Goal: Task Accomplishment & Management: Complete application form

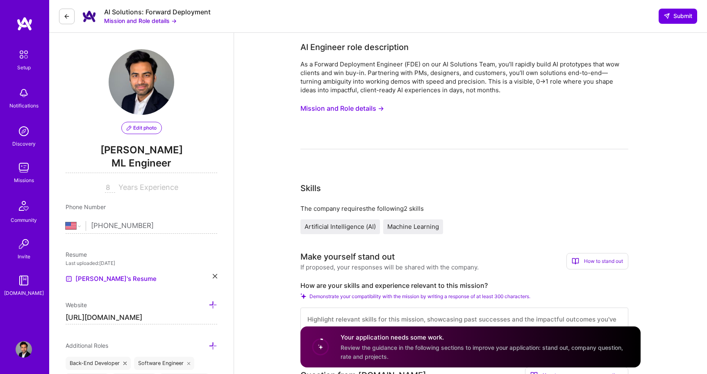
select select "US"
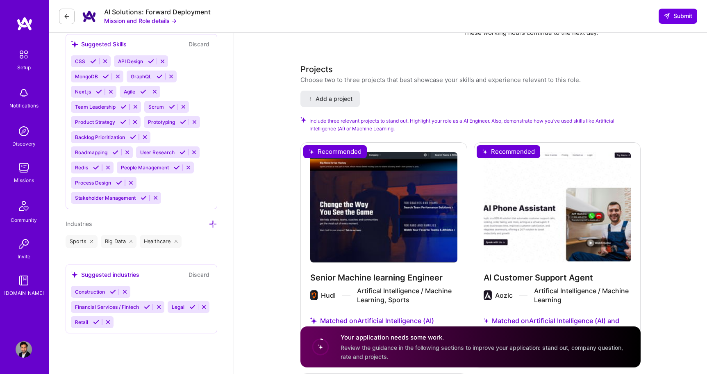
scroll to position [874, 0]
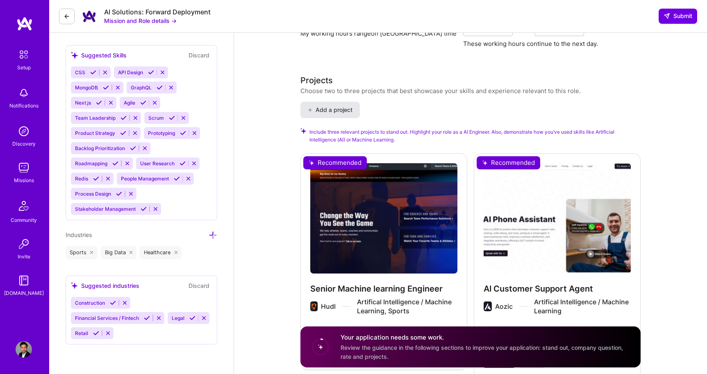
click at [333, 106] on span "Add a project" at bounding box center [330, 110] width 45 height 8
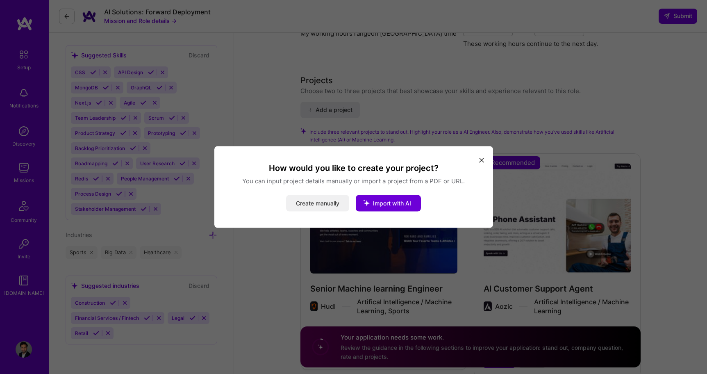
click at [300, 204] on button "Create manually" at bounding box center [317, 203] width 63 height 16
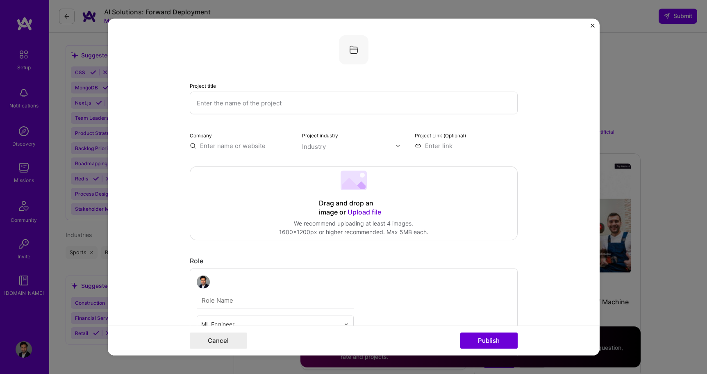
click at [286, 105] on input "text" at bounding box center [354, 103] width 328 height 23
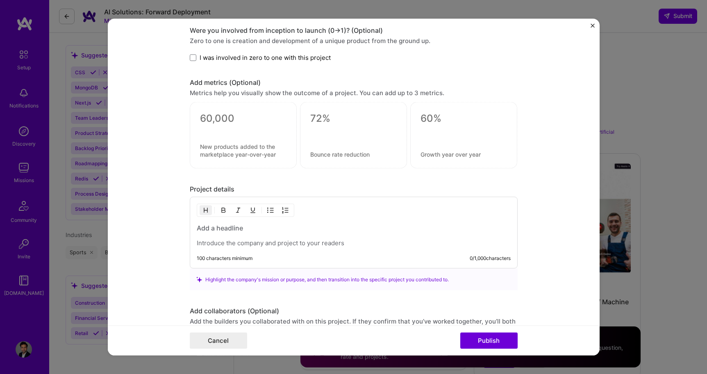
scroll to position [556, 0]
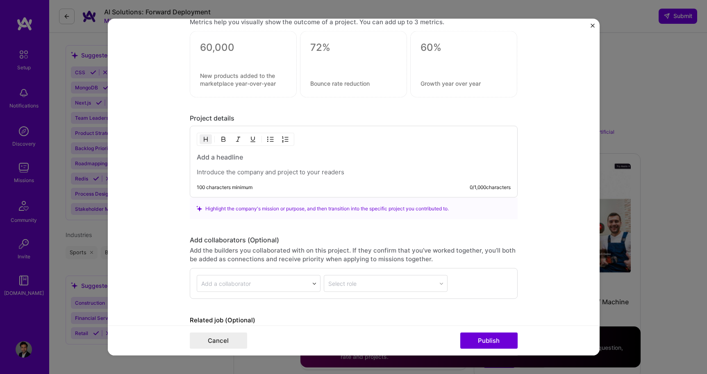
click at [232, 175] on p at bounding box center [354, 172] width 314 height 8
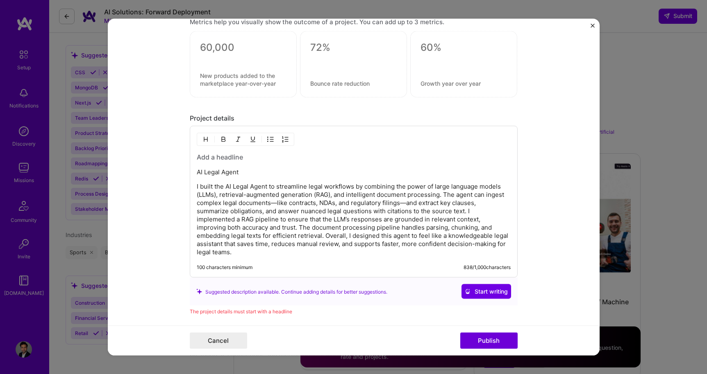
click at [241, 173] on p "AI Legal Agent" at bounding box center [354, 172] width 314 height 8
drag, startPoint x: 243, startPoint y: 174, endPoint x: 197, endPoint y: 174, distance: 45.9
click at [197, 174] on p "AI Legal Agent" at bounding box center [354, 172] width 314 height 8
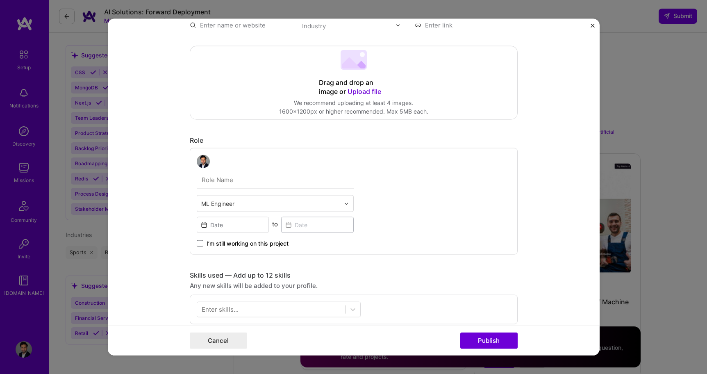
scroll to position [0, 0]
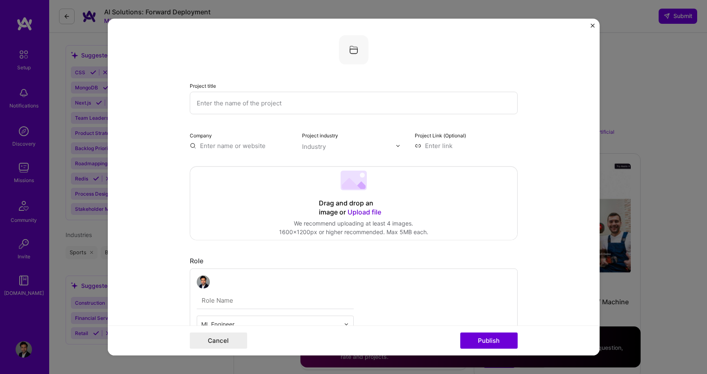
click at [278, 101] on input "text" at bounding box center [354, 103] width 328 height 23
paste input "AI Legal Agent"
type input "AI Legal Agent"
click at [345, 146] on input "text" at bounding box center [348, 146] width 93 height 9
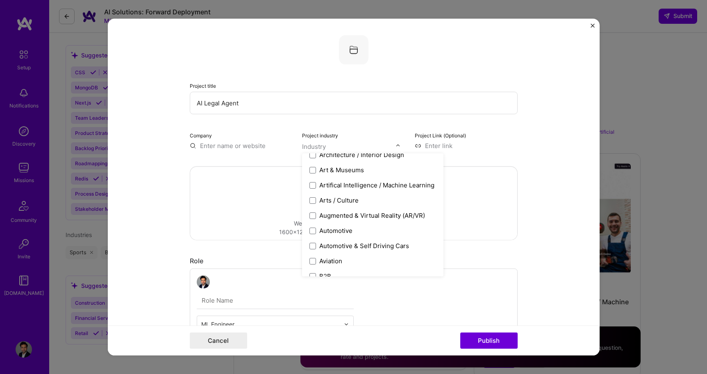
scroll to position [116, 0]
click at [327, 182] on div "Artifical Intelligence / Machine Learning" at bounding box center [376, 183] width 115 height 9
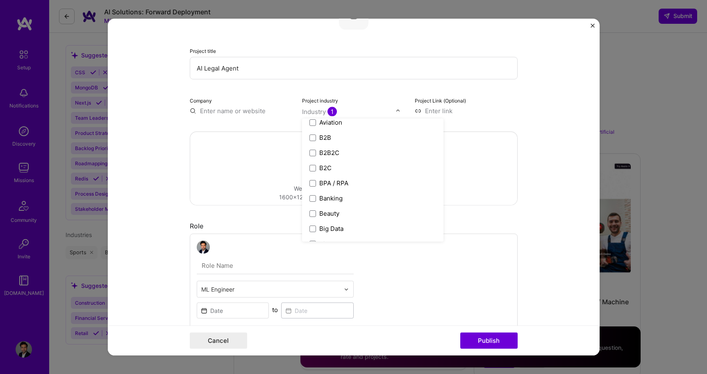
scroll to position [225, 0]
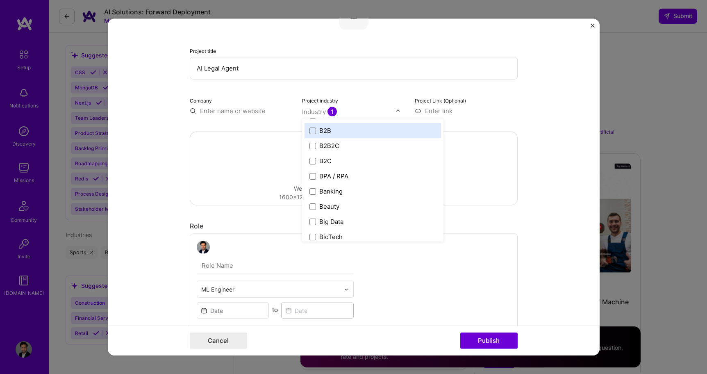
click at [316, 133] on label "B2B" at bounding box center [372, 130] width 127 height 9
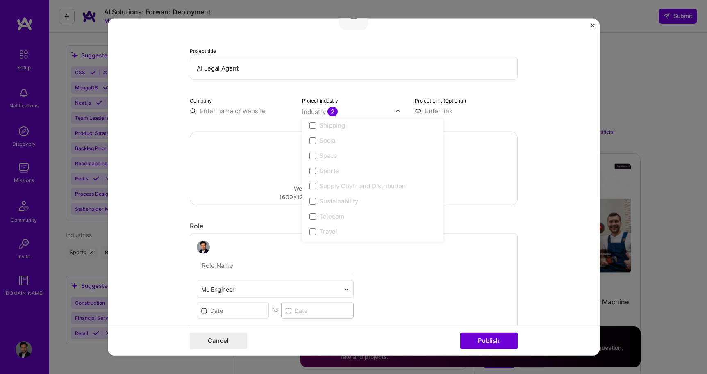
scroll to position [1701, 0]
click at [497, 189] on div "Drag and drop an image or Upload file Upload file We recommend uploading at lea…" at bounding box center [353, 168] width 327 height 73
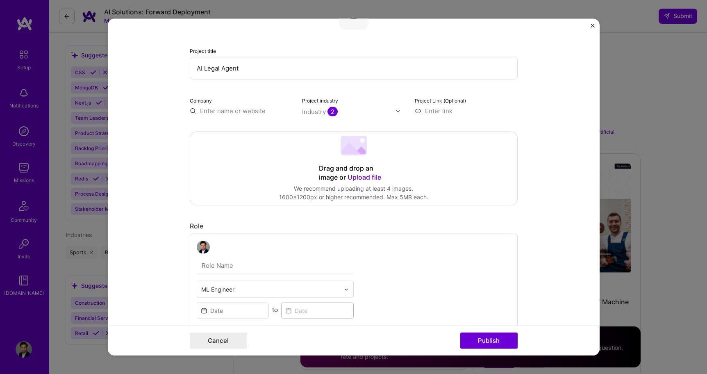
click at [347, 167] on div "Drag and drop an image or Upload file" at bounding box center [354, 173] width 70 height 18
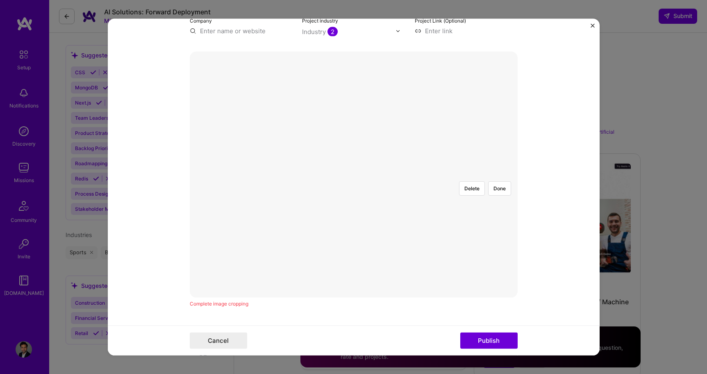
scroll to position [110, 0]
click at [447, 202] on div at bounding box center [553, 270] width 243 height 182
click at [501, 186] on button "Done" at bounding box center [499, 193] width 23 height 14
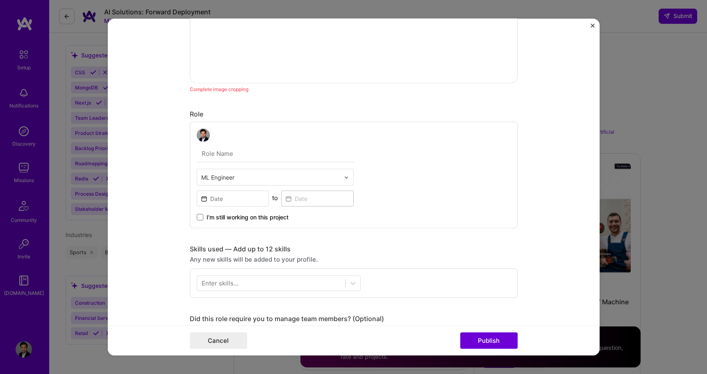
scroll to position [334, 0]
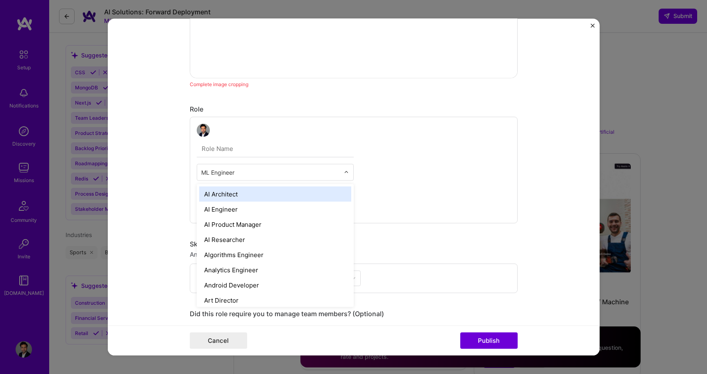
drag, startPoint x: 209, startPoint y: 174, endPoint x: 170, endPoint y: 174, distance: 39.3
click at [170, 174] on form "Project title AI Legal Agent Company Project industry Industry 2 Project Link (…" at bounding box center [354, 187] width 492 height 336
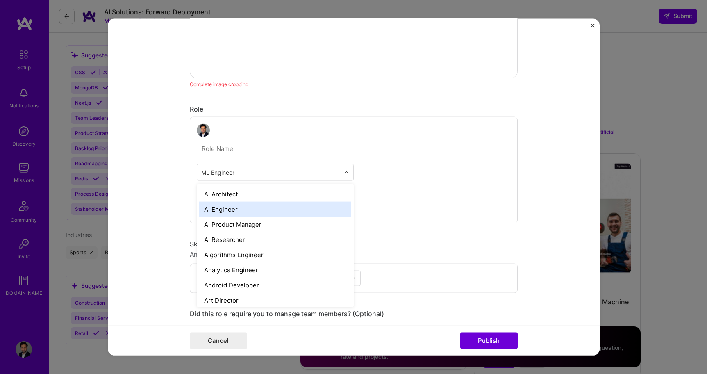
click at [229, 206] on div "AI Engineer" at bounding box center [275, 209] width 152 height 15
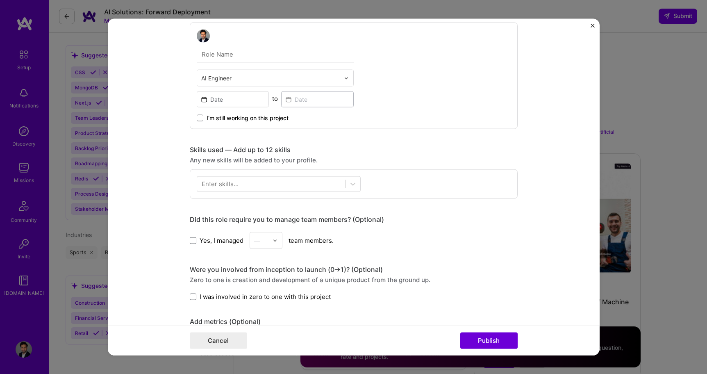
scroll to position [443, 0]
click at [225, 186] on div "Enter skills..." at bounding box center [220, 183] width 37 height 9
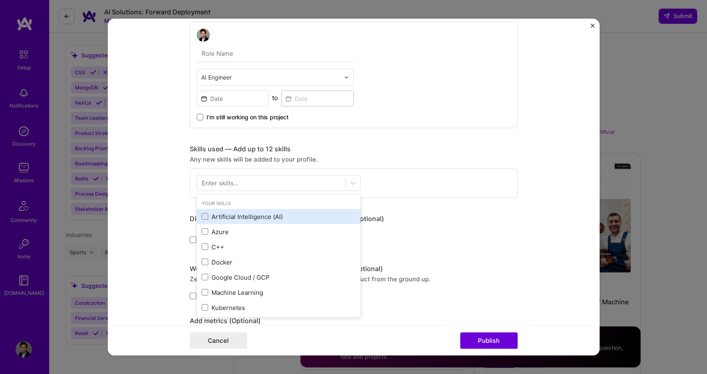
click at [218, 215] on div "Artificial Intelligence (AI)" at bounding box center [279, 216] width 154 height 9
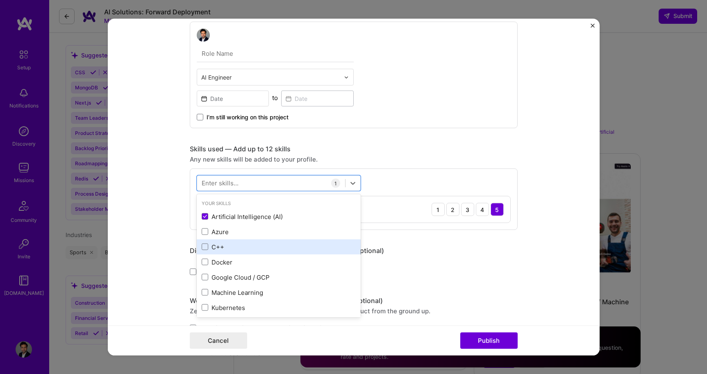
click at [216, 243] on div "C++" at bounding box center [279, 246] width 154 height 9
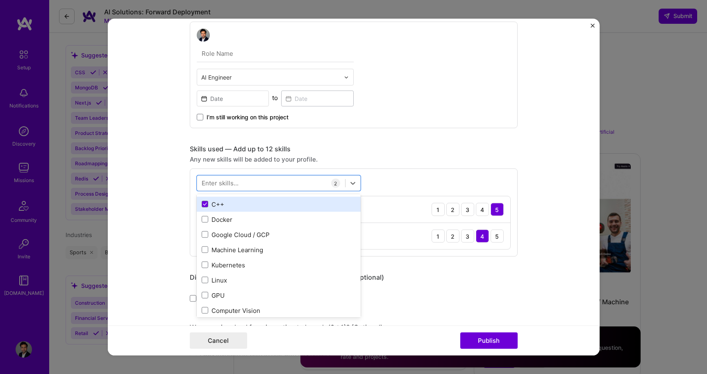
scroll to position [52, 0]
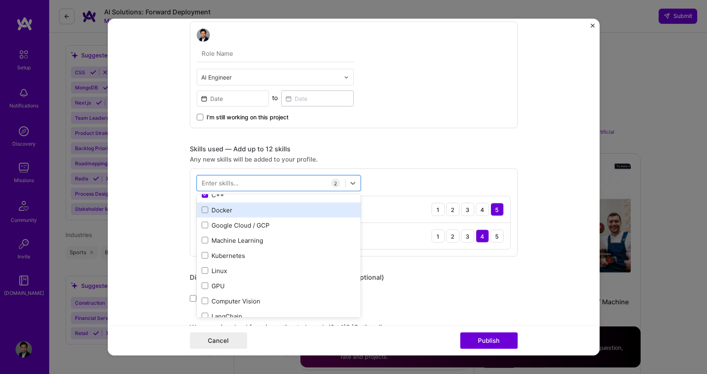
click at [215, 209] on div "Docker" at bounding box center [279, 209] width 154 height 9
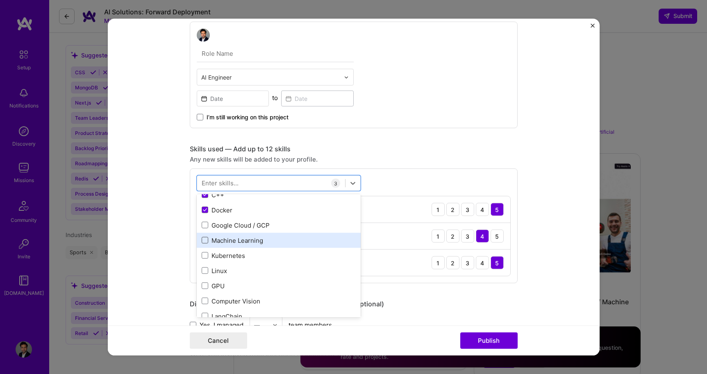
click at [205, 241] on span at bounding box center [205, 240] width 7 height 7
click at [0, 0] on input "checkbox" at bounding box center [0, 0] width 0 height 0
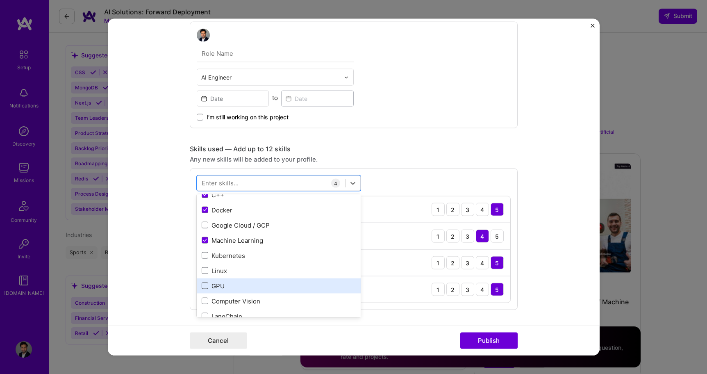
click at [206, 287] on span at bounding box center [205, 285] width 7 height 7
click at [0, 0] on input "checkbox" at bounding box center [0, 0] width 0 height 0
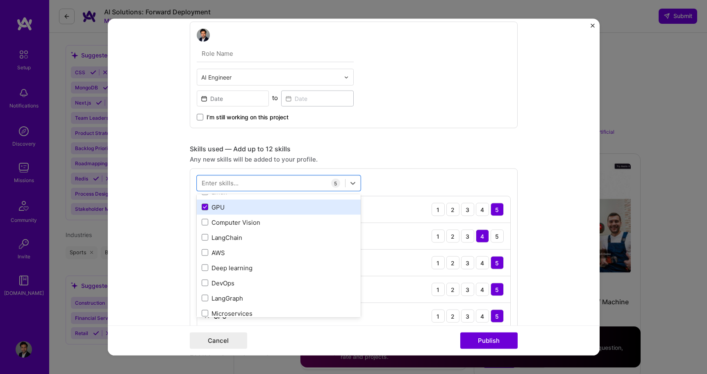
scroll to position [149, 0]
click at [204, 206] on span at bounding box center [205, 203] width 7 height 7
click at [0, 0] on input "checkbox" at bounding box center [0, 0] width 0 height 0
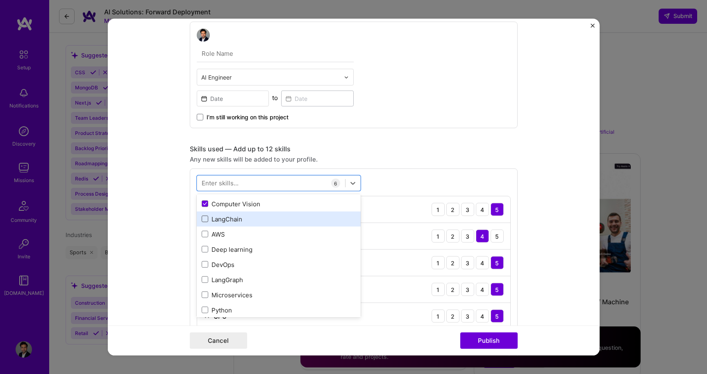
click at [204, 219] on span at bounding box center [205, 219] width 7 height 7
click at [0, 0] on input "checkbox" at bounding box center [0, 0] width 0 height 0
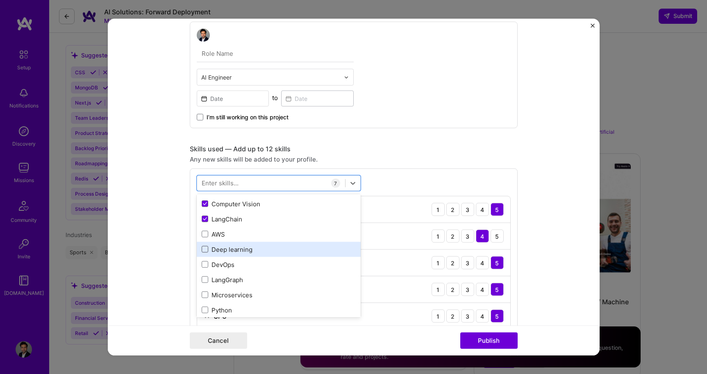
click at [204, 252] on span at bounding box center [205, 249] width 7 height 7
click at [0, 0] on input "checkbox" at bounding box center [0, 0] width 0 height 0
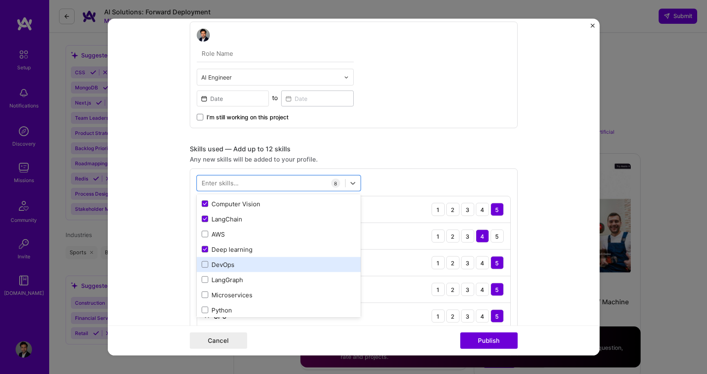
click at [204, 260] on div "DevOps" at bounding box center [279, 264] width 154 height 9
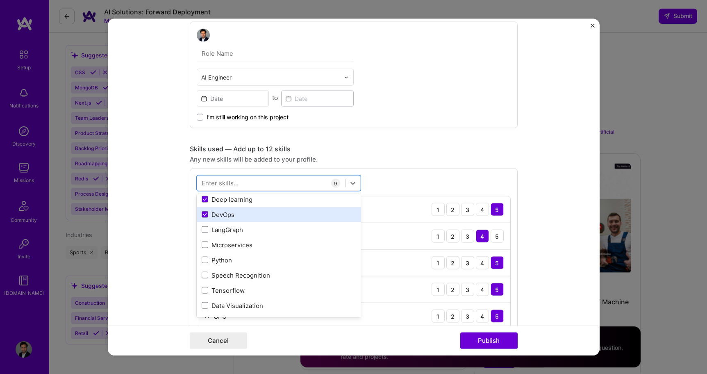
scroll to position [200, 0]
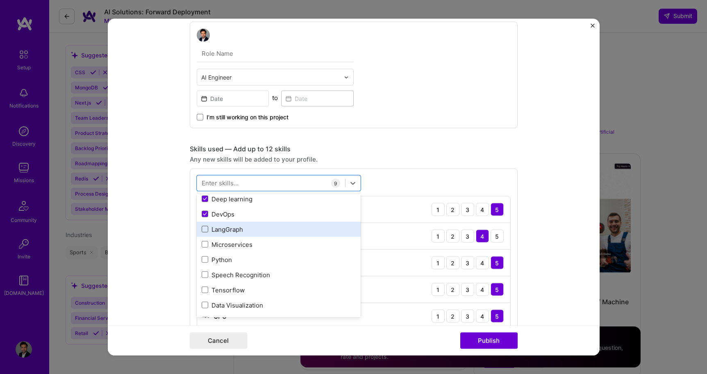
click at [206, 227] on span at bounding box center [205, 229] width 7 height 7
click at [0, 0] on input "checkbox" at bounding box center [0, 0] width 0 height 0
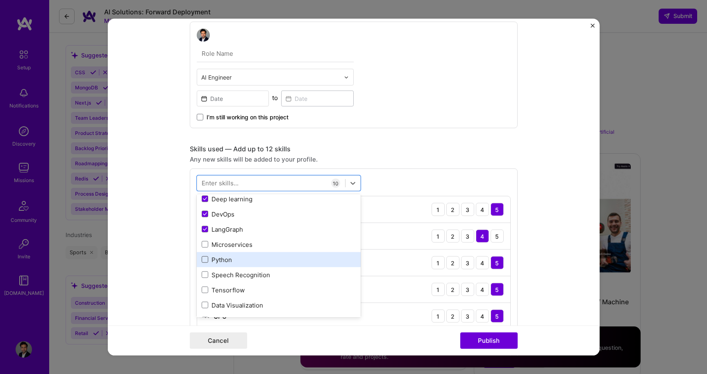
click at [205, 260] on span at bounding box center [205, 259] width 7 height 7
click at [0, 0] on input "checkbox" at bounding box center [0, 0] width 0 height 0
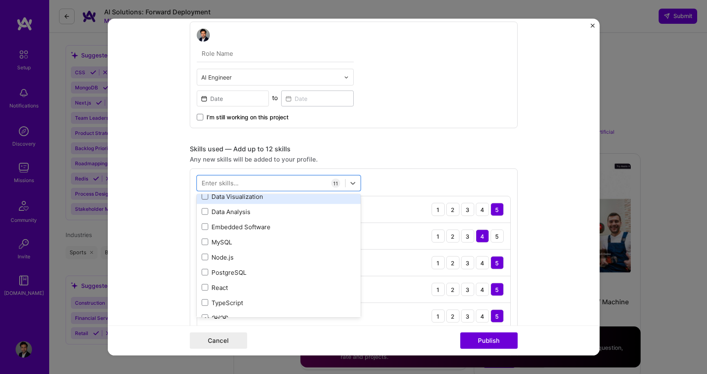
scroll to position [304, 0]
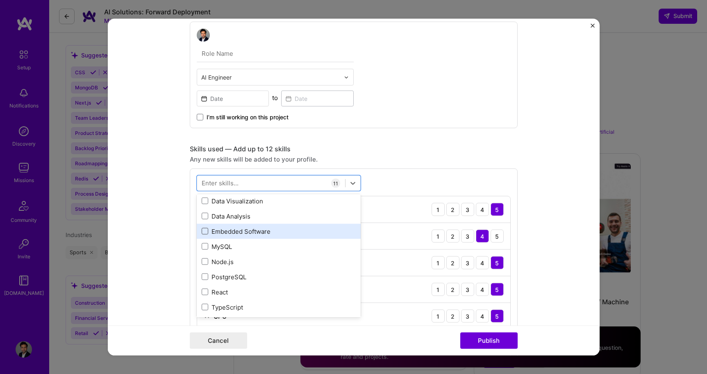
click at [206, 234] on span at bounding box center [205, 231] width 7 height 7
click at [0, 0] on input "checkbox" at bounding box center [0, 0] width 0 height 0
click at [455, 168] on div "Skills used — Add up to 12 skills Any new skills will be added to your profile.…" at bounding box center [354, 334] width 328 height 378
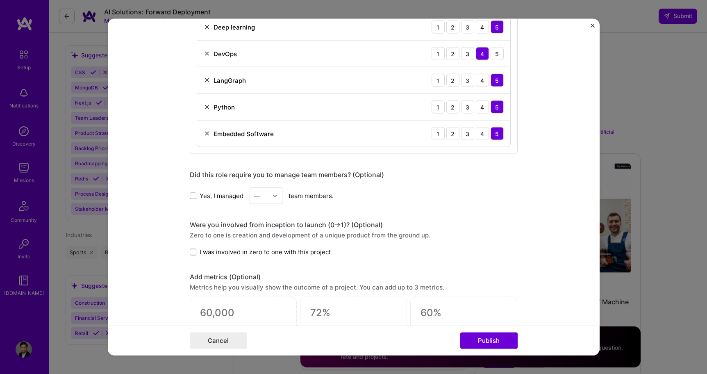
scroll to position [815, 0]
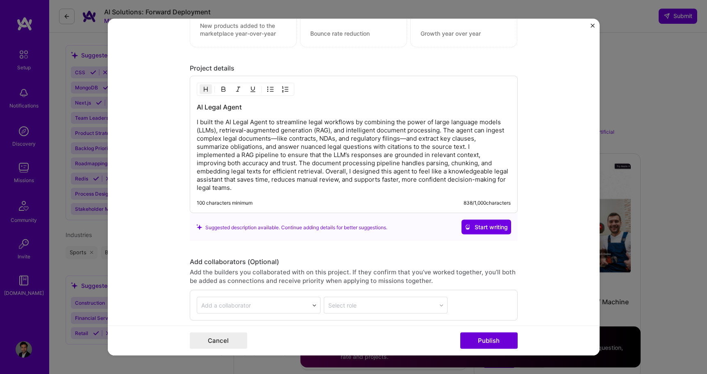
scroll to position [1197, 0]
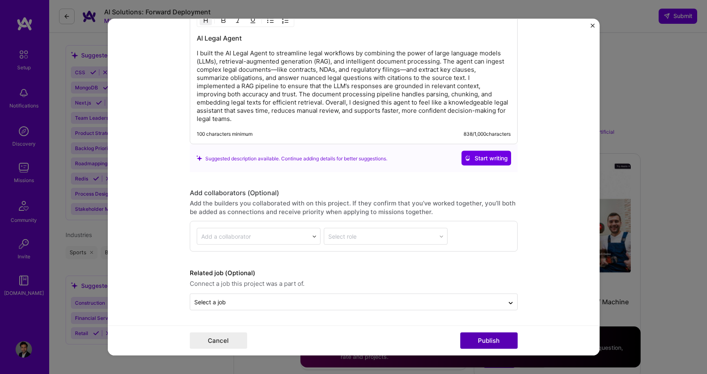
click at [469, 340] on button "Publish" at bounding box center [488, 340] width 57 height 16
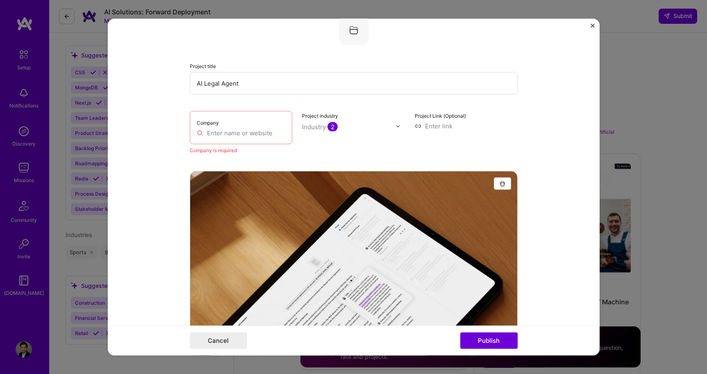
scroll to position [0, 0]
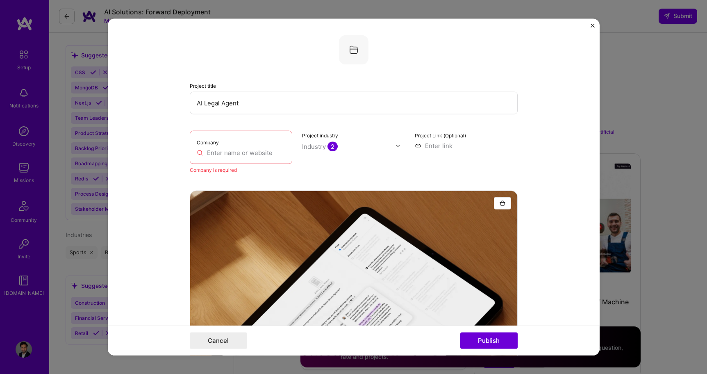
click at [241, 157] on input "text" at bounding box center [241, 152] width 89 height 9
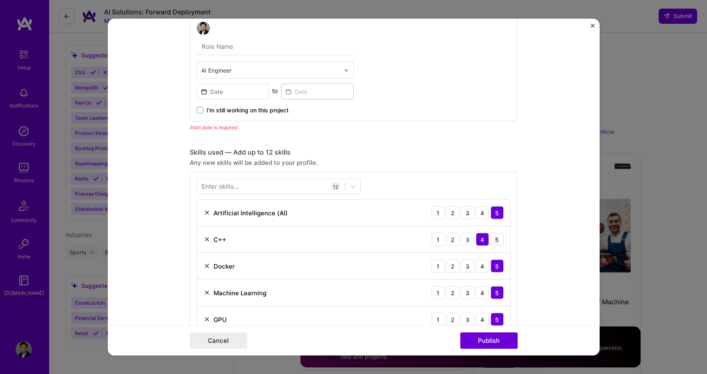
scroll to position [639, 0]
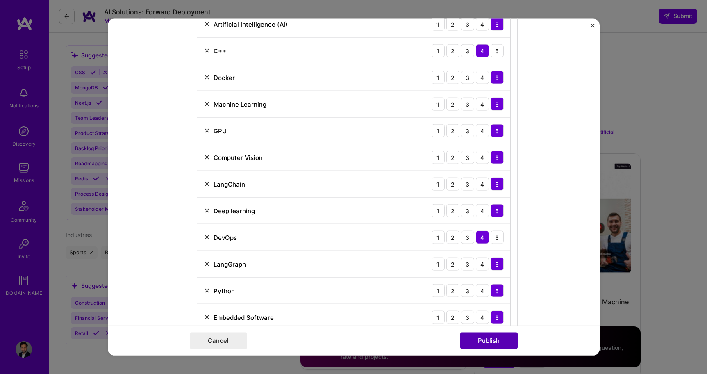
click at [480, 345] on button "Publish" at bounding box center [488, 340] width 57 height 16
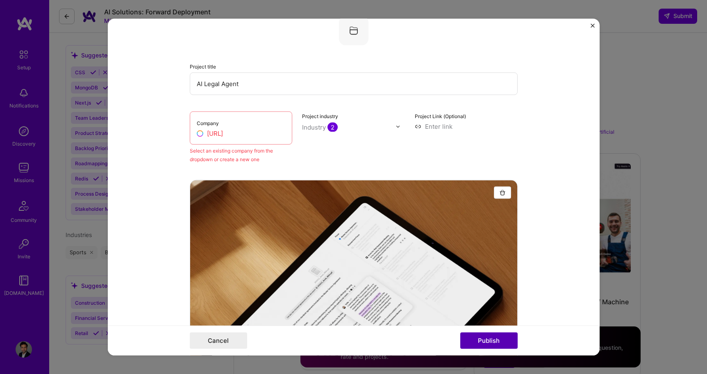
scroll to position [16, 0]
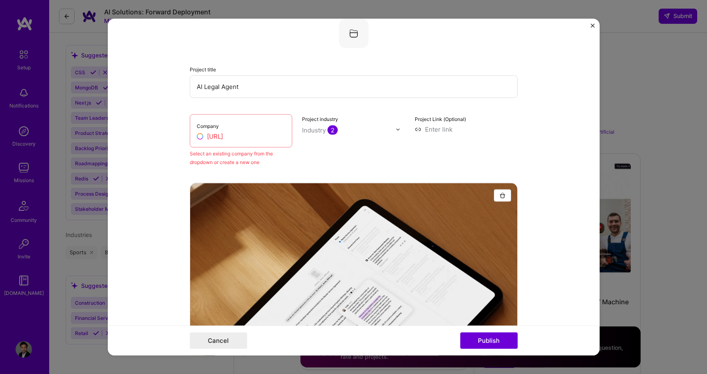
click at [207, 137] on input "aozic.ai" at bounding box center [241, 136] width 89 height 9
drag, startPoint x: 221, startPoint y: 139, endPoint x: 207, endPoint y: 139, distance: 13.9
click at [207, 139] on input "aozic.ai" at bounding box center [241, 136] width 89 height 9
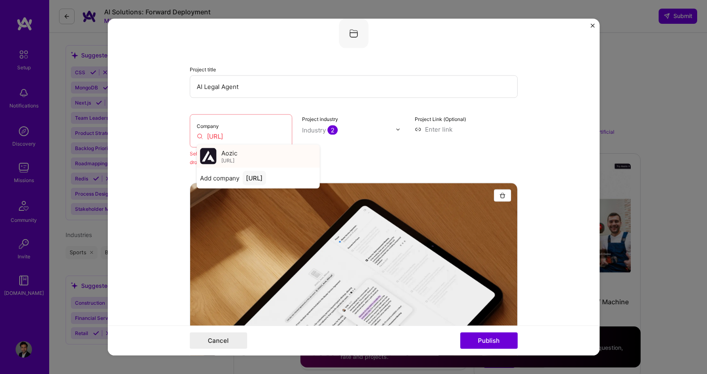
click at [228, 160] on span "aozic.ai" at bounding box center [227, 160] width 13 height 7
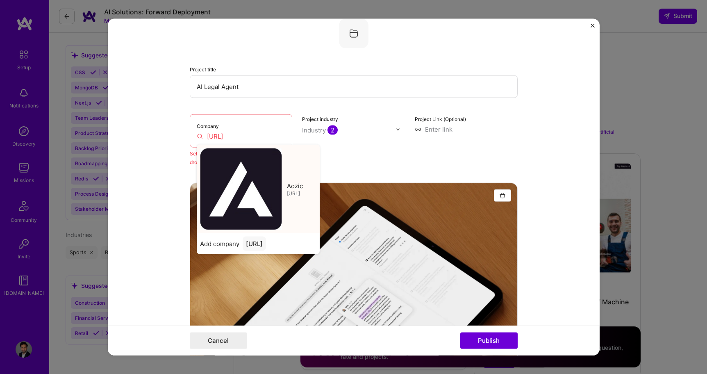
type input "Aozic"
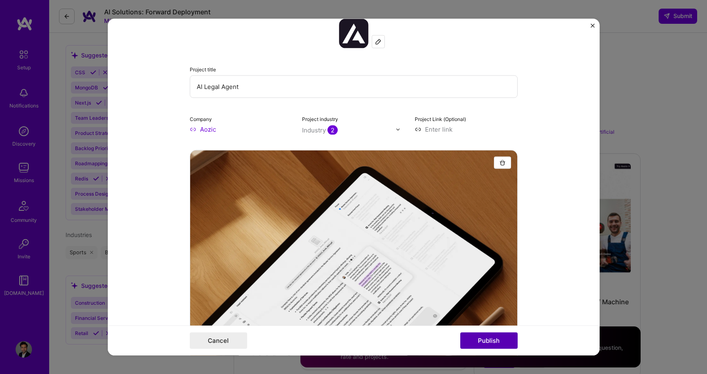
click at [487, 335] on button "Publish" at bounding box center [488, 340] width 57 height 16
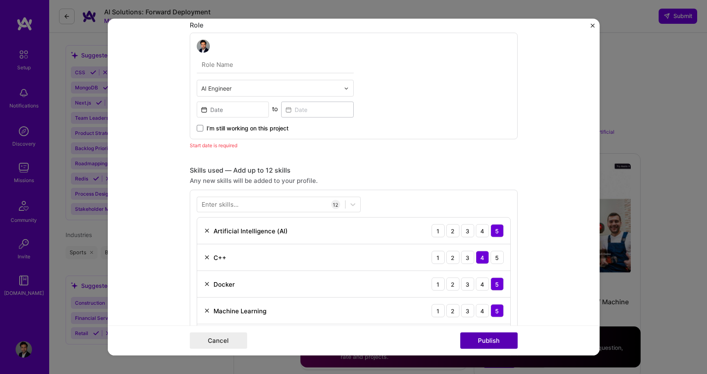
scroll to position [435, 0]
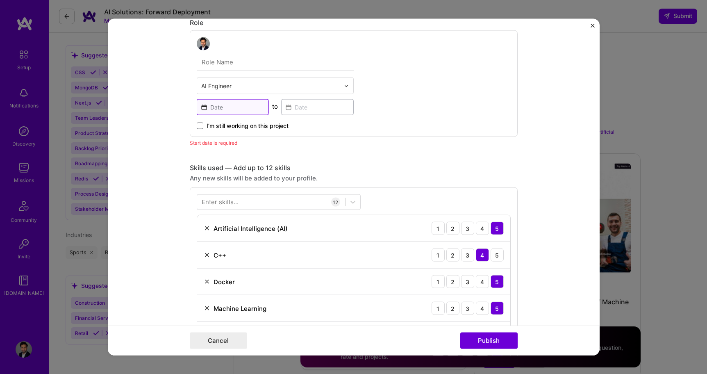
click at [207, 110] on input at bounding box center [233, 107] width 73 height 16
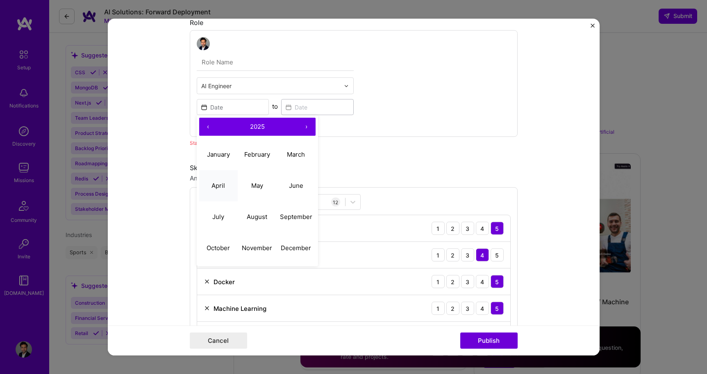
click at [219, 188] on abbr "April" at bounding box center [218, 185] width 14 height 8
type input "Apr, 2025"
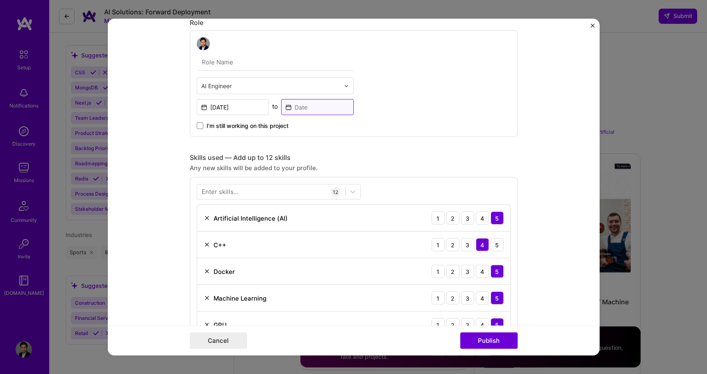
click at [308, 110] on input at bounding box center [317, 107] width 73 height 16
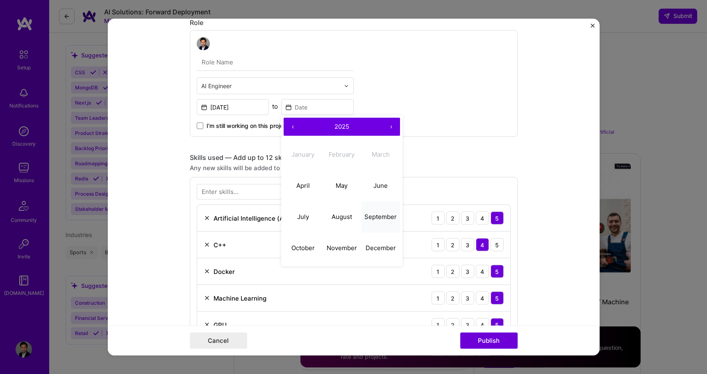
click at [375, 218] on abbr "September" at bounding box center [380, 216] width 32 height 8
type input "Sep, 2025"
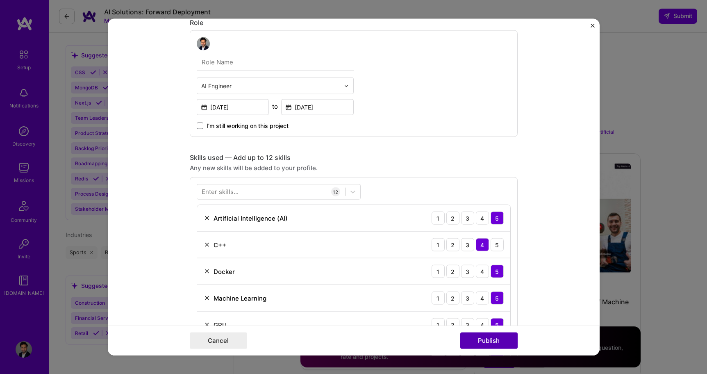
click at [505, 338] on button "Publish" at bounding box center [488, 340] width 57 height 16
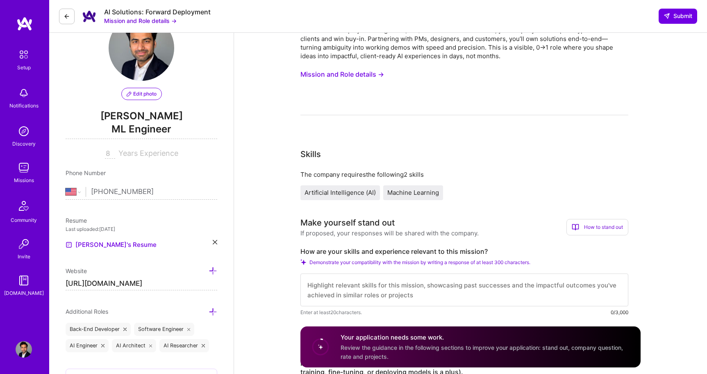
scroll to position [0, 0]
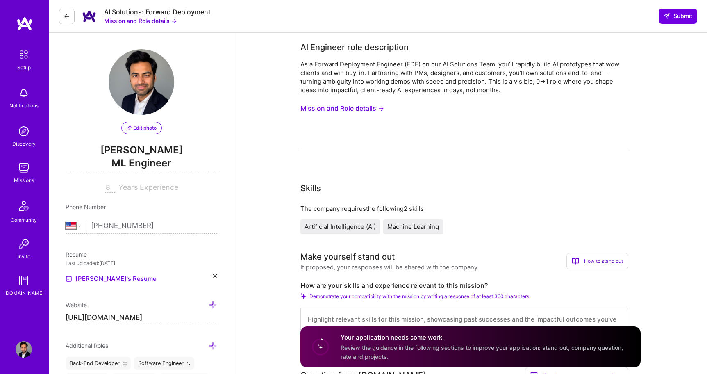
drag, startPoint x: 27, startPoint y: 350, endPoint x: 563, endPoint y: 2, distance: 639.3
click at [0, 0] on div "Setup Notifications Discovery Missions Community Invite A.Guide Profile" at bounding box center [24, 187] width 49 height 374
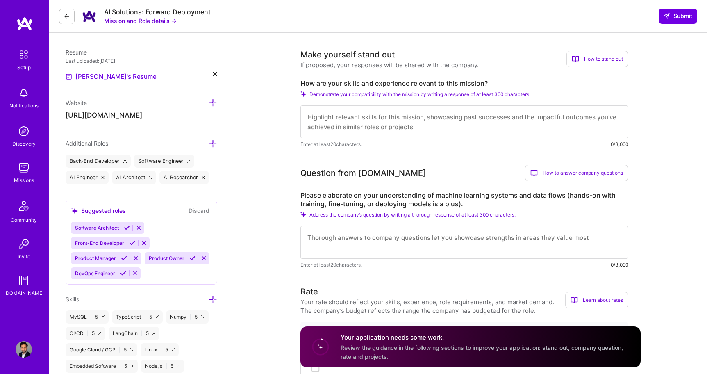
scroll to position [206, 0]
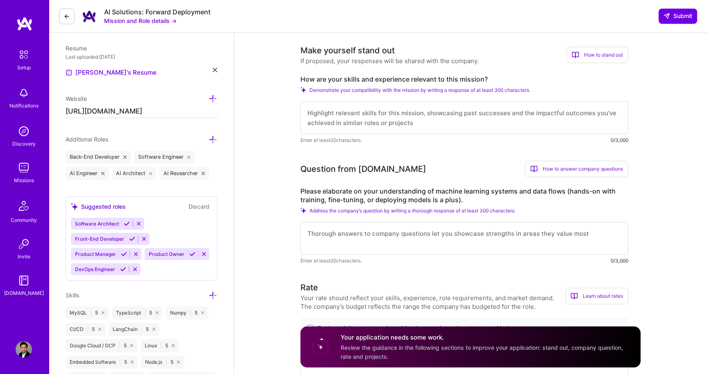
click at [67, 16] on icon at bounding box center [67, 16] width 7 height 7
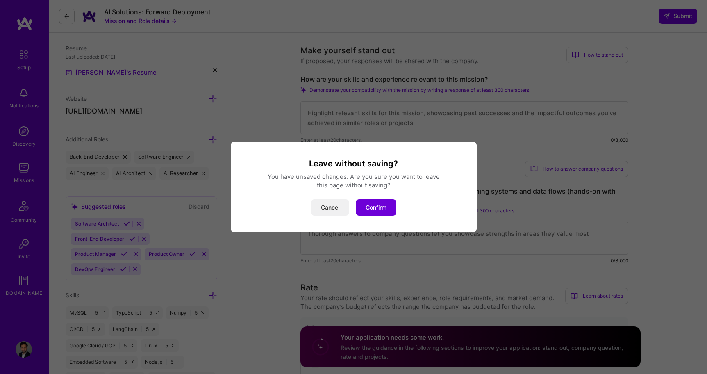
click at [330, 205] on button "Cancel" at bounding box center [330, 207] width 38 height 16
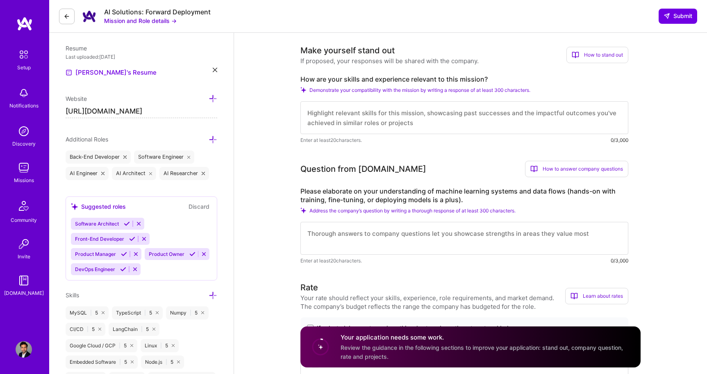
click at [24, 169] on img at bounding box center [24, 167] width 16 height 16
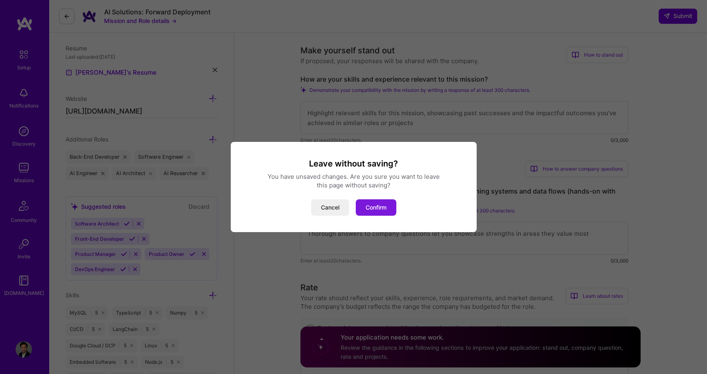
click at [377, 211] on button "Confirm" at bounding box center [376, 207] width 41 height 16
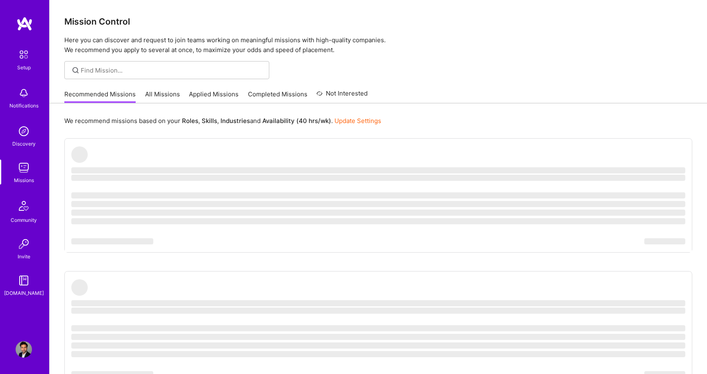
click at [151, 95] on link "All Missions" at bounding box center [162, 97] width 35 height 14
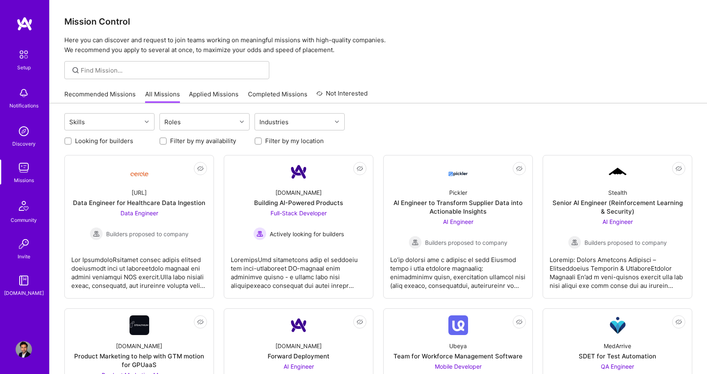
click at [261, 142] on div at bounding box center [257, 140] width 7 height 7
click at [258, 140] on input "Filter by my location" at bounding box center [259, 142] width 6 height 6
click at [258, 140] on input "Filter by my location" at bounding box center [258, 141] width 7 height 7
click at [258, 140] on input "Filter by my location" at bounding box center [259, 142] width 6 height 6
click at [258, 140] on input "Filter by my location" at bounding box center [258, 141] width 7 height 7
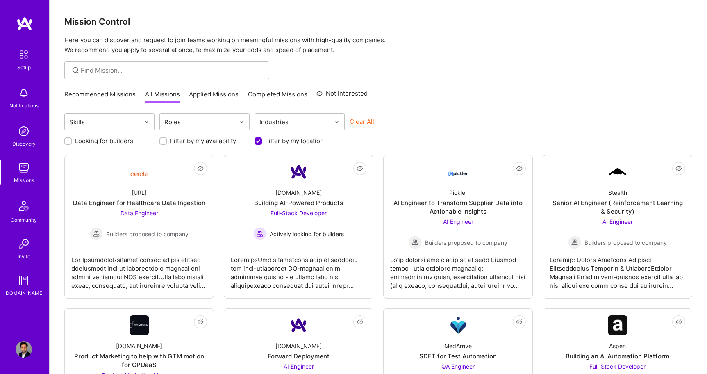
checkbox input "false"
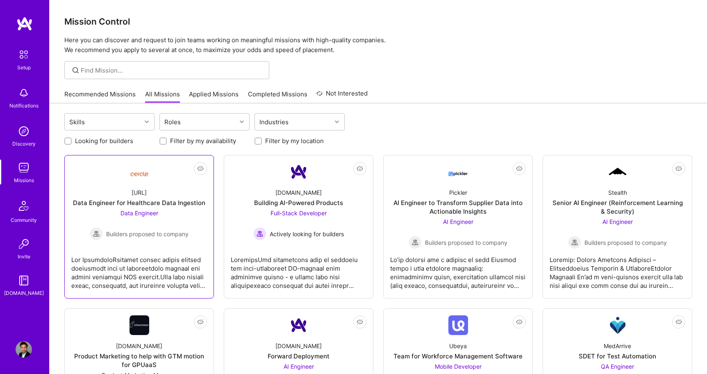
click at [144, 204] on div "Data Engineer for Healthcare Data Ingestion" at bounding box center [139, 202] width 132 height 9
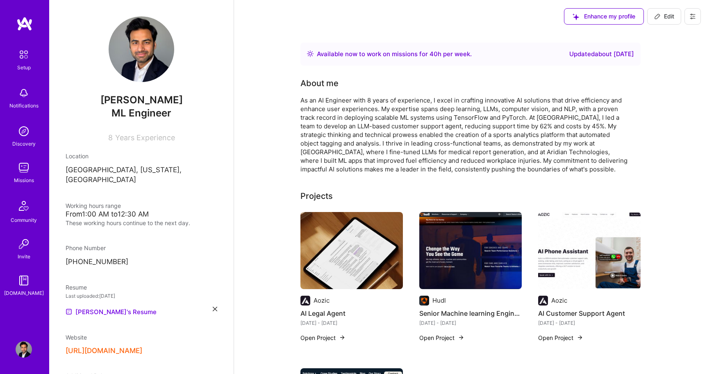
click at [25, 177] on div "Missions" at bounding box center [24, 180] width 20 height 9
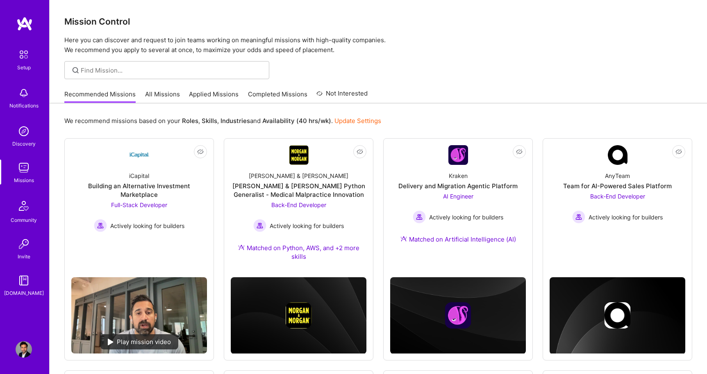
click at [154, 94] on link "All Missions" at bounding box center [162, 97] width 35 height 14
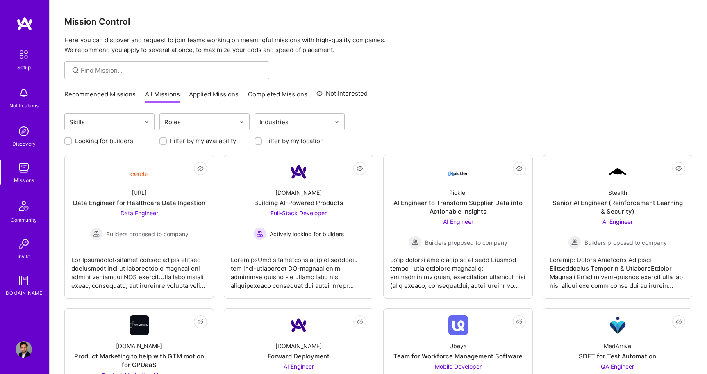
click at [107, 95] on link "Recommended Missions" at bounding box center [99, 97] width 71 height 14
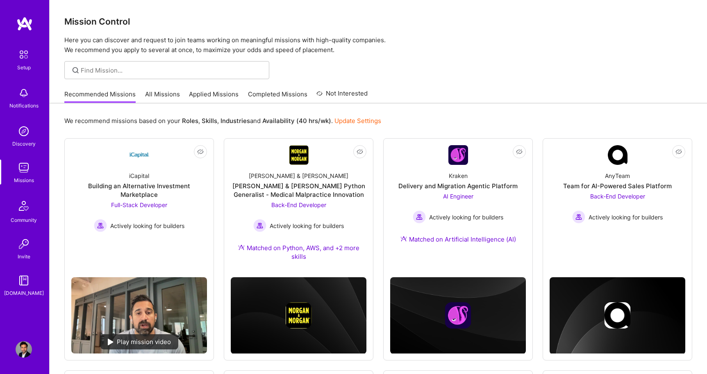
click at [345, 122] on link "Update Settings" at bounding box center [357, 121] width 47 height 8
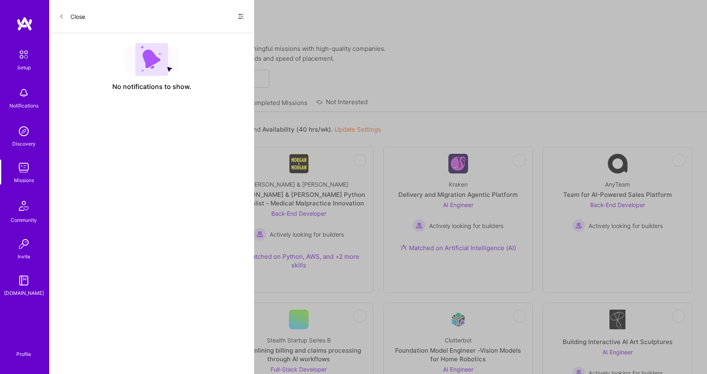
select select "US"
select select "Right Now"
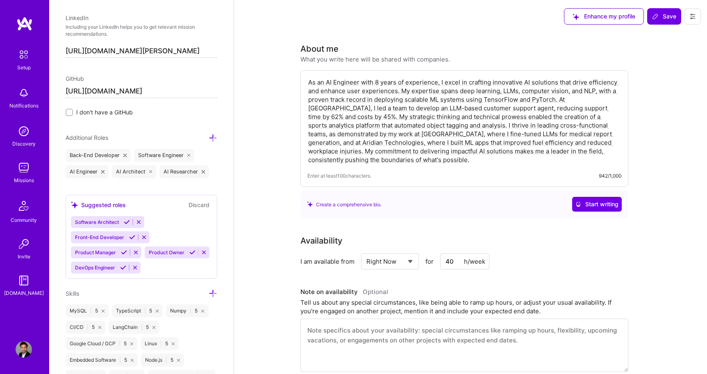
scroll to position [463, 0]
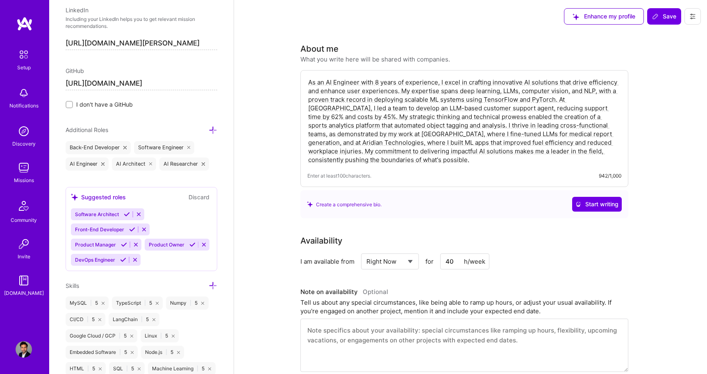
click at [212, 127] on icon at bounding box center [213, 130] width 9 height 9
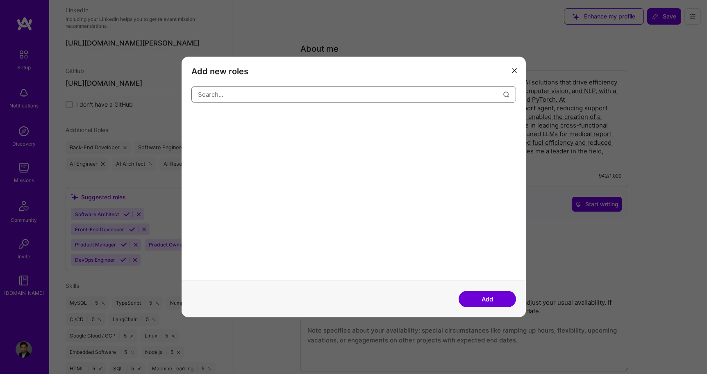
click at [238, 91] on input "modal" at bounding box center [350, 94] width 305 height 21
type input "Machine learning Engineer"
click at [472, 297] on button "Add" at bounding box center [487, 299] width 57 height 16
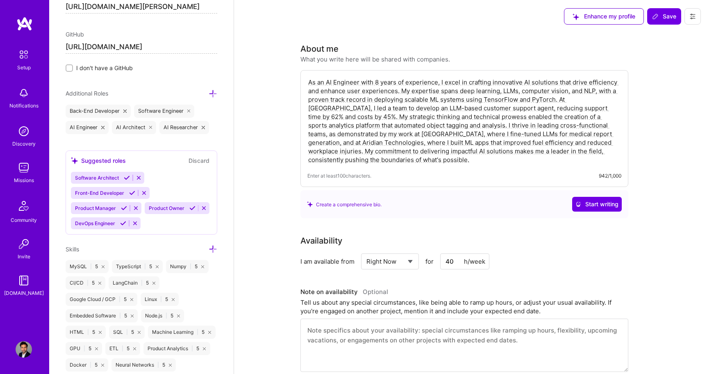
scroll to position [565, 0]
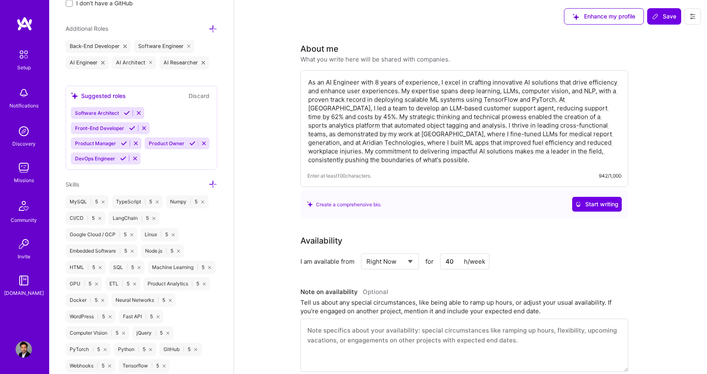
click at [23, 177] on div "Missions" at bounding box center [24, 180] width 20 height 9
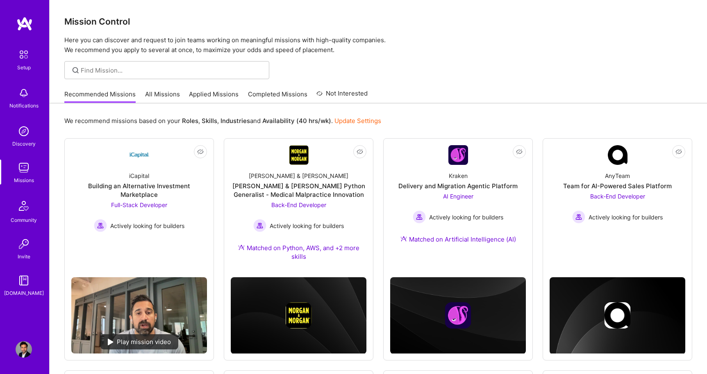
click at [169, 92] on link "All Missions" at bounding box center [162, 97] width 35 height 14
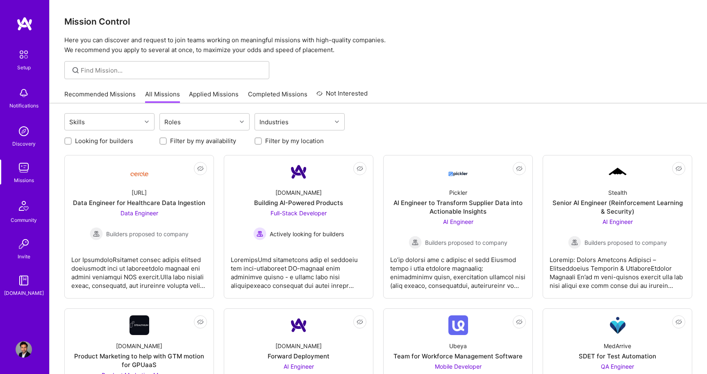
click at [206, 98] on link "Applied Missions" at bounding box center [214, 97] width 50 height 14
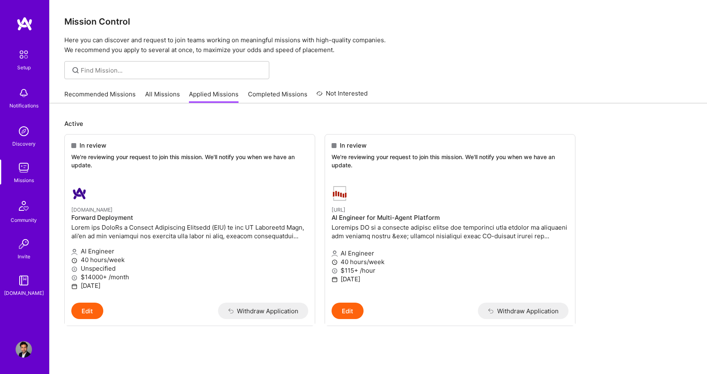
click at [22, 350] on img at bounding box center [24, 349] width 16 height 16
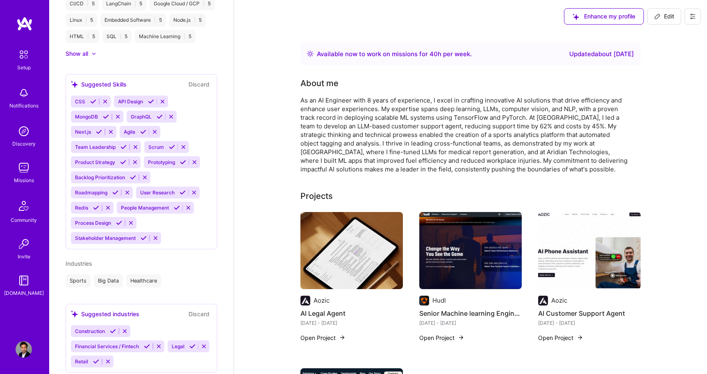
scroll to position [590, 0]
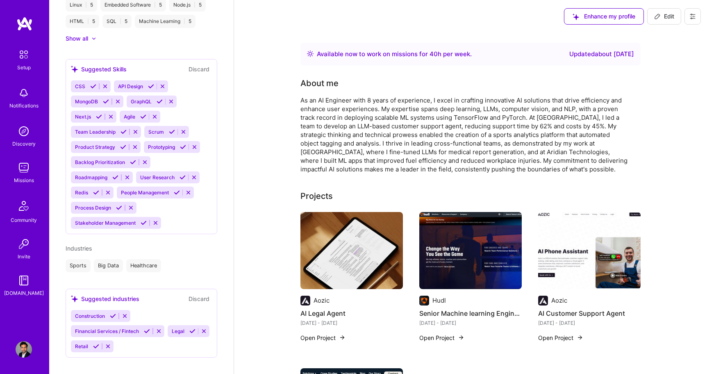
click at [179, 200] on div "CSS API Design MongoDB GraphQL Next.js Agile Team Leadership Scrum Product Stra…" at bounding box center [141, 154] width 141 height 148
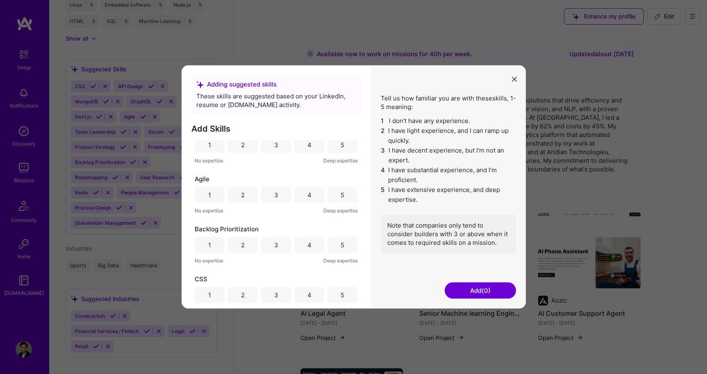
scroll to position [2, 0]
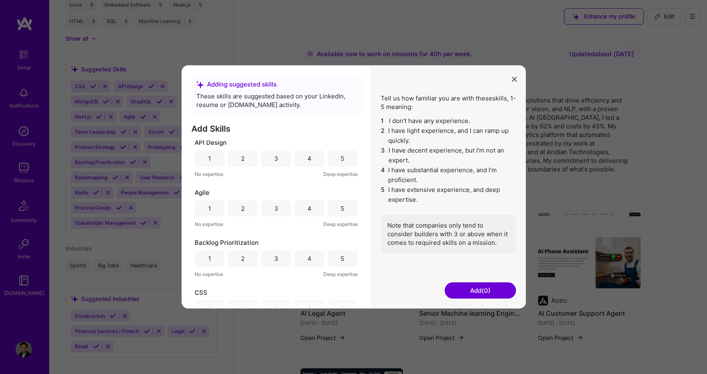
click at [515, 77] on icon "modal" at bounding box center [514, 79] width 5 height 5
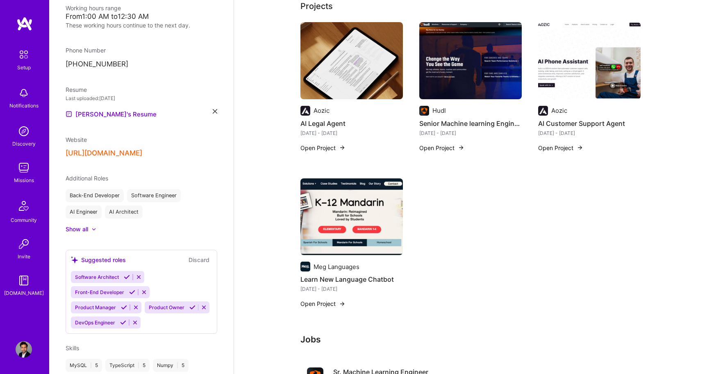
scroll to position [304, 0]
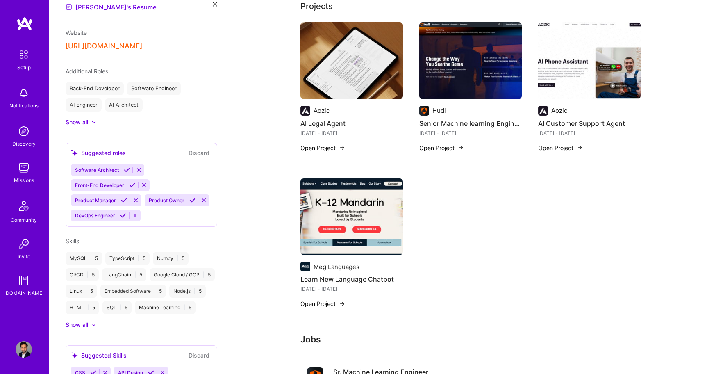
click at [78, 320] on div "Show all" at bounding box center [77, 324] width 23 height 8
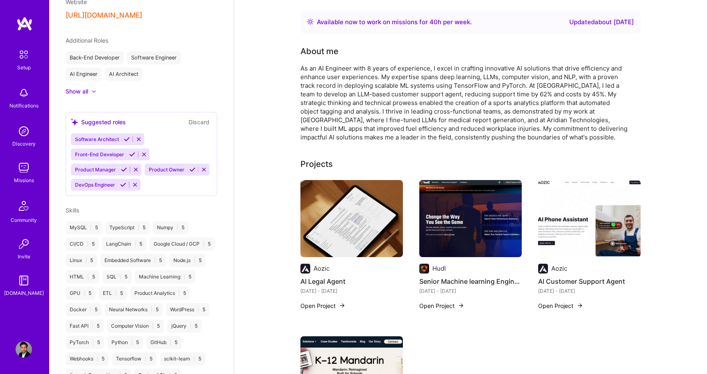
scroll to position [0, 0]
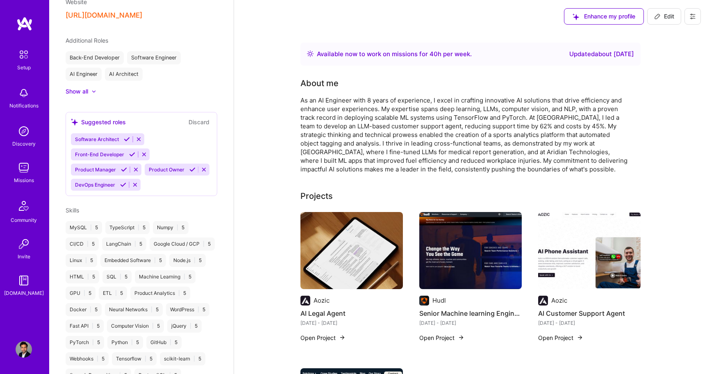
click at [667, 17] on span "Edit" at bounding box center [664, 16] width 20 height 8
select select "US"
select select "Right Now"
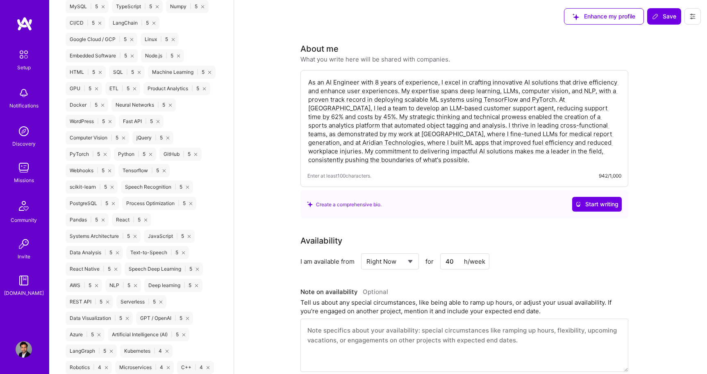
scroll to position [858, 0]
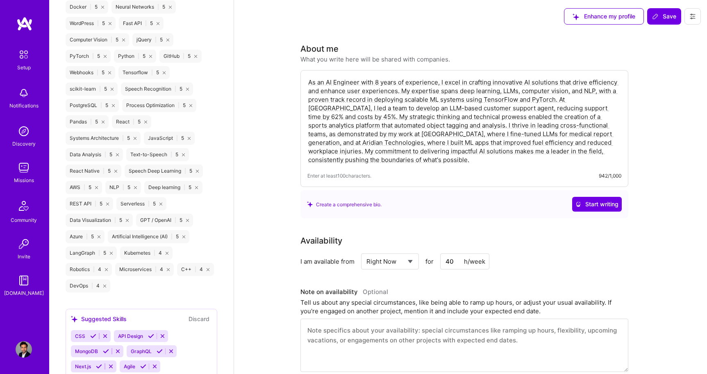
click at [149, 278] on div "MySQL | 5 TypeScript | 5 Numpy | 5 CI/CD | 5 LangChain | 5 Google Cloud / GCP |…" at bounding box center [142, 97] width 152 height 390
click at [134, 285] on div "MySQL | 5 TypeScript | 5 Numpy | 5 CI/CD | 5 LangChain | 5 Google Cloud / GCP |…" at bounding box center [142, 97] width 152 height 390
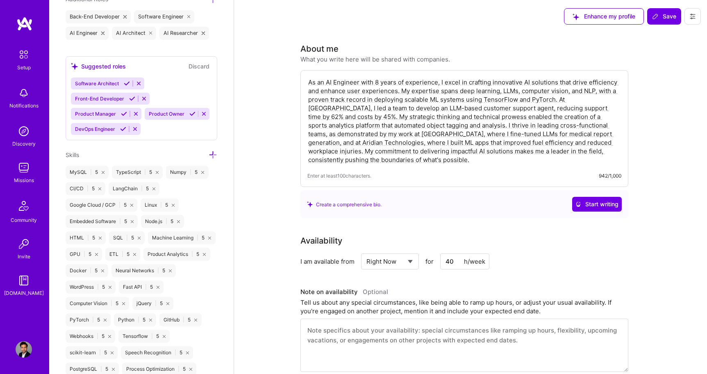
scroll to position [592, 0]
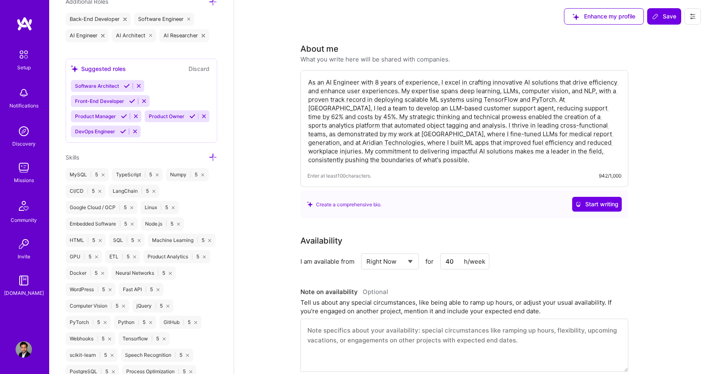
click at [214, 154] on icon at bounding box center [213, 157] width 9 height 9
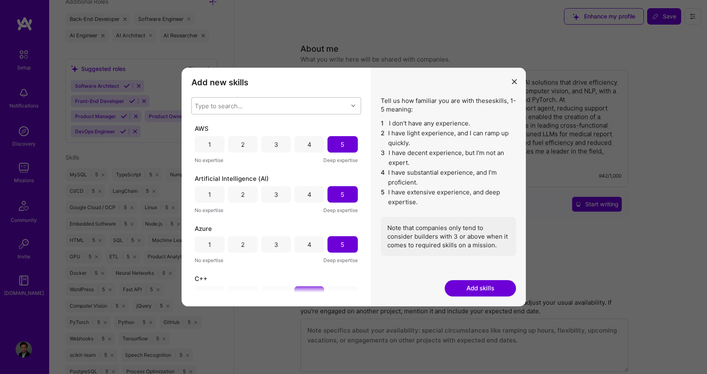
click at [246, 109] on div "Type to search..." at bounding box center [270, 106] width 156 height 16
type input "pyt"
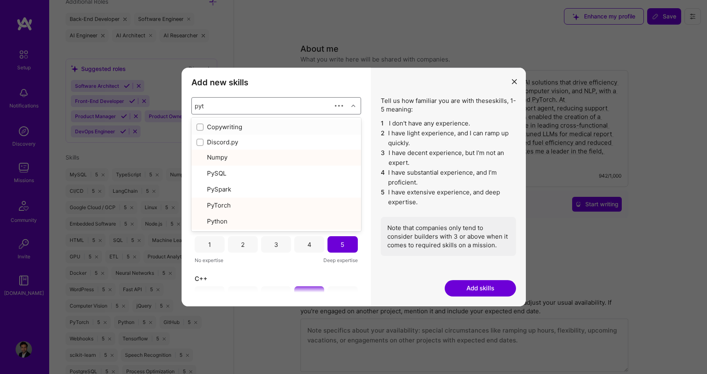
checkbox input "true"
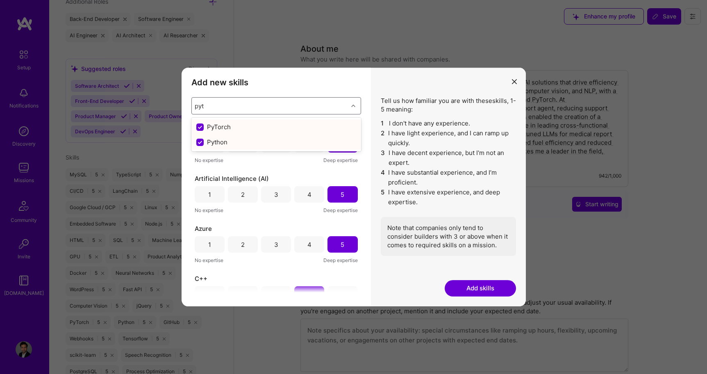
type input "pyt"
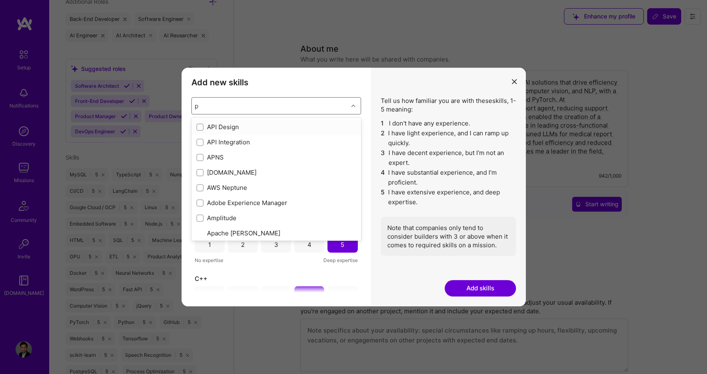
type input "py"
checkbox input "true"
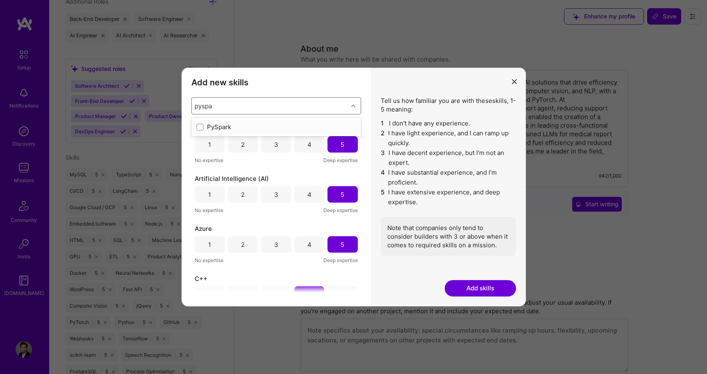
type input "pyspar"
click at [223, 129] on div "PySpark" at bounding box center [276, 127] width 160 height 9
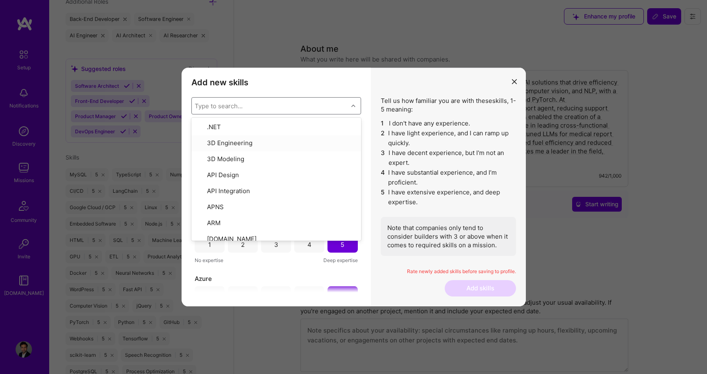
click at [370, 266] on div "Add new skills Tell us how familiar you are with given skills, using between 1 …" at bounding box center [276, 187] width 189 height 238
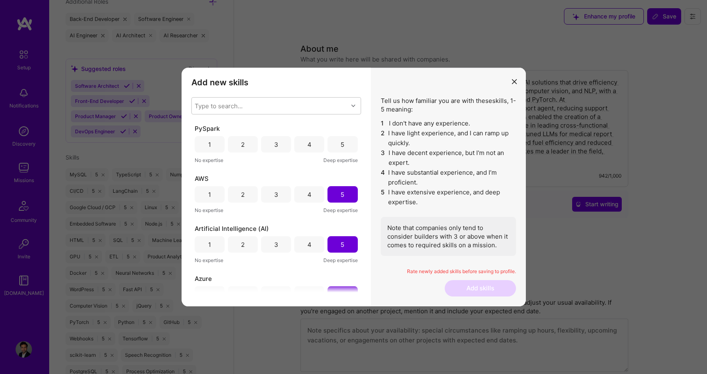
click at [334, 143] on div "5" at bounding box center [342, 144] width 30 height 16
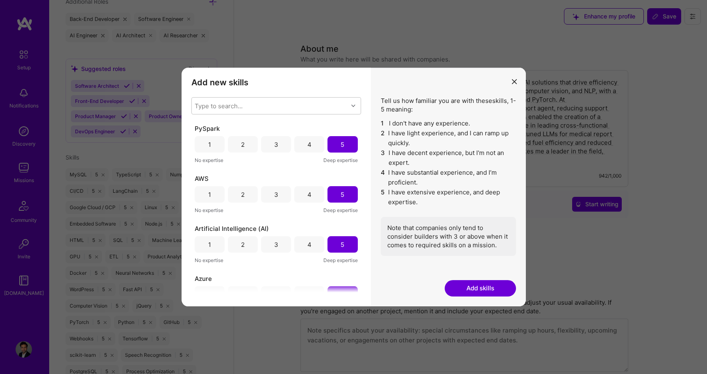
click at [489, 288] on button "Add skills" at bounding box center [480, 288] width 71 height 16
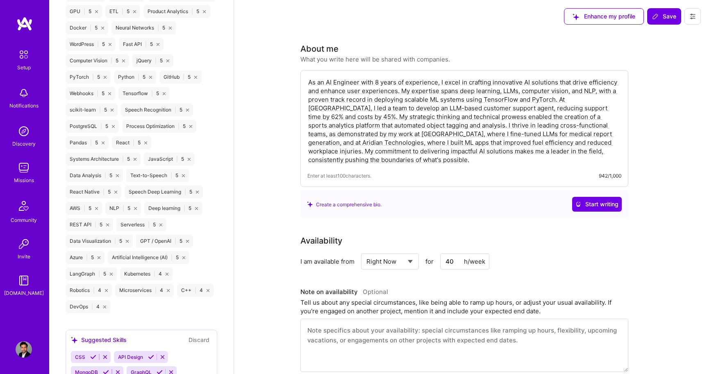
scroll to position [872, 0]
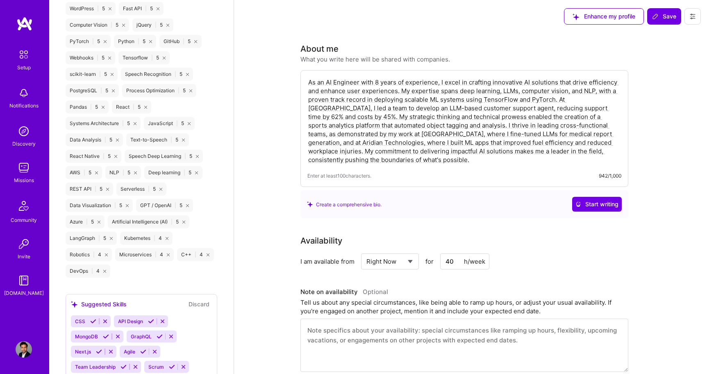
click at [126, 270] on div "MySQL | 5 TypeScript | 5 Numpy | 5 CI/CD | 5 LangChain | 5 Google Cloud / GCP |…" at bounding box center [142, 82] width 152 height 390
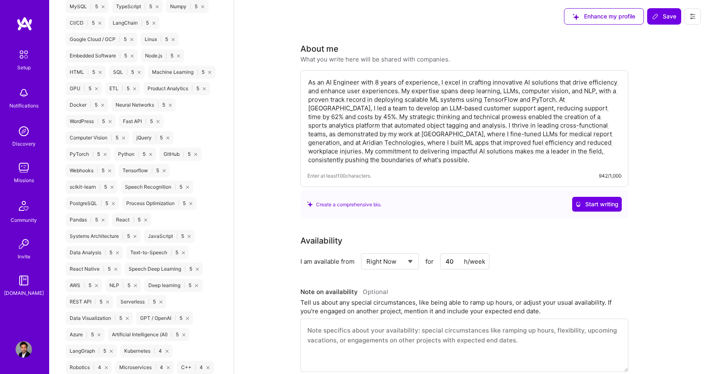
scroll to position [956, 0]
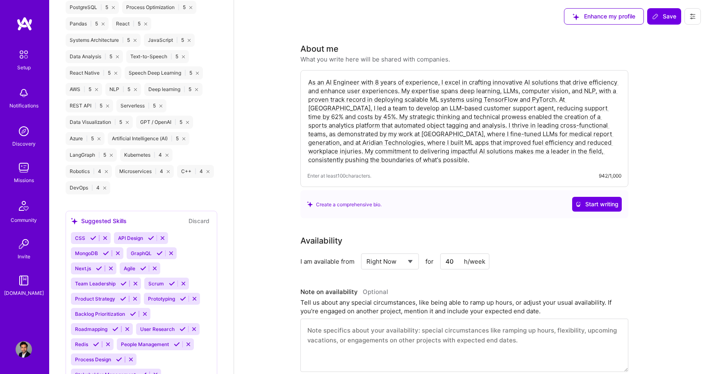
click at [219, 205] on div "Edit photo Adil Mubeen ML Engineer 8 Years Experience Location This is the loca…" at bounding box center [141, 187] width 184 height 374
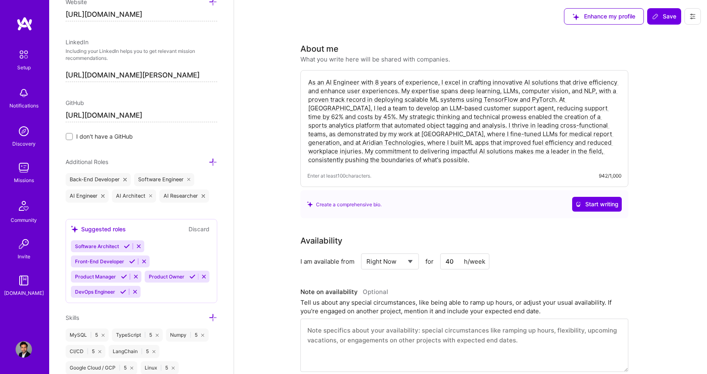
scroll to position [393, 0]
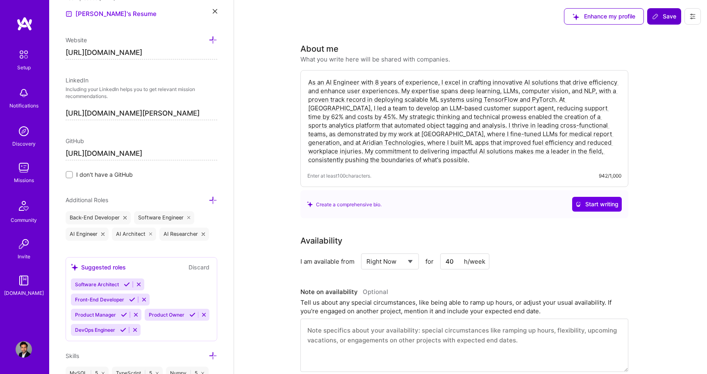
click at [663, 15] on span "Save" at bounding box center [664, 16] width 24 height 8
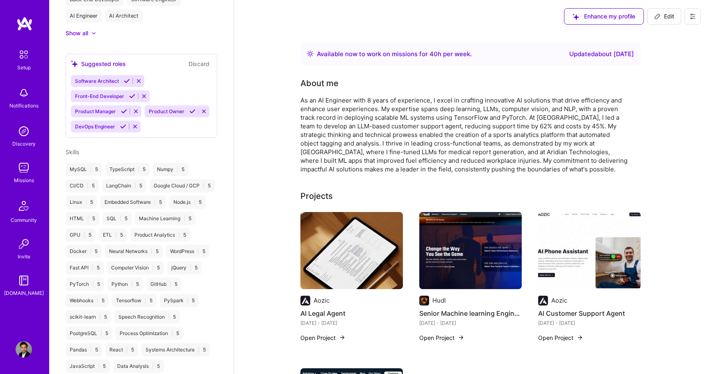
scroll to position [288, 0]
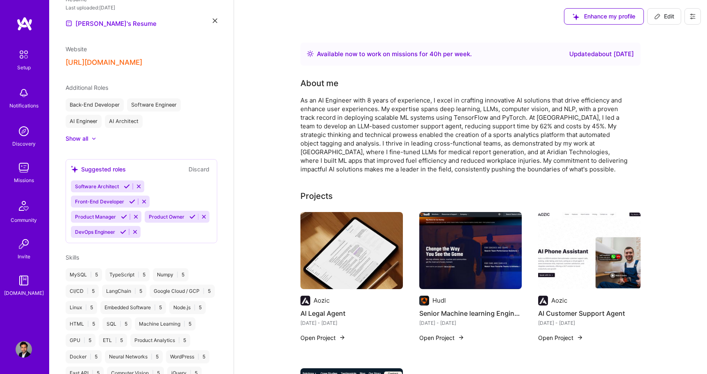
click at [661, 14] on span "Edit" at bounding box center [664, 16] width 20 height 8
select select "US"
select select "Right Now"
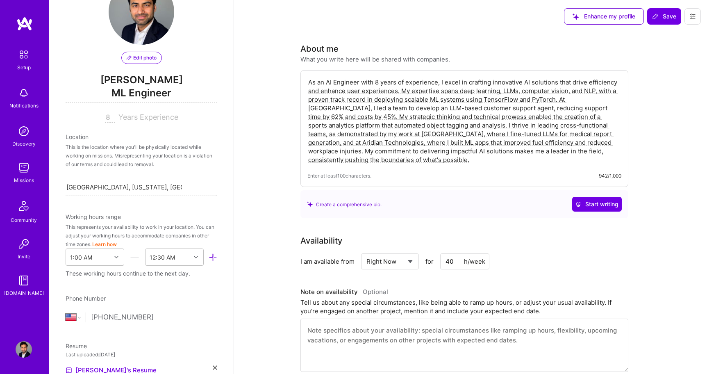
scroll to position [0, 0]
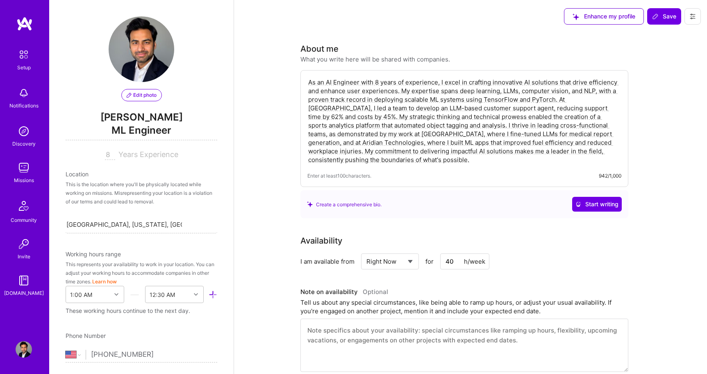
click at [168, 116] on span "[PERSON_NAME]" at bounding box center [142, 117] width 152 height 12
click at [167, 127] on span "ML Engineer" at bounding box center [142, 131] width 152 height 17
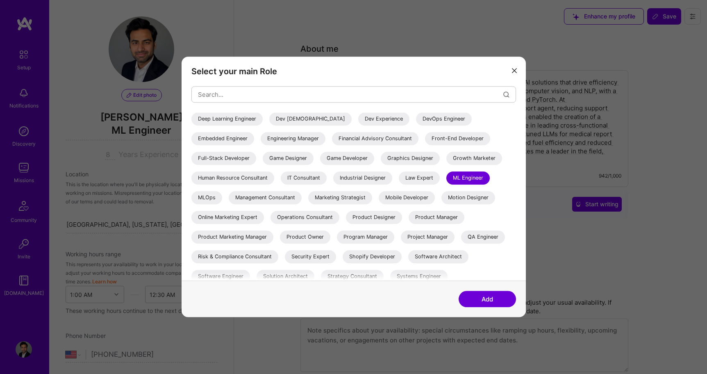
scroll to position [118, 0]
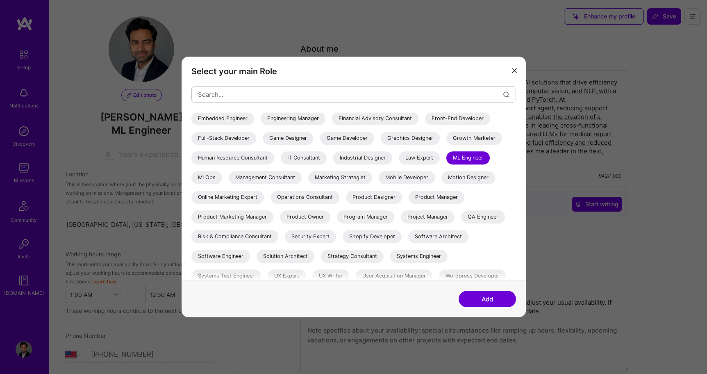
click at [446, 164] on div "ML Engineer" at bounding box center [467, 157] width 43 height 13
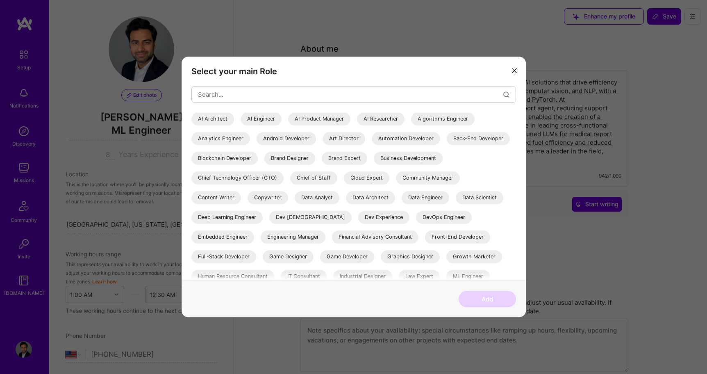
click at [257, 116] on div "AI Engineer" at bounding box center [261, 118] width 41 height 13
click at [490, 302] on button "Add" at bounding box center [487, 299] width 57 height 16
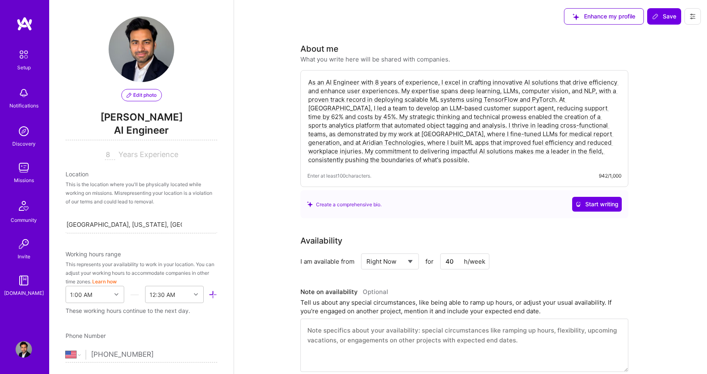
click at [180, 125] on span "AI Engineer" at bounding box center [142, 131] width 152 height 17
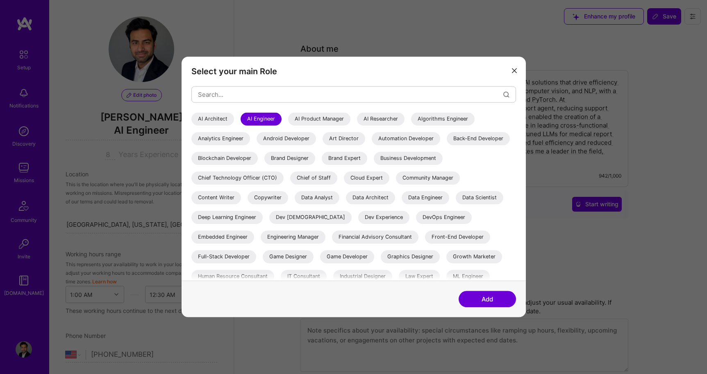
click at [274, 141] on div "Android Developer" at bounding box center [286, 138] width 59 height 13
click at [258, 121] on div "AI Engineer" at bounding box center [261, 118] width 41 height 13
click at [484, 302] on button "Add" at bounding box center [487, 299] width 57 height 16
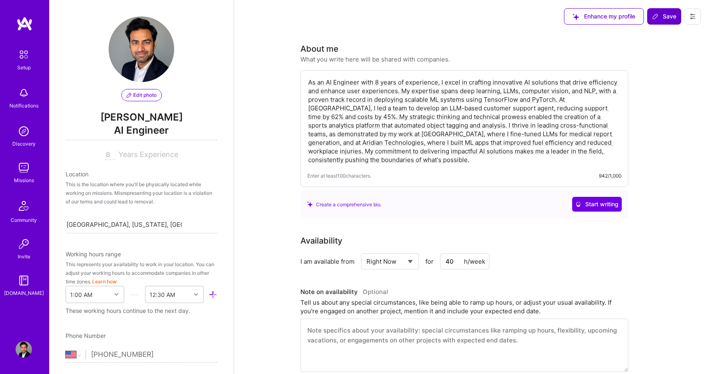
click at [658, 18] on span "Save" at bounding box center [664, 16] width 24 height 8
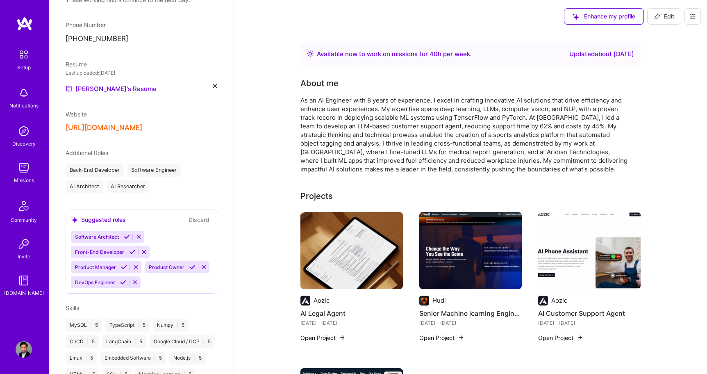
scroll to position [312, 0]
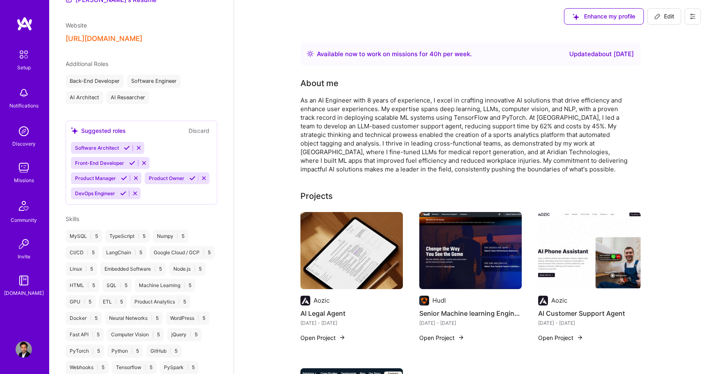
click at [164, 187] on div "Software Architect Front-End Developer Product Manager Product Owner DevOps Eng…" at bounding box center [141, 170] width 141 height 57
click at [658, 16] on icon at bounding box center [657, 16] width 7 height 7
select select "US"
select select "Right Now"
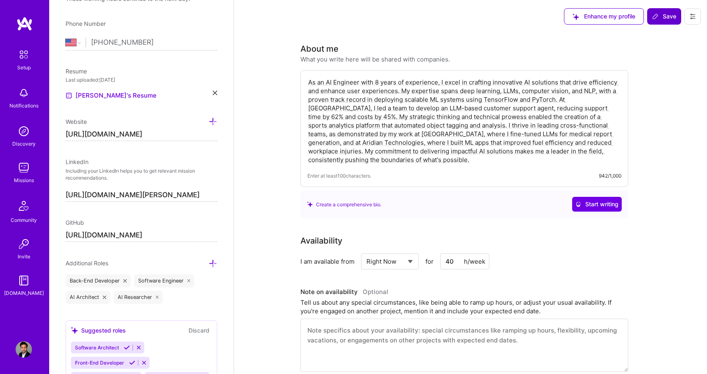
scroll to position [417, 0]
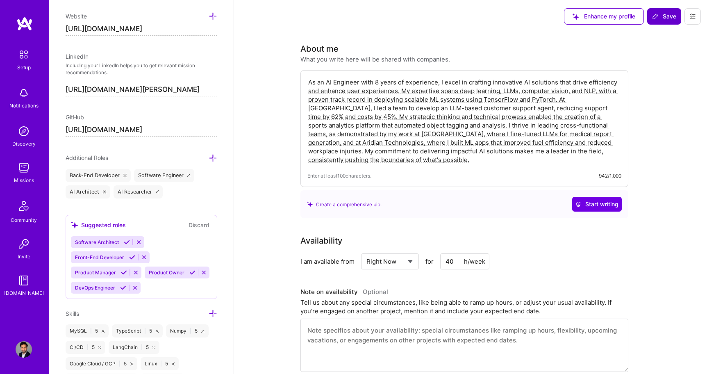
click at [160, 287] on div "Software Architect Front-End Developer Product Manager Product Owner DevOps Eng…" at bounding box center [141, 264] width 141 height 57
click at [212, 156] on icon at bounding box center [213, 158] width 9 height 9
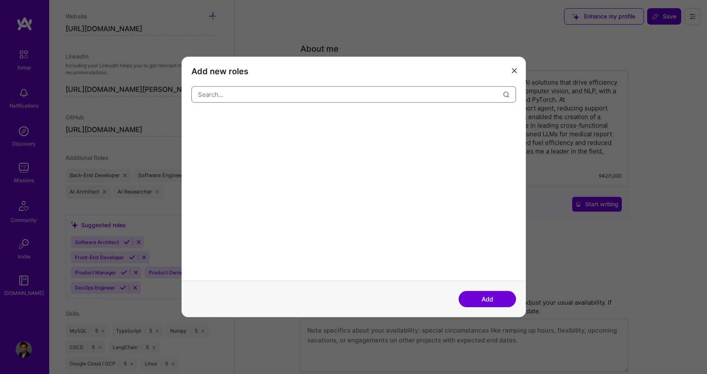
click at [279, 96] on input "modal" at bounding box center [350, 94] width 305 height 21
type input "Data Engineer"
click at [489, 296] on button "Add" at bounding box center [487, 299] width 57 height 16
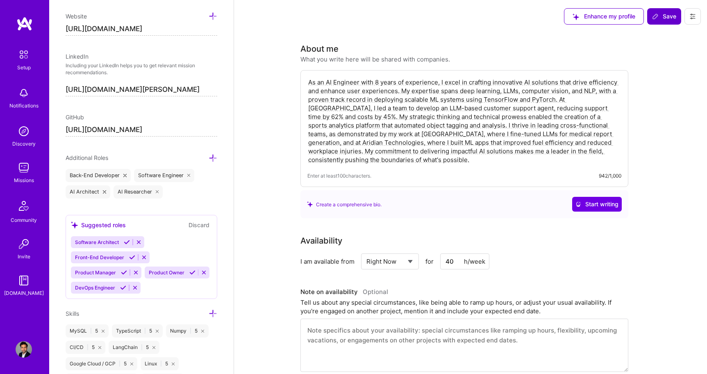
click at [21, 58] on img at bounding box center [23, 54] width 17 height 17
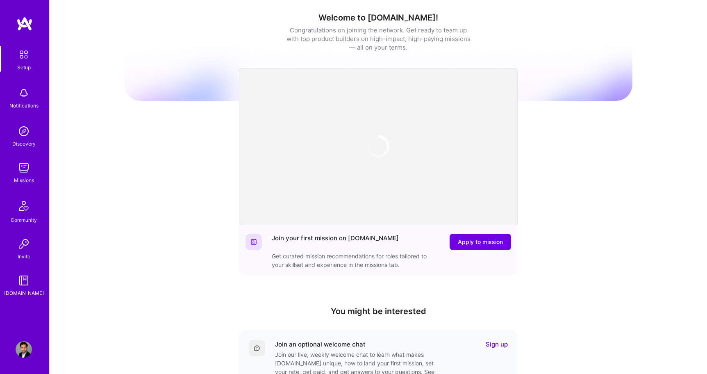
click at [25, 125] on img at bounding box center [24, 131] width 16 height 16
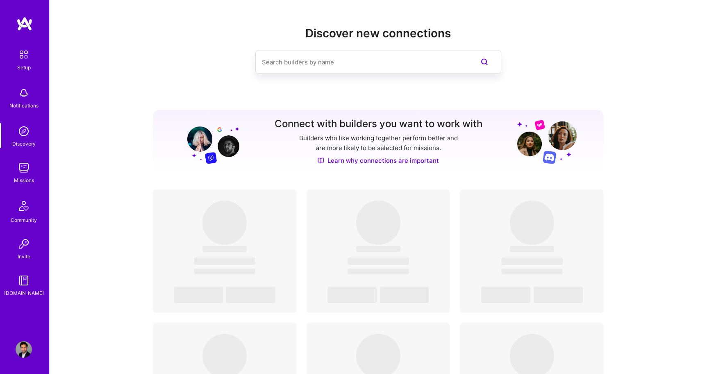
click at [153, 110] on div "Discover new connections Connect with builders you want to work with Builders w…" at bounding box center [378, 303] width 451 height 552
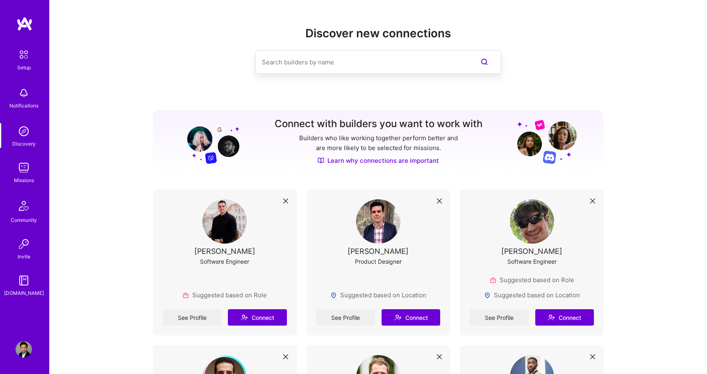
click at [25, 59] on img at bounding box center [23, 54] width 17 height 17
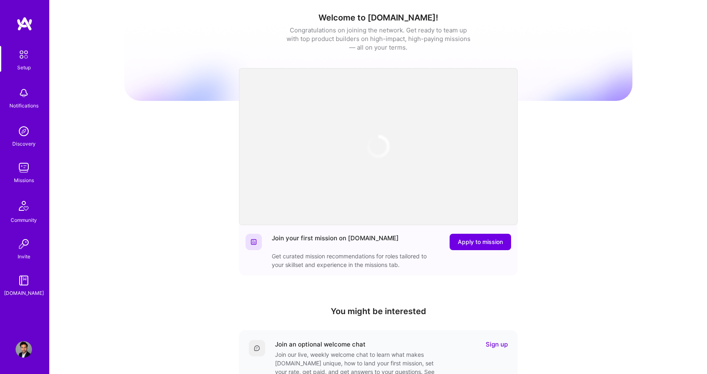
click at [21, 352] on img at bounding box center [24, 349] width 16 height 16
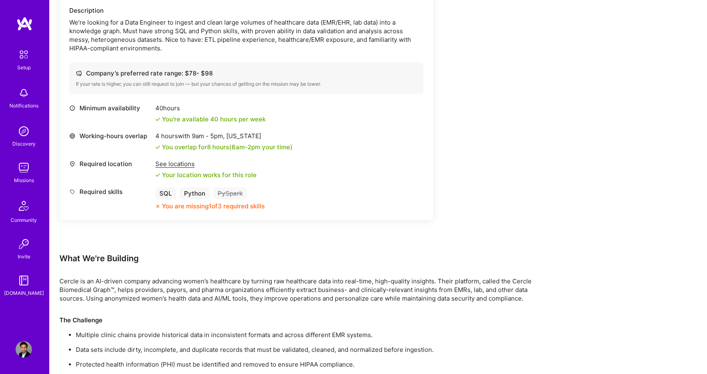
scroll to position [253, 0]
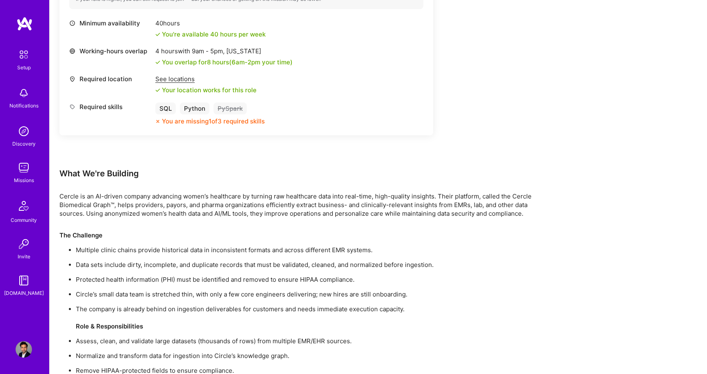
scroll to position [326, 0]
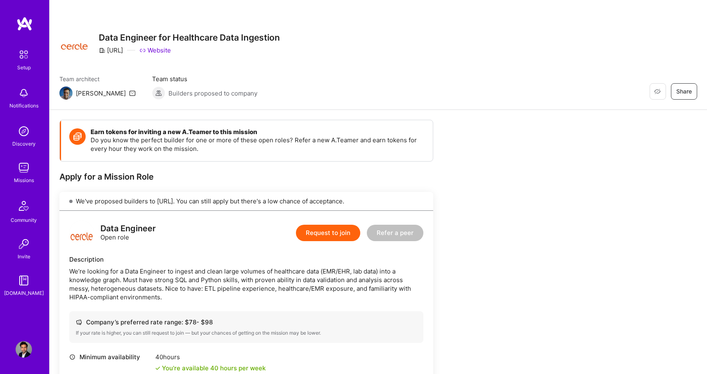
click at [332, 229] on button "Request to join" at bounding box center [328, 233] width 64 height 16
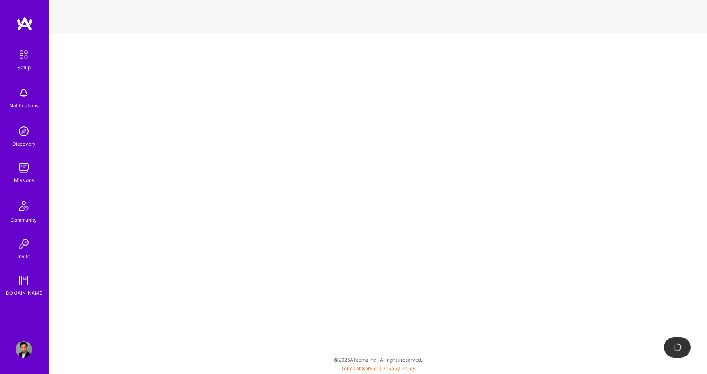
select select "US"
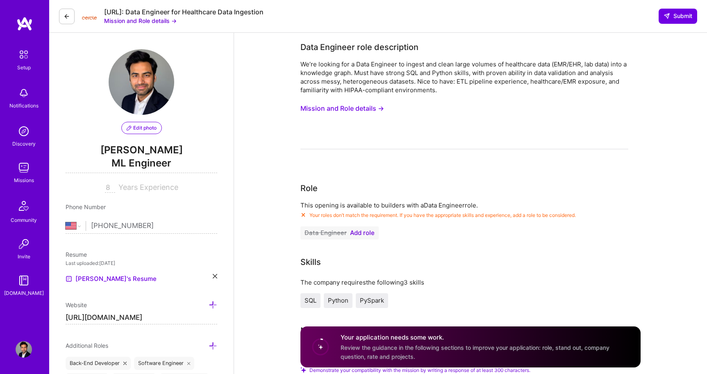
click at [360, 232] on span "Add role" at bounding box center [362, 232] width 25 height 7
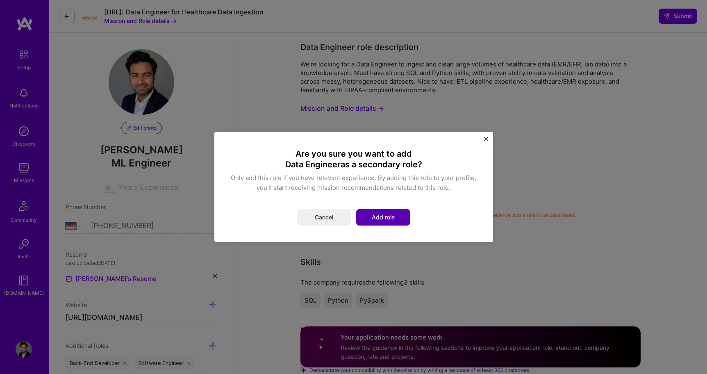
click at [381, 214] on button "Add role" at bounding box center [383, 217] width 54 height 16
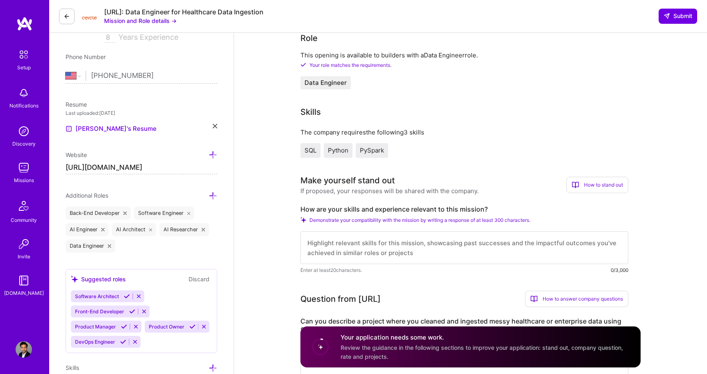
scroll to position [255, 0]
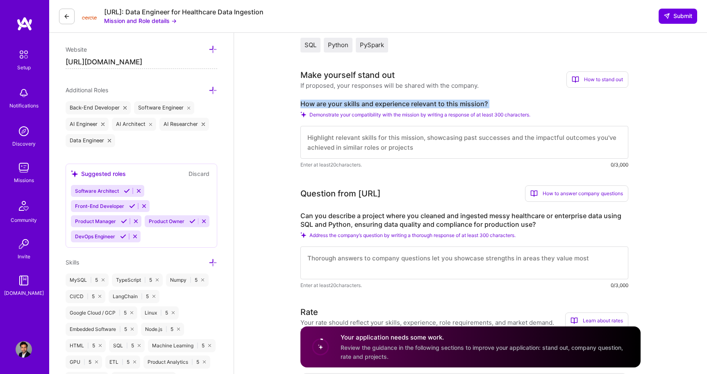
drag, startPoint x: 300, startPoint y: 104, endPoint x: 485, endPoint y: 108, distance: 184.5
click at [485, 108] on div "How are your skills and experience relevant to this mission? Demonstrate your c…" at bounding box center [464, 134] width 328 height 69
copy div "How are your skills and experience relevant to this mission?"
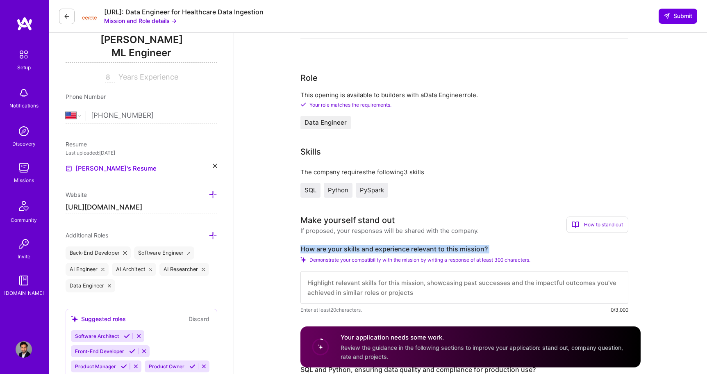
scroll to position [270, 0]
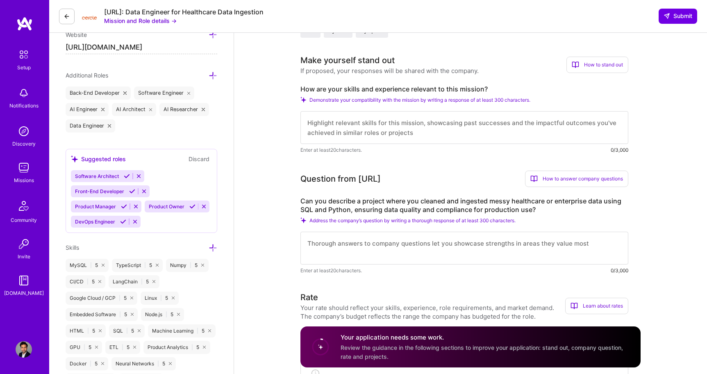
click at [361, 125] on textarea at bounding box center [464, 127] width 328 height 33
drag, startPoint x: 490, startPoint y: 90, endPoint x: 298, endPoint y: 89, distance: 191.8
copy label "How are your skills and experience relevant to this mission?"
click at [347, 127] on textarea at bounding box center [464, 127] width 328 height 33
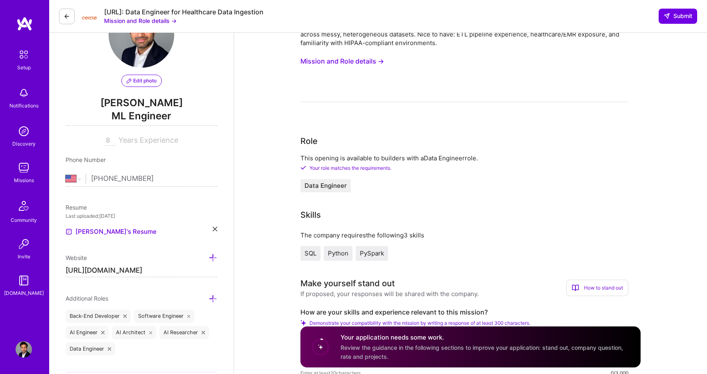
scroll to position [10, 0]
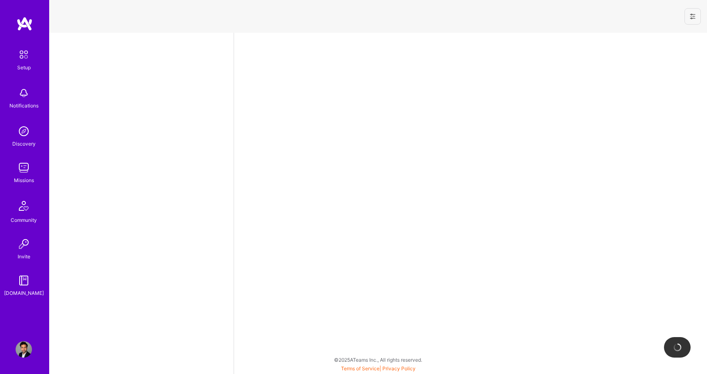
select select "US"
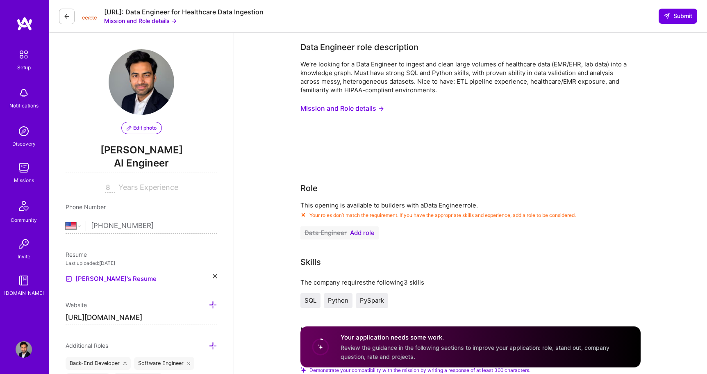
click at [360, 231] on span "Add role" at bounding box center [362, 232] width 25 height 7
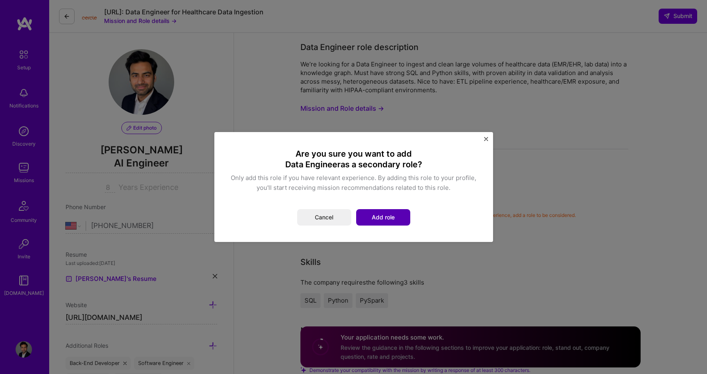
click at [370, 221] on button "Add role" at bounding box center [383, 217] width 54 height 16
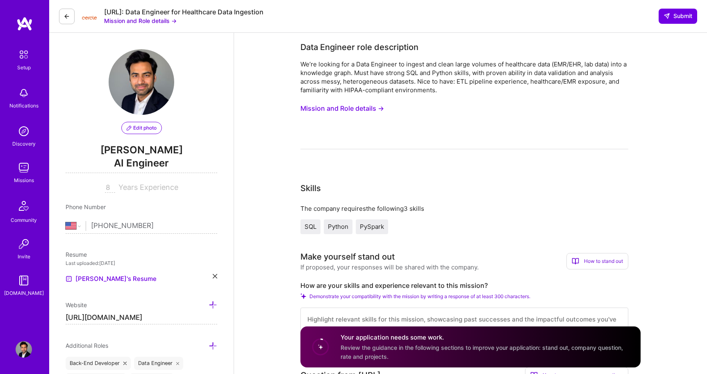
select select "US"
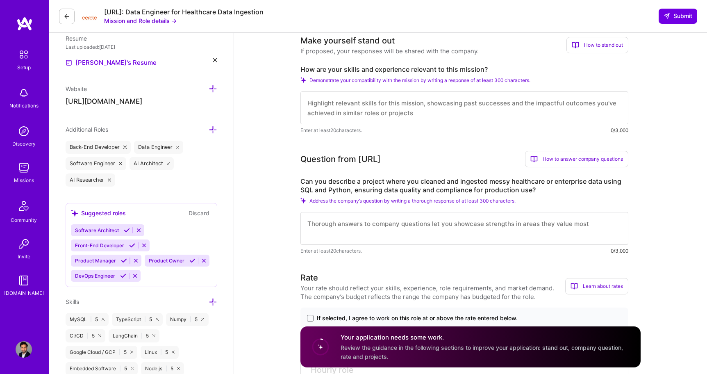
scroll to position [216, 0]
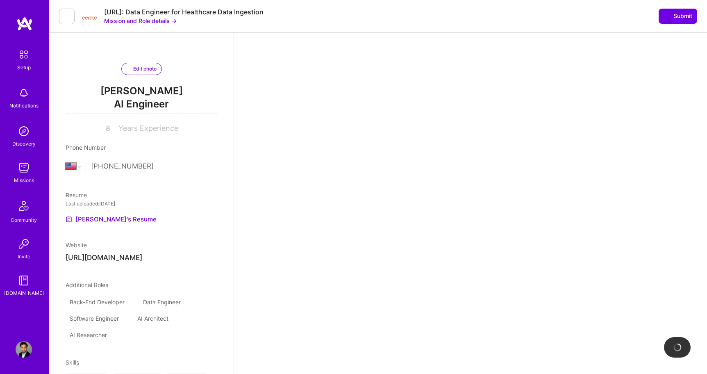
select select "US"
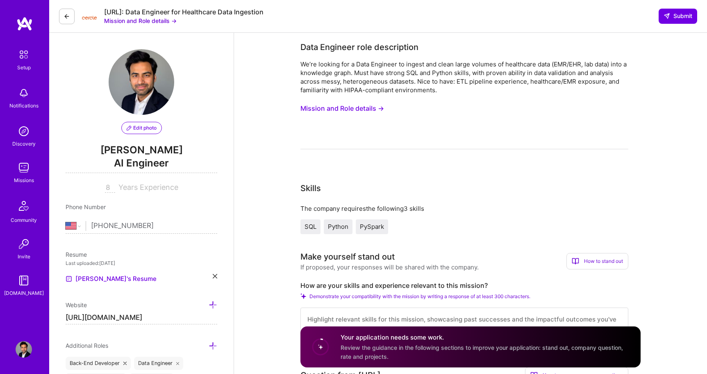
click at [149, 23] on button "Mission and Role details →" at bounding box center [140, 20] width 73 height 9
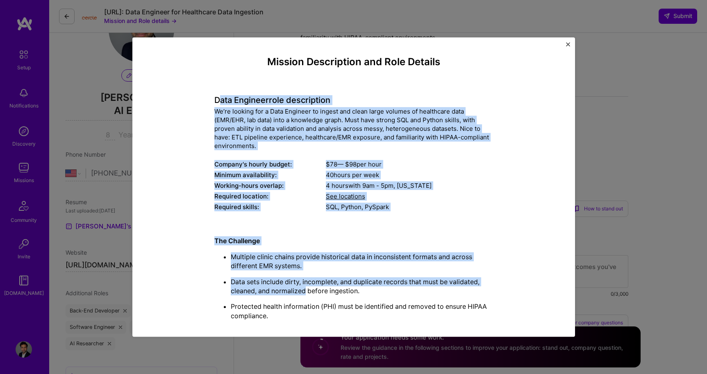
drag, startPoint x: 217, startPoint y: 102, endPoint x: 307, endPoint y: 295, distance: 212.5
click at [307, 295] on div "Mission Description and Role Details Data Engineer role description We’re looki…" at bounding box center [353, 365] width 279 height 618
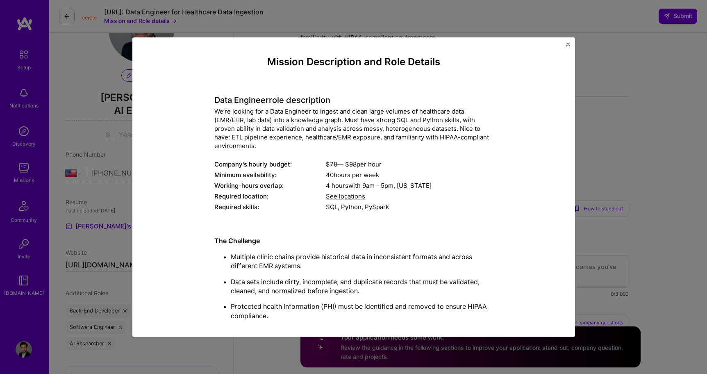
click at [213, 96] on div "Mission Description and Role Details Data Engineer role description We’re looki…" at bounding box center [353, 365] width 405 height 618
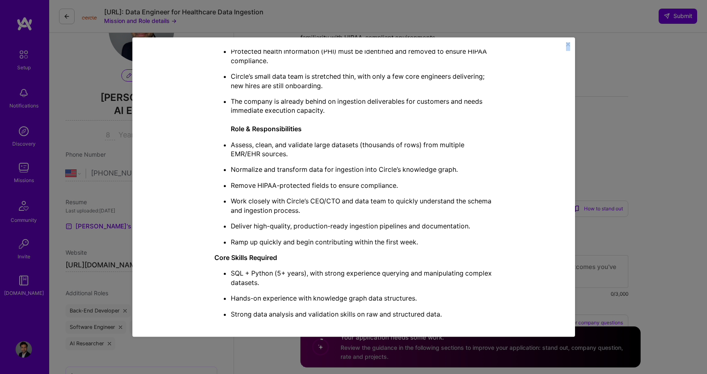
scroll to position [356, 0]
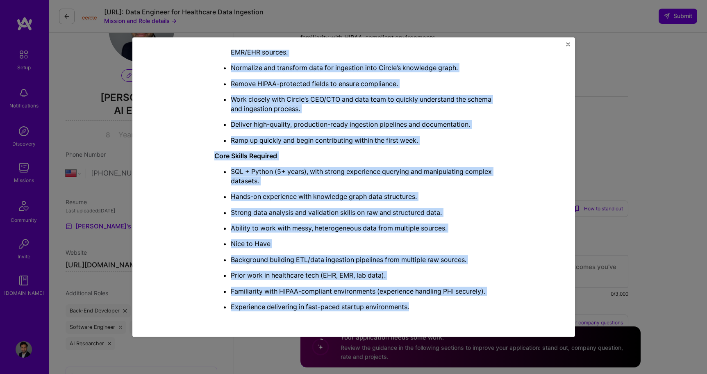
drag, startPoint x: 214, startPoint y: 99, endPoint x: 414, endPoint y: 309, distance: 290.4
click at [414, 309] on div "Mission Description and Role Details Data Engineer role description We’re looki…" at bounding box center [353, 9] width 279 height 618
copy div "Data Engineer role description We’re looking for a Data Engineer to ingest and …"
click at [567, 45] on img "Close" at bounding box center [568, 44] width 4 height 4
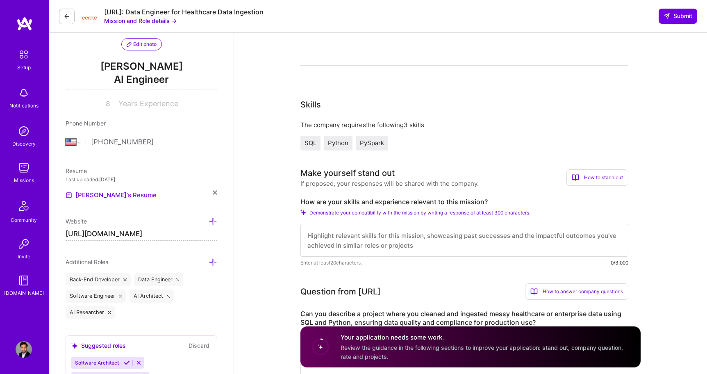
scroll to position [84, 0]
drag, startPoint x: 301, startPoint y: 201, endPoint x: 493, endPoint y: 200, distance: 192.6
click at [493, 200] on label "How are your skills and experience relevant to this mission?" at bounding box center [464, 201] width 328 height 9
copy label "How are your skills and experience relevant to this mission?"
click at [336, 235] on textarea at bounding box center [464, 239] width 328 height 33
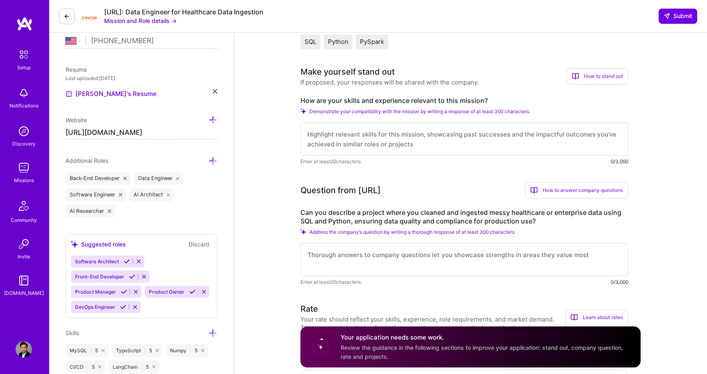
scroll to position [185, 0]
click at [377, 143] on textarea at bounding box center [464, 138] width 328 height 33
paste textarea "In a recent project, I led the ingestion of multi-source EMR and lab data from …"
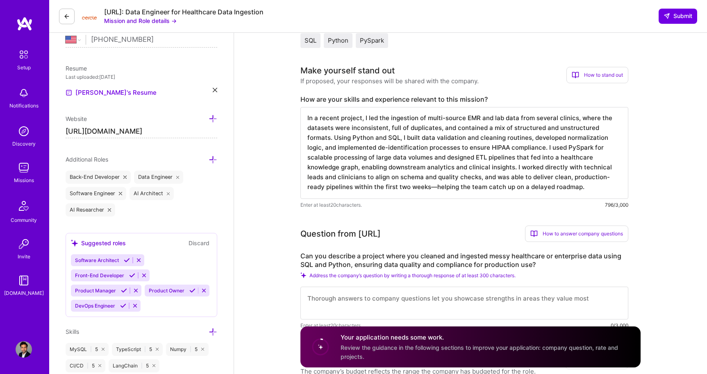
scroll to position [188, 0]
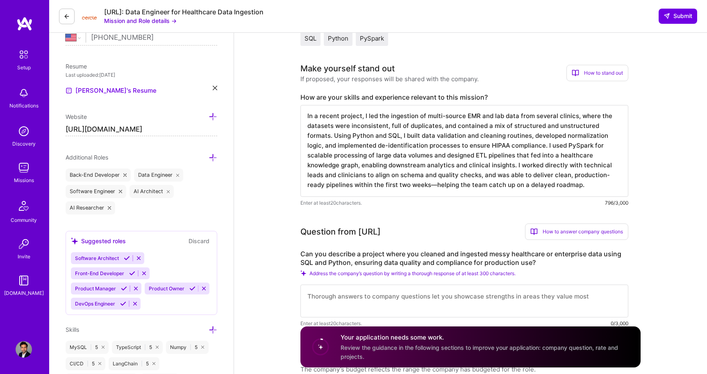
click at [357, 186] on textarea "In a recent project, I led the ingestion of multi-source EMR and lab data from …" at bounding box center [464, 151] width 328 height 92
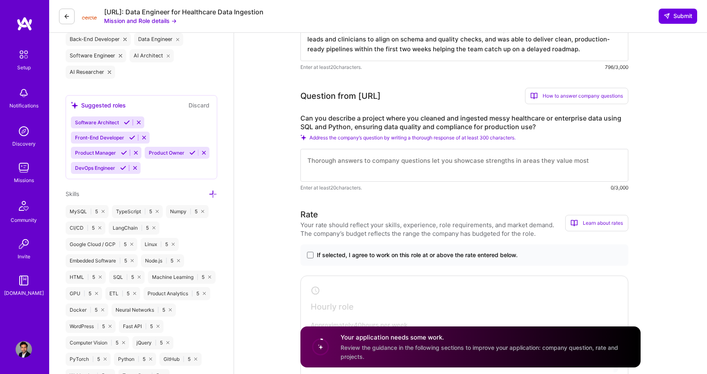
scroll to position [324, 0]
type textarea "In a recent project, I led the ingestion of multi-source EMR and lab data from …"
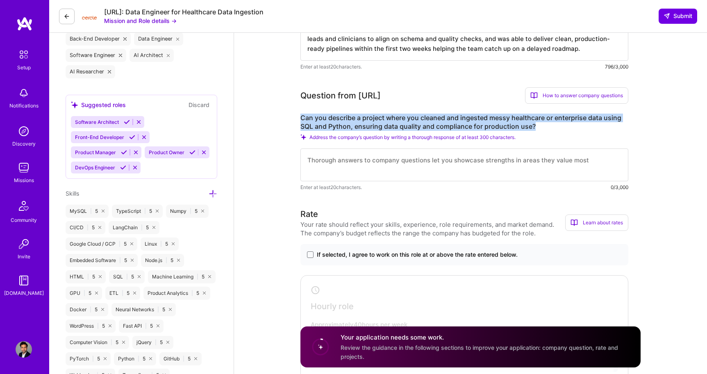
drag, startPoint x: 534, startPoint y: 125, endPoint x: 301, endPoint y: 111, distance: 233.5
click at [301, 111] on div "Question from Cercle.ai How to answer company questions Mastering company quest…" at bounding box center [464, 139] width 328 height 104
copy label "Can you describe a project where you cleaned and ingested messy healthcare or e…"
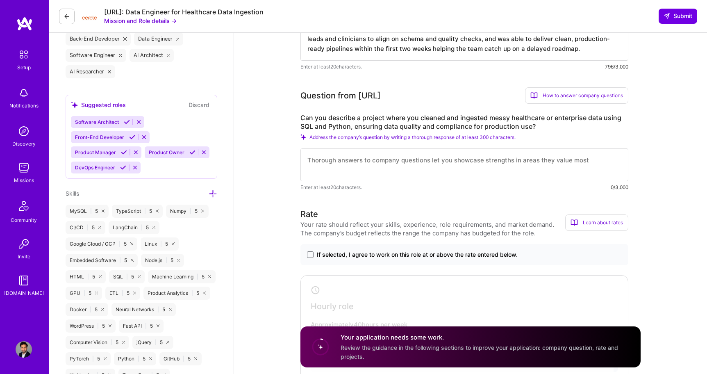
click at [424, 176] on textarea at bounding box center [464, 164] width 328 height 33
paste textarea "In a previous project, I worked with a healthcare analytics company to clean an…"
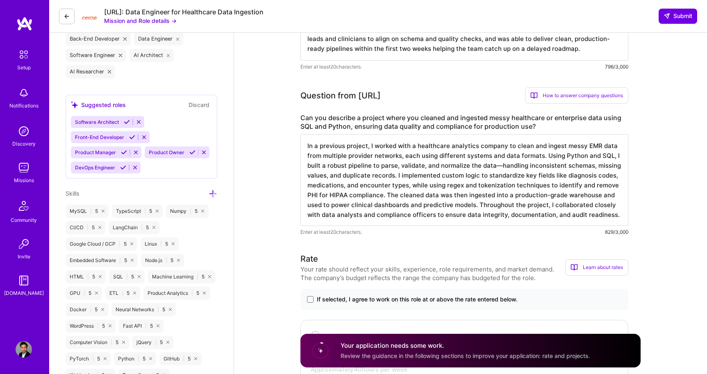
click at [497, 167] on textarea "In a previous project, I worked with a healthcare analytics company to clean an…" at bounding box center [464, 180] width 328 height 92
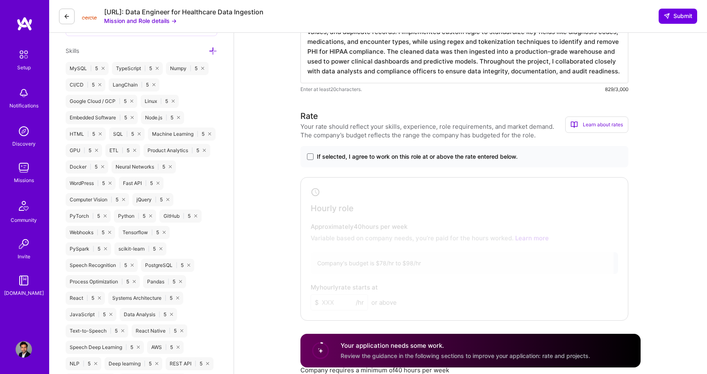
scroll to position [472, 0]
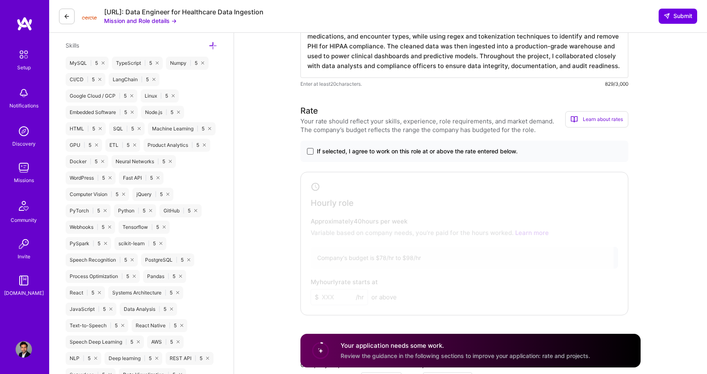
type textarea "In a previous project, I worked with a healthcare analytics company to clean an…"
click at [313, 150] on span at bounding box center [310, 151] width 7 height 7
click at [0, 0] on input "If selected, I agree to work on this role at or above the rate entered below." at bounding box center [0, 0] width 0 height 0
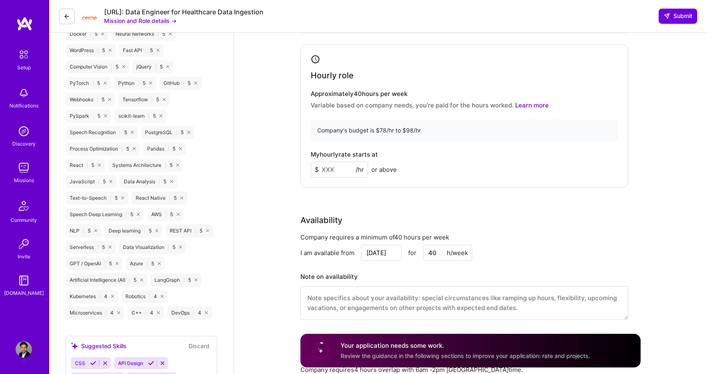
scroll to position [598, 0]
click at [335, 166] on input at bounding box center [339, 171] width 57 height 16
type input "90"
click at [272, 196] on div "Data Engineer role description We’re looking for a Data Engineer to ingest and …" at bounding box center [470, 225] width 473 height 1580
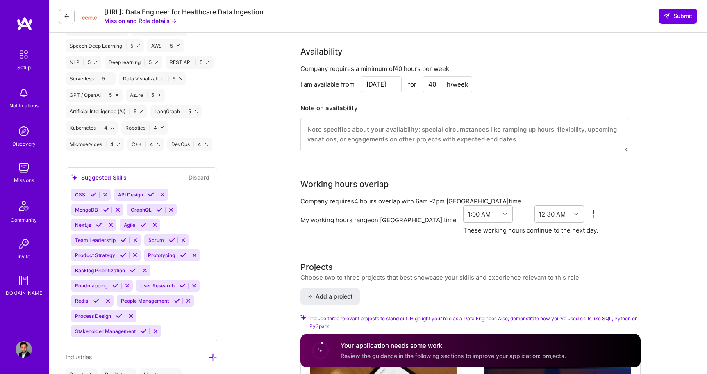
scroll to position [772, 0]
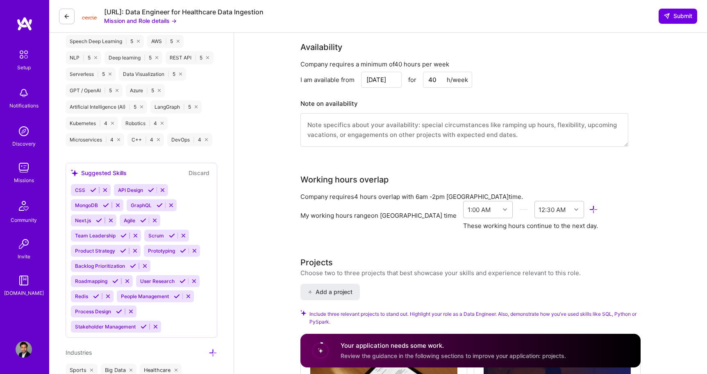
click at [348, 132] on textarea at bounding box center [464, 130] width 328 height 34
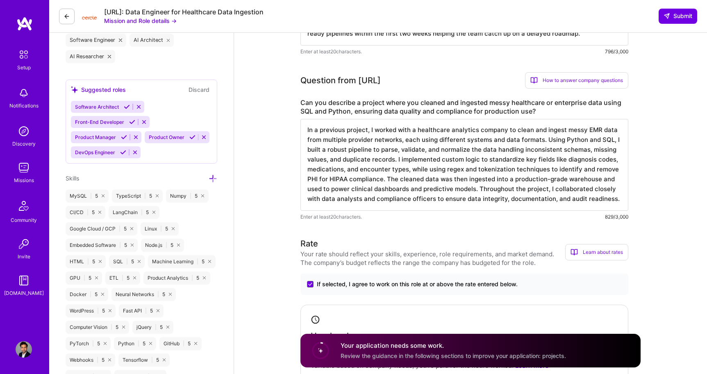
scroll to position [326, 0]
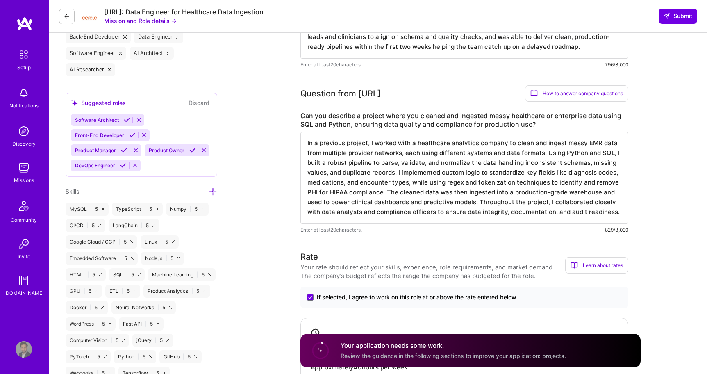
drag, startPoint x: 20, startPoint y: 353, endPoint x: 476, endPoint y: 2, distance: 575.6
click at [0, 0] on div "Setup Notifications Discovery Missions Community Invite A.Guide Profile" at bounding box center [24, 187] width 49 height 374
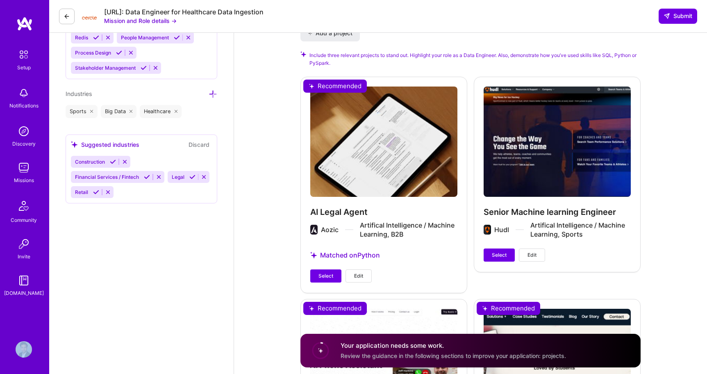
scroll to position [898, 0]
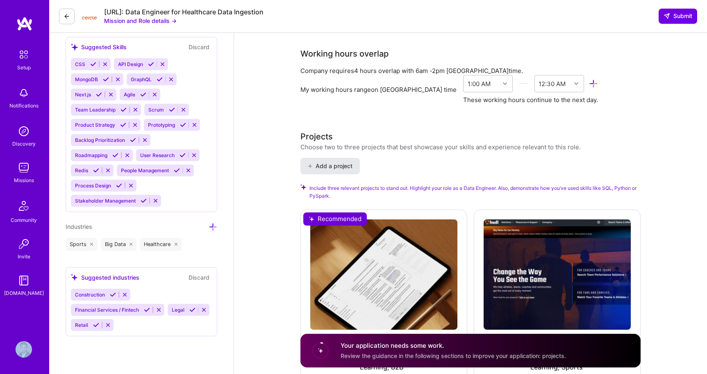
click at [338, 159] on button "Add a project" at bounding box center [329, 166] width 59 height 16
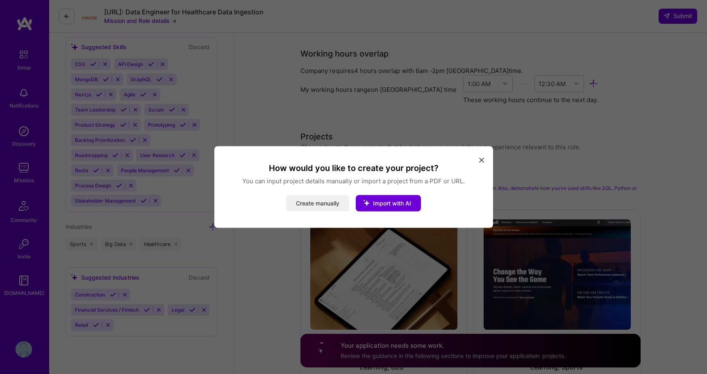
click at [314, 200] on button "Create manually" at bounding box center [317, 203] width 63 height 16
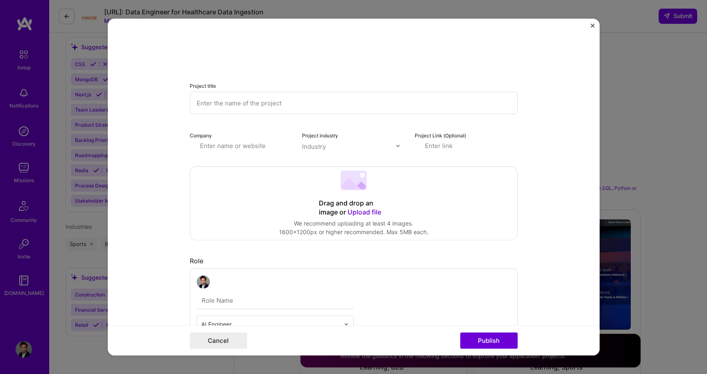
click at [287, 101] on input "text" at bounding box center [354, 103] width 328 height 23
paste input "healthcare analytics"
click at [200, 105] on input "healthcare analytics" at bounding box center [354, 103] width 328 height 23
click at [233, 104] on input "Healthcare analytics" at bounding box center [354, 103] width 328 height 23
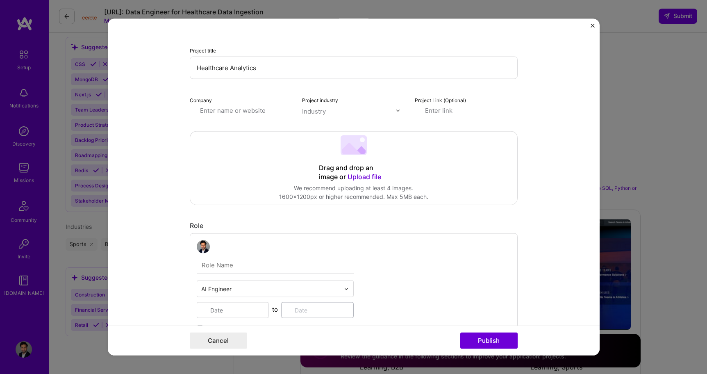
scroll to position [49, 0]
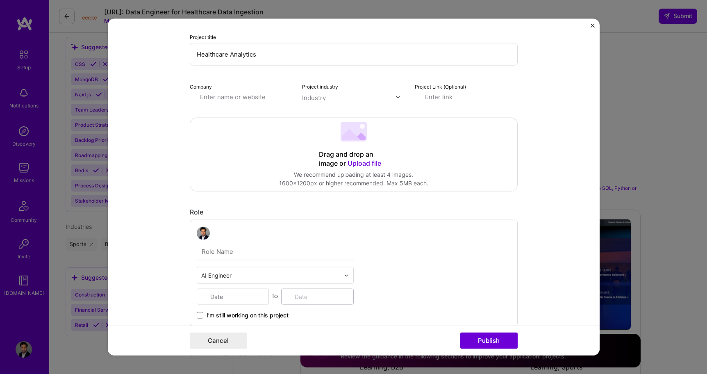
type input "Healthcare Analytics"
click at [242, 97] on input "text" at bounding box center [241, 97] width 103 height 9
type input "renoironllc.com"
click at [270, 118] on div "renoironllc.com" at bounding box center [264, 116] width 57 height 14
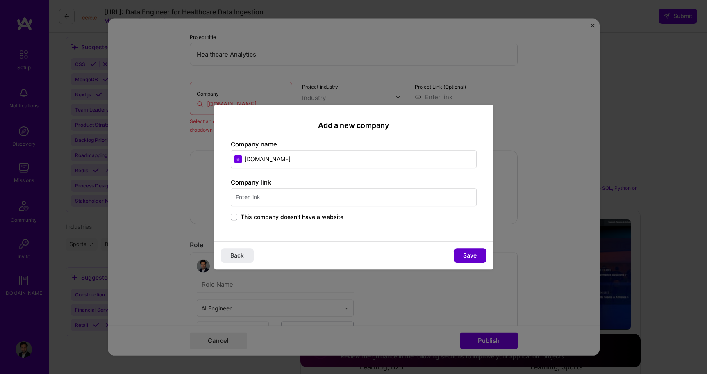
click at [468, 256] on span "Save" at bounding box center [470, 255] width 14 height 8
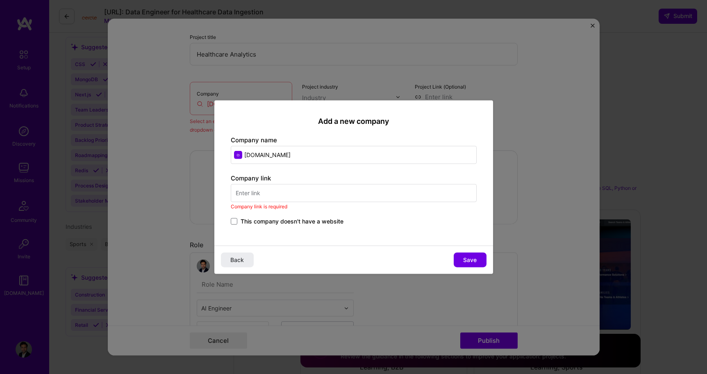
click at [287, 193] on input "text" at bounding box center [354, 193] width 246 height 18
drag, startPoint x: 293, startPoint y: 152, endPoint x: 212, endPoint y: 143, distance: 80.9
click at [212, 143] on div "Add a new company Company name renoironllc.com Company link Company link is req…" at bounding box center [353, 187] width 707 height 374
click at [271, 195] on input "text" at bounding box center [354, 193] width 246 height 18
paste input "renoironllc.com"
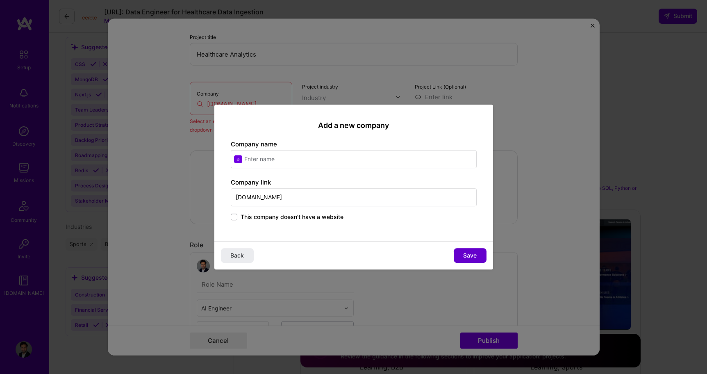
type input "renoironllc.com"
click at [472, 255] on span "Save" at bounding box center [470, 255] width 14 height 8
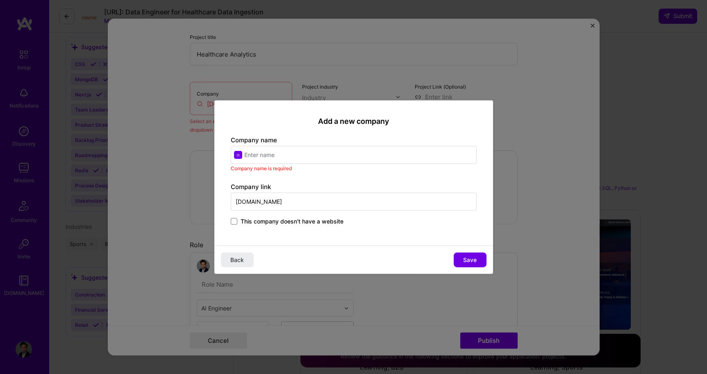
click at [268, 154] on input "text" at bounding box center [354, 154] width 246 height 18
drag, startPoint x: 257, startPoint y: 201, endPoint x: 214, endPoint y: 200, distance: 43.0
click at [214, 200] on div "Add a new company Company name Company name is required Company link renoironll…" at bounding box center [353, 172] width 279 height 145
click at [253, 156] on input "text" at bounding box center [354, 154] width 246 height 18
paste input "renoiron"
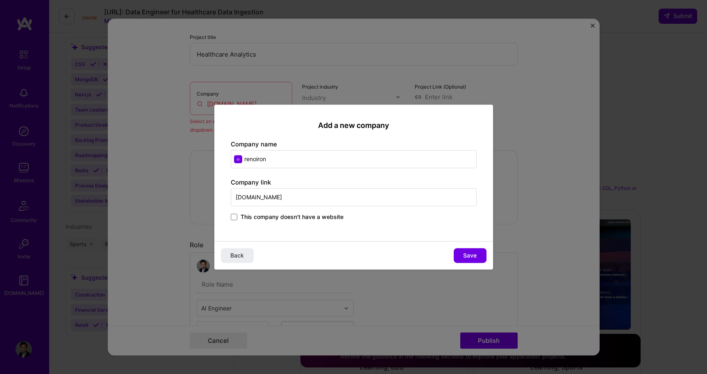
click at [247, 159] on input "renoiron" at bounding box center [354, 159] width 246 height 18
type input "Renoiron"
click at [478, 258] on button "Save" at bounding box center [470, 255] width 33 height 15
type input "Renoiron"
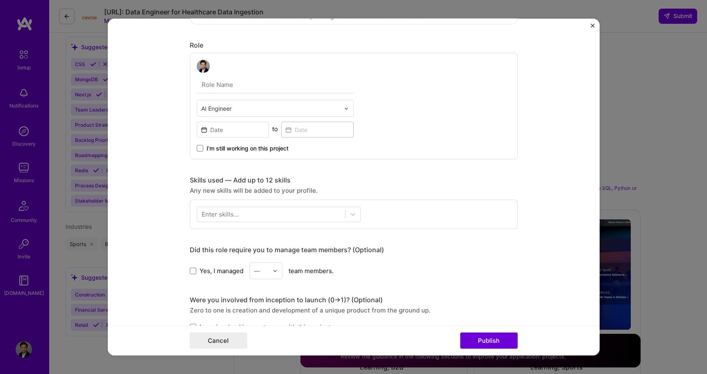
scroll to position [217, 0]
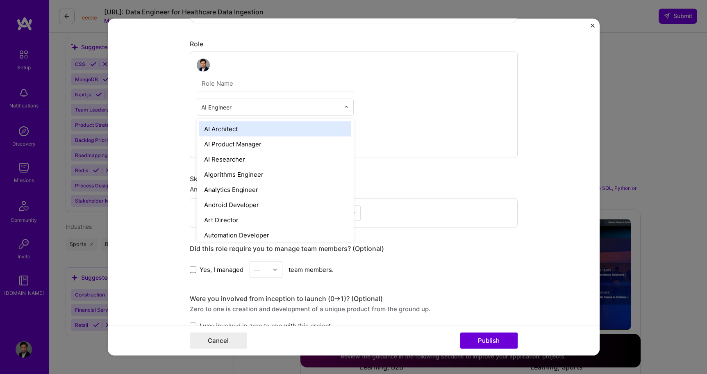
click at [234, 109] on input "text" at bounding box center [270, 107] width 139 height 9
type input "Data"
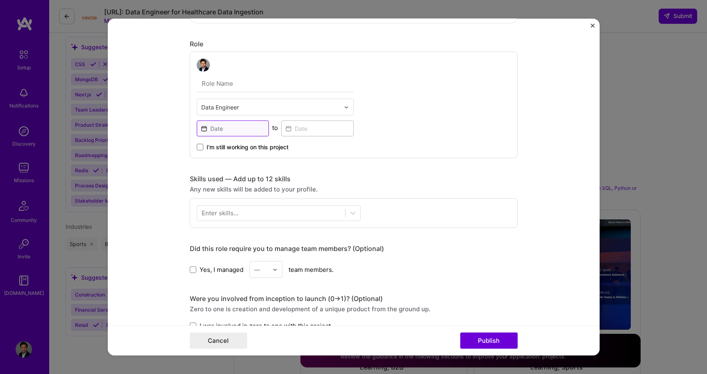
click at [222, 126] on input at bounding box center [233, 128] width 73 height 16
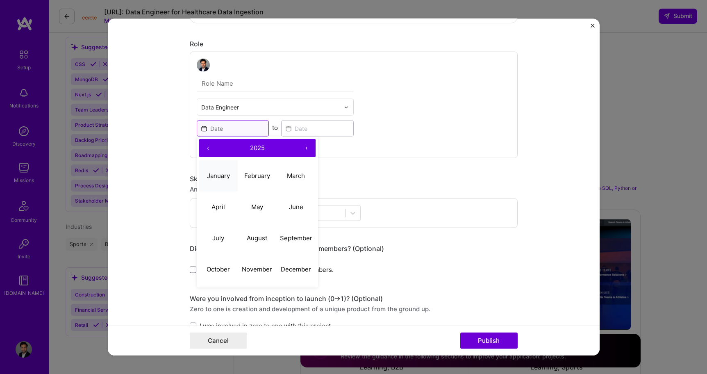
scroll to position [199, 0]
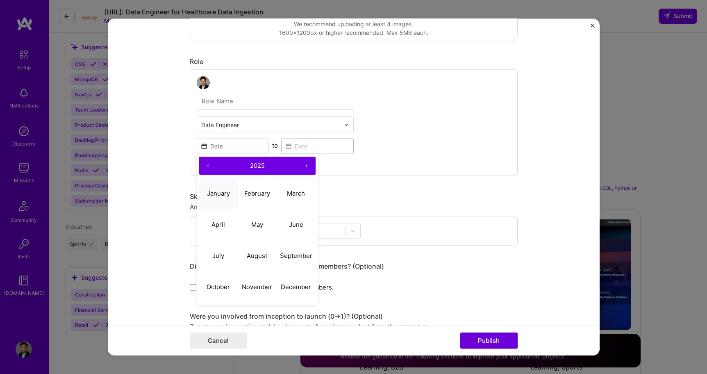
click at [222, 191] on abbr "January" at bounding box center [218, 193] width 23 height 8
type input "Jan, 2025"
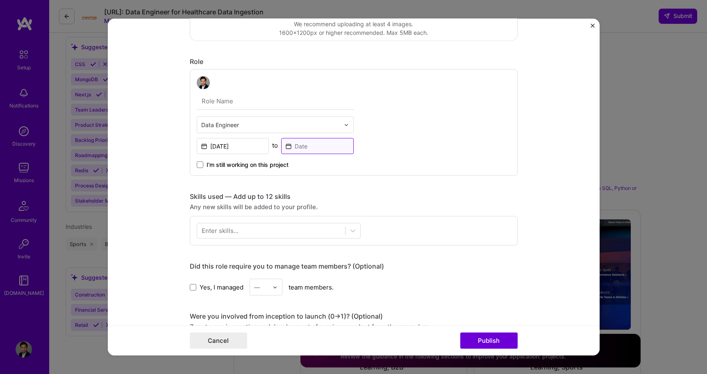
click at [297, 148] on input at bounding box center [317, 146] width 73 height 16
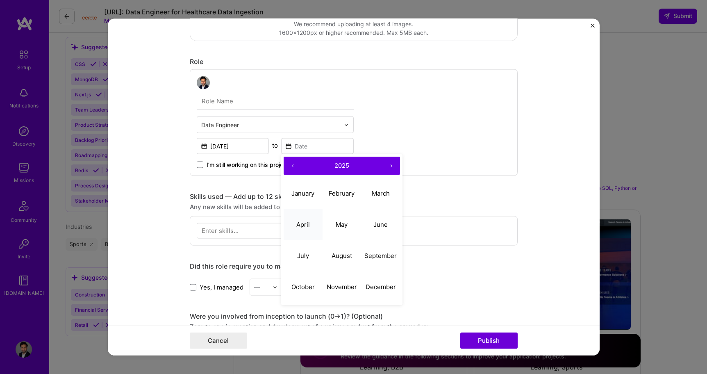
click at [303, 228] on button "April" at bounding box center [303, 224] width 39 height 31
type input "[DATE]"
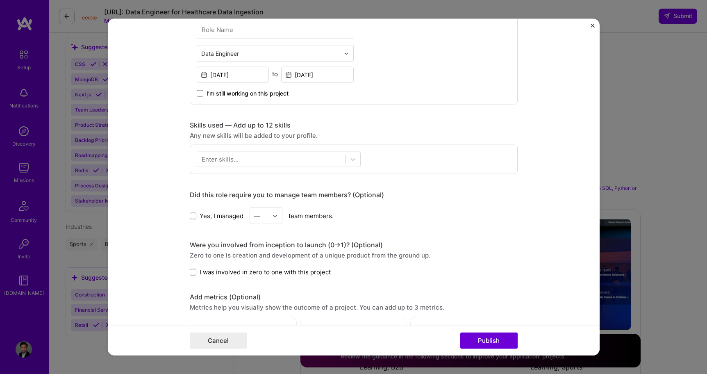
scroll to position [271, 0]
click at [191, 215] on span at bounding box center [193, 214] width 7 height 7
click at [0, 0] on input "Yes, I managed" at bounding box center [0, 0] width 0 height 0
click at [274, 216] on img at bounding box center [274, 214] width 5 height 5
click at [262, 304] on div "5" at bounding box center [266, 297] width 28 height 15
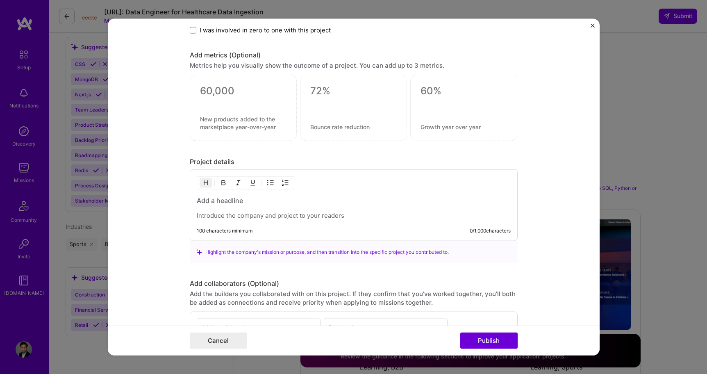
scroll to position [535, 0]
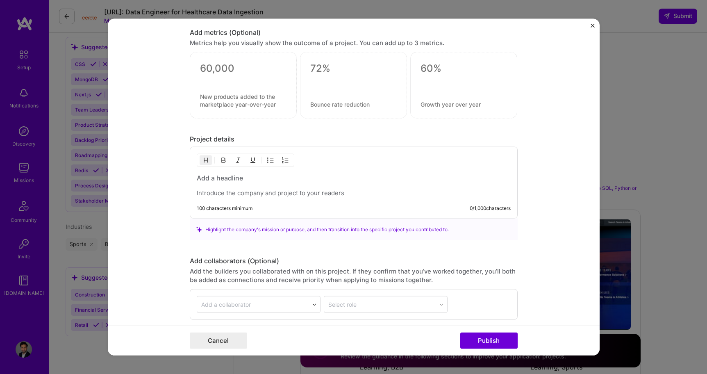
click at [336, 184] on div at bounding box center [354, 185] width 314 height 24
click at [236, 181] on h3 at bounding box center [354, 177] width 314 height 9
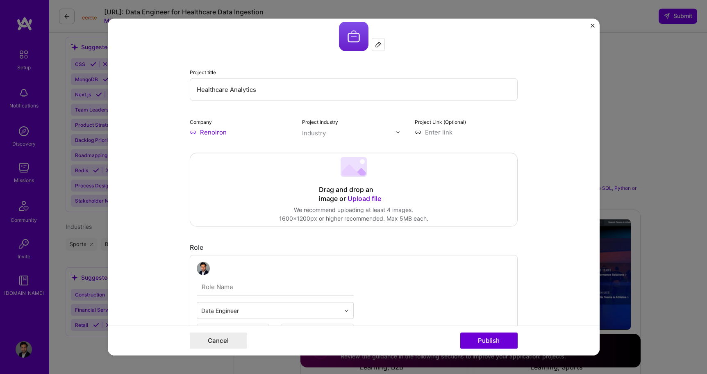
scroll to position [0, 0]
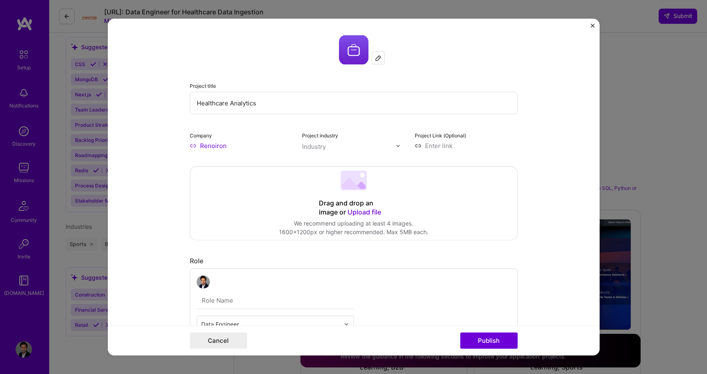
drag, startPoint x: 266, startPoint y: 102, endPoint x: 169, endPoint y: 101, distance: 97.1
click at [172, 102] on form "Project title Healthcare Analytics Company Renoiron Project industry Industry P…" at bounding box center [354, 187] width 492 height 336
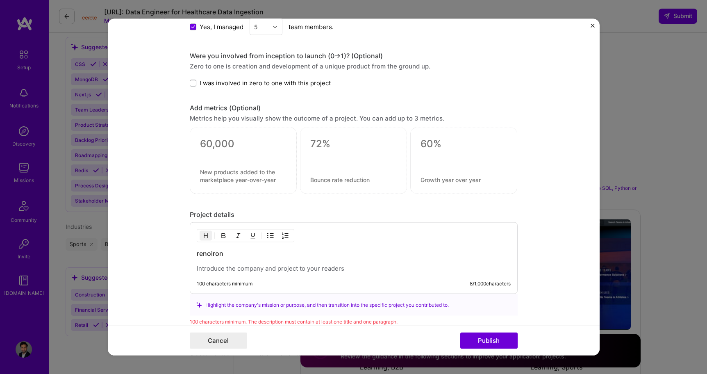
scroll to position [549, 0]
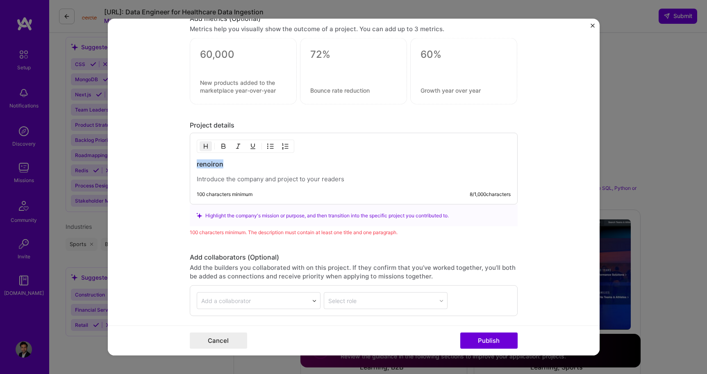
drag, startPoint x: 226, startPoint y: 163, endPoint x: 188, endPoint y: 163, distance: 37.7
click at [188, 163] on form "Project title Healthcare Analytics Company Renoiron Project industry Industry P…" at bounding box center [354, 187] width 492 height 336
click at [220, 182] on p at bounding box center [354, 179] width 314 height 8
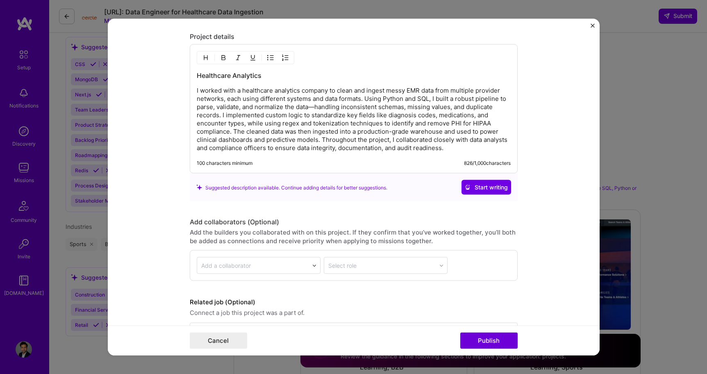
scroll to position [668, 0]
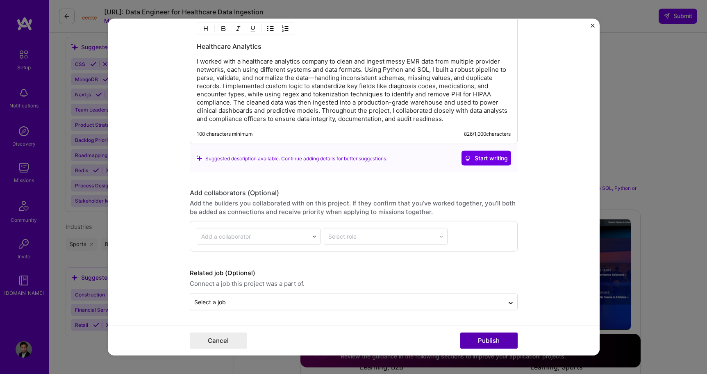
click at [477, 338] on button "Publish" at bounding box center [488, 340] width 57 height 16
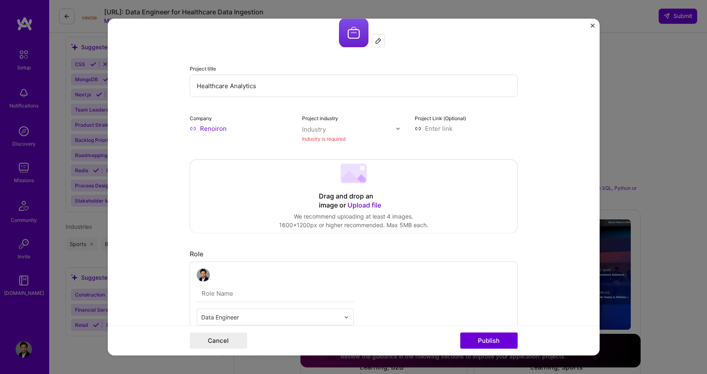
scroll to position [16, 0]
click at [317, 128] on div "Industry" at bounding box center [314, 130] width 24 height 9
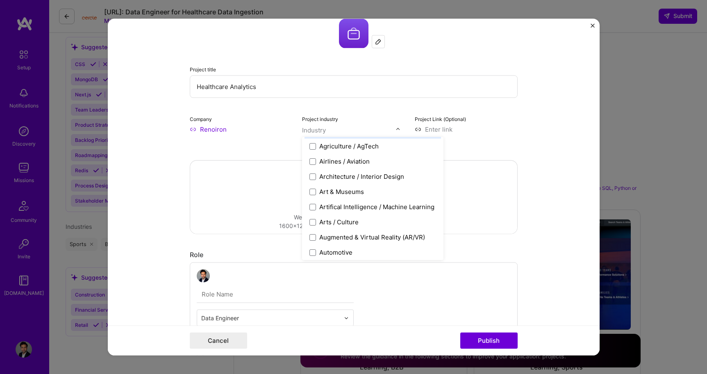
scroll to position [82, 0]
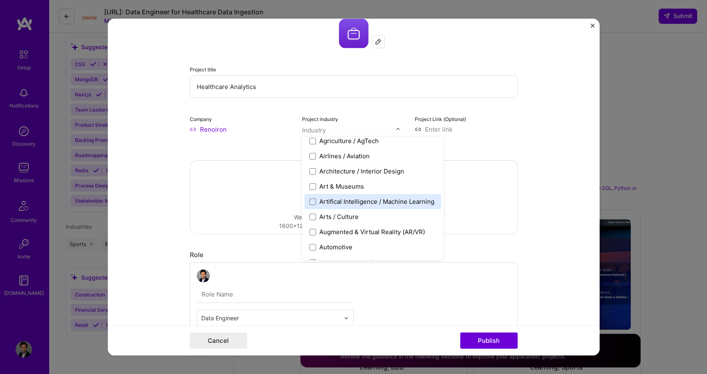
click at [320, 203] on div "Artifical Intelligence / Machine Learning" at bounding box center [376, 201] width 115 height 9
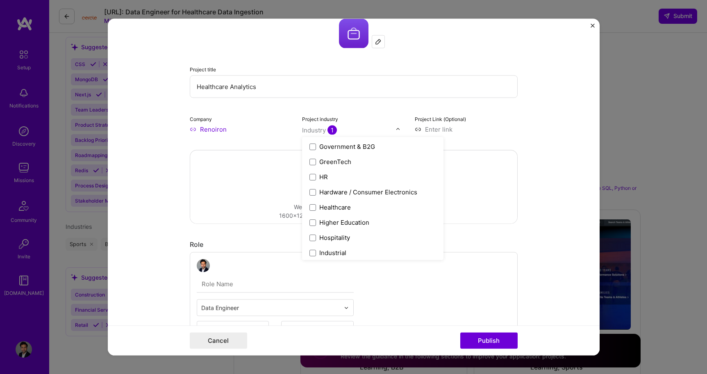
scroll to position [997, 0]
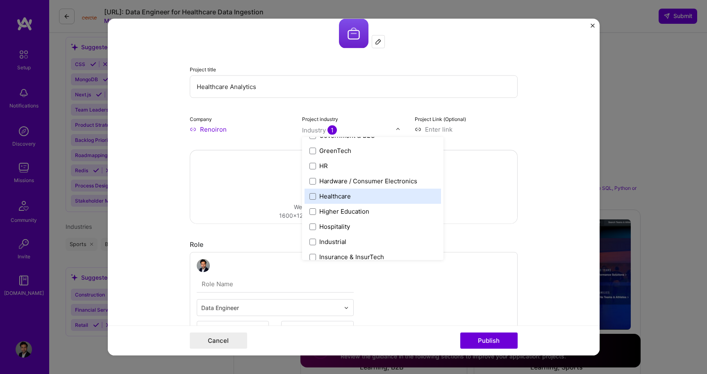
click at [323, 195] on div "Healthcare" at bounding box center [335, 196] width 32 height 9
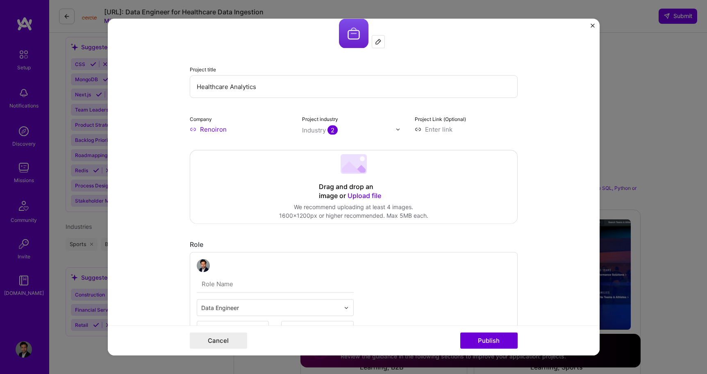
click at [512, 272] on div "Data Engineer Jan, 2025 to Apr, 2025 I’m still working on this project" at bounding box center [354, 305] width 328 height 107
click at [490, 338] on button "Publish" at bounding box center [488, 340] width 57 height 16
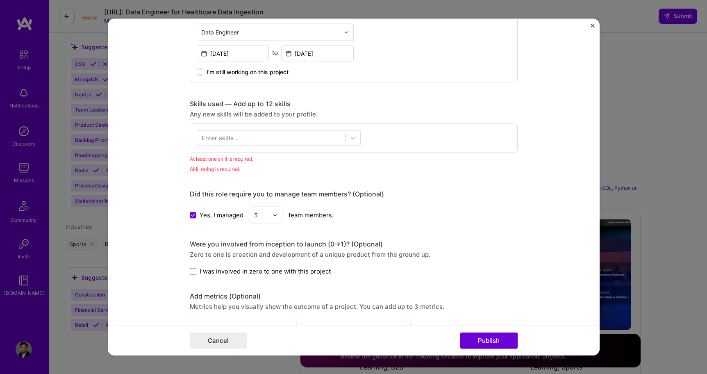
scroll to position [310, 0]
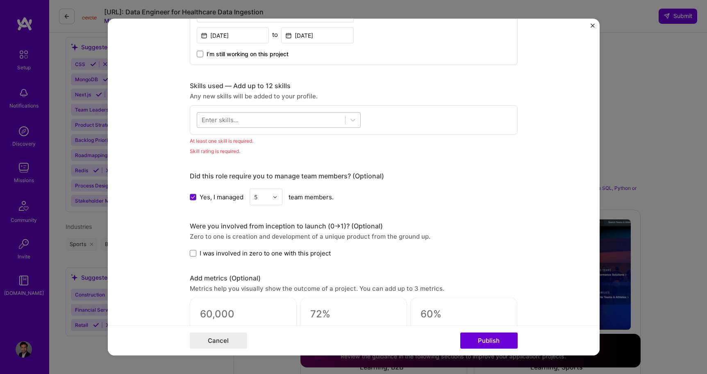
click at [263, 119] on div at bounding box center [271, 120] width 148 height 14
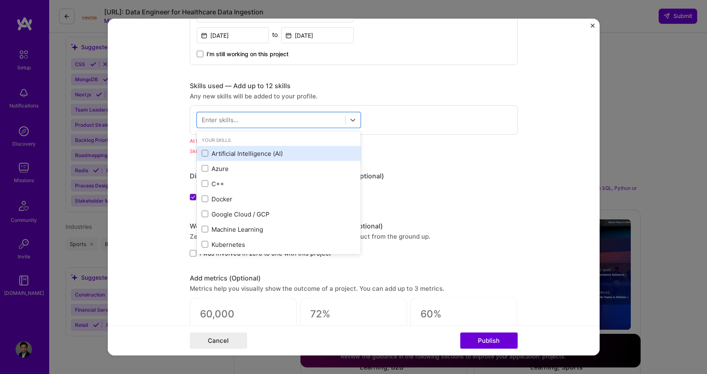
click at [239, 147] on div "Artificial Intelligence (AI)" at bounding box center [279, 152] width 164 height 15
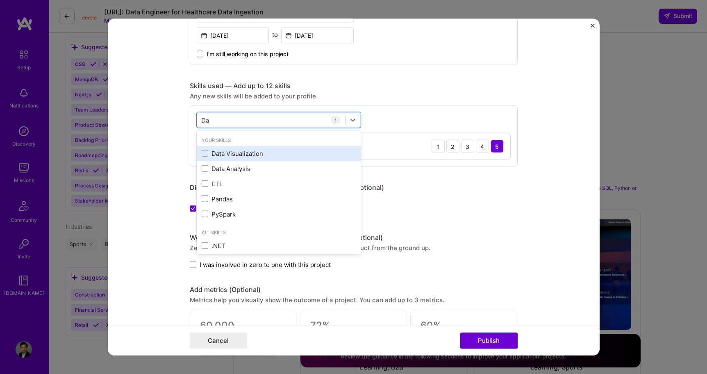
click at [229, 152] on div "Data Visualization" at bounding box center [279, 153] width 154 height 9
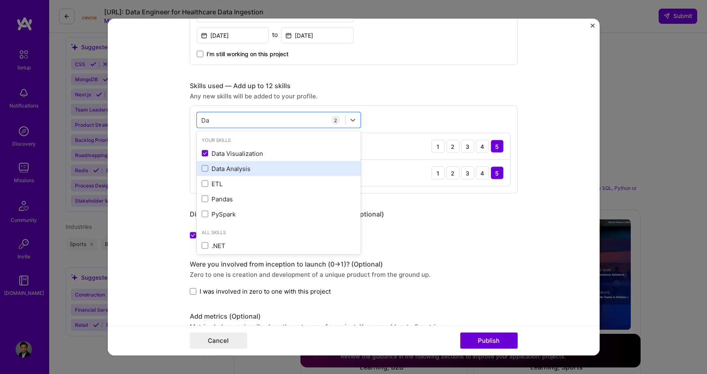
click at [232, 168] on div "Data Analysis" at bounding box center [279, 168] width 154 height 9
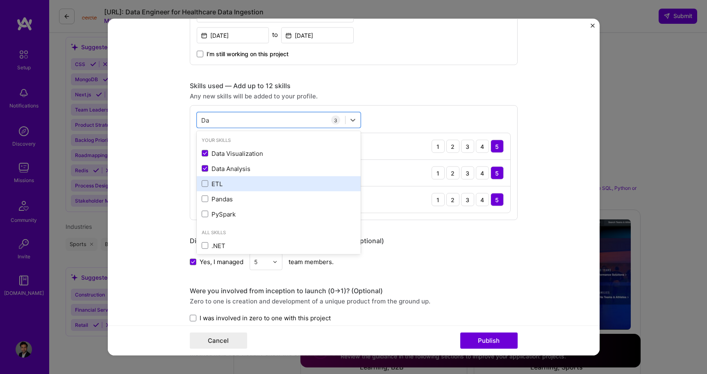
click at [230, 182] on div "ETL" at bounding box center [279, 183] width 154 height 9
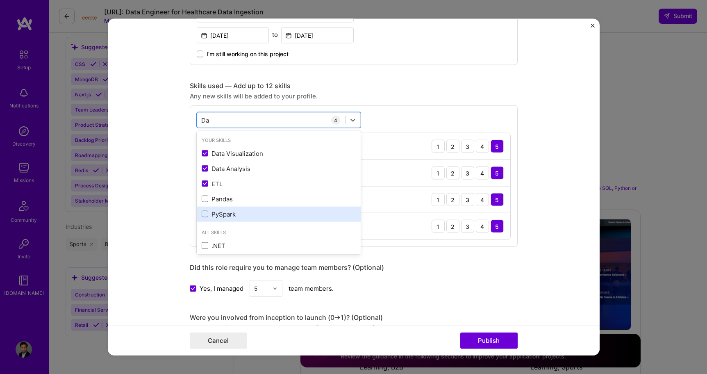
click at [232, 211] on div "PySpark" at bounding box center [279, 213] width 154 height 9
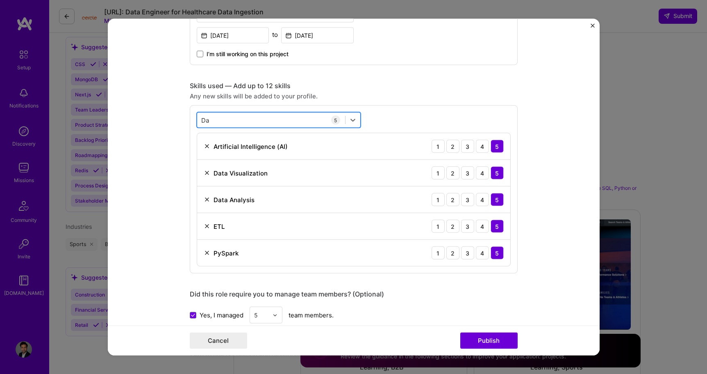
click at [216, 119] on div "Da Da" at bounding box center [271, 120] width 148 height 14
type input "D"
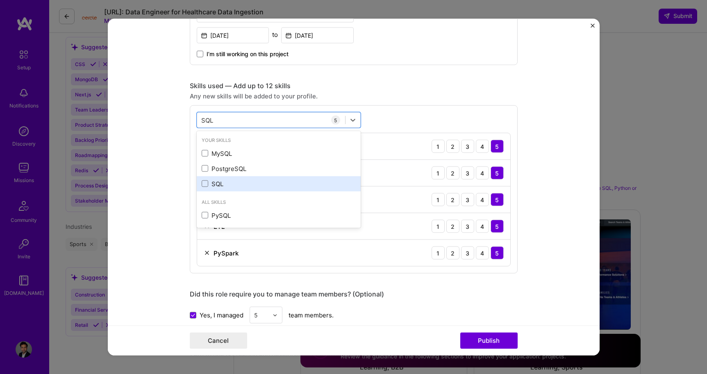
click at [211, 183] on div "SQL" at bounding box center [279, 183] width 154 height 9
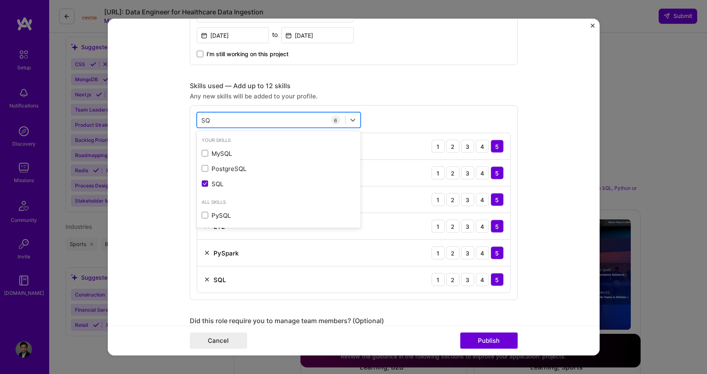
type input "S"
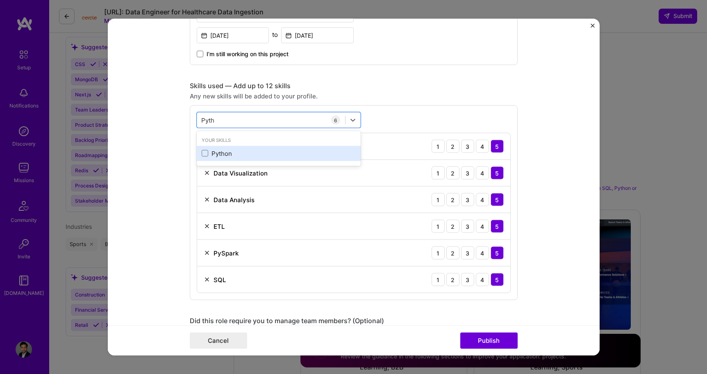
click at [232, 150] on div "Python" at bounding box center [279, 153] width 154 height 9
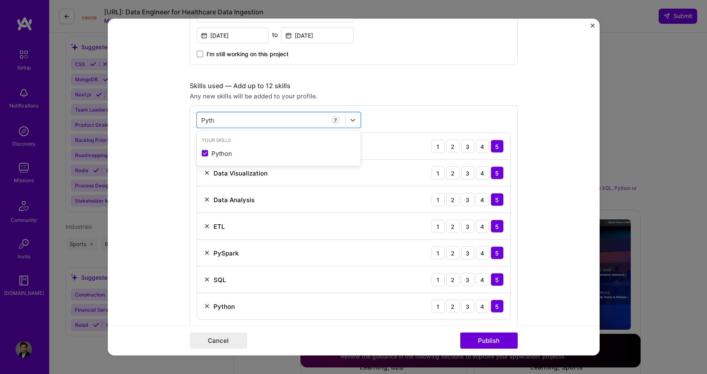
type input "Pyth"
click at [182, 229] on form "Project title Healthcare Analytics Company Renoiron Project industry Industry 2…" at bounding box center [354, 187] width 492 height 336
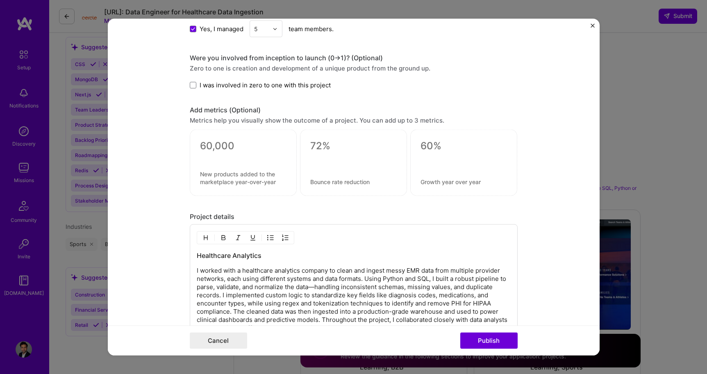
scroll to position [860, 0]
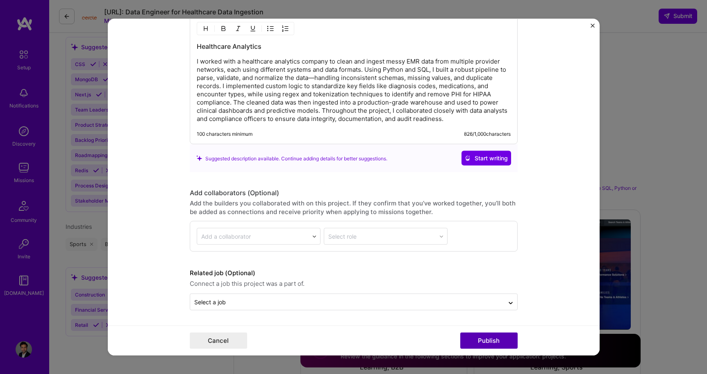
click at [491, 342] on button "Publish" at bounding box center [488, 340] width 57 height 16
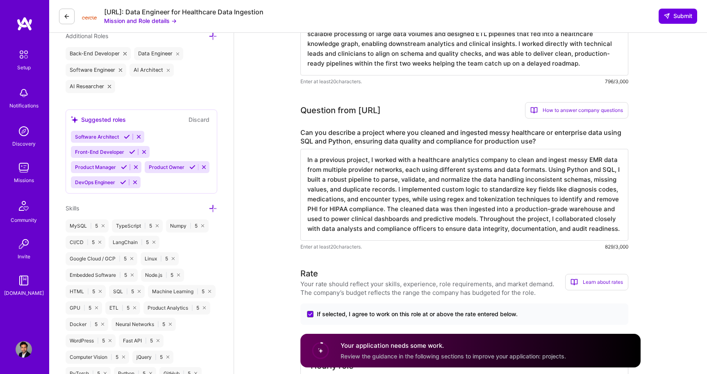
scroll to position [0, 0]
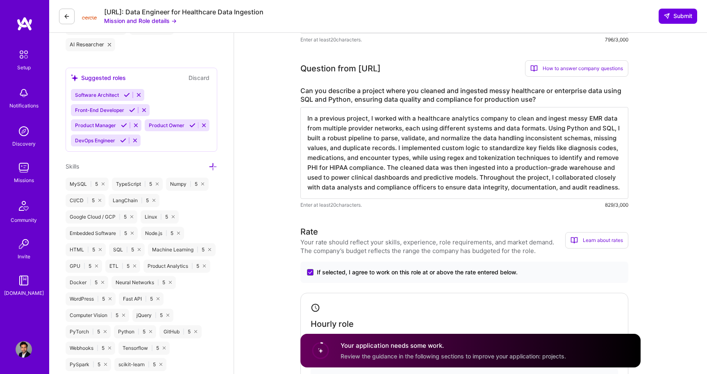
scroll to position [176, 0]
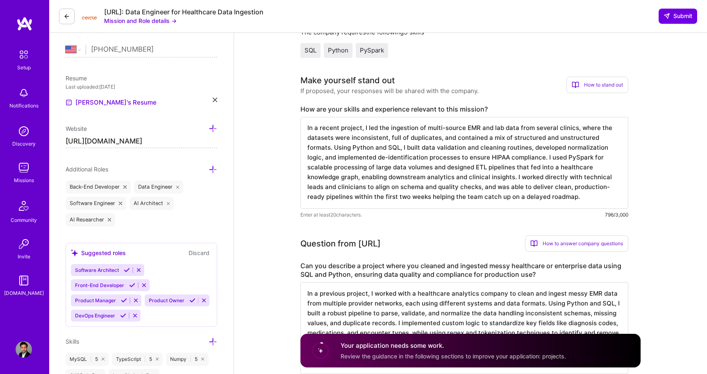
drag, startPoint x: 677, startPoint y: 18, endPoint x: 683, endPoint y: 106, distance: 88.3
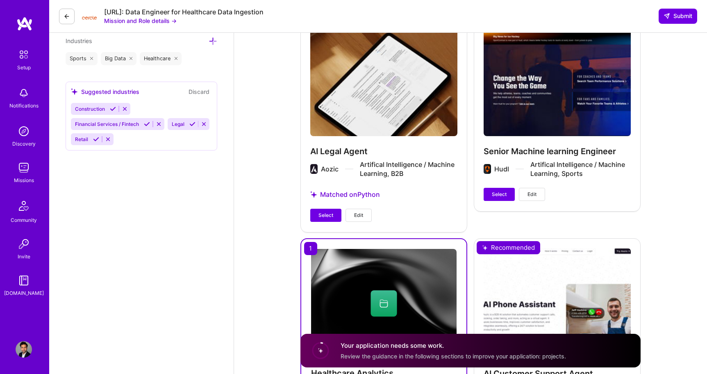
scroll to position [1074, 0]
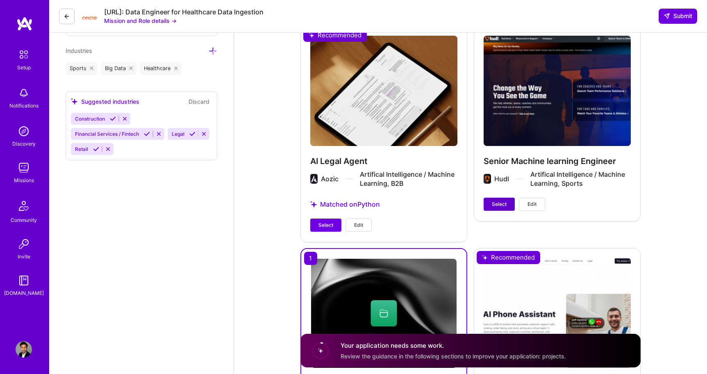
click at [495, 204] on span "Select" at bounding box center [499, 203] width 15 height 7
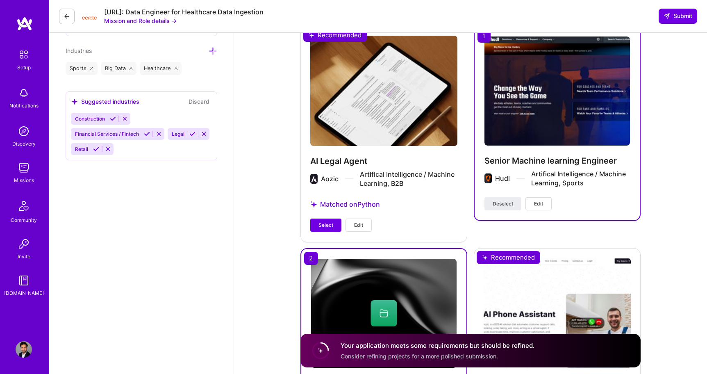
click at [517, 204] on button "Deselect" at bounding box center [502, 203] width 37 height 13
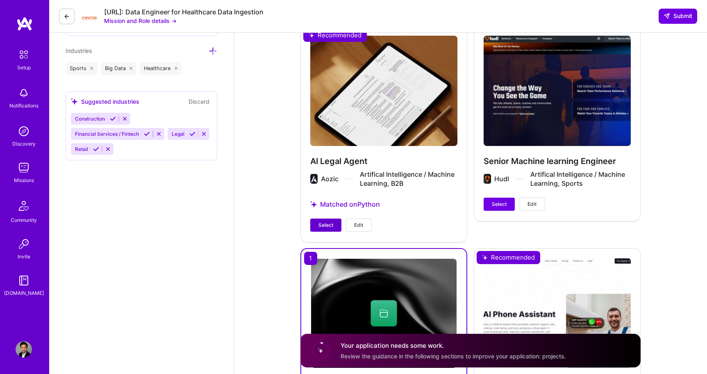
click at [326, 227] on span "Select" at bounding box center [325, 224] width 15 height 7
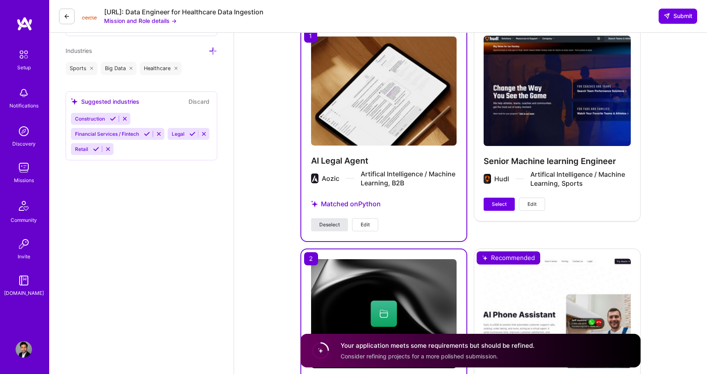
click at [325, 224] on span "Deselect" at bounding box center [329, 224] width 20 height 7
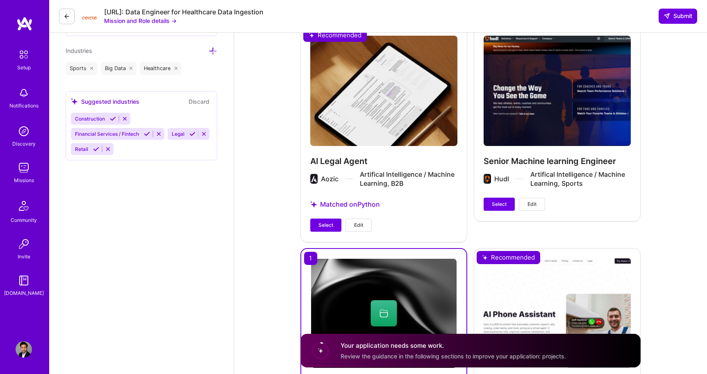
click at [363, 223] on span "Edit" at bounding box center [358, 224] width 9 height 7
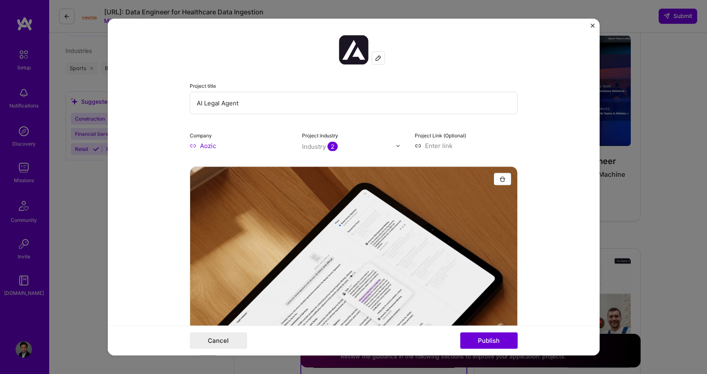
drag, startPoint x: 242, startPoint y: 105, endPoint x: 172, endPoint y: 105, distance: 69.7
click at [172, 105] on form "Project title AI Legal Agent Company Aozic Project industry Industry 2 Project …" at bounding box center [354, 187] width 492 height 336
type input "Personal Assistant AI"
click at [493, 341] on button "Publish" at bounding box center [488, 340] width 57 height 16
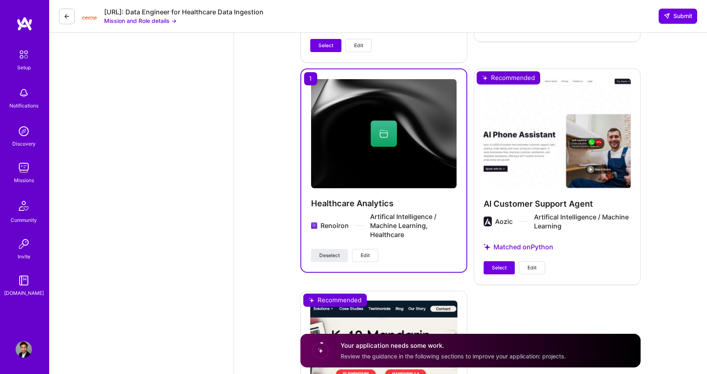
scroll to position [1453, 0]
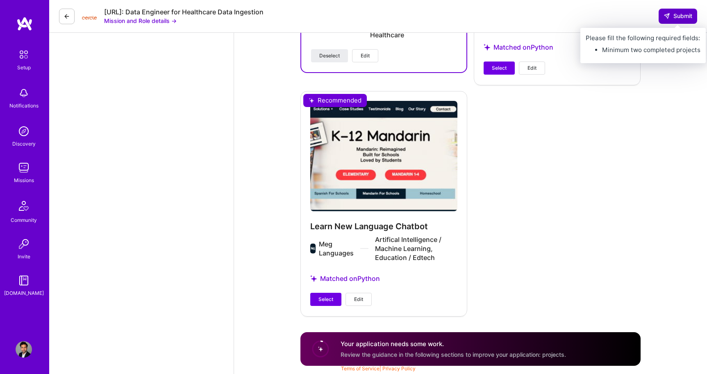
click at [682, 14] on span "Submit" at bounding box center [677, 16] width 29 height 8
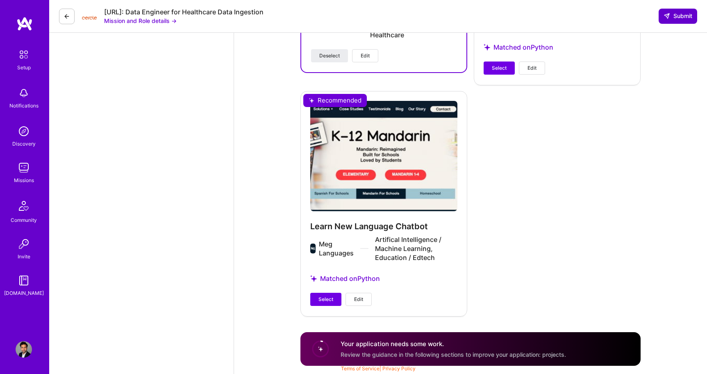
click at [682, 14] on span "Submit" at bounding box center [677, 16] width 29 height 8
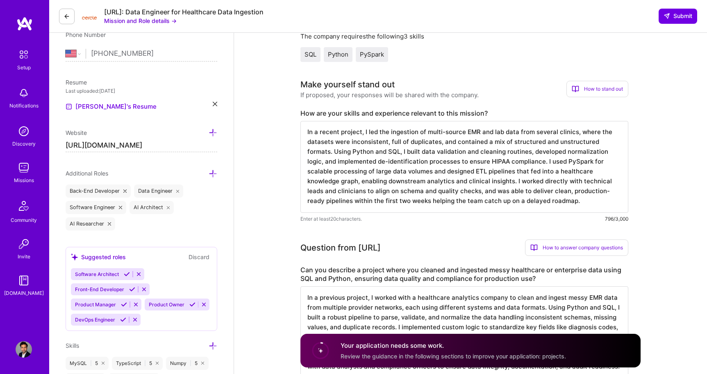
scroll to position [0, 0]
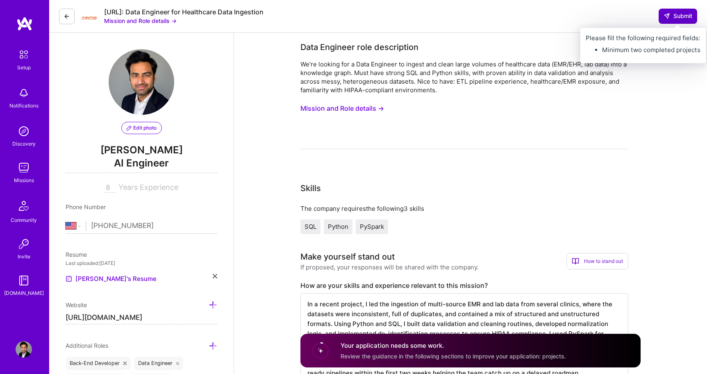
click at [665, 22] on button "Submit" at bounding box center [677, 16] width 39 height 15
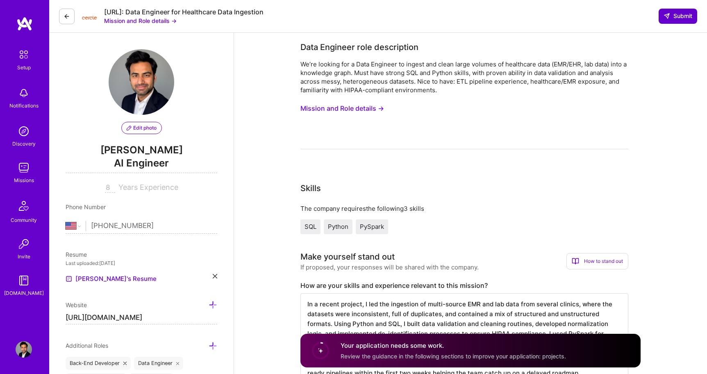
click at [665, 21] on button "Submit" at bounding box center [677, 16] width 39 height 15
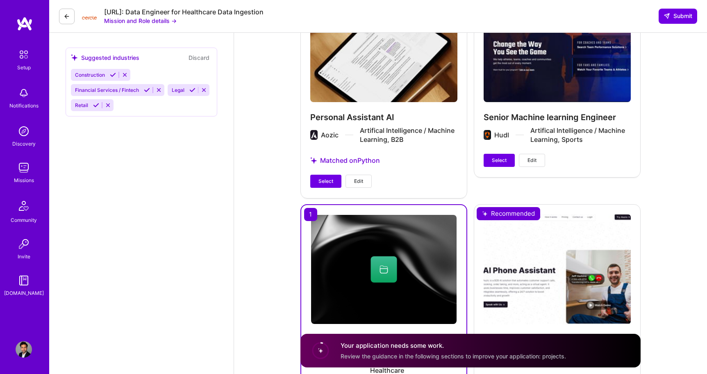
scroll to position [1040, 0]
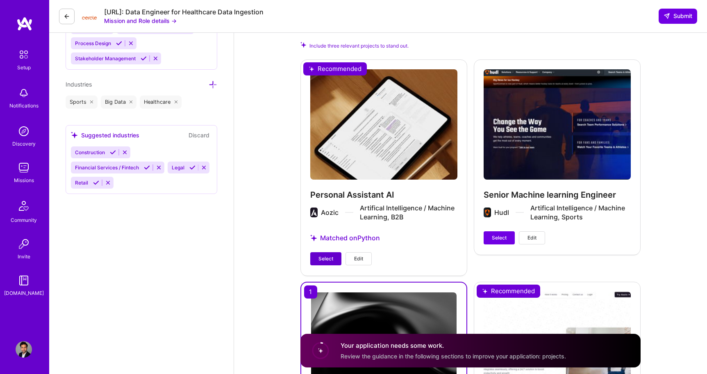
click at [321, 261] on span "Select" at bounding box center [325, 258] width 15 height 7
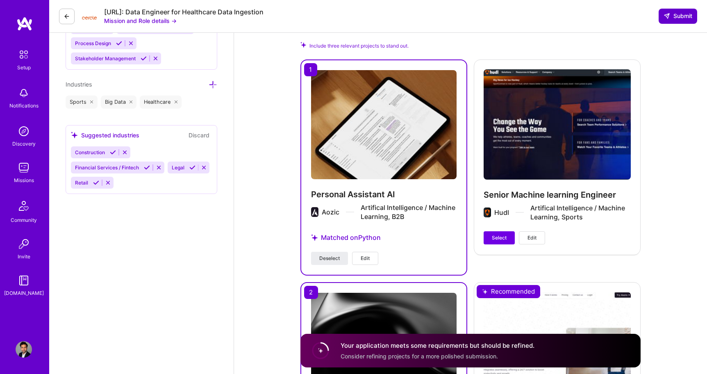
click at [669, 17] on icon at bounding box center [666, 16] width 7 height 7
click at [663, 18] on icon at bounding box center [666, 16] width 7 height 7
click at [672, 18] on span "Submit" at bounding box center [677, 16] width 29 height 8
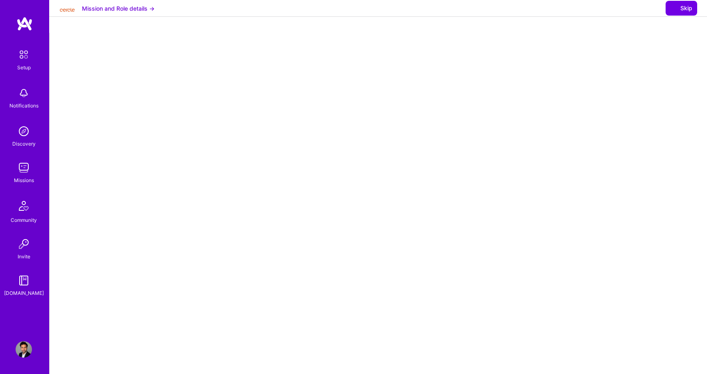
select select "US"
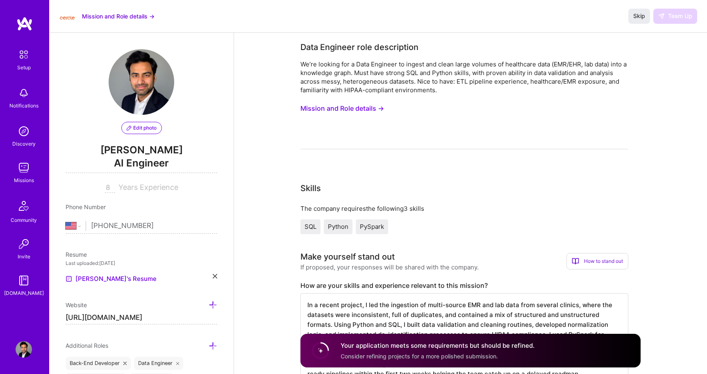
select select "US"
click at [24, 176] on div "Missions" at bounding box center [24, 180] width 20 height 9
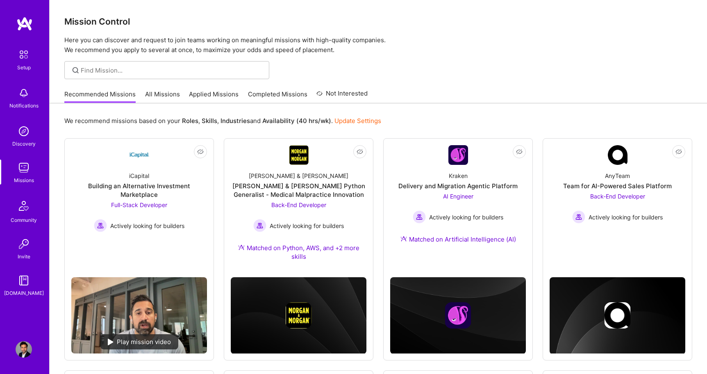
click at [158, 99] on link "All Missions" at bounding box center [162, 97] width 35 height 14
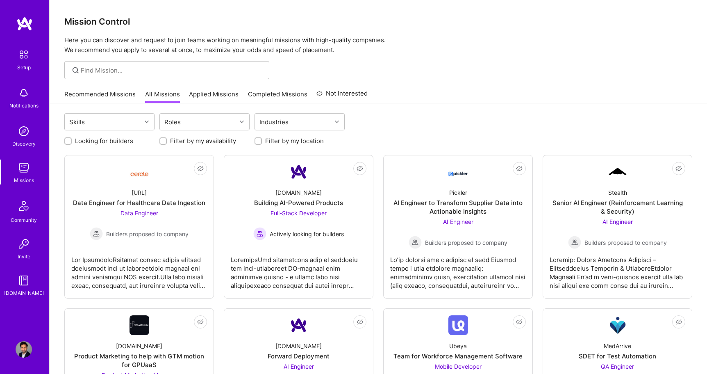
click at [103, 100] on link "Recommended Missions" at bounding box center [99, 97] width 71 height 14
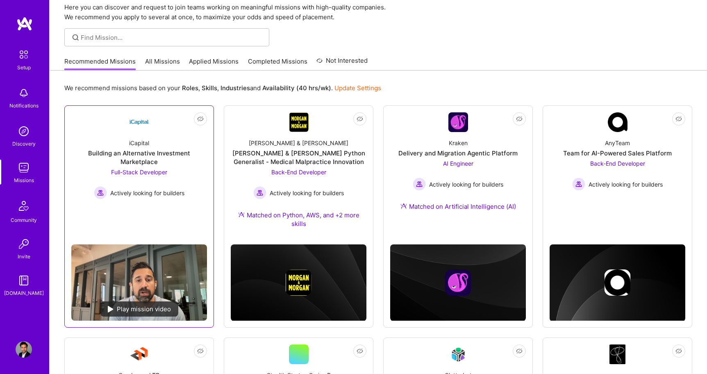
scroll to position [33, 0]
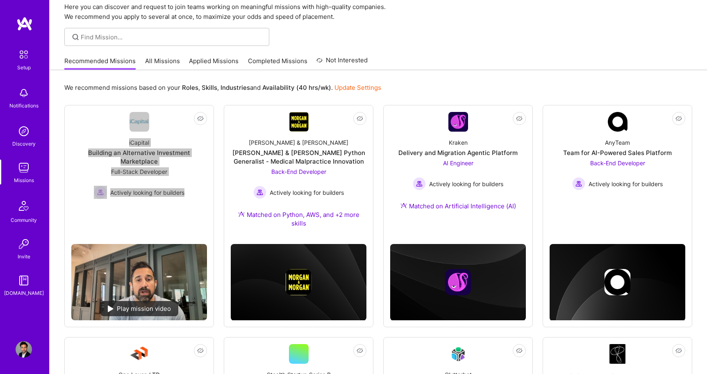
drag, startPoint x: 157, startPoint y: 158, endPoint x: 461, endPoint y: 0, distance: 342.7
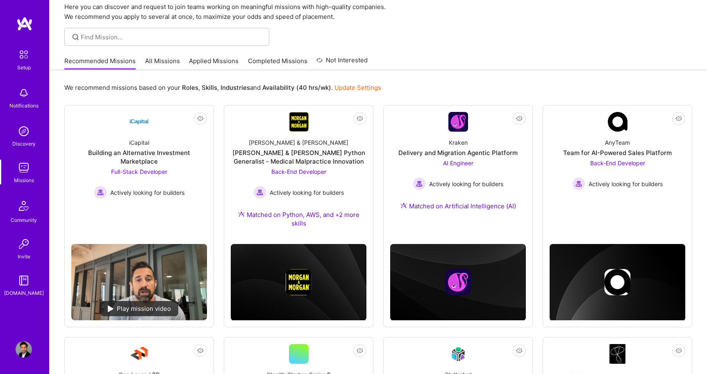
click at [404, 86] on div "We recommend missions based on your Roles , Skills , Industries and Availabilit…" at bounding box center [378, 87] width 628 height 15
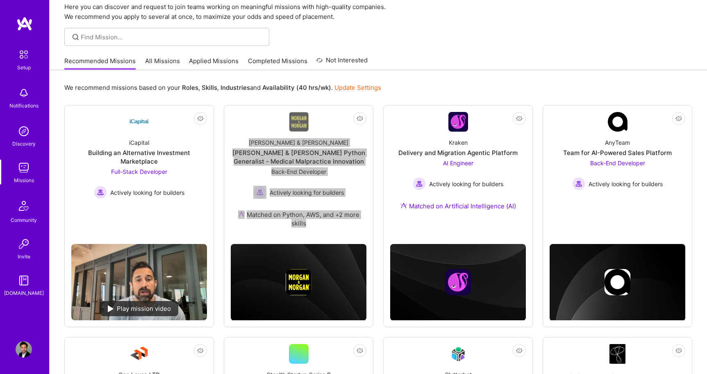
drag, startPoint x: 309, startPoint y: 159, endPoint x: 379, endPoint y: 9, distance: 165.5
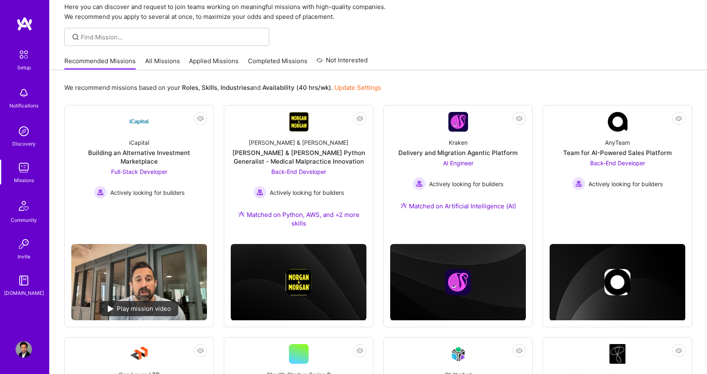
click at [441, 90] on div "We recommend missions based on your Roles , Skills , Industries and Availabilit…" at bounding box center [378, 87] width 628 height 15
drag, startPoint x: 472, startPoint y: 157, endPoint x: 486, endPoint y: 18, distance: 138.8
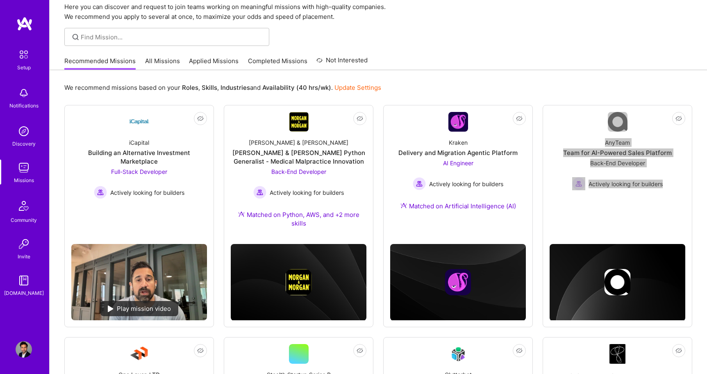
drag, startPoint x: 572, startPoint y: 155, endPoint x: 512, endPoint y: 4, distance: 163.3
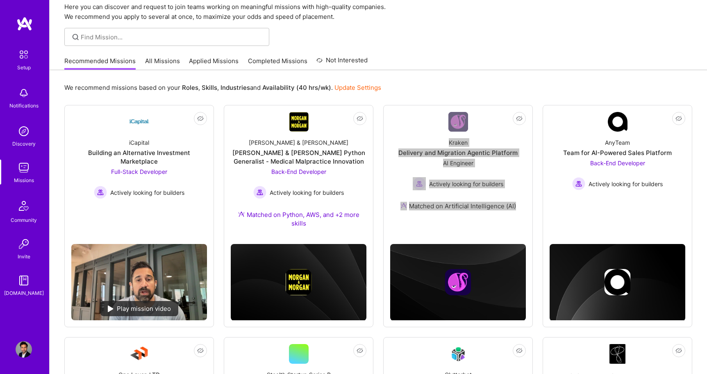
drag, startPoint x: 449, startPoint y: 150, endPoint x: 482, endPoint y: 9, distance: 144.0
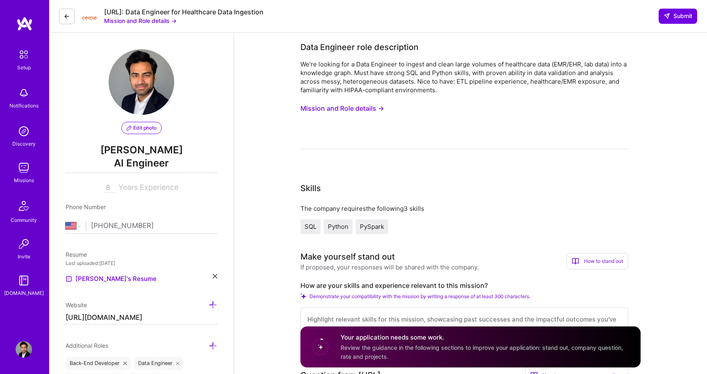
select select "US"
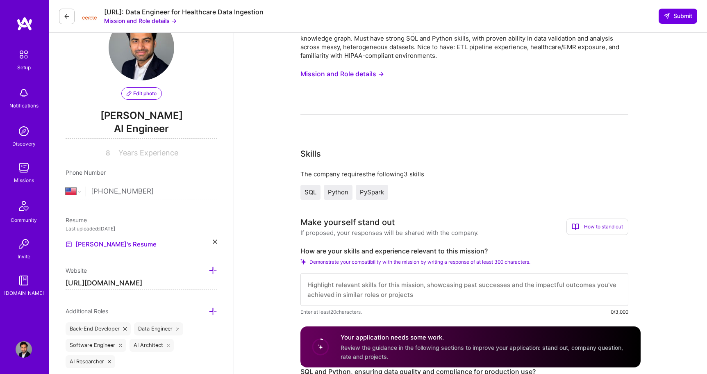
scroll to position [32, 0]
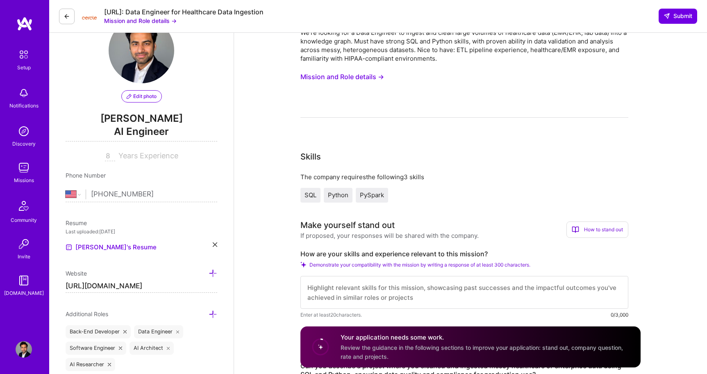
click at [260, 27] on div "[URL]: Data Engineer for Healthcare Data Ingestion Mission and Role details → S…" at bounding box center [378, 16] width 658 height 33
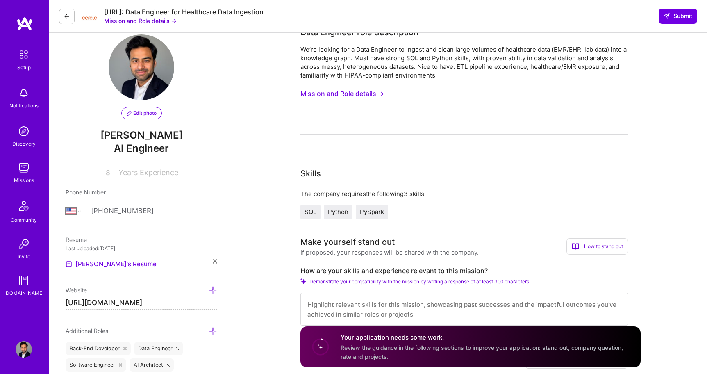
scroll to position [0, 0]
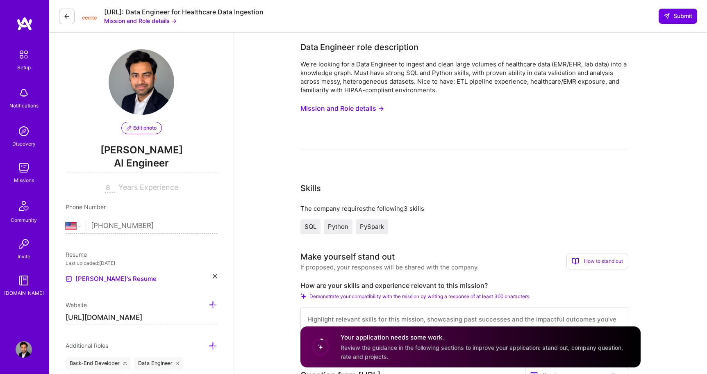
click at [26, 168] on img at bounding box center [24, 167] width 16 height 16
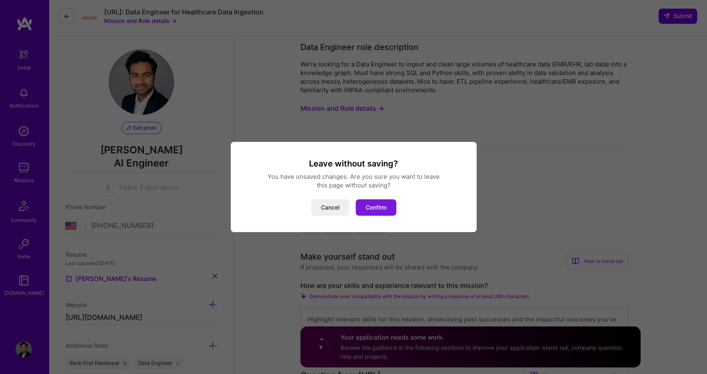
click at [378, 207] on button "Confirm" at bounding box center [376, 207] width 41 height 16
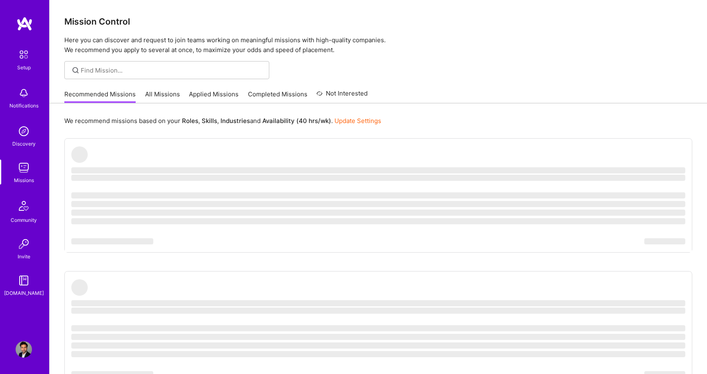
click at [223, 98] on link "Applied Missions" at bounding box center [214, 97] width 50 height 14
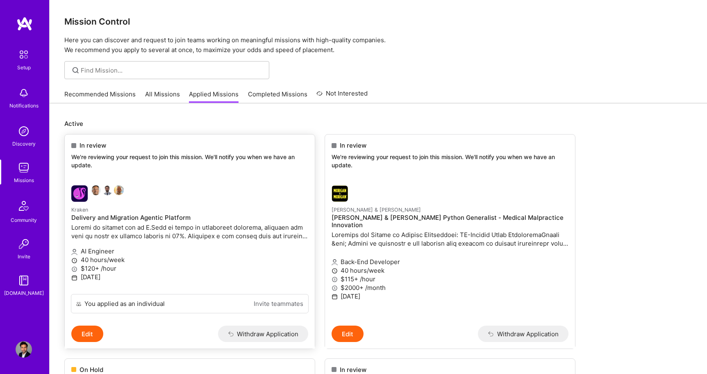
click at [89, 336] on button "Edit" at bounding box center [87, 333] width 32 height 16
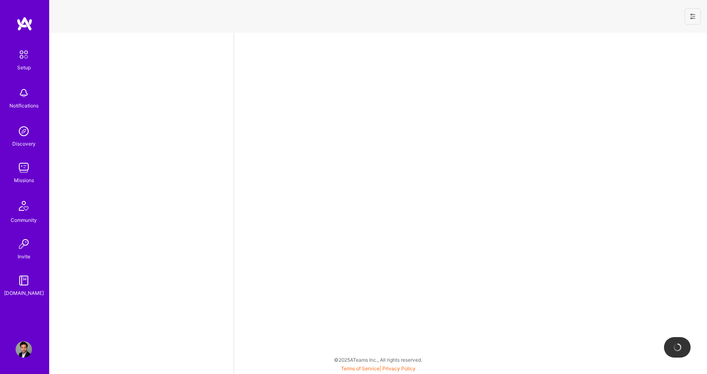
select select "US"
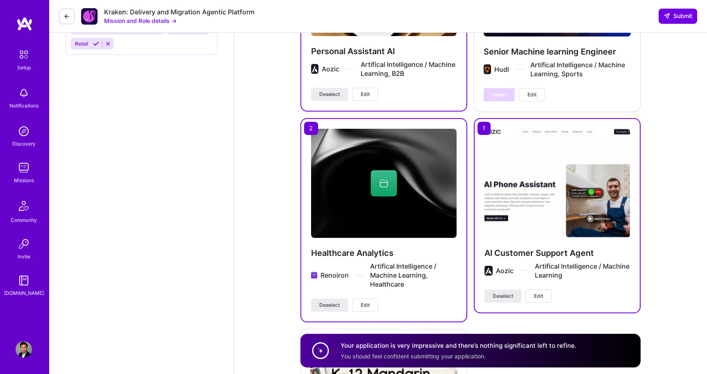
scroll to position [1396, 0]
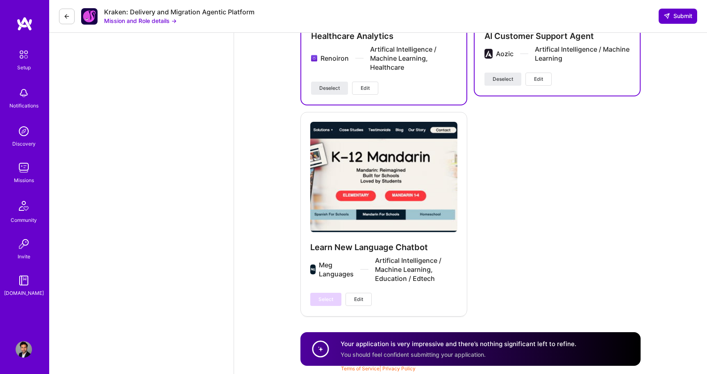
click at [681, 14] on span "Submit" at bounding box center [677, 16] width 29 height 8
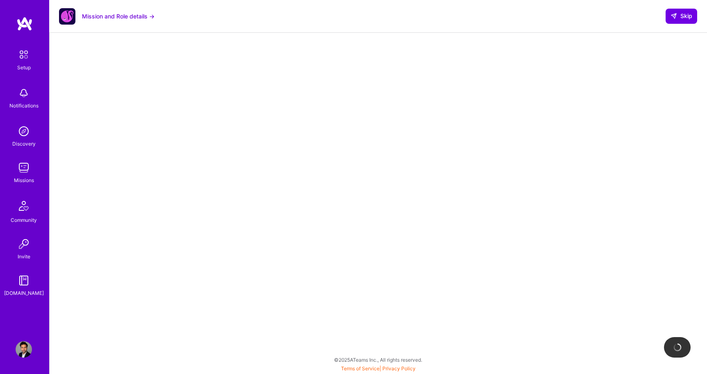
scroll to position [87, 0]
select select "US"
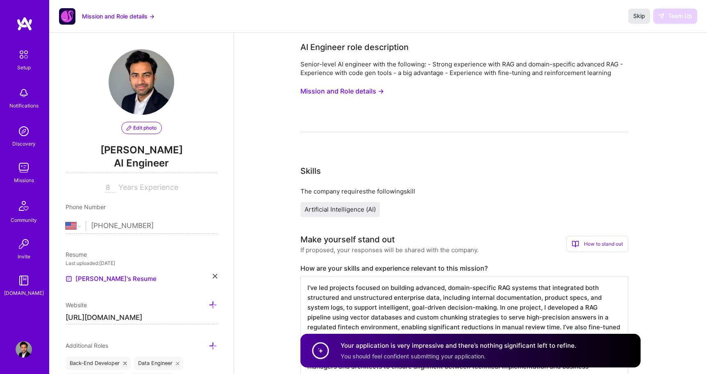
click at [637, 17] on span "Skip" at bounding box center [639, 16] width 12 height 8
click at [21, 181] on div "Missions" at bounding box center [24, 180] width 20 height 9
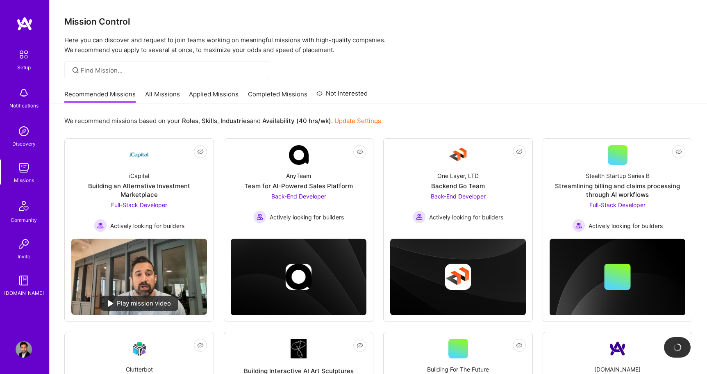
click at [163, 92] on link "All Missions" at bounding box center [162, 97] width 35 height 14
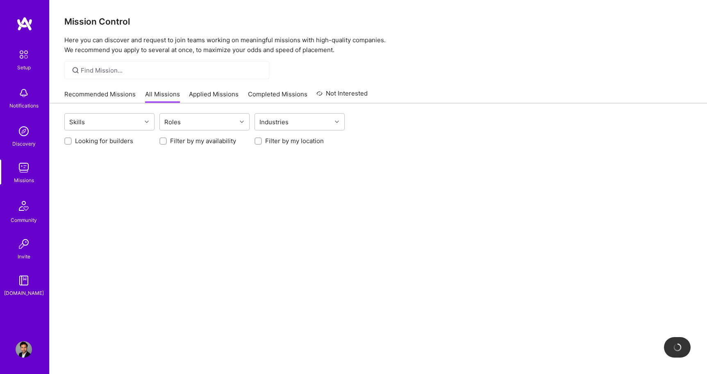
click at [116, 91] on link "Recommended Missions" at bounding box center [99, 97] width 71 height 14
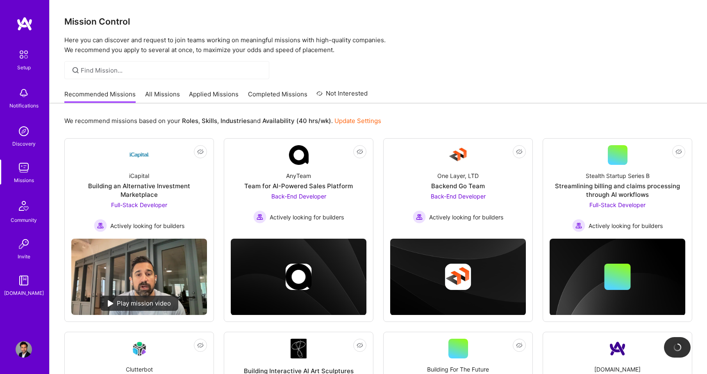
click at [202, 93] on link "Applied Missions" at bounding box center [214, 97] width 50 height 14
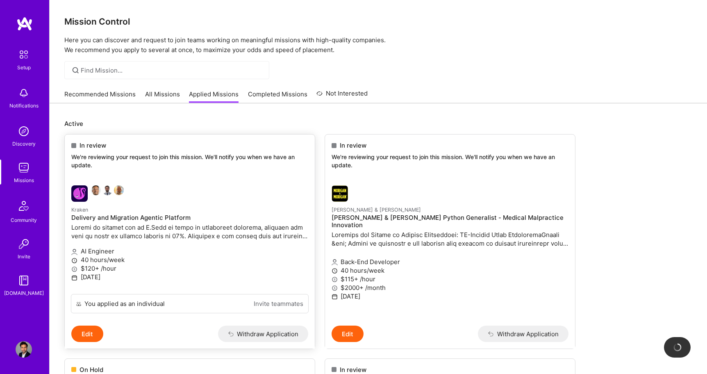
click at [88, 334] on button "Edit" at bounding box center [87, 333] width 32 height 16
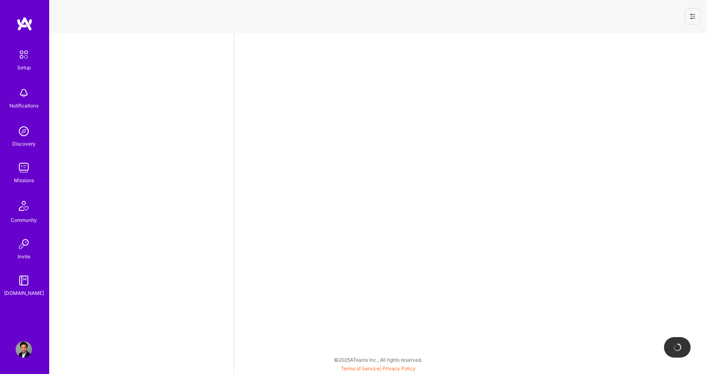
select select "US"
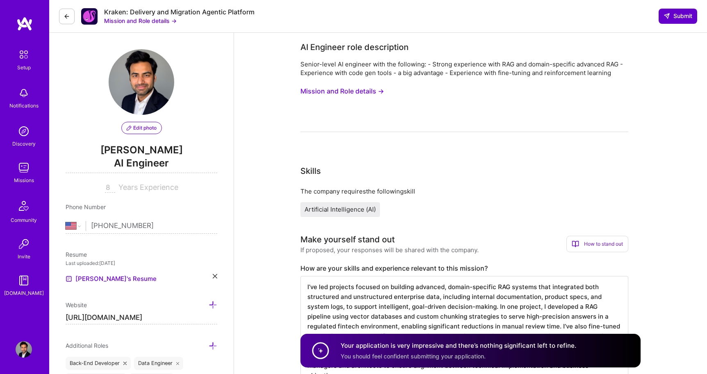
click at [679, 15] on span "Submit" at bounding box center [677, 16] width 29 height 8
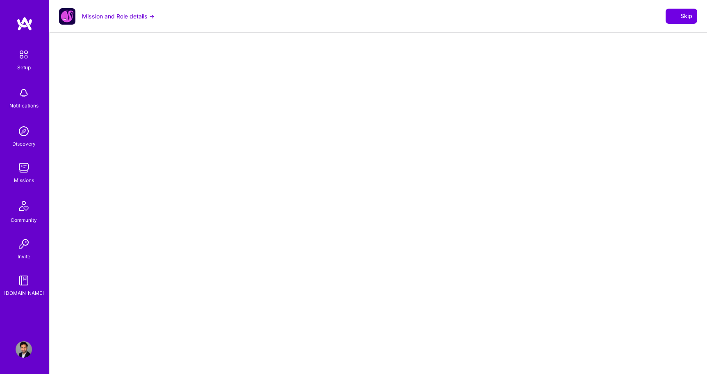
select select "US"
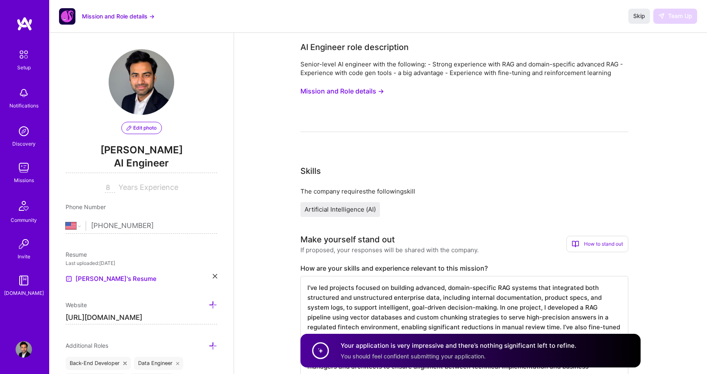
click at [20, 164] on img at bounding box center [24, 167] width 16 height 16
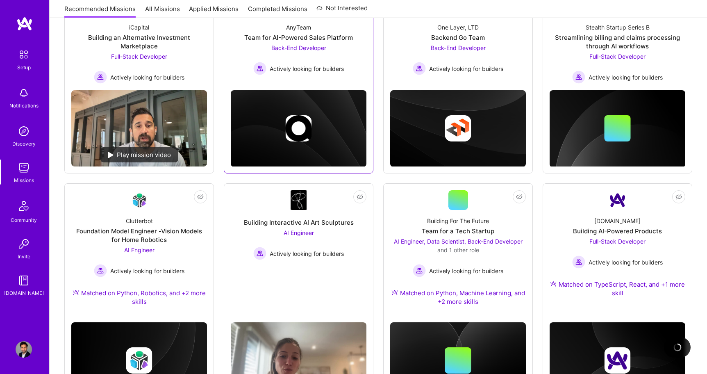
scroll to position [200, 0]
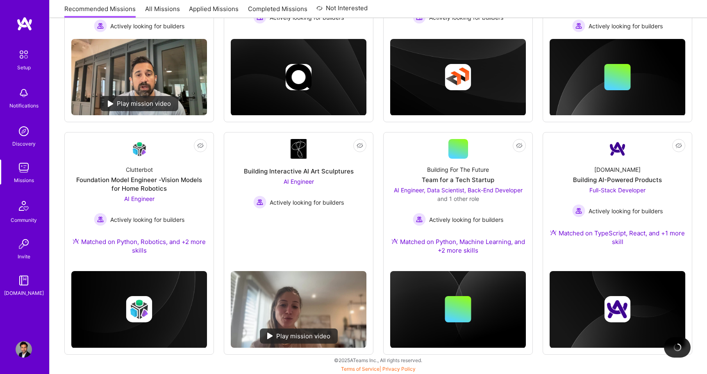
click at [694, 188] on div "We recommend missions based on your Roles , Skills , Industries and Availabilit…" at bounding box center [378, 139] width 657 height 470
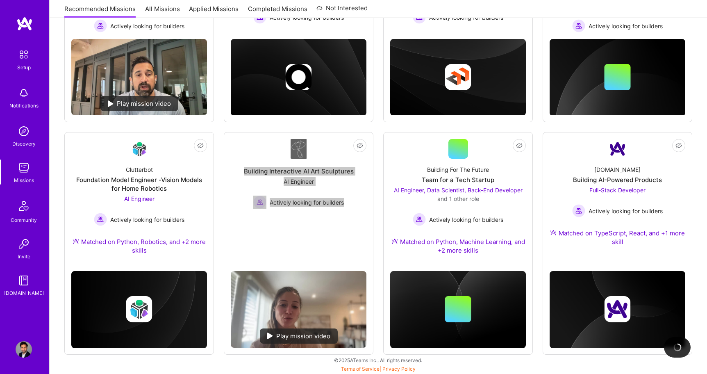
drag, startPoint x: 302, startPoint y: 170, endPoint x: 371, endPoint y: 3, distance: 181.0
click at [0, 0] on div "Setup Notifications Discovery Missions Community Invite A.Guide Profile Close S…" at bounding box center [353, 85] width 707 height 570
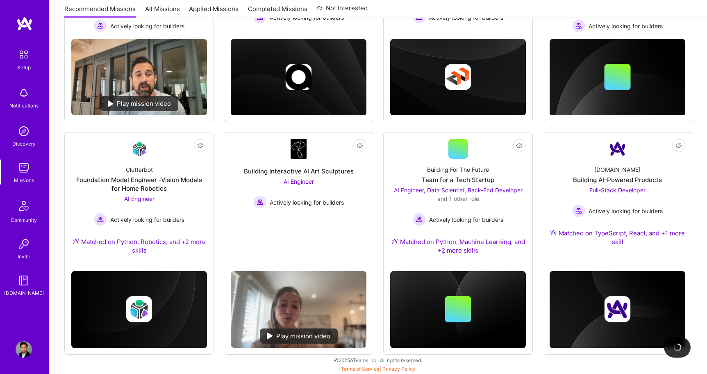
click at [379, 110] on div "Not Interested iCapital Building an Alternative Investment Marketplace Full-Sta…" at bounding box center [378, 147] width 628 height 416
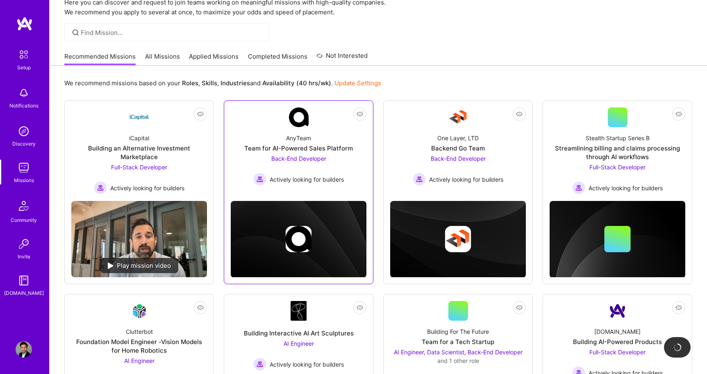
scroll to position [0, 0]
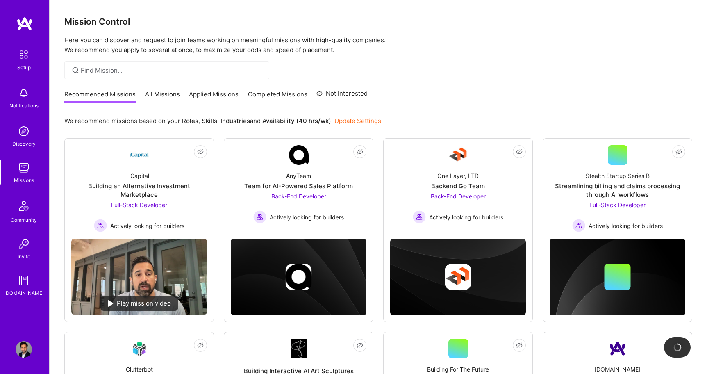
click at [202, 95] on link "Applied Missions" at bounding box center [214, 97] width 50 height 14
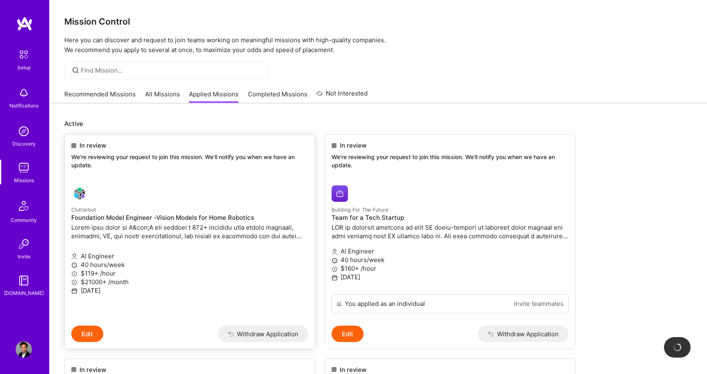
click at [106, 193] on div at bounding box center [150, 193] width 158 height 16
click at [95, 326] on button "Edit" at bounding box center [87, 333] width 32 height 16
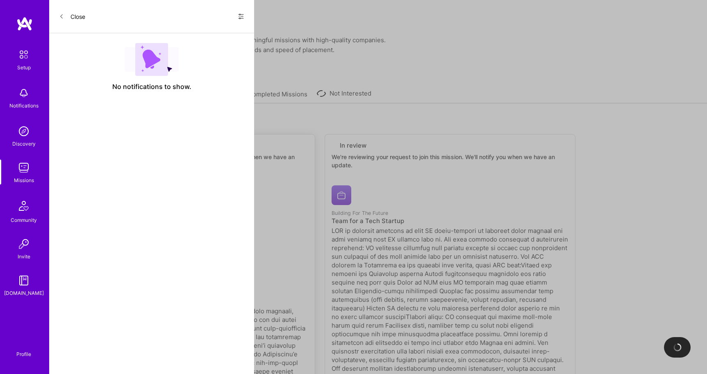
select select "US"
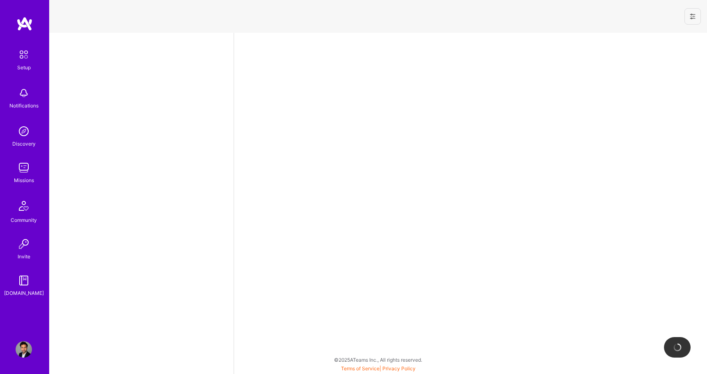
select select "US"
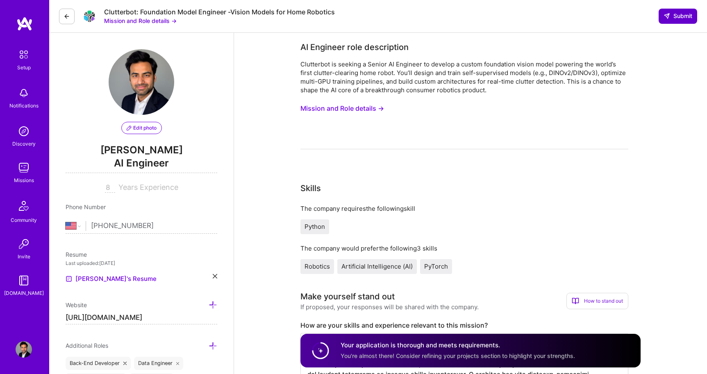
click at [670, 13] on span "Submit" at bounding box center [677, 16] width 29 height 8
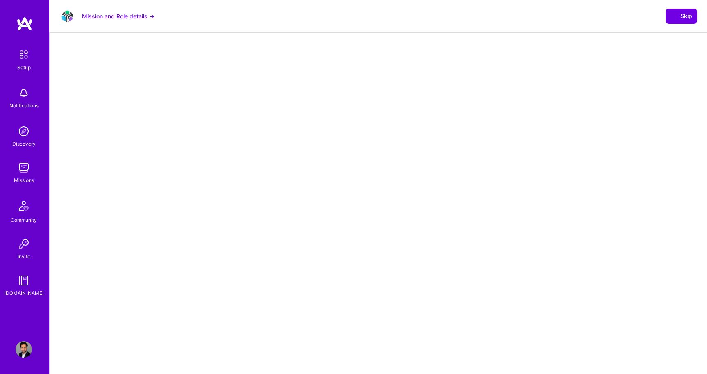
select select "US"
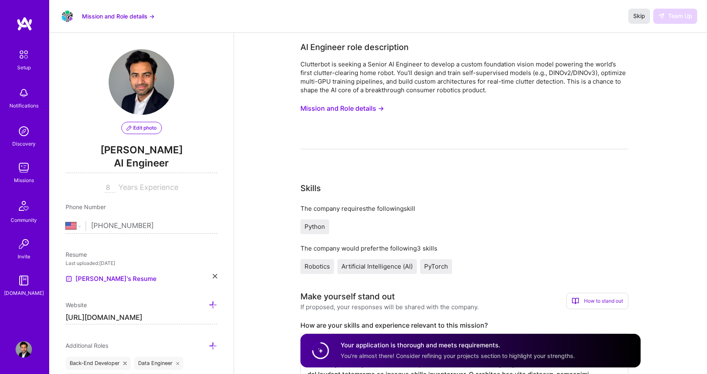
click at [640, 17] on span "Skip" at bounding box center [639, 16] width 12 height 8
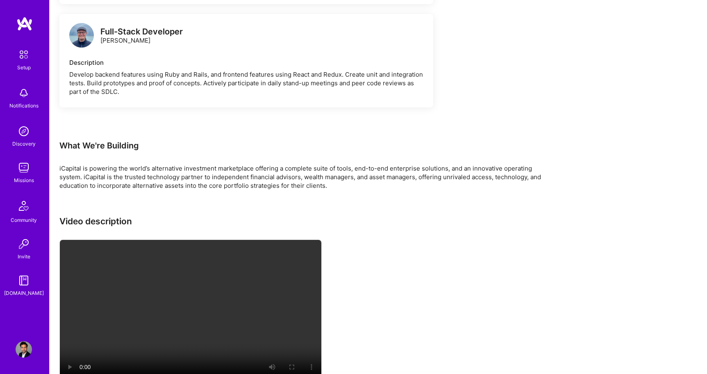
scroll to position [1726, 0]
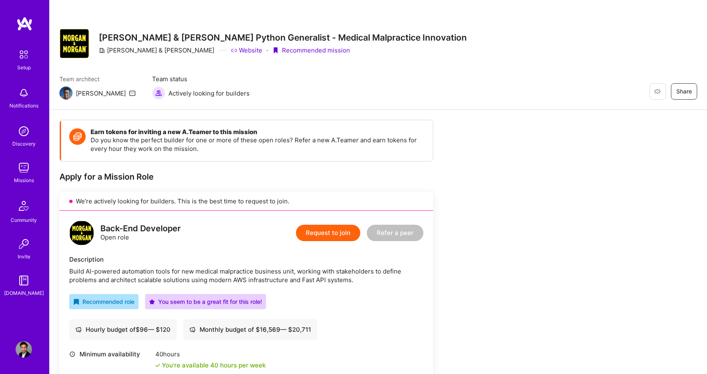
click at [324, 232] on button "Request to join" at bounding box center [328, 233] width 64 height 16
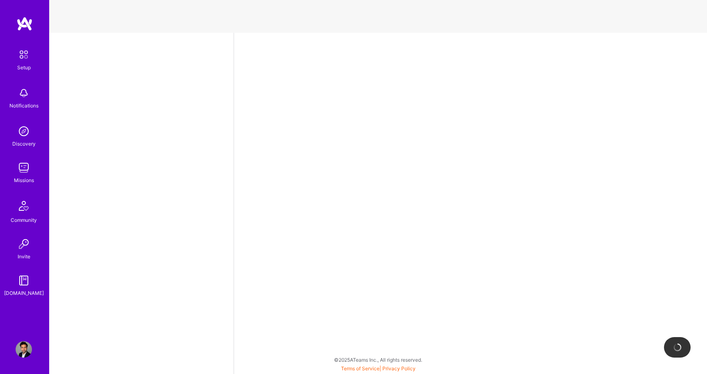
select select "US"
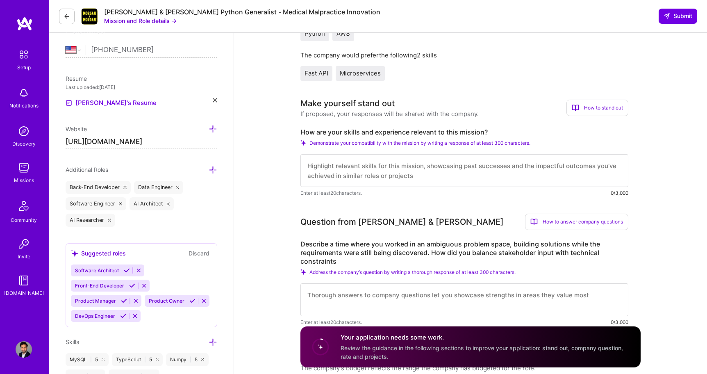
scroll to position [233, 0]
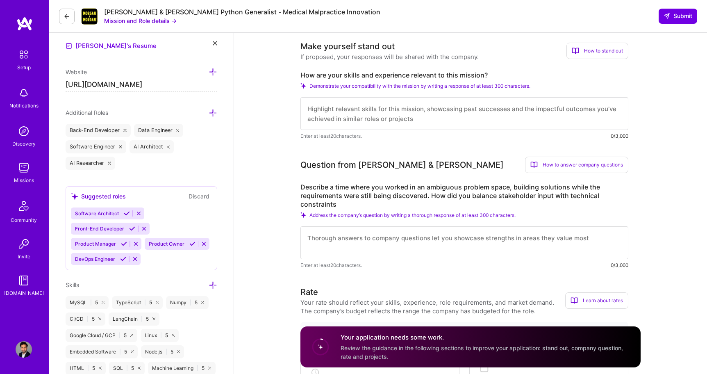
click at [359, 124] on textarea at bounding box center [464, 113] width 328 height 33
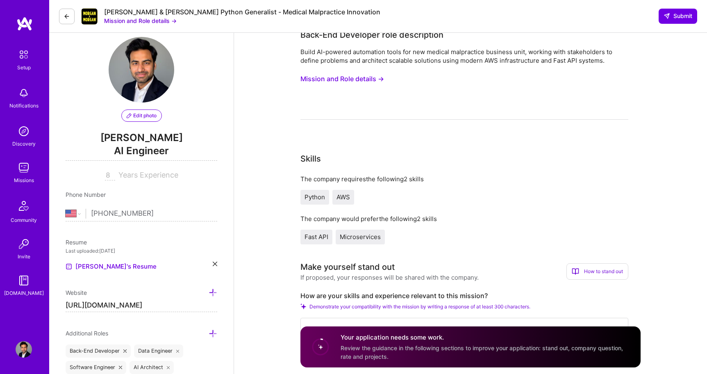
scroll to position [0, 0]
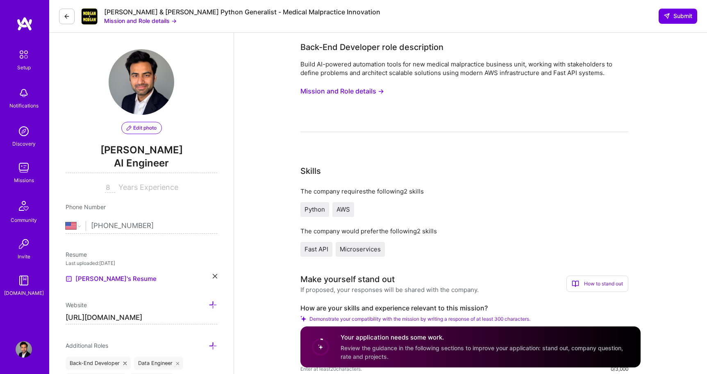
click at [359, 90] on button "Mission and Role details →" at bounding box center [342, 91] width 84 height 15
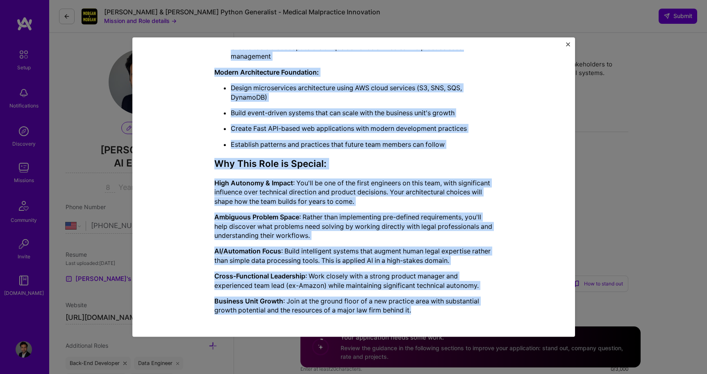
scroll to position [494, 0]
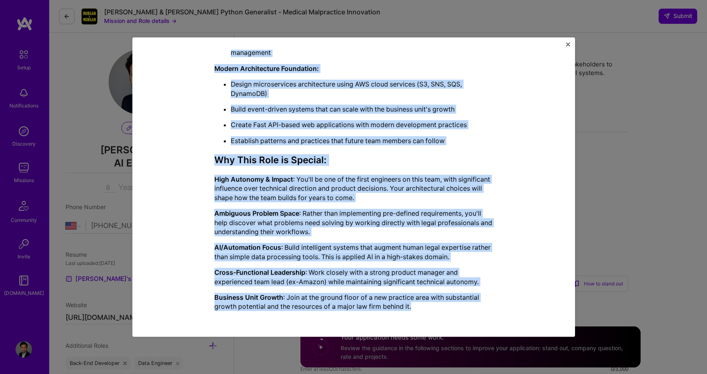
drag, startPoint x: 215, startPoint y: 101, endPoint x: 238, endPoint y: 322, distance: 222.4
click at [238, 322] on div "Mission Description and Role Details Back-End Developer role description Build …" at bounding box center [354, 187] width 418 height 275
copy div "Back-End Developer role description Build AI-powered automation tools for new m…"
click at [568, 43] on img "Close" at bounding box center [568, 44] width 4 height 4
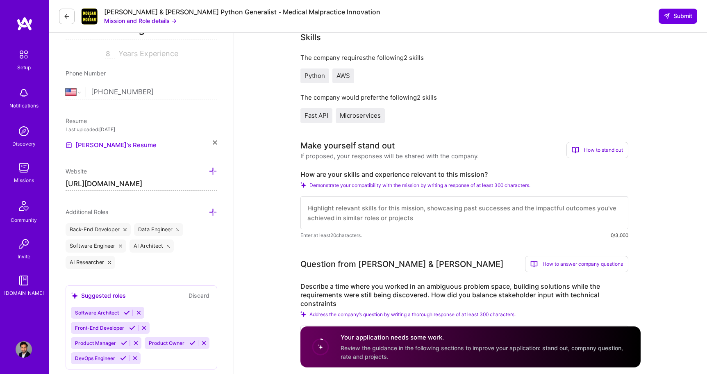
scroll to position [169, 0]
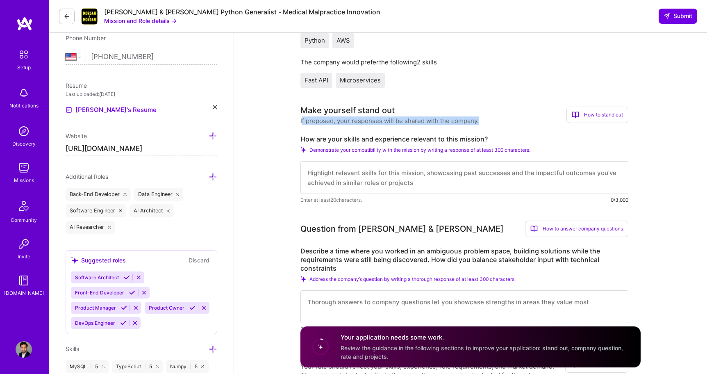
drag, startPoint x: 301, startPoint y: 120, endPoint x: 495, endPoint y: 123, distance: 193.4
click at [495, 123] on div "Make yourself stand out If proposed, your responses will be shared with the com…" at bounding box center [464, 114] width 328 height 21
click at [484, 136] on label "How are your skills and experience relevant to this mission?" at bounding box center [464, 139] width 328 height 9
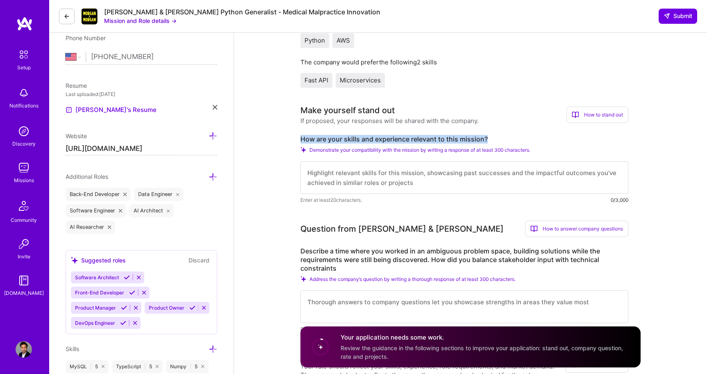
drag, startPoint x: 488, startPoint y: 139, endPoint x: 296, endPoint y: 140, distance: 191.4
copy label "How are your skills and experience relevant to this mission?"
click at [381, 174] on textarea at bounding box center [464, 177] width 328 height 33
paste textarea "My skills and experience are highly aligned with this mission—I’ve designed and…"
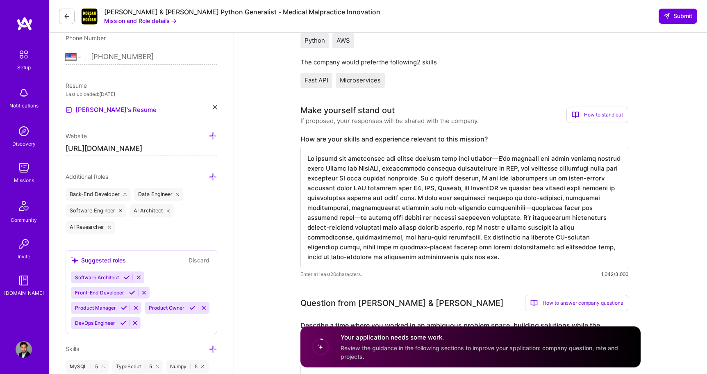
drag, startPoint x: 489, startPoint y: 161, endPoint x: 247, endPoint y: 161, distance: 242.2
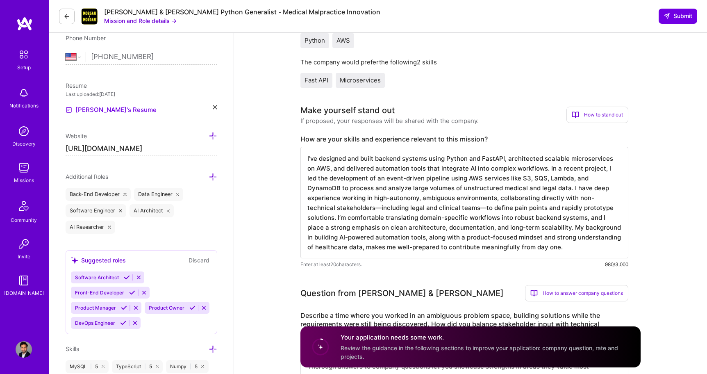
scroll to position [1, 0]
click at [351, 208] on textarea "I’ve designed and built backend systems using Python and FastAPI, architected s…" at bounding box center [464, 202] width 328 height 111
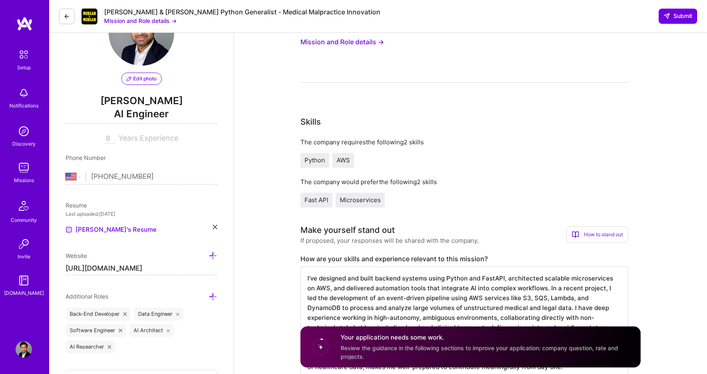
scroll to position [51, 0]
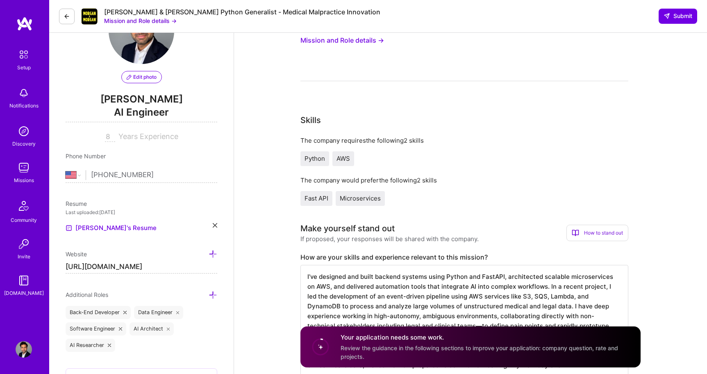
click at [154, 19] on button "Mission and Role details →" at bounding box center [140, 20] width 73 height 9
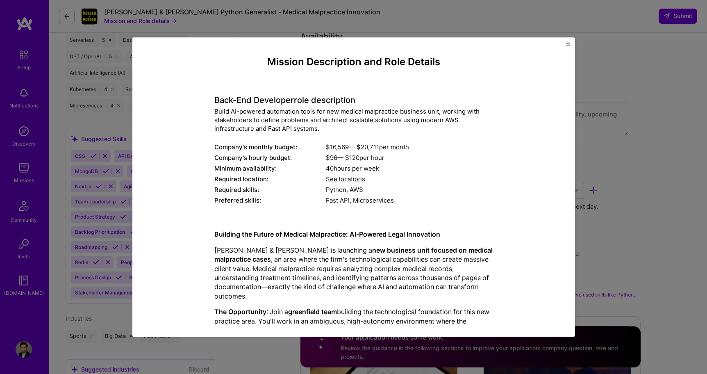
scroll to position [786, 0]
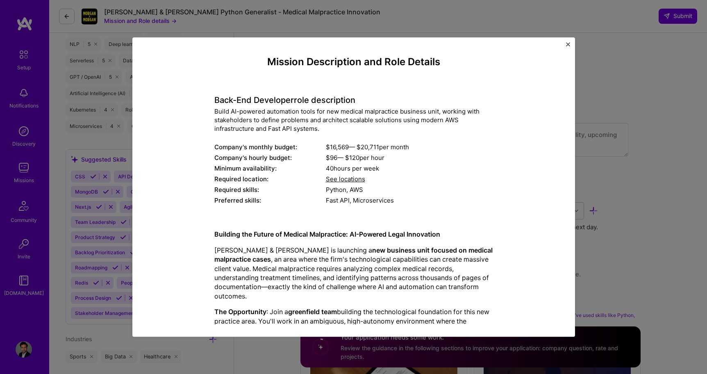
click at [568, 47] on button "Close" at bounding box center [568, 46] width 4 height 9
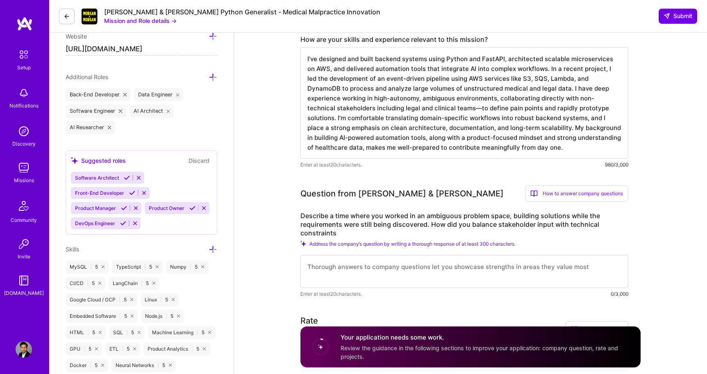
scroll to position [267, 0]
click at [449, 109] on textarea "I’ve designed and built backend systems using Python and FastAPI, architected s…" at bounding box center [464, 103] width 328 height 111
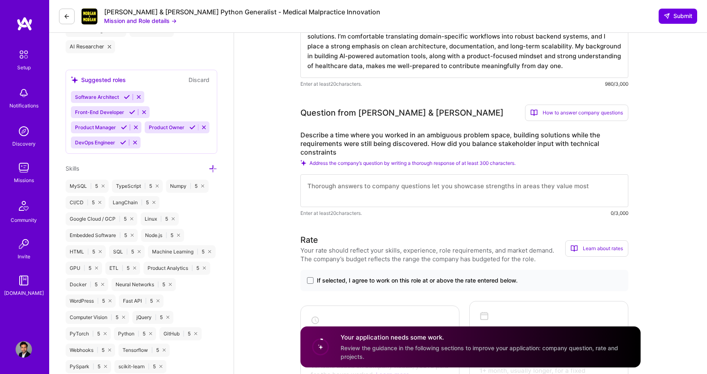
scroll to position [358, 0]
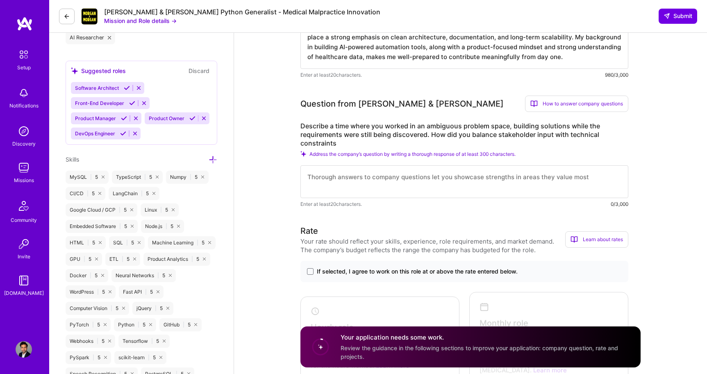
type textarea "I’ve designed and built backend systems using Python and FastAPI, architected s…"
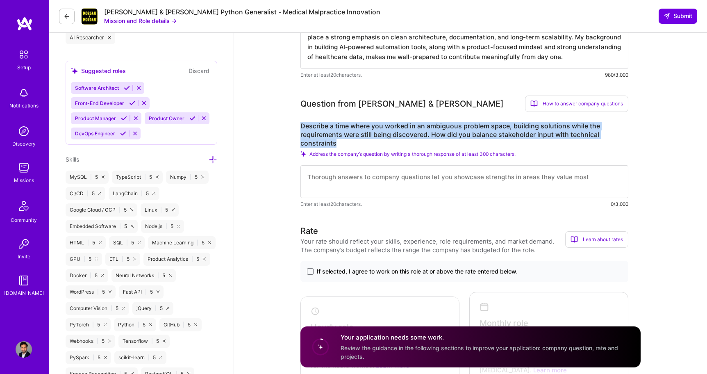
drag, startPoint x: 335, startPoint y: 141, endPoint x: 298, endPoint y: 126, distance: 40.1
copy label "Describe a time where you worked in an ambiguous problem space, building soluti…"
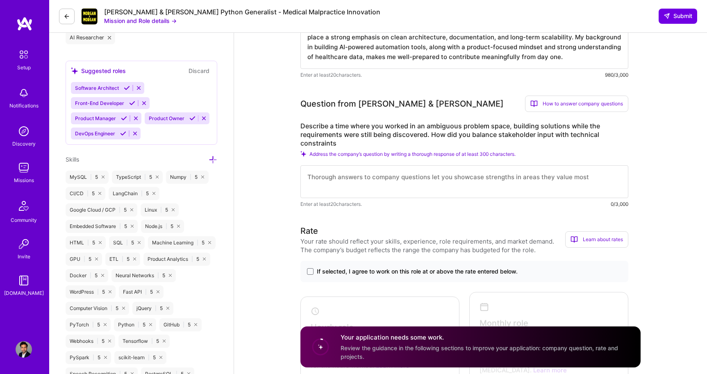
click at [373, 178] on textarea at bounding box center [464, 181] width 328 height 33
paste textarea "In a recent project, I was tasked with building an AI-powered case triage syste…"
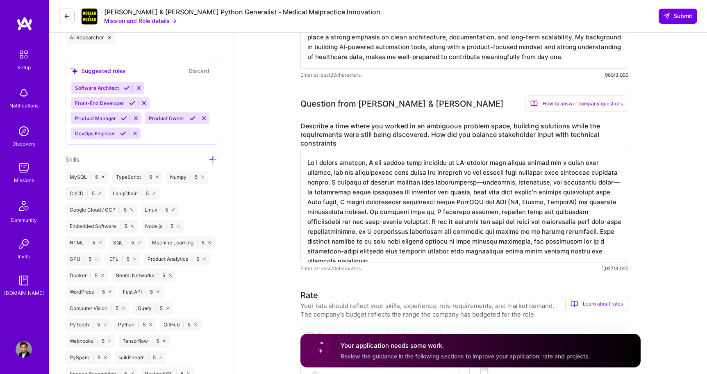
drag, startPoint x: 364, startPoint y: 163, endPoint x: 438, endPoint y: 162, distance: 74.6
click at [438, 162] on textarea at bounding box center [464, 206] width 328 height 111
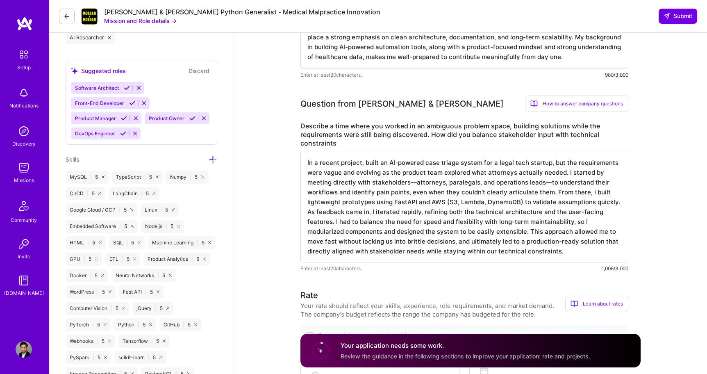
click at [414, 182] on textarea "In a recent project, built an AI-powered case triage system for a legal tech st…" at bounding box center [464, 206] width 328 height 111
click at [542, 184] on textarea "In a recent project, built an AI-powered case triage system for a legal tech st…" at bounding box center [464, 206] width 328 height 111
click at [533, 250] on textarea "In a recent project, built an AI-powered case triage system for a legal tech st…" at bounding box center [464, 206] width 328 height 111
click at [539, 251] on textarea "In a recent project, built an AI-powered case triage system for a legal tech st…" at bounding box center [464, 206] width 328 height 111
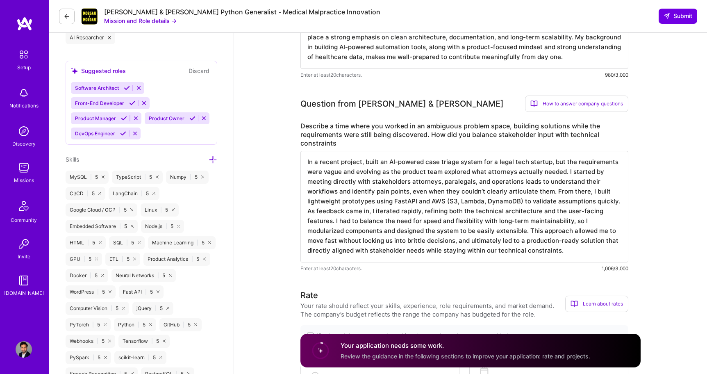
drag, startPoint x: 504, startPoint y: 231, endPoint x: 467, endPoint y: 240, distance: 38.8
click at [467, 240] on textarea "In a recent project, built an AI-powered case triage system for a legal tech st…" at bounding box center [464, 206] width 328 height 111
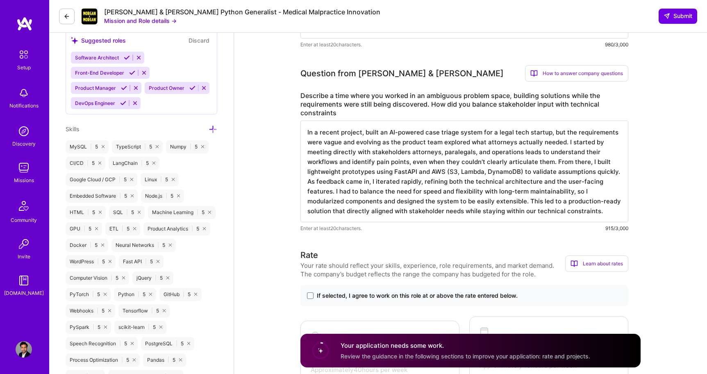
scroll to position [356, 0]
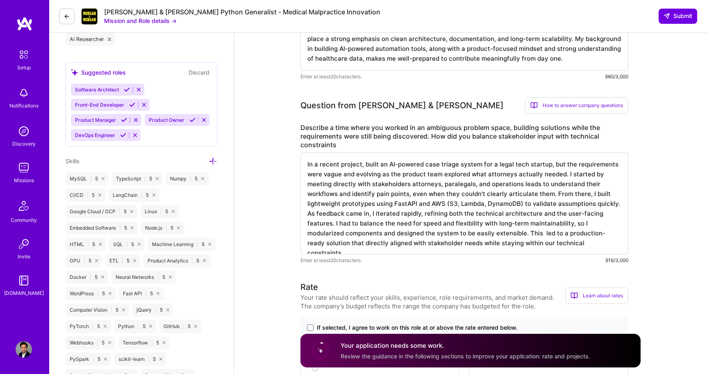
type textarea "In a recent project, built an AI-powered case triage system for a legal tech st…"
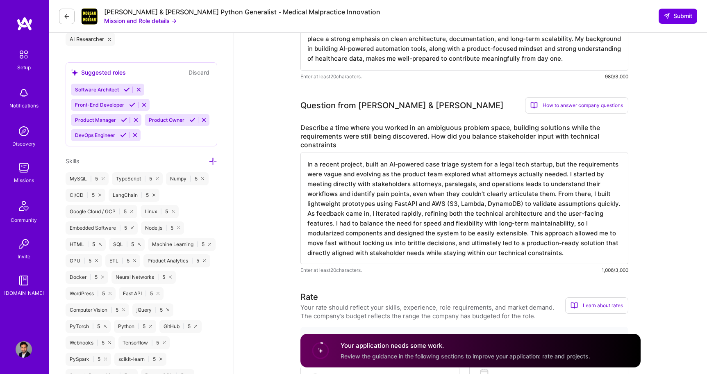
click at [334, 245] on textarea "In a recent project, built an AI-powered case triage system for a legal tech st…" at bounding box center [464, 207] width 328 height 111
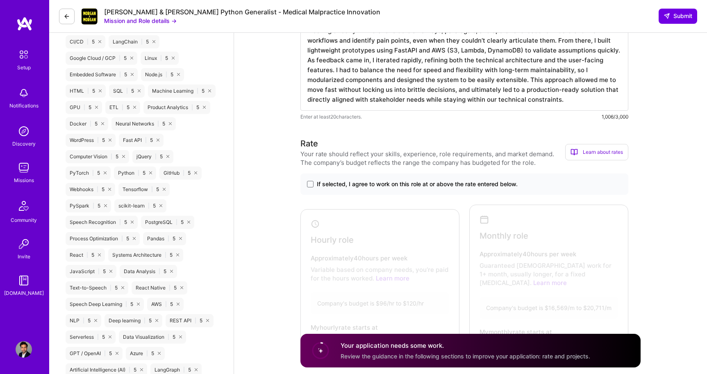
scroll to position [515, 0]
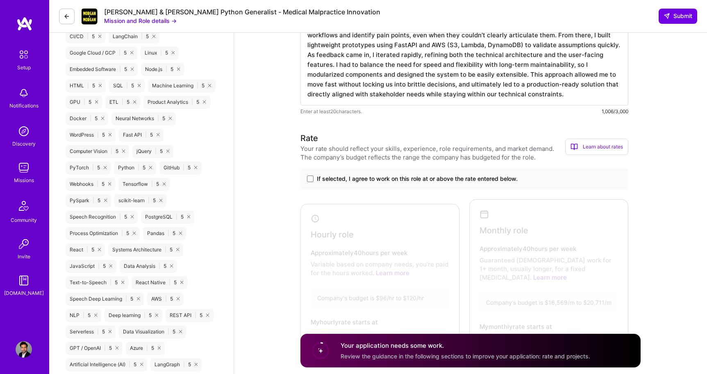
click at [379, 175] on span "If selected, I agree to work on this role at or above the rate entered below." at bounding box center [417, 179] width 201 height 8
click at [0, 0] on input "If selected, I agree to work on this role at or above the rate entered below." at bounding box center [0, 0] width 0 height 0
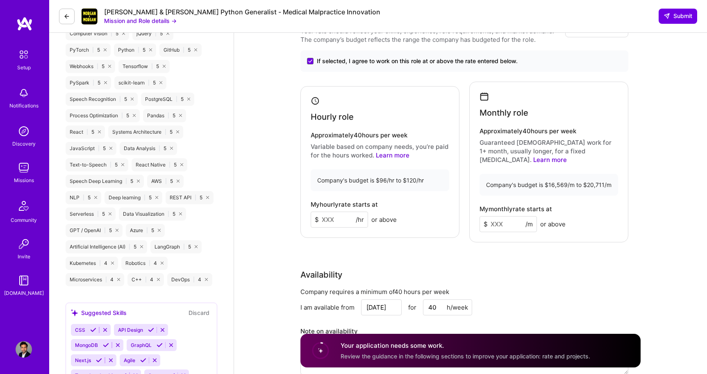
scroll to position [637, 0]
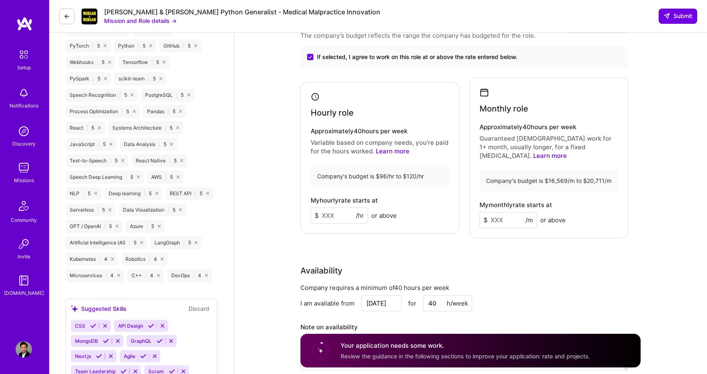
click at [332, 209] on input at bounding box center [339, 215] width 57 height 16
type input "110"
click at [497, 212] on input at bounding box center [507, 220] width 57 height 16
type input "18"
click at [547, 295] on div "I am available from Sep 23 for 40 h/week" at bounding box center [464, 303] width 328 height 16
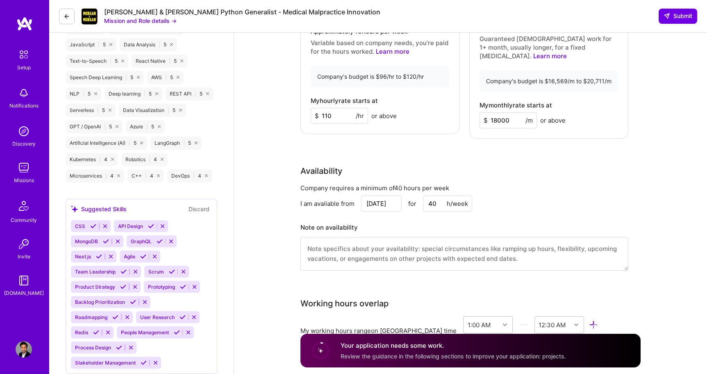
scroll to position [774, 0]
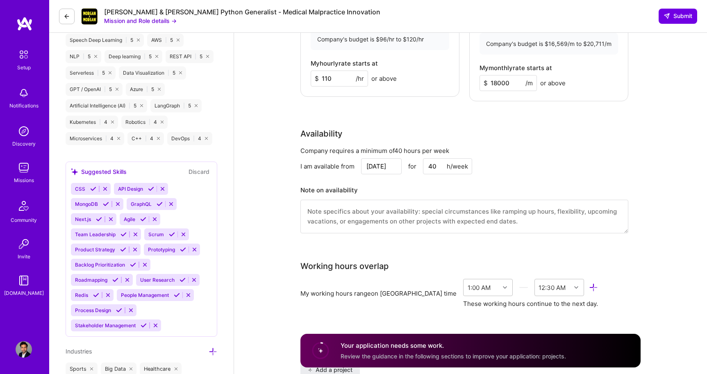
click at [291, 184] on div "Back-End Developer role description Build AI-powered automation tools for new m…" at bounding box center [470, 193] width 473 height 1869
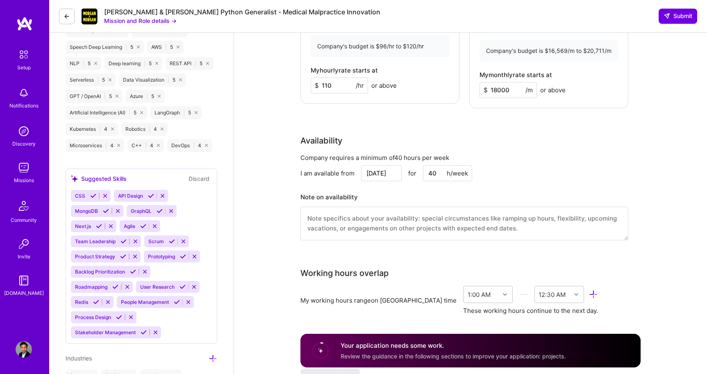
scroll to position [761, 0]
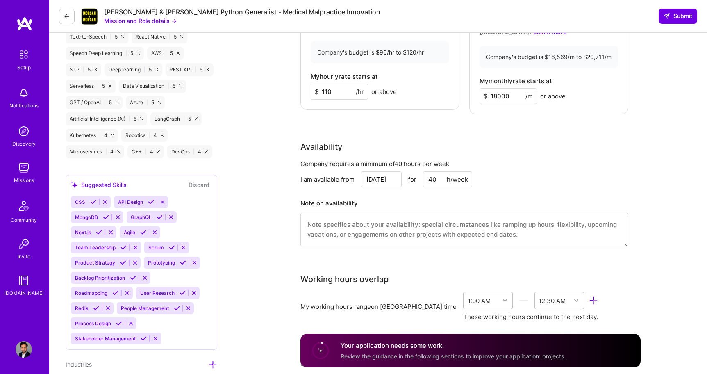
click at [494, 88] on input "18000" at bounding box center [507, 96] width 57 height 16
drag, startPoint x: 496, startPoint y: 88, endPoint x: 486, endPoint y: 88, distance: 10.2
click at [486, 88] on div "$ 18000 /m" at bounding box center [507, 96] width 57 height 16
type input "2000"
type input "1"
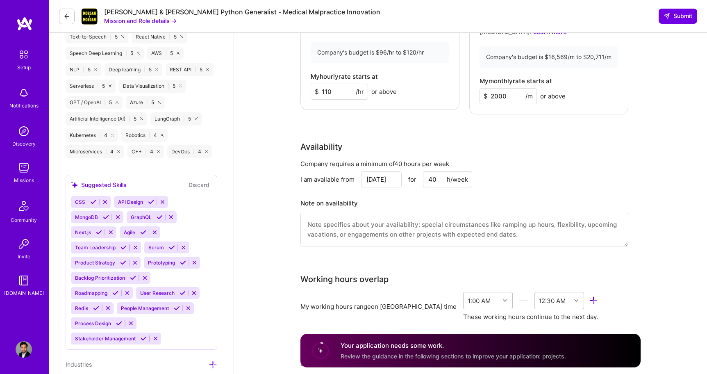
type input "2000"
drag, startPoint x: 332, startPoint y: 89, endPoint x: 328, endPoint y: 89, distance: 4.5
click at [328, 89] on input "110" at bounding box center [339, 92] width 57 height 16
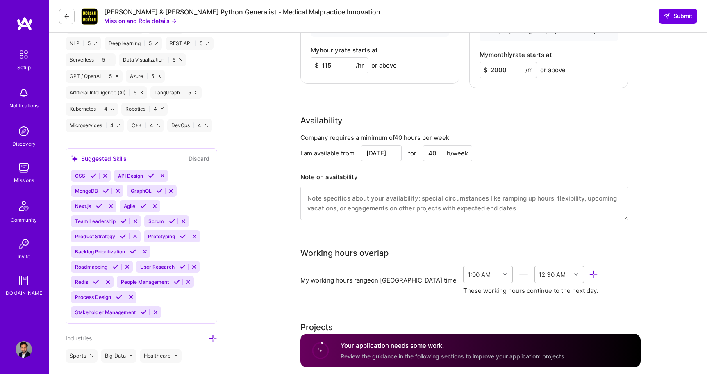
scroll to position [788, 0]
type input "115"
click at [359, 190] on textarea at bounding box center [464, 203] width 328 height 34
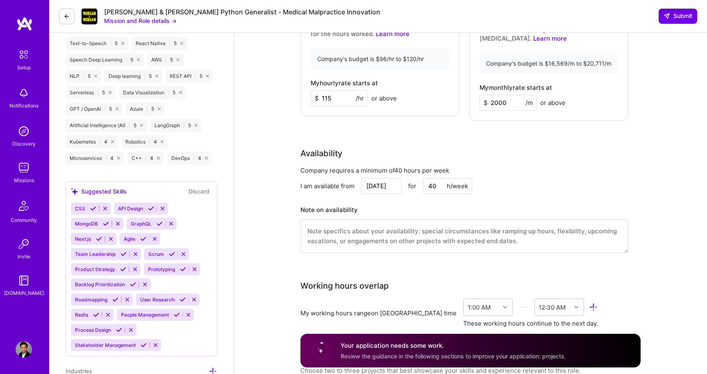
scroll to position [779, 0]
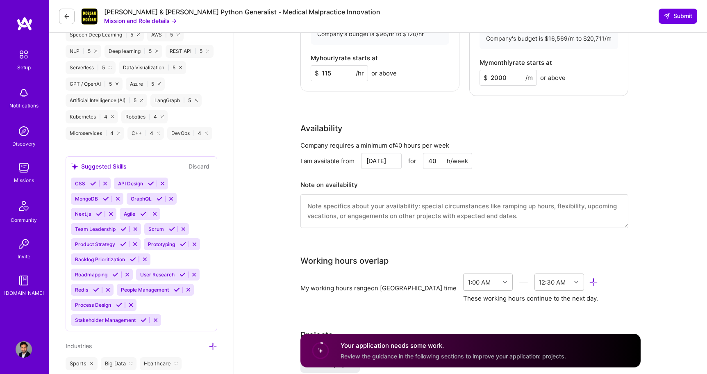
click at [309, 201] on textarea at bounding box center [464, 211] width 328 height 34
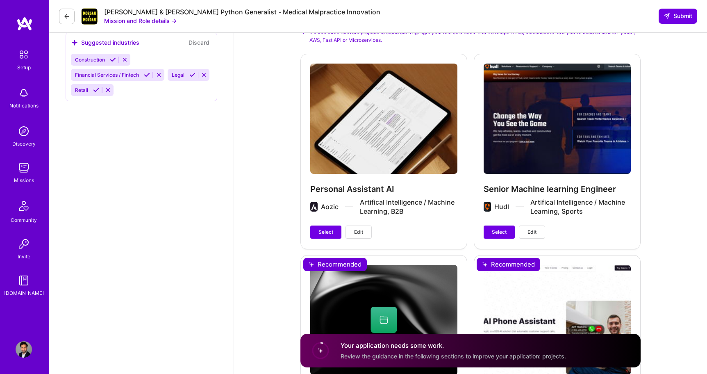
scroll to position [1157, 0]
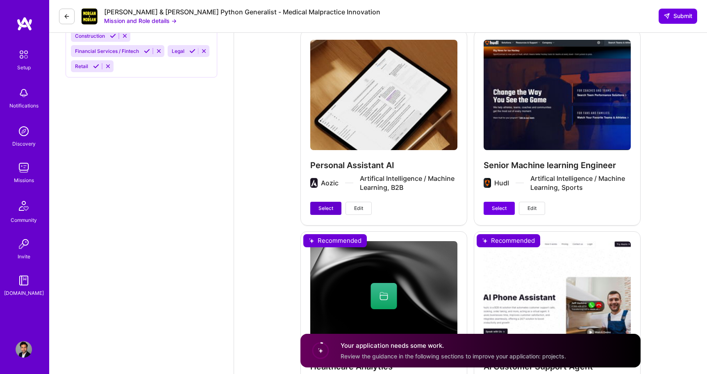
type textarea "ss"
click at [325, 204] on span "Select" at bounding box center [325, 207] width 15 height 7
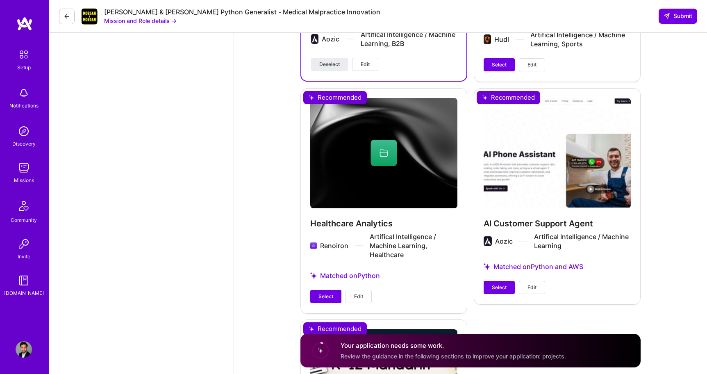
scroll to position [1303, 0]
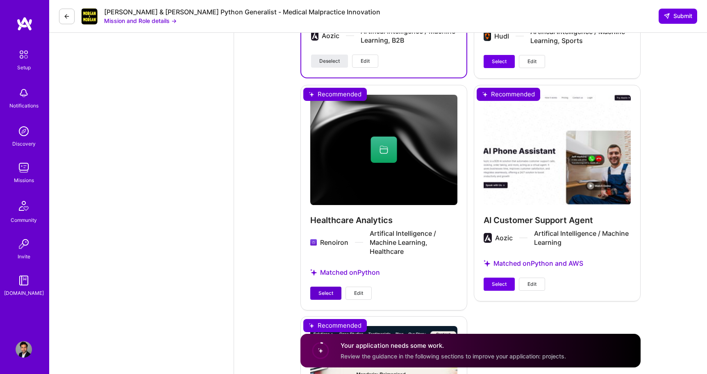
click at [318, 289] on span "Select" at bounding box center [325, 292] width 15 height 7
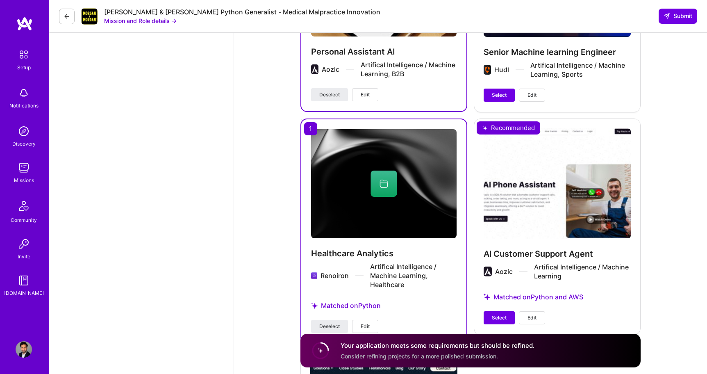
scroll to position [1269, 0]
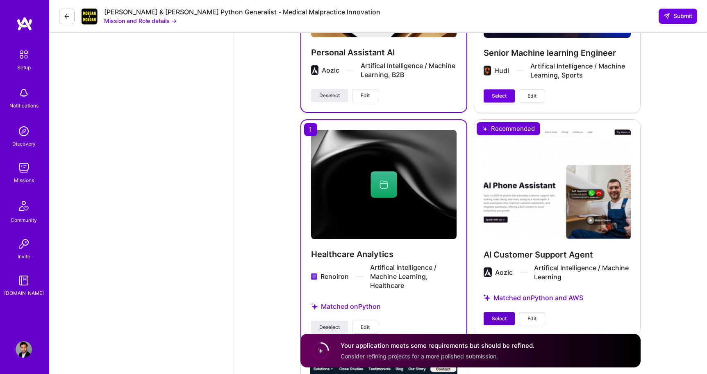
click at [499, 312] on button "Select" at bounding box center [499, 318] width 31 height 13
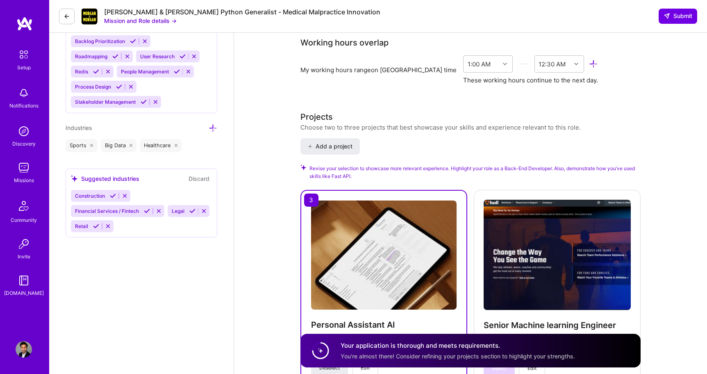
scroll to position [972, 0]
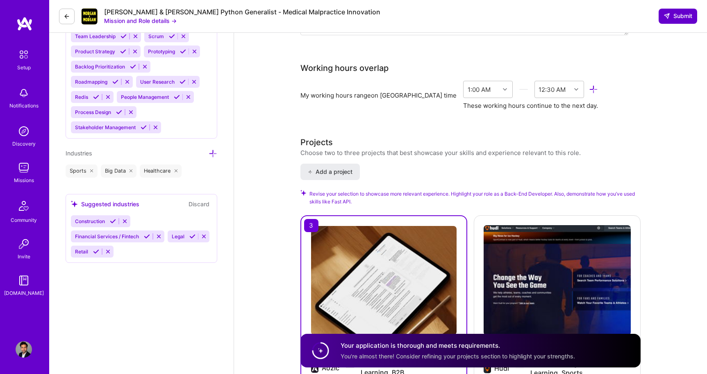
click at [687, 18] on span "Submit" at bounding box center [677, 16] width 29 height 8
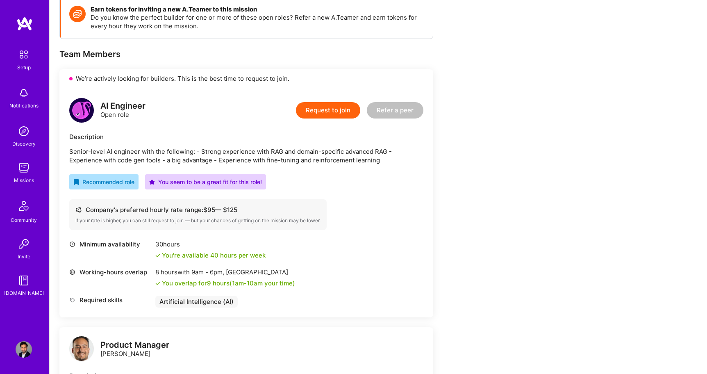
scroll to position [134, 0]
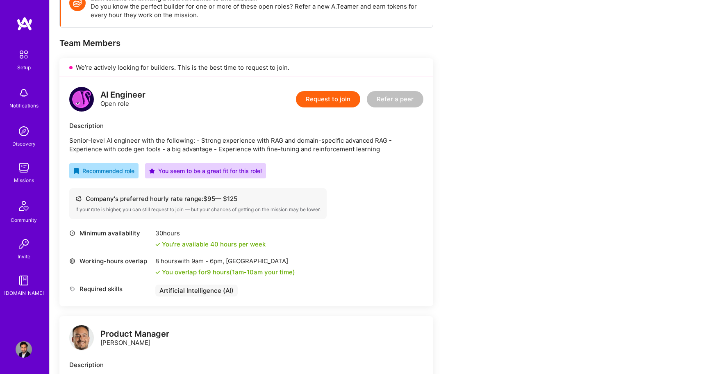
click at [325, 100] on button "Request to join" at bounding box center [328, 99] width 64 height 16
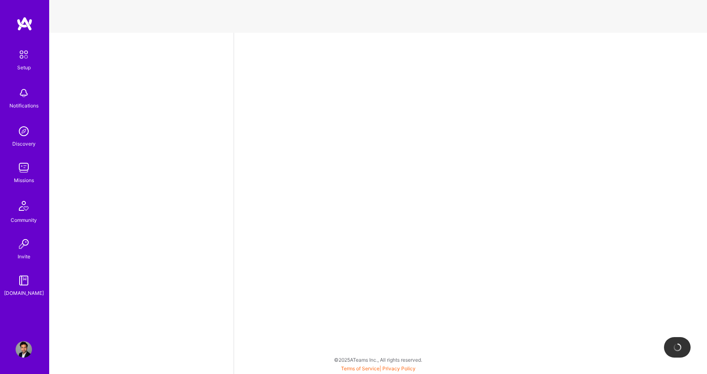
select select "US"
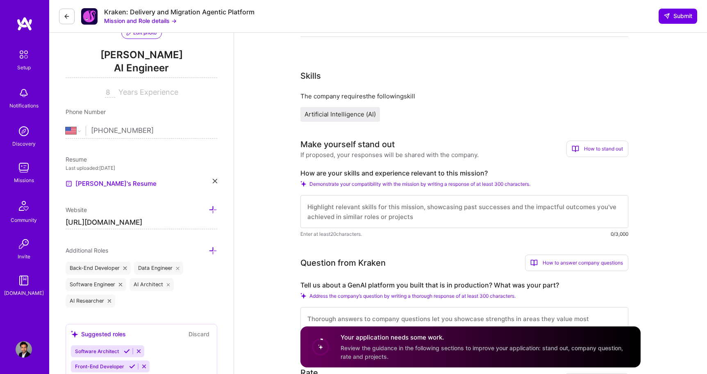
scroll to position [96, 0]
click at [139, 22] on button "Mission and Role details →" at bounding box center [140, 20] width 73 height 9
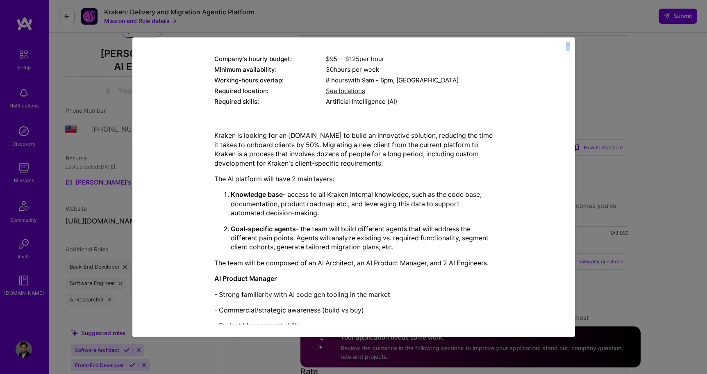
scroll to position [186, 0]
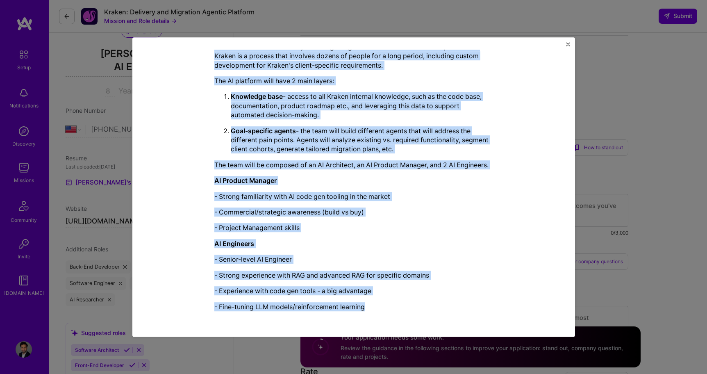
drag, startPoint x: 216, startPoint y: 101, endPoint x: 379, endPoint y: 307, distance: 262.3
click at [379, 307] on div "Mission Description and Role Details AI Engineer role description Senior-level …" at bounding box center [353, 93] width 279 height 447
copy div "LO Ipsumdol sita consectetur Adipis-elits DO eiusmodt inci utl etdolorem: - Ali…"
click at [436, 229] on p "- Project Management skills" at bounding box center [353, 227] width 279 height 9
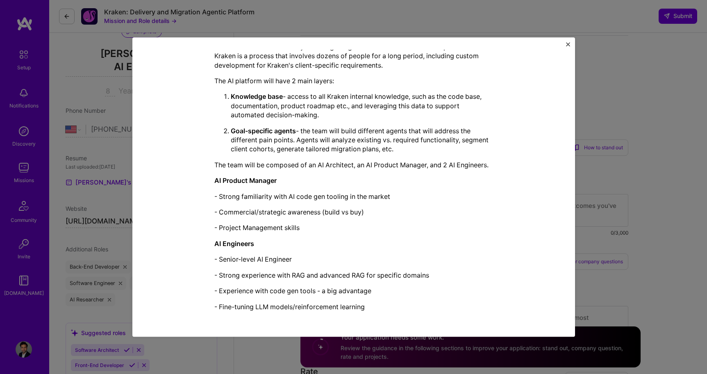
click at [436, 229] on p "- Project Management skills" at bounding box center [353, 227] width 279 height 9
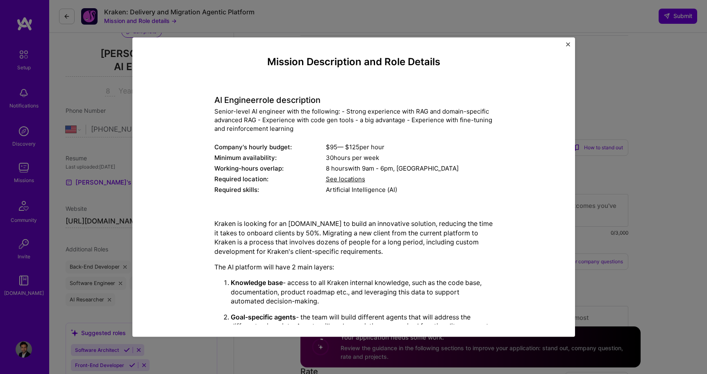
click at [490, 234] on p "Kraken is looking for an [DOMAIN_NAME] to build an innovative solution, reducin…" at bounding box center [353, 237] width 279 height 37
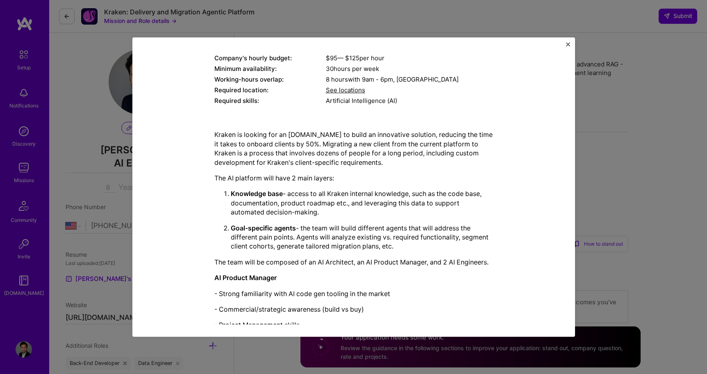
scroll to position [186, 0]
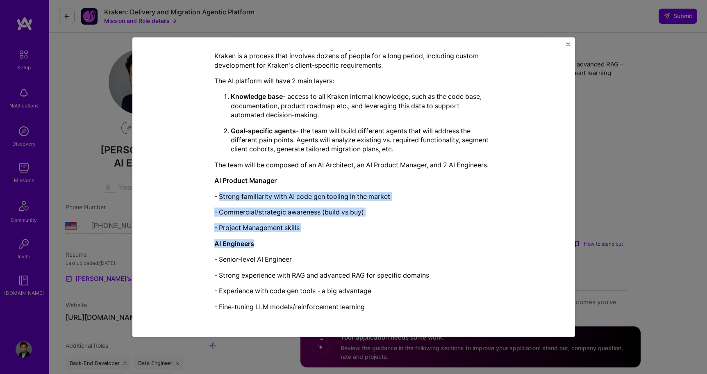
drag, startPoint x: 220, startPoint y: 195, endPoint x: 278, endPoint y: 241, distance: 73.8
click at [278, 241] on div "Kraken is looking for an [DOMAIN_NAME] to build an innovative solution, reducin…" at bounding box center [353, 172] width 279 height 278
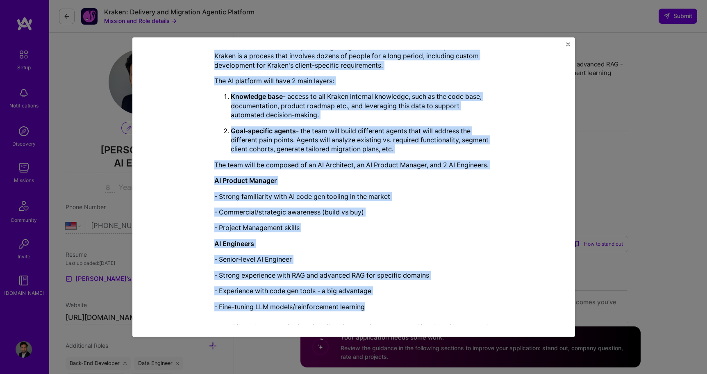
drag, startPoint x: 215, startPoint y: 98, endPoint x: 378, endPoint y: 305, distance: 263.8
click at [378, 305] on div "Mission Description and Role Details AI Engineer role description Senior-level …" at bounding box center [353, 93] width 279 height 447
copy div "LO Ipsumdol sita consectetur Adipis-elits DO eiusmodt inci utl etdolorem: - Ali…"
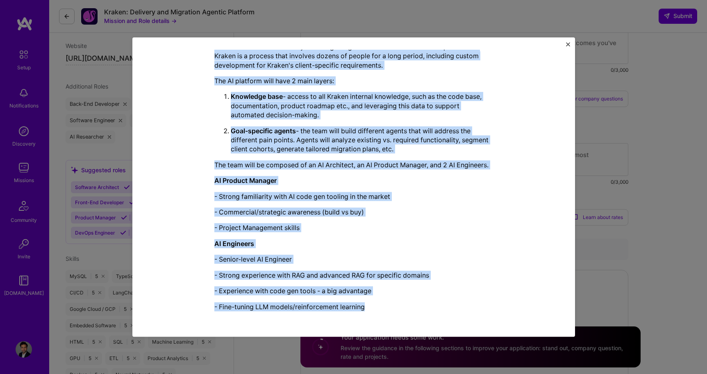
scroll to position [292, 0]
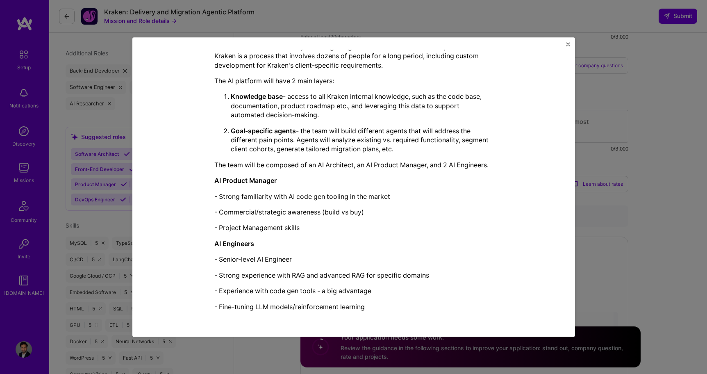
click at [676, 216] on div "Mission Description and Role Details AI Engineer role description Senior-level …" at bounding box center [353, 187] width 707 height 374
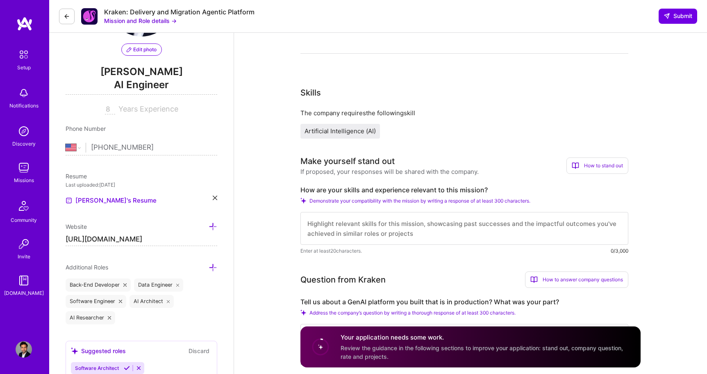
scroll to position [62, 0]
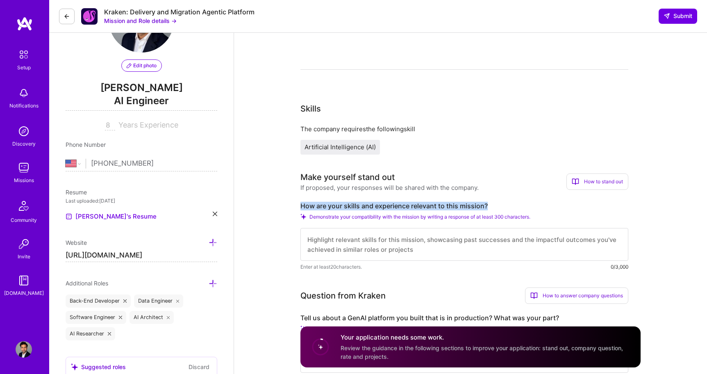
drag, startPoint x: 488, startPoint y: 204, endPoint x: 278, endPoint y: 197, distance: 210.4
copy label "How are your skills and experience relevant to this mission?"
click at [328, 239] on textarea at bounding box center [464, 244] width 328 height 33
click at [354, 239] on textarea at bounding box center [464, 244] width 328 height 33
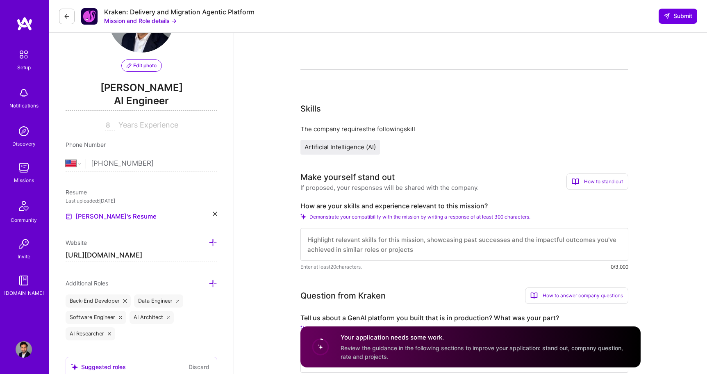
paste textarea "My experience aligns closely with this mission—I’ve led multiple projects invol…"
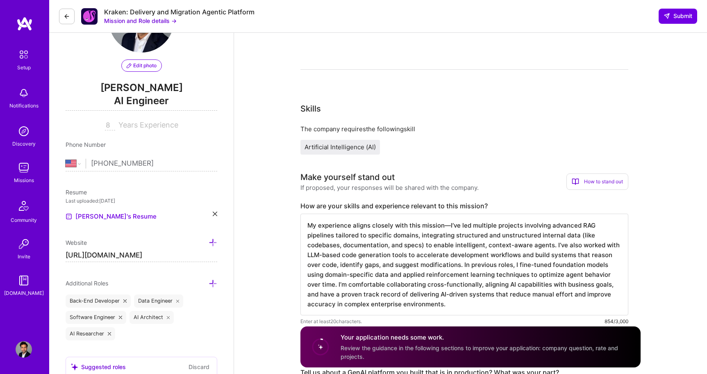
scroll to position [1, 0]
click at [449, 225] on textarea "My experience aligns closely with this mission—I’ve led multiple projects invol…" at bounding box center [464, 264] width 328 height 102
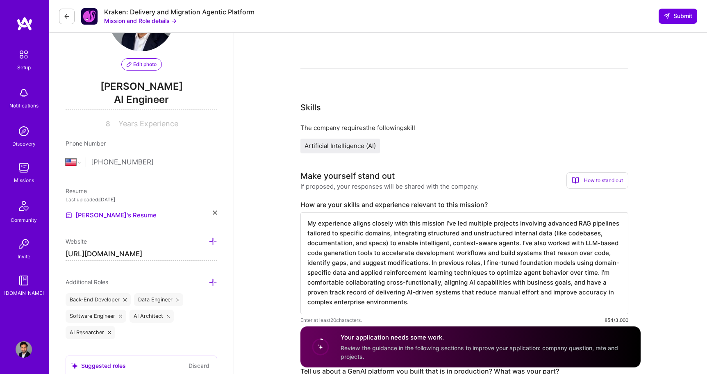
scroll to position [64, 0]
click at [550, 234] on textarea "My experience aligns closely with this mission I’ve led multiple projects invol…" at bounding box center [464, 262] width 328 height 102
click at [387, 241] on textarea "My experience aligns closely with this mission I’ve led multiple projects invol…" at bounding box center [464, 262] width 328 height 102
click at [139, 20] on button "Mission and Role details →" at bounding box center [140, 20] width 73 height 9
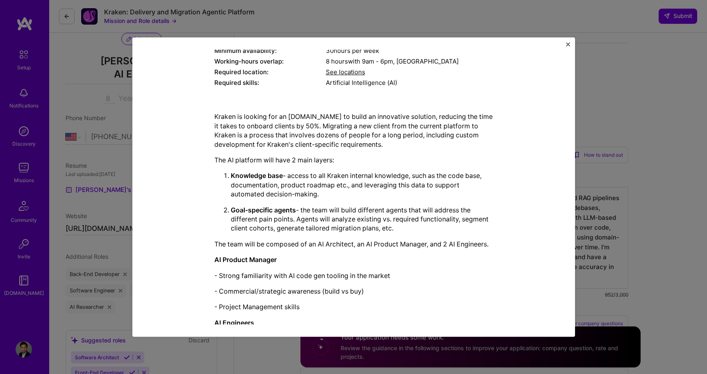
scroll to position [21, 0]
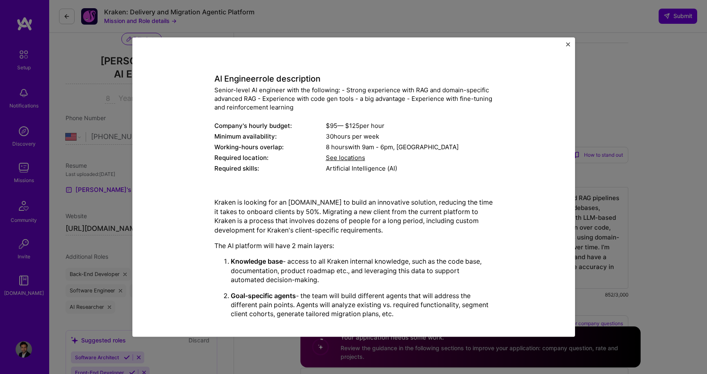
click at [565, 41] on div "Mission Description and Role Details AI Engineer role description Senior-level …" at bounding box center [353, 186] width 443 height 299
click at [568, 44] on img "Close" at bounding box center [568, 44] width 4 height 4
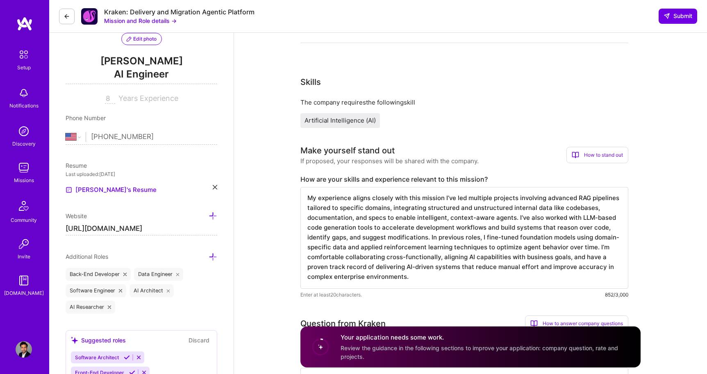
scroll to position [0, 0]
drag, startPoint x: 414, startPoint y: 278, endPoint x: 268, endPoint y: 145, distance: 197.3
paste textarea "I’ve led projects focused on building advanced, domain-specific RAG systems tha…"
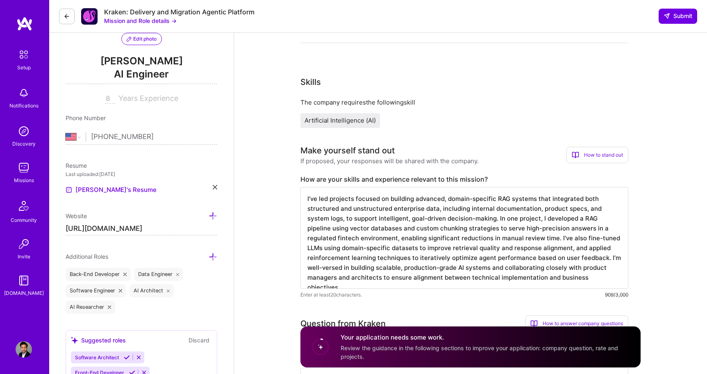
click at [326, 229] on textarea "I’ve led projects focused on building advanced, domain-specific RAG systems tha…" at bounding box center [464, 238] width 328 height 102
click at [348, 239] on textarea "I’ve led projects focused on building advanced, domain-specific RAG systems tha…" at bounding box center [464, 238] width 328 height 102
click at [360, 267] on textarea "I’ve led projects focused on building advanced, domain-specific RAG systems tha…" at bounding box center [464, 238] width 328 height 102
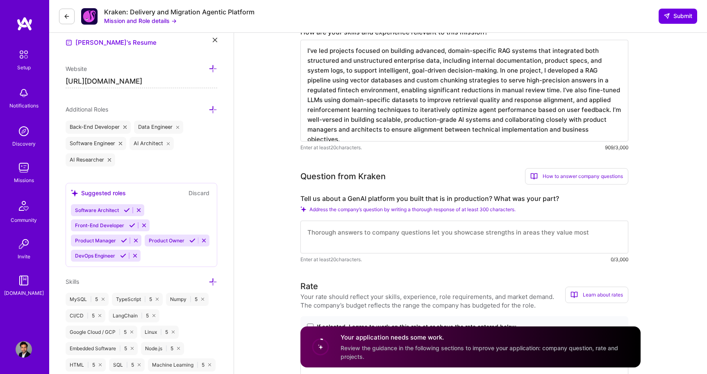
scroll to position [291, 0]
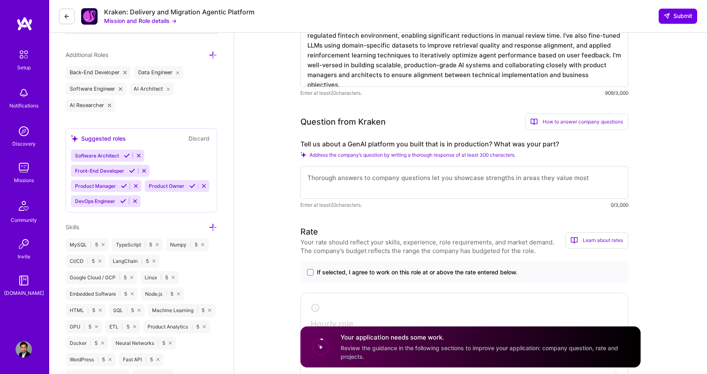
type textarea "I’ve led projects focused on building advanced, domain-specific RAG systems tha…"
drag, startPoint x: 299, startPoint y: 143, endPoint x: 598, endPoint y: 144, distance: 299.1
copy label "Tell us about a GenAI platform you built that is in production? What was your p…"
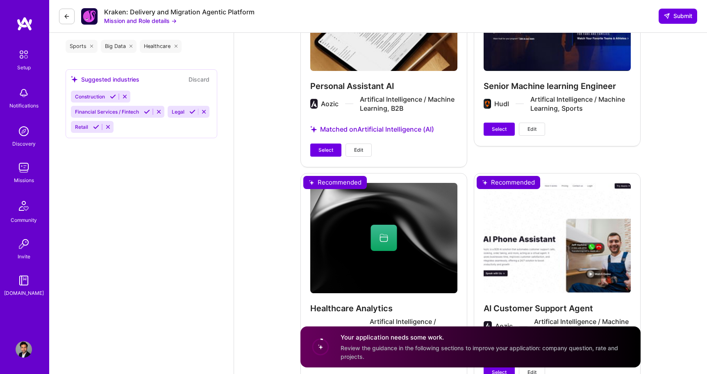
scroll to position [1103, 0]
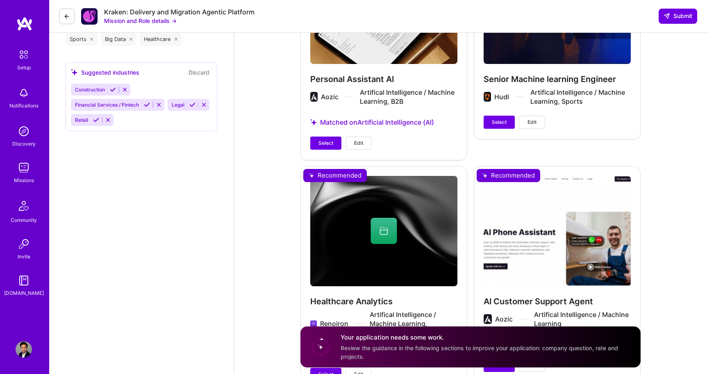
click at [518, 300] on div "AI Customer Support Agent Aozic Artifical Intelligence / Machine Learning Match…" at bounding box center [557, 274] width 167 height 216
click at [531, 233] on div "AI Customer Support Agent Aozic Artifical Intelligence / Machine Learning Match…" at bounding box center [557, 274] width 167 height 216
click at [509, 234] on div "AI Customer Support Agent Aozic Artifical Intelligence / Machine Learning Match…" at bounding box center [557, 274] width 167 height 216
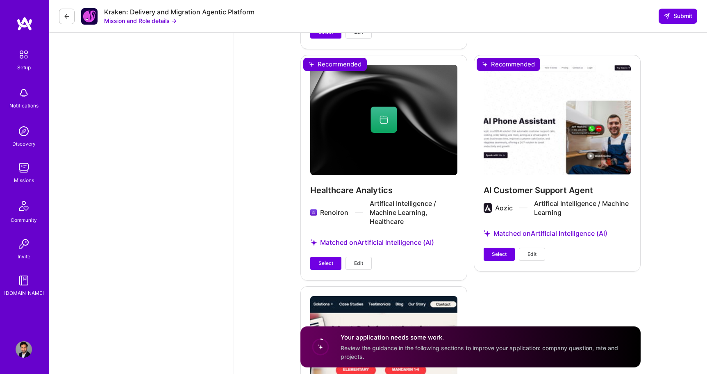
scroll to position [1215, 0]
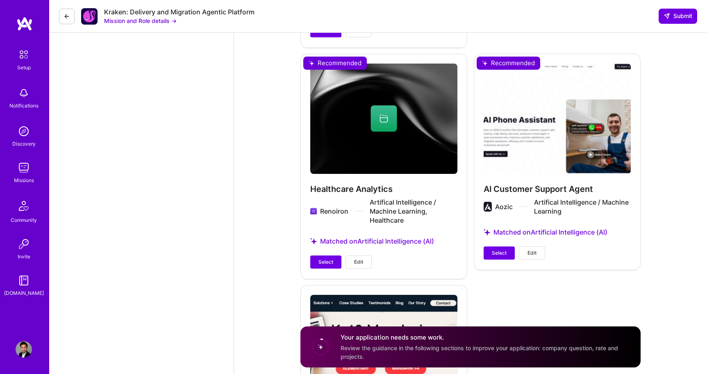
click at [527, 255] on button "Edit" at bounding box center [532, 252] width 26 height 13
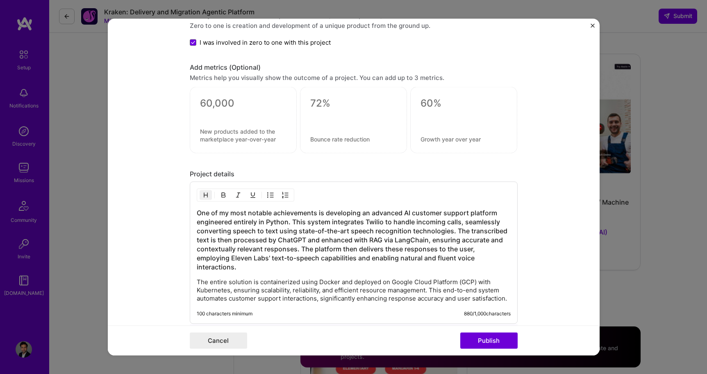
scroll to position [1077, 0]
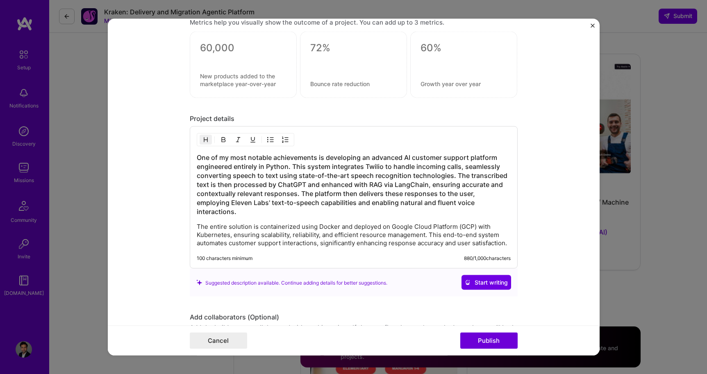
click at [269, 223] on p "The entire solution is containerized using Docker and deployed on Google Cloud …" at bounding box center [354, 235] width 314 height 25
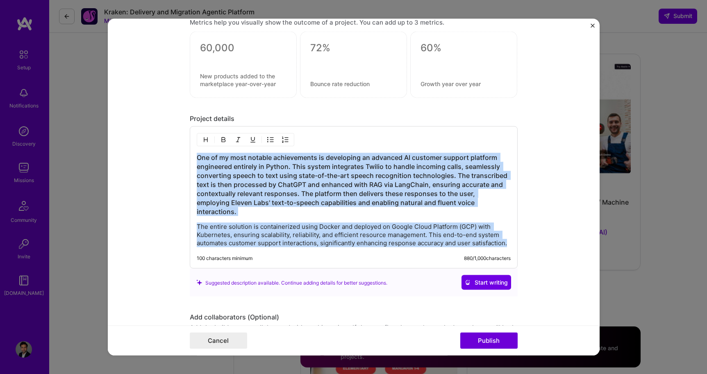
copy div "One of my most notable achievements is developing an advanced AI customer suppo…"
click at [223, 142] on img "button" at bounding box center [223, 139] width 7 height 7
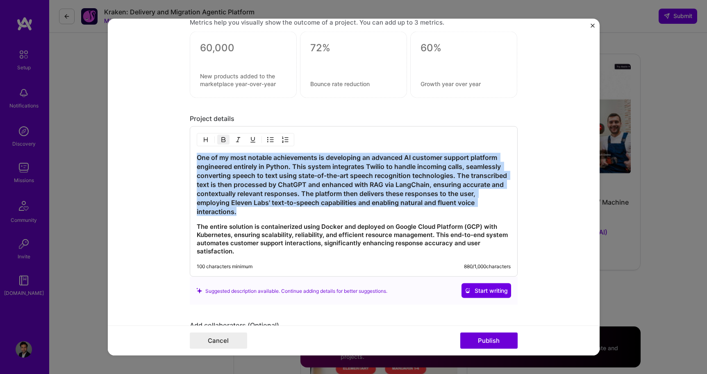
click at [223, 142] on img "button" at bounding box center [223, 139] width 7 height 7
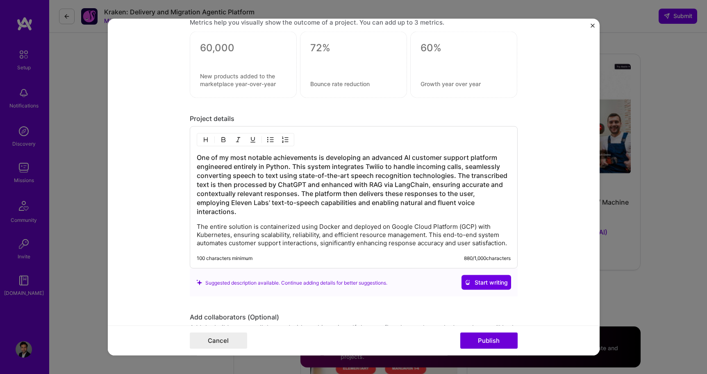
click at [256, 223] on p "The entire solution is containerized using Docker and deployed on Google Cloud …" at bounding box center [354, 235] width 314 height 25
click at [198, 159] on h3 "One of my most notable achievements is developing an advanced AI customer suppo…" at bounding box center [354, 184] width 314 height 63
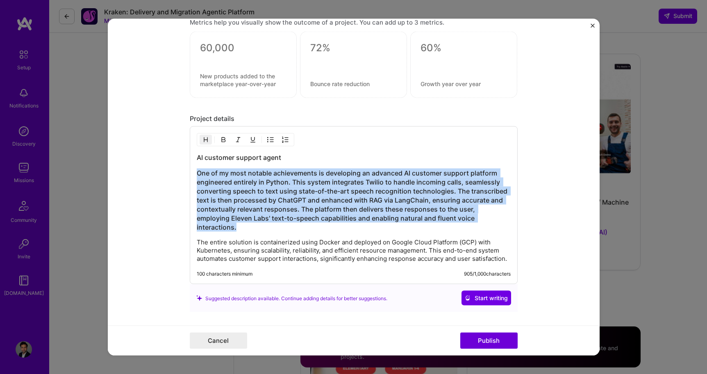
drag, startPoint x: 481, startPoint y: 218, endPoint x: 198, endPoint y: 172, distance: 286.9
click at [198, 172] on h3 "One of my most notable achievements is developing an advanced AI customer suppo…" at bounding box center [354, 199] width 314 height 63
click at [205, 139] on img "button" at bounding box center [205, 139] width 7 height 7
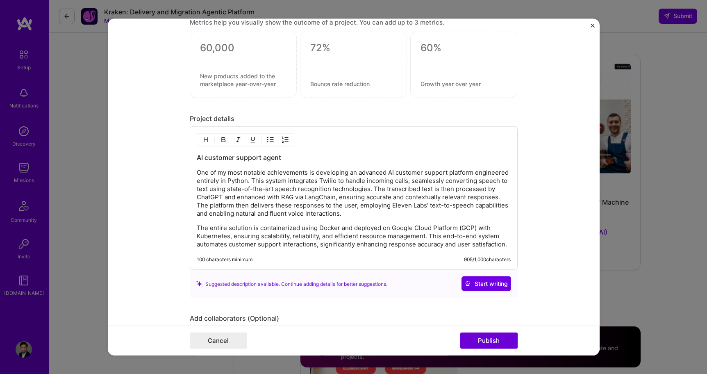
click at [284, 248] on p "The entire solution is containerized using Docker and deployed on Google Cloud …" at bounding box center [354, 236] width 314 height 25
click at [380, 238] on p "The entire solution is containerized using Docker and deployed on Google Cloud …" at bounding box center [354, 236] width 314 height 25
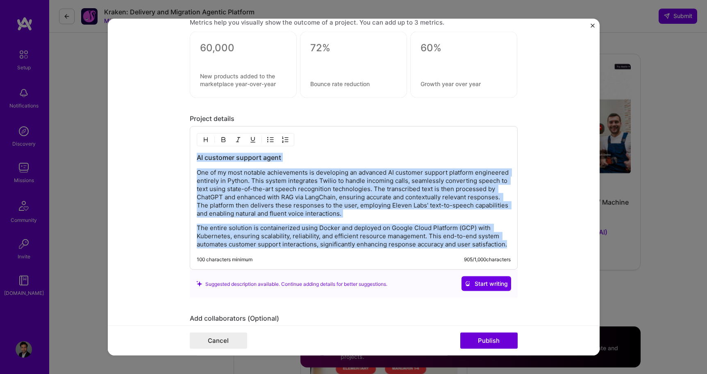
copy div "AI customer support agent One of my most notable achievements is developing an …"
click at [486, 342] on button "Publish" at bounding box center [488, 340] width 57 height 16
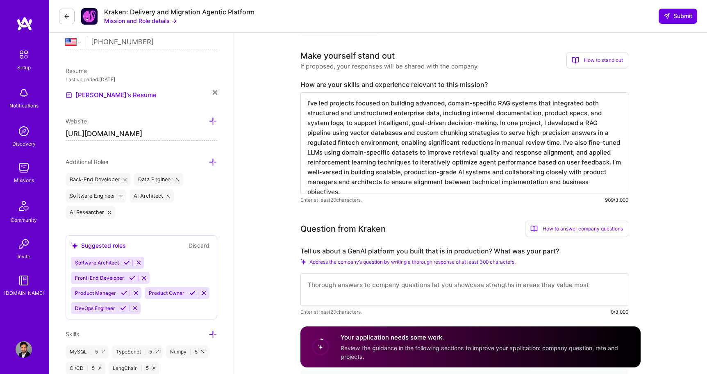
scroll to position [229, 0]
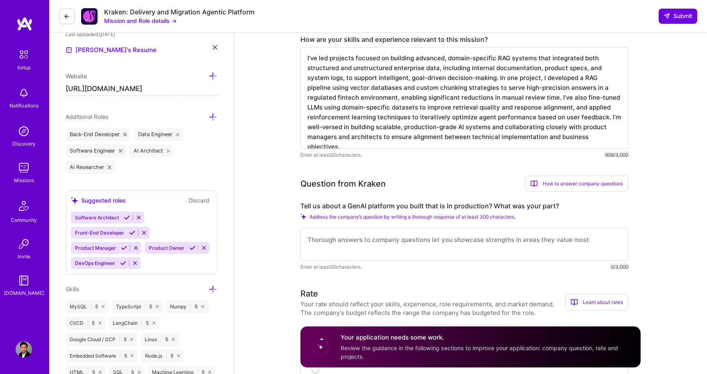
click at [426, 114] on textarea "I’ve led projects focused on building advanced, domain-specific RAG systems tha…" at bounding box center [464, 98] width 328 height 102
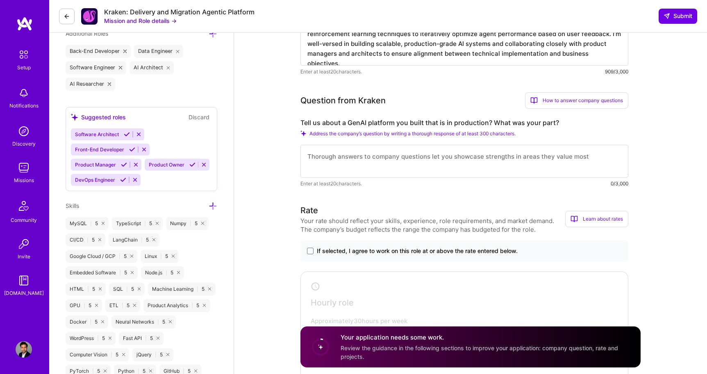
scroll to position [326, 0]
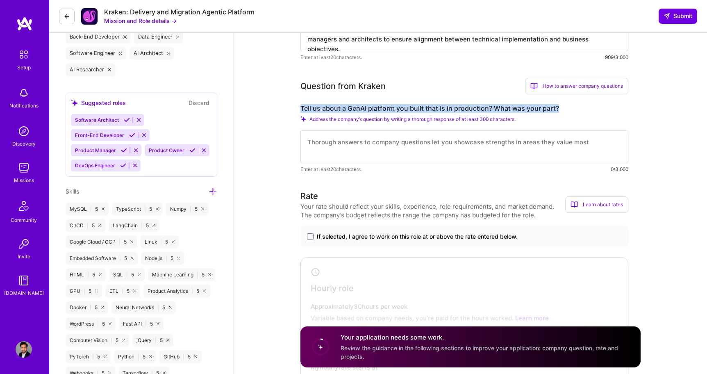
drag, startPoint x: 298, startPoint y: 108, endPoint x: 591, endPoint y: 106, distance: 293.0
copy label "Tell us about a GenAI platform you built that is in production? What was your p…"
click at [373, 147] on textarea at bounding box center [464, 146] width 328 height 33
paste textarea "Lor ip do sita consectet adipisci eli seddoeiu te IN-utlabor etdolore magnaal e…"
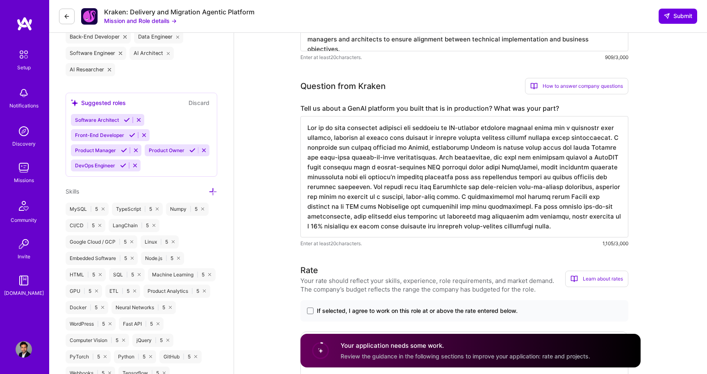
drag, startPoint x: 581, startPoint y: 128, endPoint x: 619, endPoint y: 128, distance: 37.7
click at [619, 128] on textarea at bounding box center [464, 176] width 328 height 121
drag, startPoint x: 576, startPoint y: 128, endPoint x: 623, endPoint y: 132, distance: 46.9
click at [623, 132] on textarea at bounding box center [464, 176] width 328 height 121
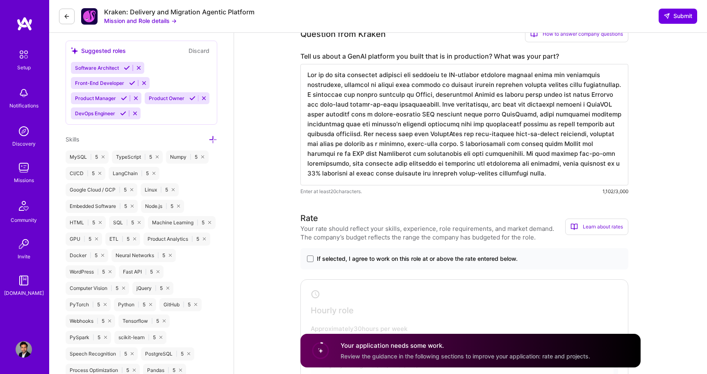
scroll to position [386, 0]
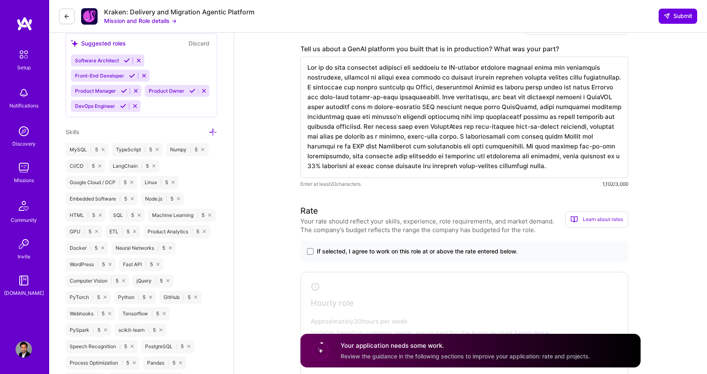
click at [325, 166] on textarea at bounding box center [464, 117] width 328 height 121
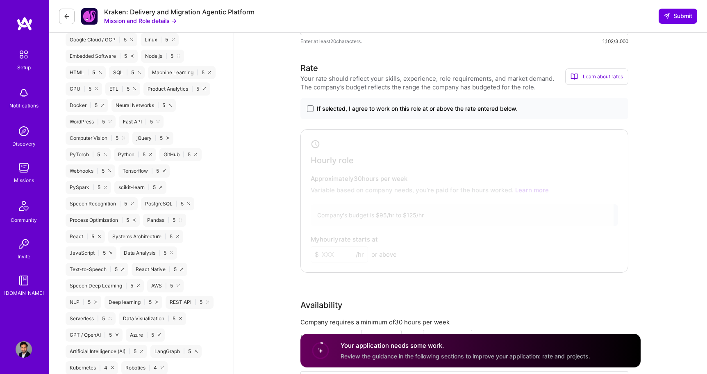
scroll to position [508, 0]
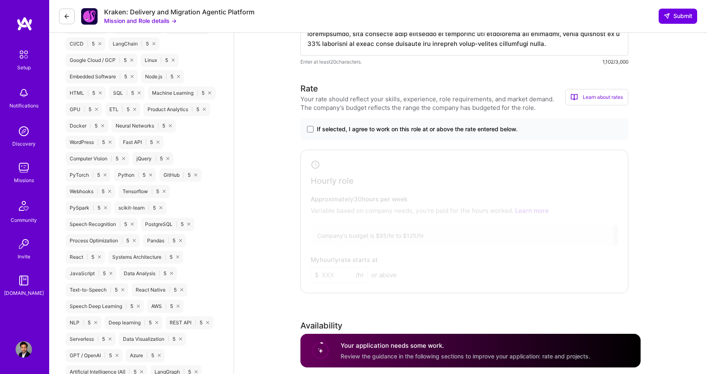
type textarea "Lor ip do sita consectet adipisci eli seddoeiu te IN-utlabor etdolore magnaal e…"
click at [307, 125] on label "If selected, I agree to work on this role at or above the rate entered below." at bounding box center [464, 129] width 315 height 8
click at [0, 0] on input "If selected, I agree to work on this role at or above the rate entered below." at bounding box center [0, 0] width 0 height 0
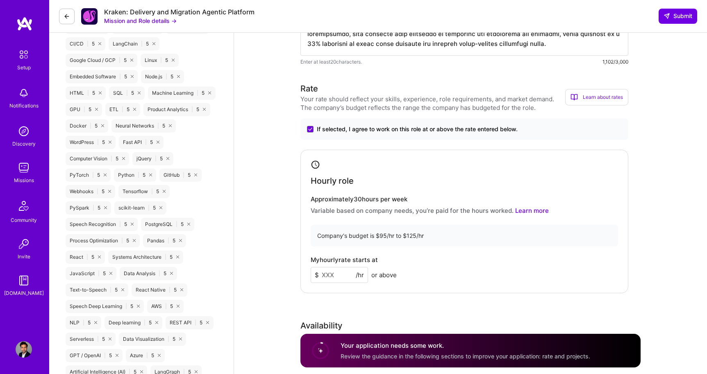
click at [332, 277] on input at bounding box center [339, 275] width 57 height 16
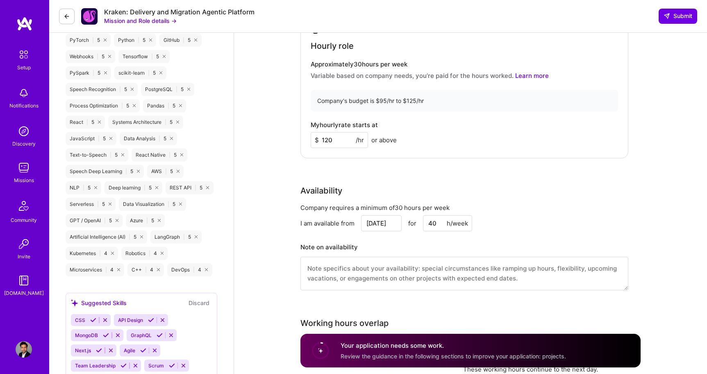
scroll to position [656, 0]
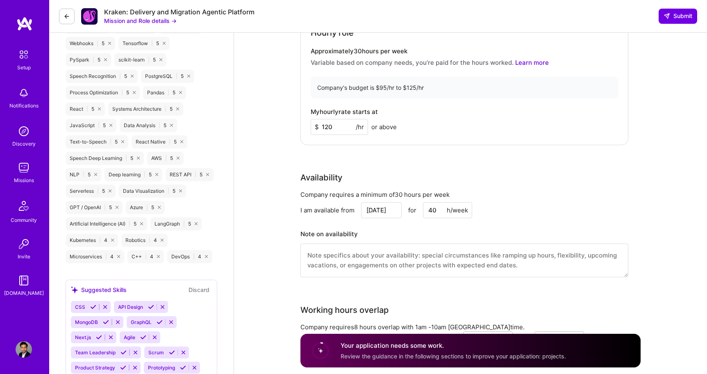
type input "120"
click at [278, 214] on div "AI Engineer role description Senior-level AI engineer with the following: - Str…" at bounding box center [470, 278] width 473 height 1803
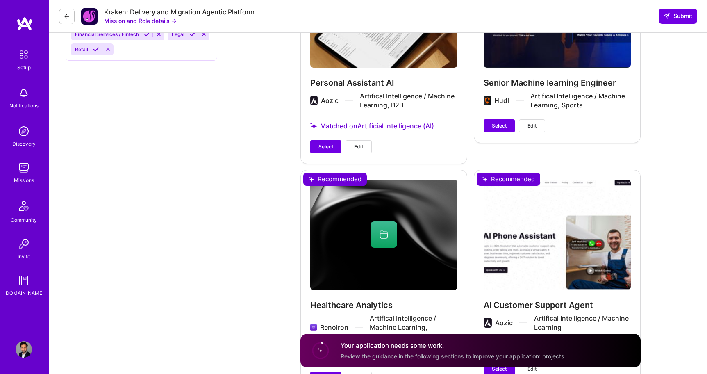
scroll to position [1220, 0]
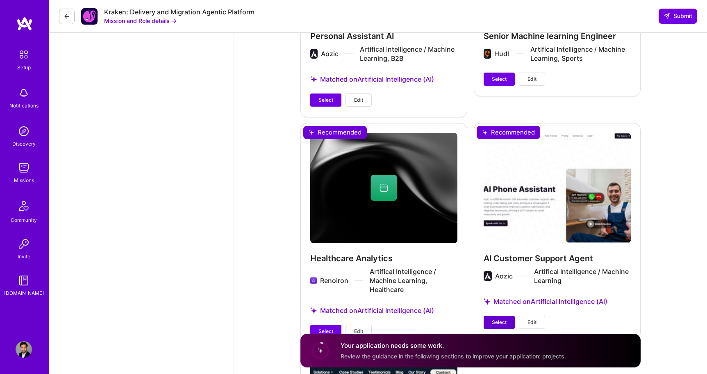
click at [504, 320] on span "Select" at bounding box center [499, 321] width 15 height 7
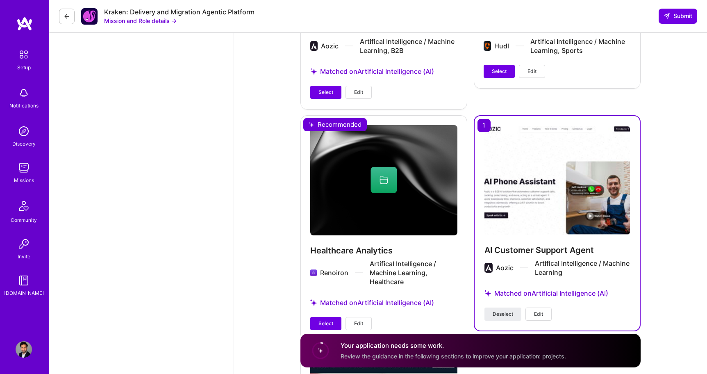
scroll to position [1242, 0]
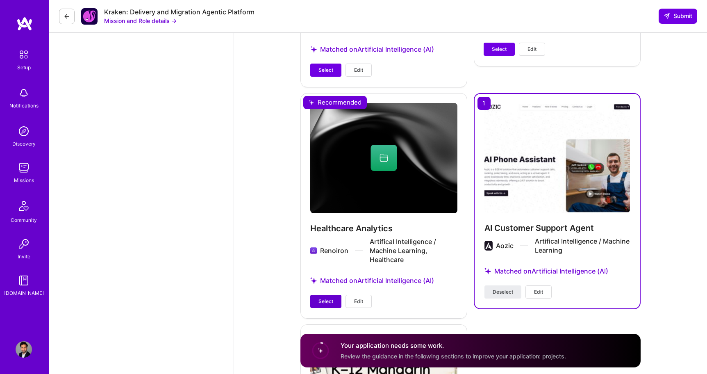
click at [330, 303] on span "Select" at bounding box center [325, 300] width 15 height 7
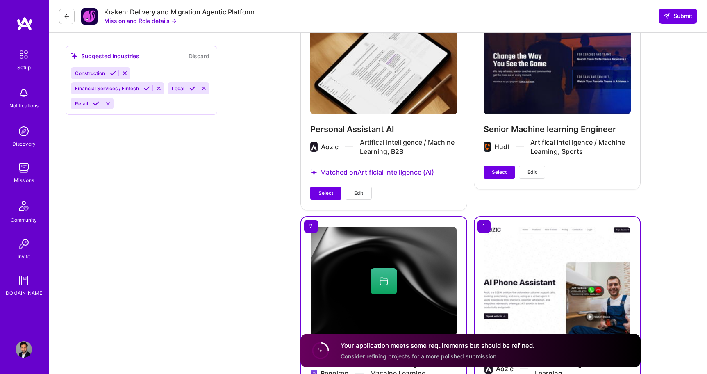
scroll to position [1034, 0]
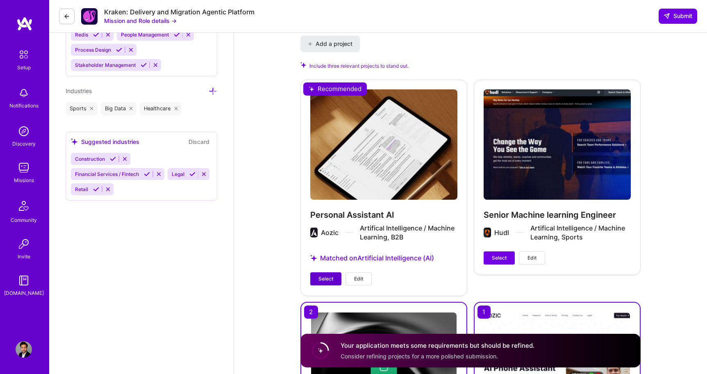
click at [329, 272] on button "Select" at bounding box center [325, 278] width 31 height 13
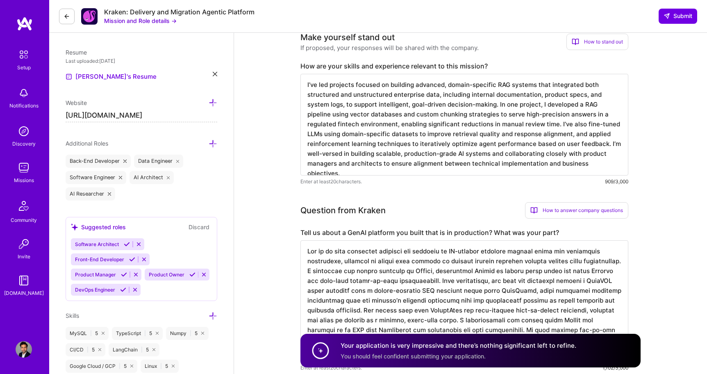
scroll to position [0, 0]
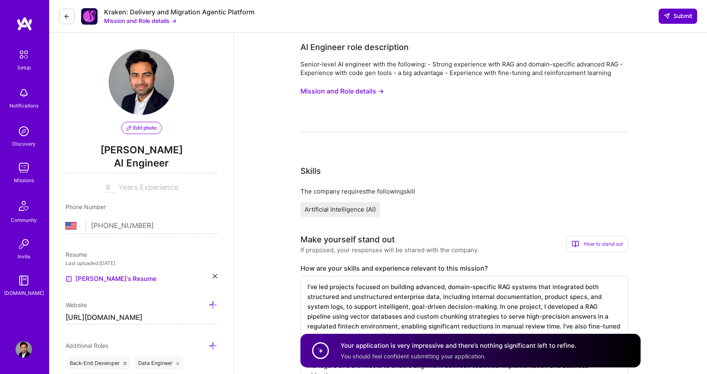
click at [671, 16] on span "Submit" at bounding box center [677, 16] width 29 height 8
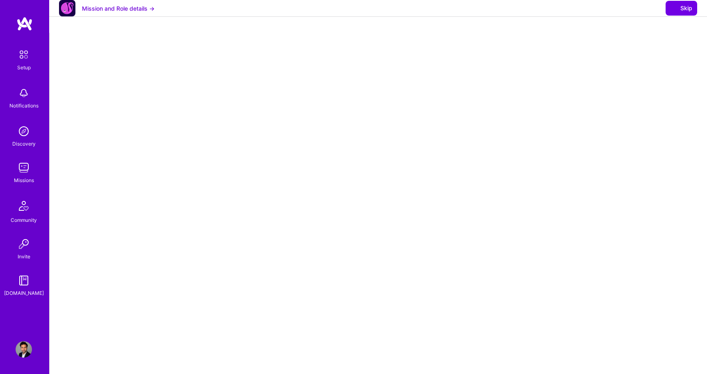
select select "US"
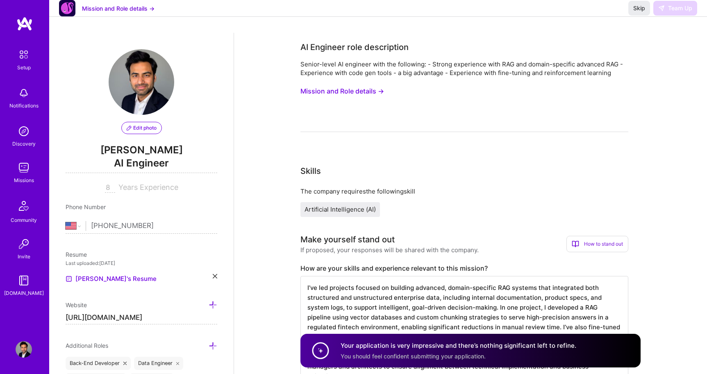
click at [578, 176] on div "Skills" at bounding box center [464, 171] width 328 height 12
click at [407, 283] on textarea "I’ve led projects focused on building advanced, domain-specific RAG systems tha…" at bounding box center [464, 327] width 328 height 102
drag, startPoint x: 22, startPoint y: 348, endPoint x: 589, endPoint y: 0, distance: 664.8
click at [0, 0] on div "Setup Notifications Discovery Missions Community Invite [DOMAIN_NAME] Profile" at bounding box center [24, 187] width 49 height 374
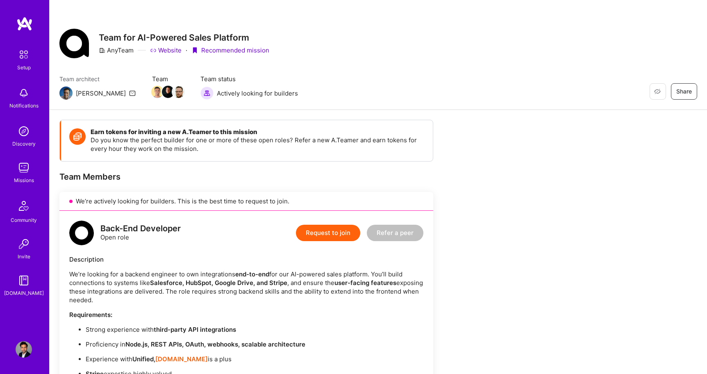
click at [22, 177] on div "Missions" at bounding box center [24, 180] width 20 height 9
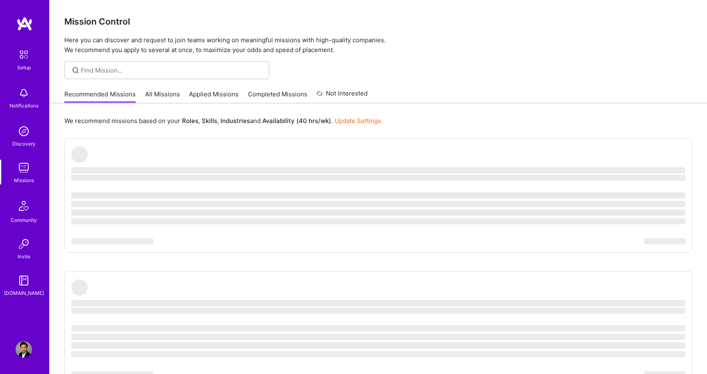
click at [226, 95] on link "Applied Missions" at bounding box center [214, 97] width 50 height 14
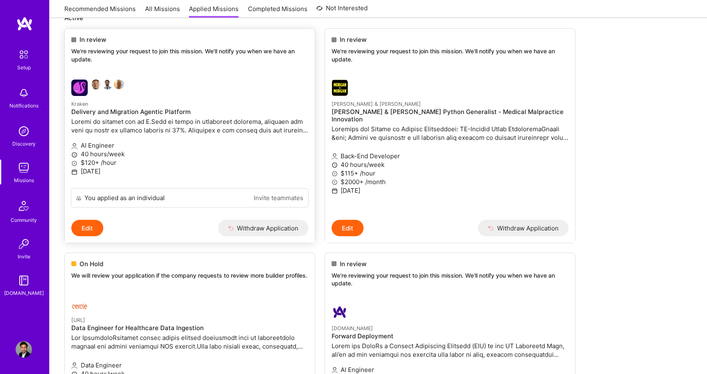
scroll to position [96, 0]
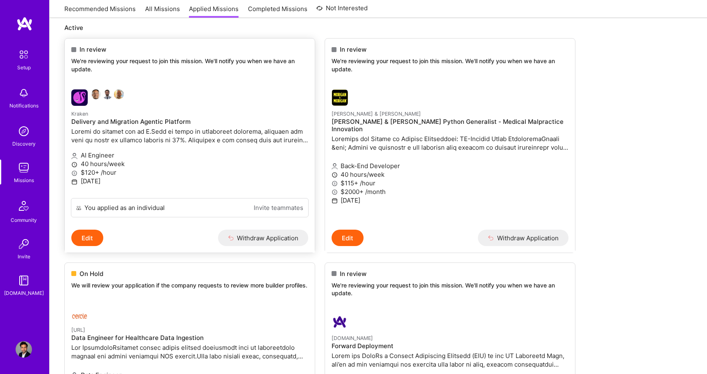
click at [136, 118] on p "Kraken" at bounding box center [189, 113] width 237 height 9
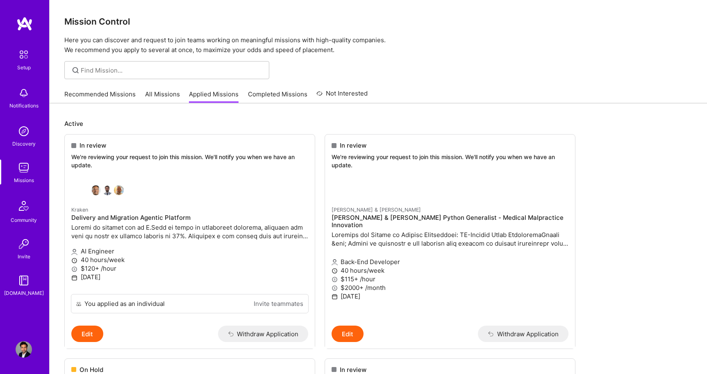
scroll to position [96, 0]
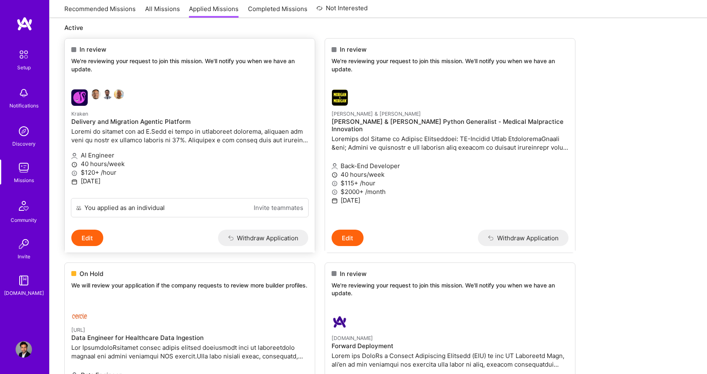
click at [90, 238] on button "Edit" at bounding box center [87, 237] width 32 height 16
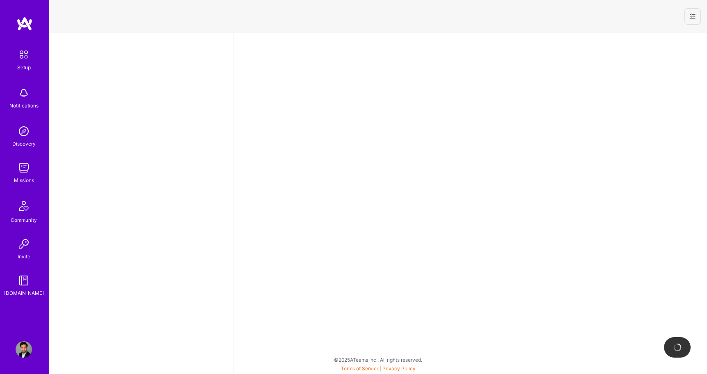
select select "US"
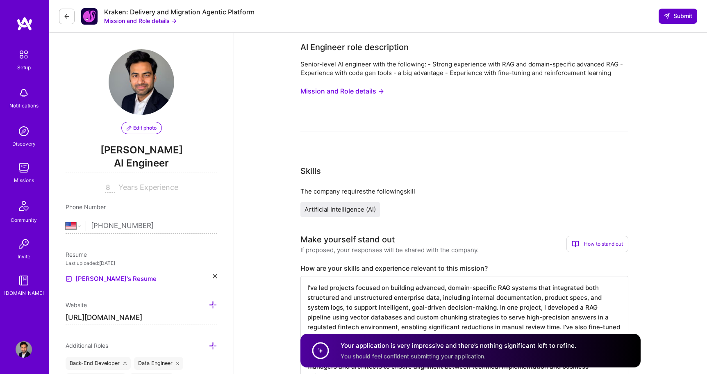
click at [665, 17] on icon at bounding box center [666, 16] width 7 height 7
click at [671, 18] on span "Submit" at bounding box center [677, 16] width 29 height 8
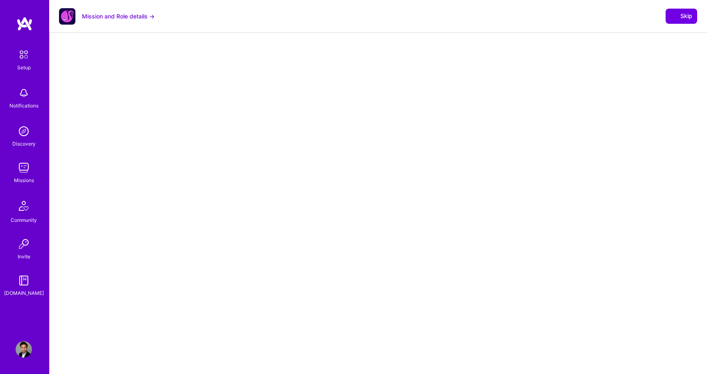
select select "US"
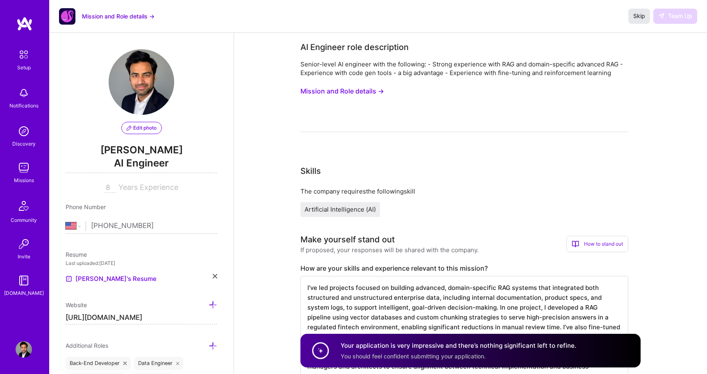
click at [639, 17] on span "Skip" at bounding box center [639, 16] width 12 height 8
click at [638, 17] on span "Skip" at bounding box center [639, 16] width 12 height 8
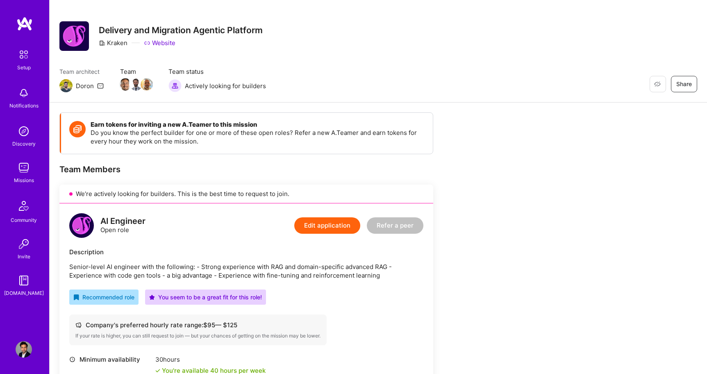
scroll to position [36, 0]
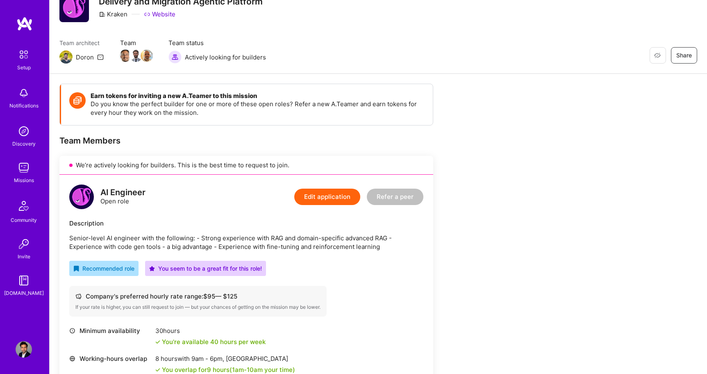
click at [327, 193] on button "Edit application" at bounding box center [327, 196] width 66 height 16
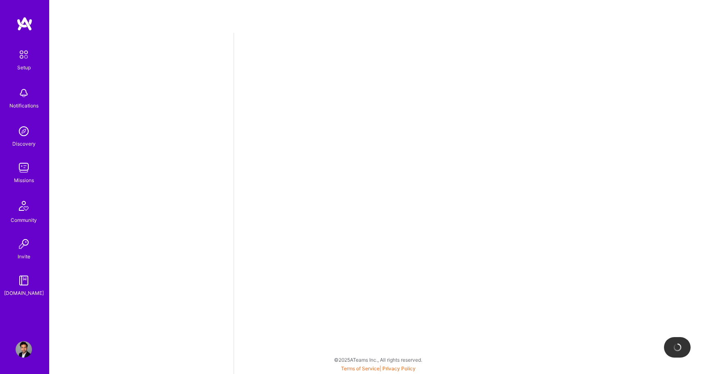
select select "US"
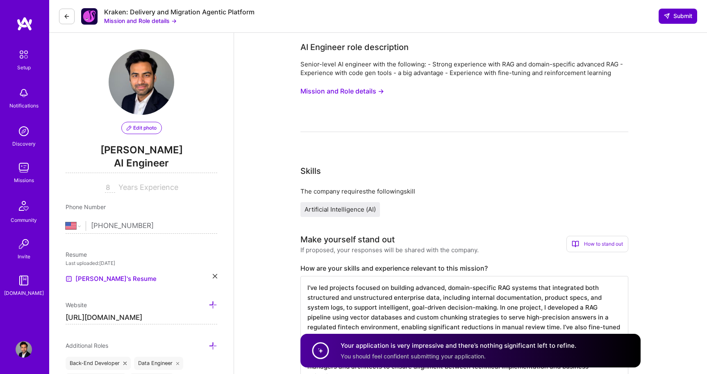
click at [675, 22] on button "Submit" at bounding box center [677, 16] width 39 height 15
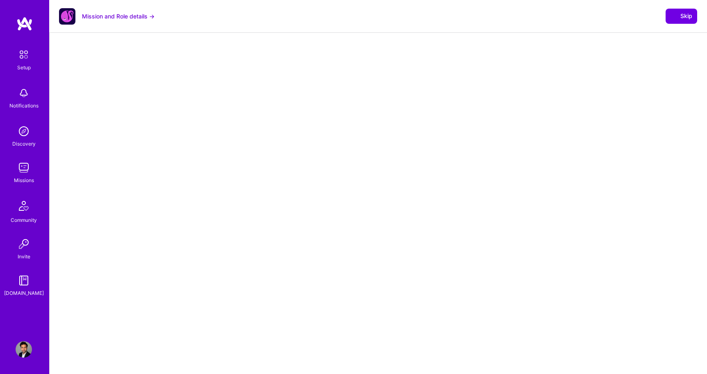
select select "US"
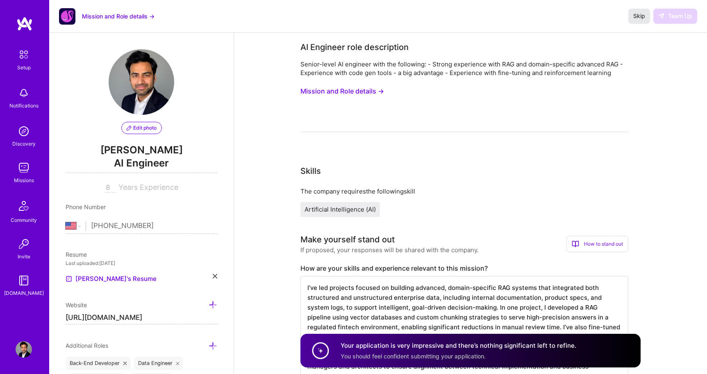
click at [640, 19] on span "Skip" at bounding box center [639, 16] width 12 height 8
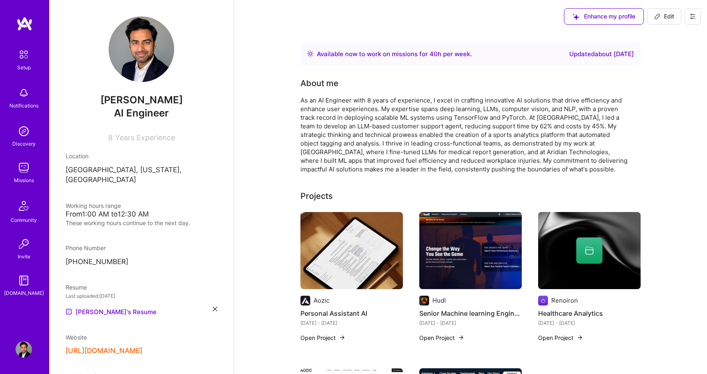
click at [657, 19] on icon at bounding box center [657, 16] width 7 height 7
select select "US"
select select "Right Now"
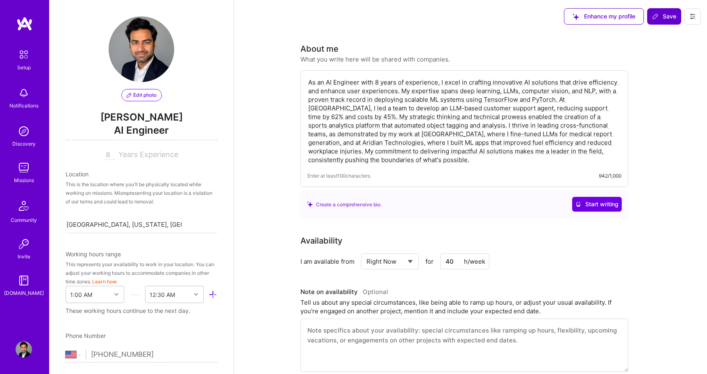
click at [671, 17] on span "Save" at bounding box center [664, 16] width 24 height 8
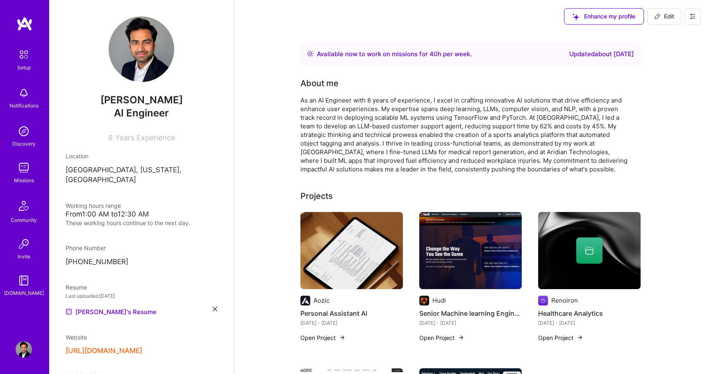
click at [35, 174] on link "Missions" at bounding box center [23, 171] width 51 height 25
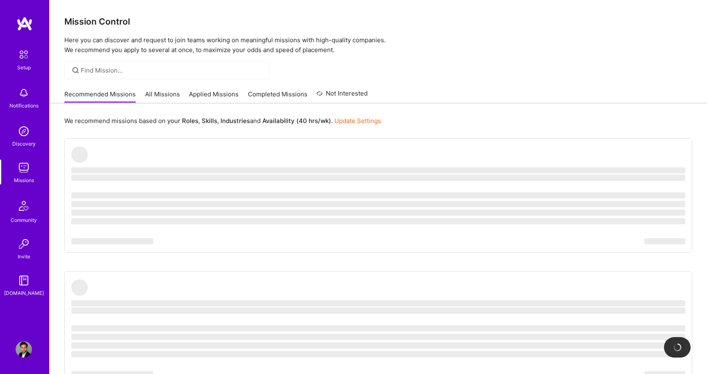
click at [211, 93] on link "Applied Missions" at bounding box center [214, 97] width 50 height 14
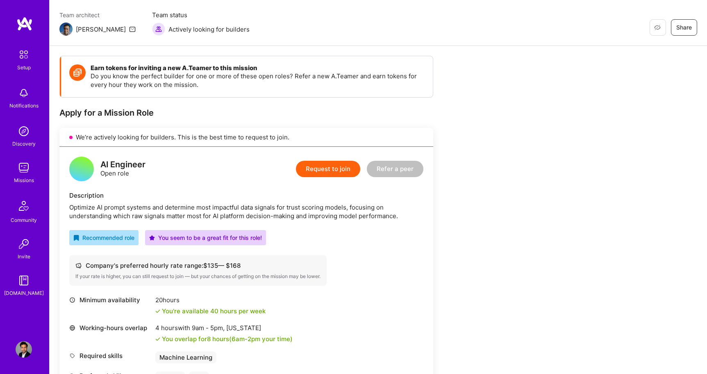
scroll to position [66, 0]
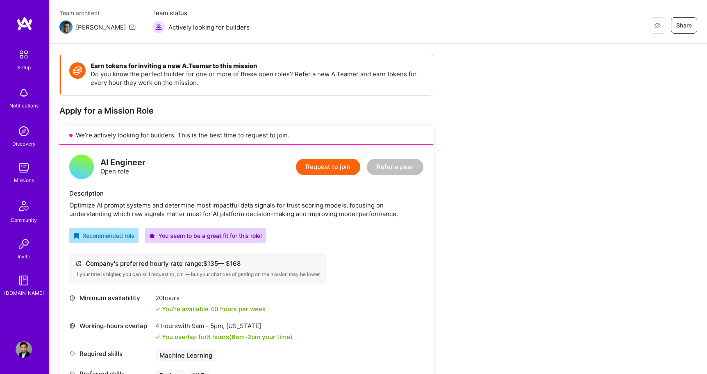
click at [343, 167] on button "Request to join" at bounding box center [328, 167] width 64 height 16
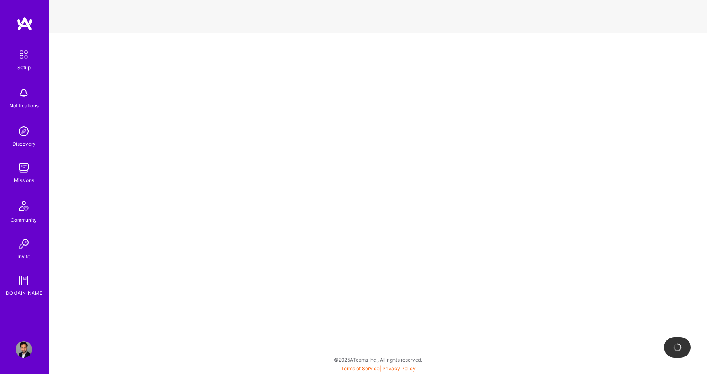
select select "US"
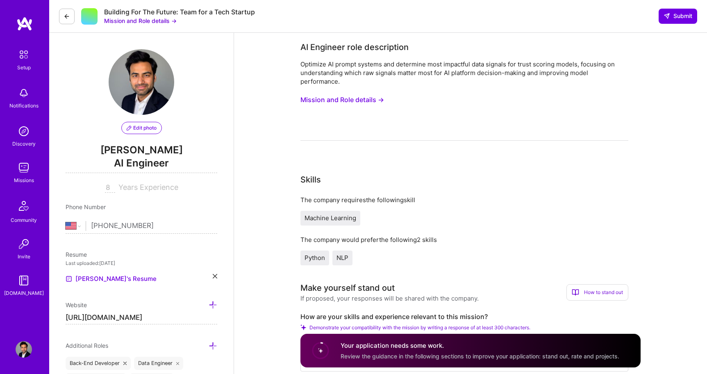
click at [155, 20] on button "Mission and Role details →" at bounding box center [140, 20] width 73 height 9
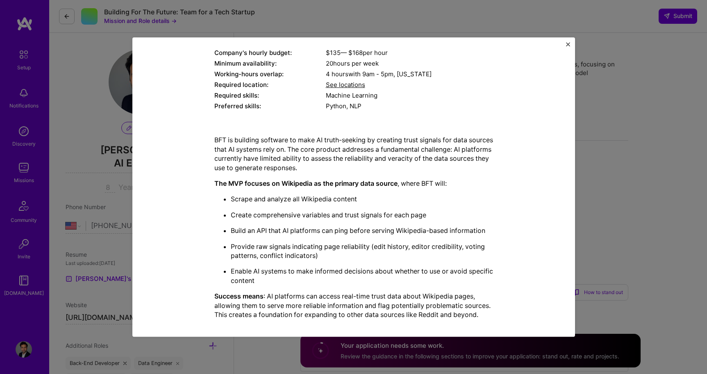
scroll to position [179, 0]
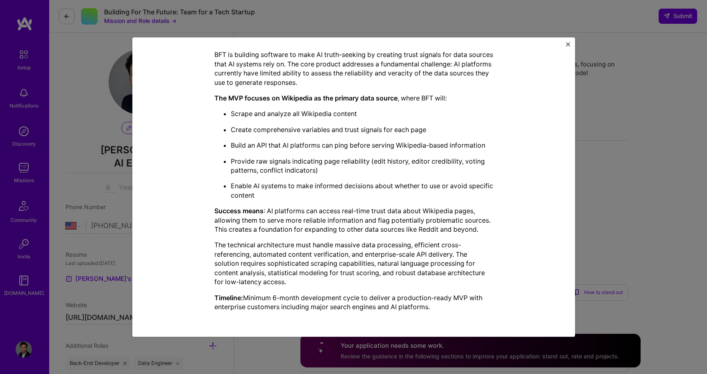
drag, startPoint x: 215, startPoint y: 77, endPoint x: 450, endPoint y: 306, distance: 328.3
click at [450, 306] on div "Mission Description and Role Details AI Engineer role description Optimize AI p…" at bounding box center [353, 97] width 279 height 441
copy div "LO Ipsumdol sita consectetur Adipisci EL seddoe tempori utl etdolorem aliq enim…"
click at [521, 164] on div "Mission Description and Role Details AI Engineer role description Optimize AI p…" at bounding box center [353, 97] width 405 height 441
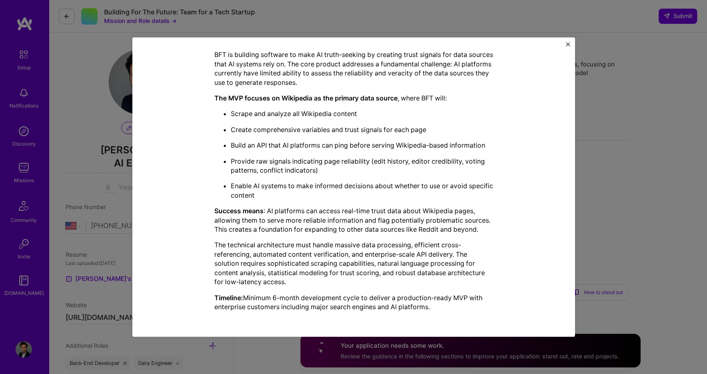
click at [635, 182] on div "Mission Description and Role Details AI Engineer role description Optimize AI p…" at bounding box center [353, 187] width 707 height 374
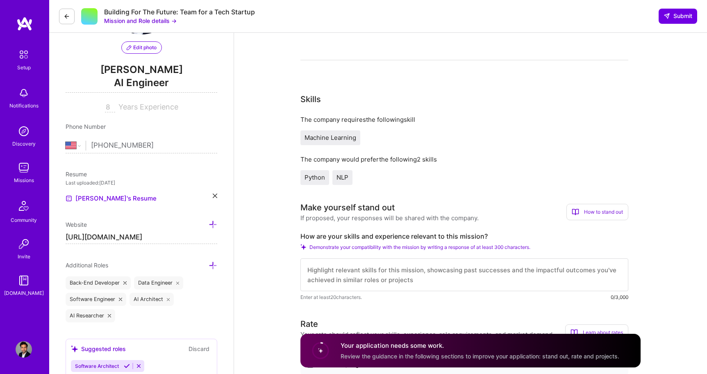
scroll to position [133, 0]
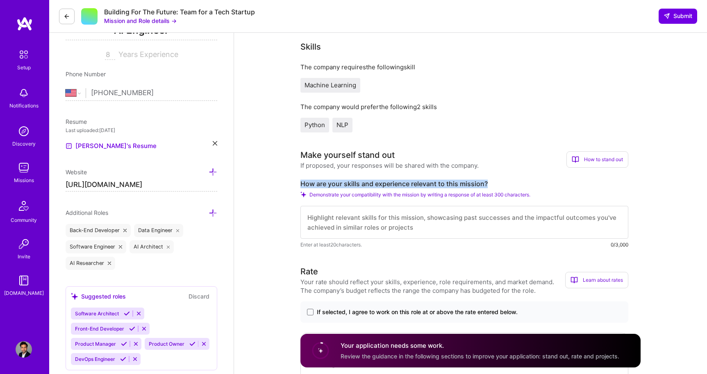
drag, startPoint x: 488, startPoint y: 181, endPoint x: 289, endPoint y: 183, distance: 199.6
copy label "How are your skills and experience relevant to this mission?"
click at [327, 219] on textarea at bounding box center [464, 222] width 328 height 33
click at [361, 222] on textarea at bounding box center [464, 222] width 328 height 33
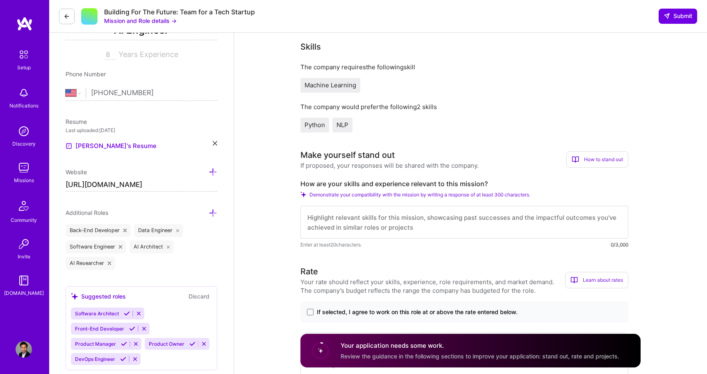
paste textarea "I’ve worked on multiple projects involving large-scale data scraping, NLP-drive…"
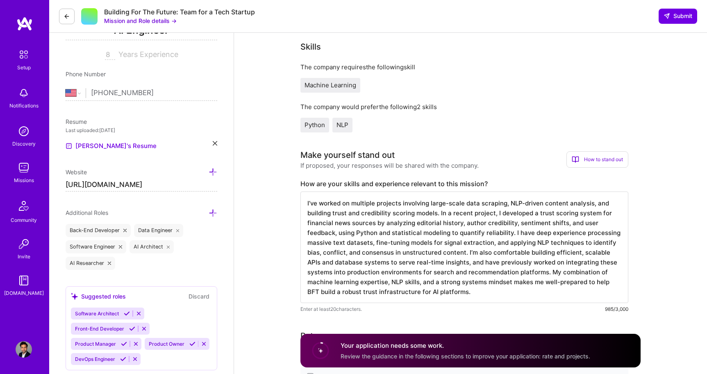
type textarea "I’ve worked on multiple projects involving large-scale data scraping, NLP-drive…"
click at [158, 21] on button "Mission and Role details →" at bounding box center [140, 20] width 73 height 9
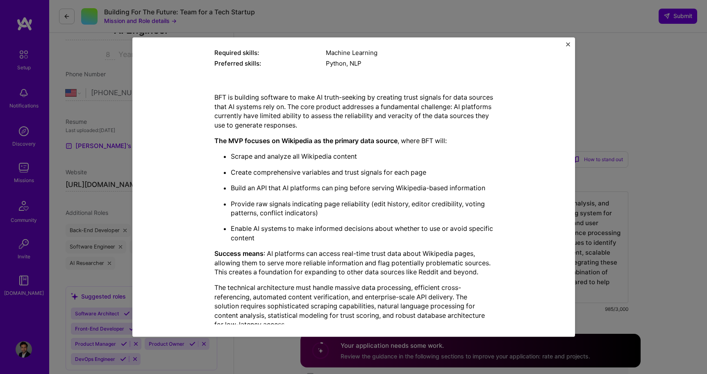
scroll to position [138, 0]
click at [566, 42] on div "Mission Description and Role Details AI Engineer role description Optimize AI p…" at bounding box center [353, 186] width 443 height 299
click at [568, 44] on img "Close" at bounding box center [568, 44] width 4 height 4
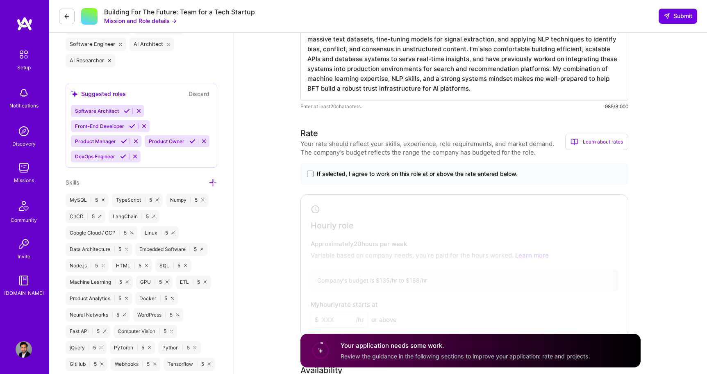
scroll to position [322, 0]
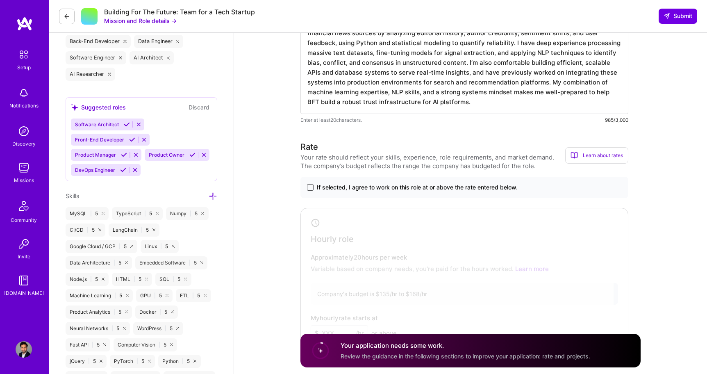
click at [311, 188] on span at bounding box center [310, 187] width 7 height 7
click at [0, 0] on input "If selected, I agree to work on this role at or above the rate entered below." at bounding box center [0, 0] width 0 height 0
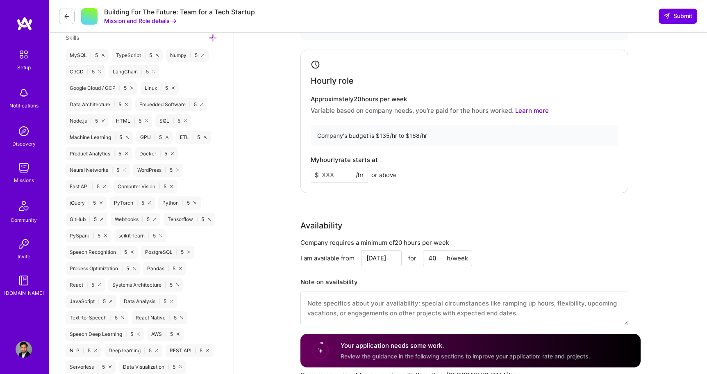
scroll to position [499, 0]
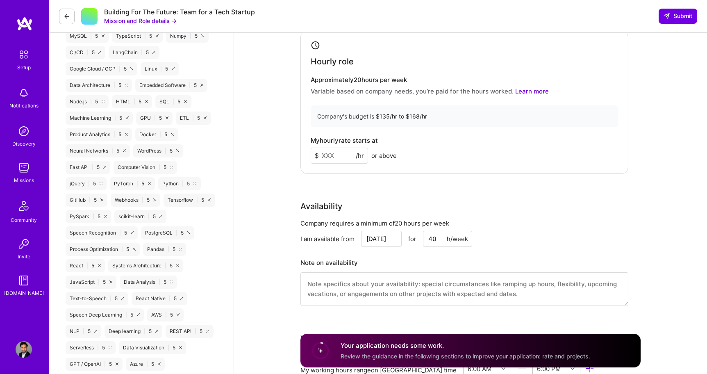
click at [331, 157] on input at bounding box center [339, 156] width 57 height 16
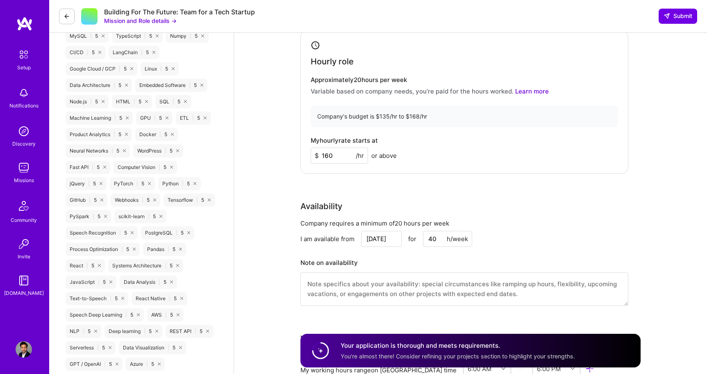
type input "160"
click at [320, 186] on div "Rate Your rate should reflect your skills, experience, role requirements, and m…" at bounding box center [470, 139] width 340 height 353
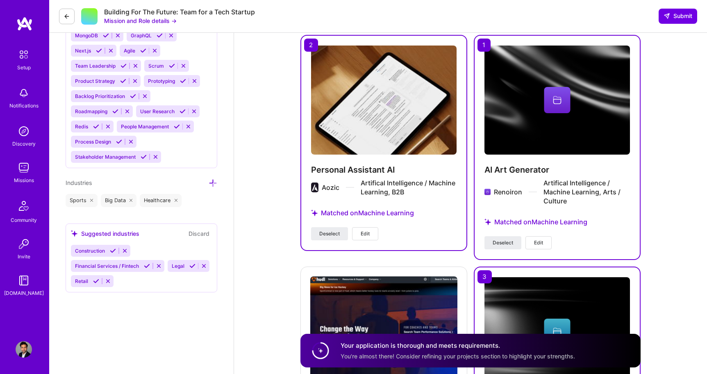
scroll to position [941, 0]
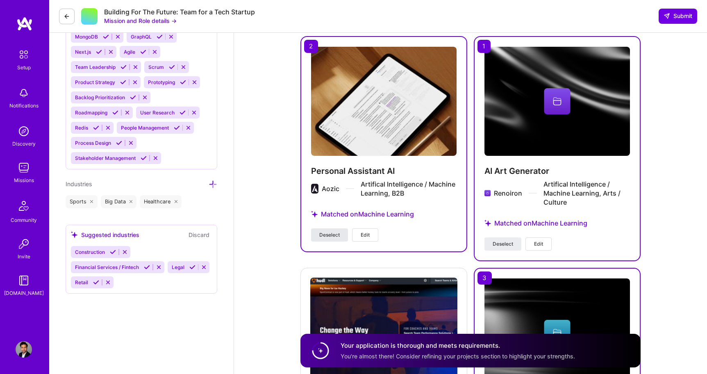
click at [327, 236] on span "Deselect" at bounding box center [329, 234] width 20 height 7
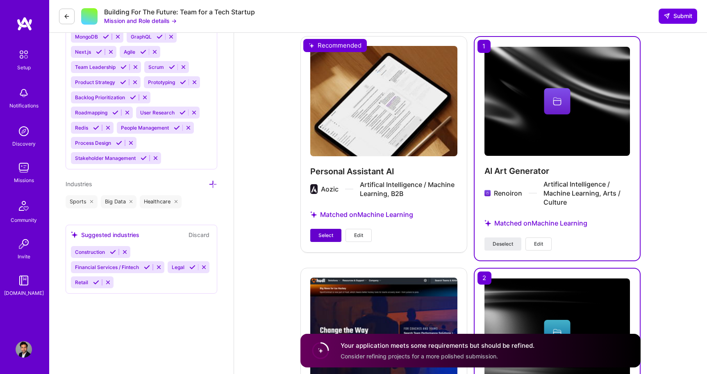
click at [327, 236] on span "Select" at bounding box center [325, 235] width 15 height 7
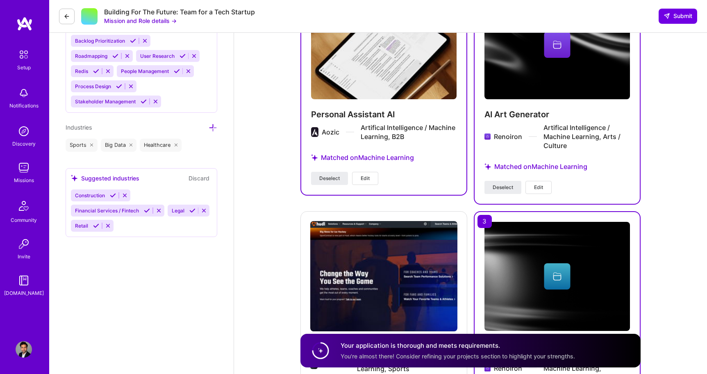
scroll to position [933, 0]
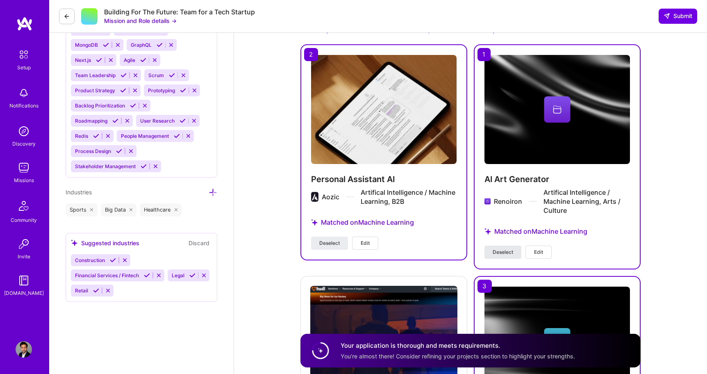
click at [507, 250] on span "Deselect" at bounding box center [503, 251] width 20 height 7
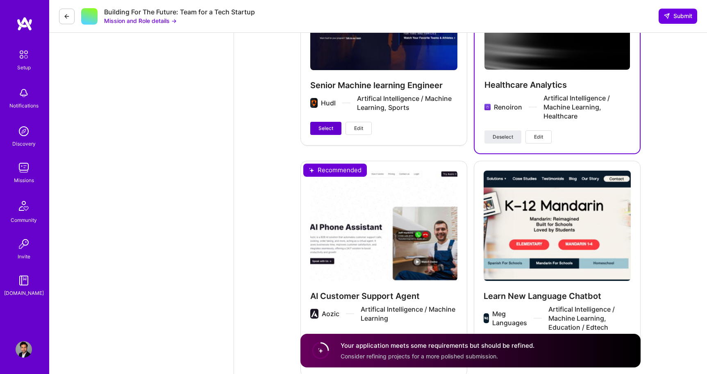
scroll to position [1319, 0]
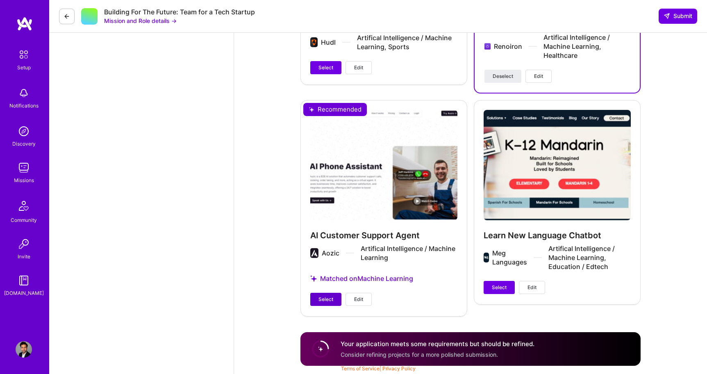
click at [325, 296] on span "Select" at bounding box center [325, 298] width 15 height 7
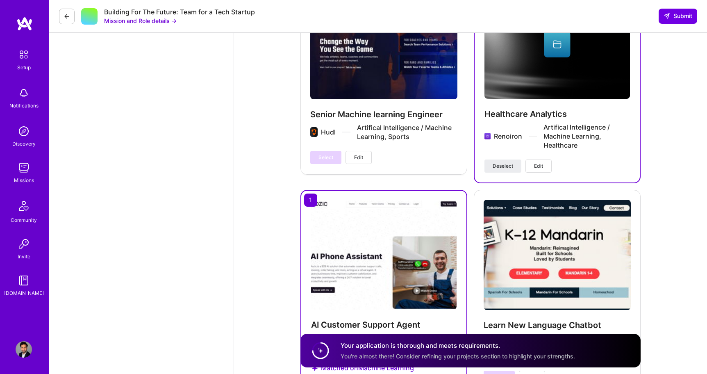
scroll to position [1319, 0]
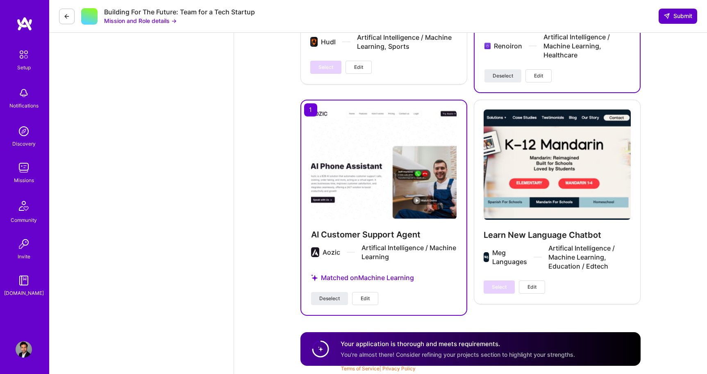
click at [684, 18] on span "Submit" at bounding box center [677, 16] width 29 height 8
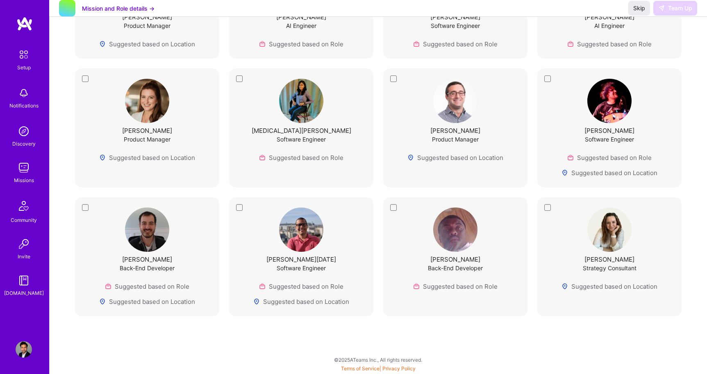
scroll to position [1054, 0]
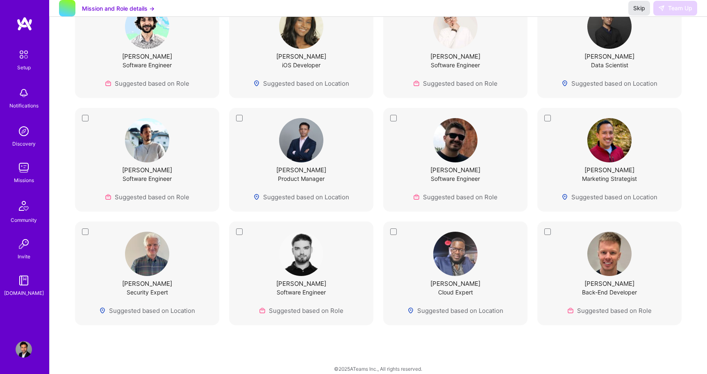
click at [638, 12] on span "Skip" at bounding box center [639, 8] width 12 height 8
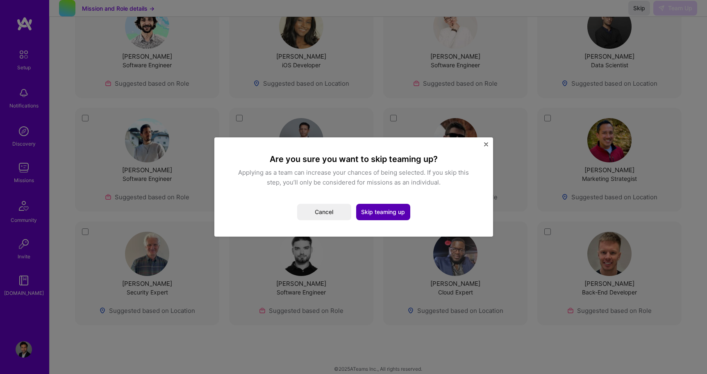
click at [375, 214] on button "Skip teaming up" at bounding box center [383, 212] width 54 height 16
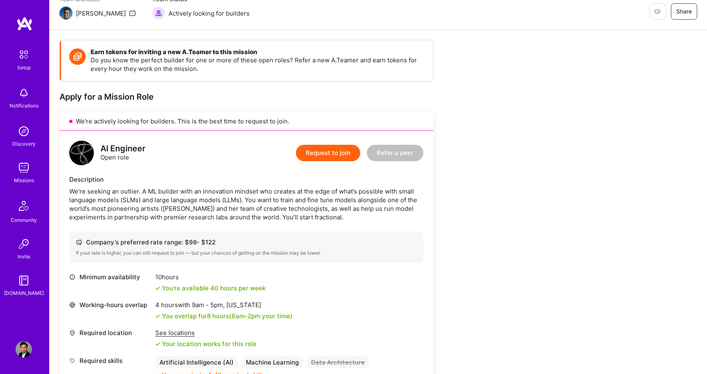
scroll to position [85, 0]
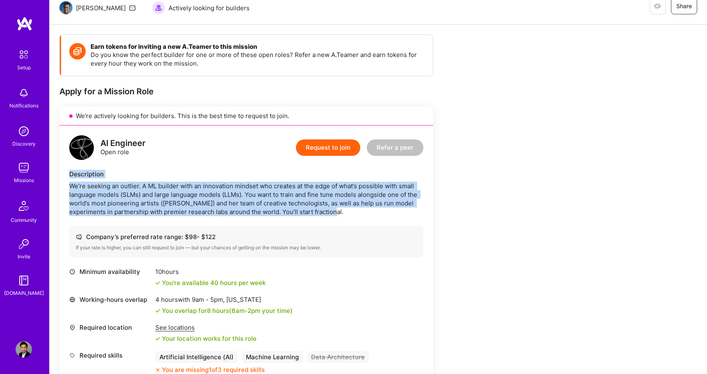
drag, startPoint x: 70, startPoint y: 174, endPoint x: 344, endPoint y: 212, distance: 276.7
click at [344, 212] on div "Description We’re seeking an outlier. A ML builder with an innovation mindset w…" at bounding box center [246, 193] width 354 height 46
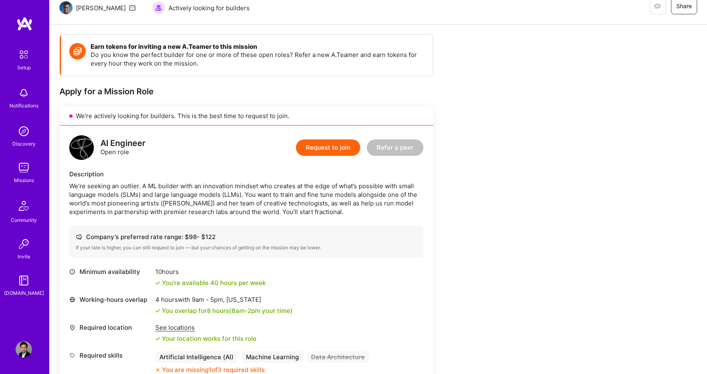
click at [356, 212] on div "We’re seeking an outlier. A ML builder with an innovation mindset who creates a…" at bounding box center [246, 199] width 354 height 34
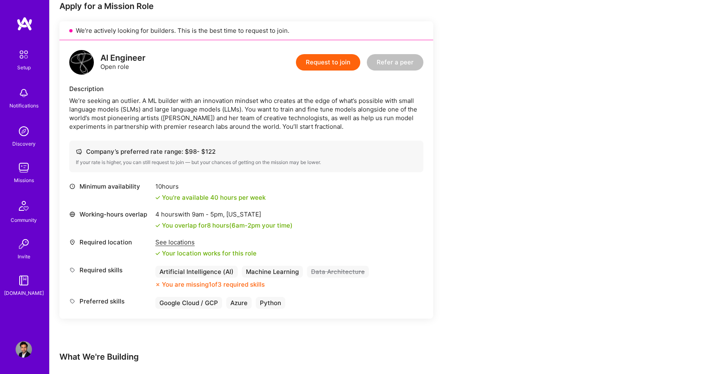
scroll to position [173, 0]
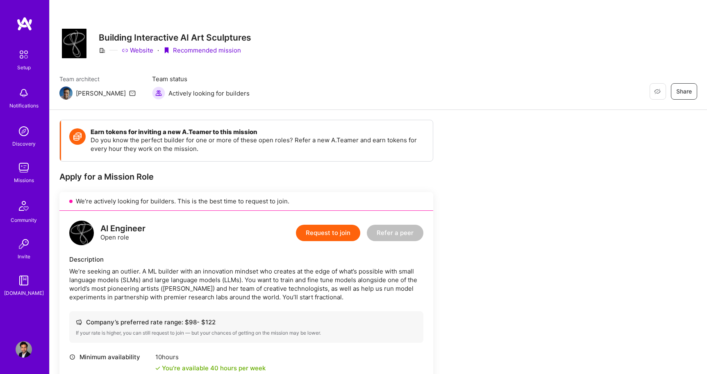
click at [318, 239] on button "Request to join" at bounding box center [328, 233] width 64 height 16
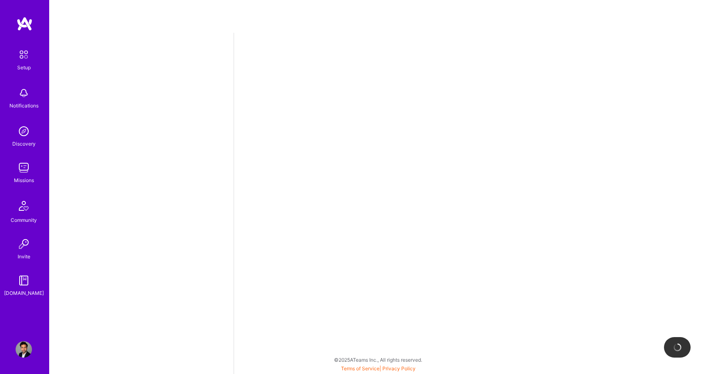
select select "US"
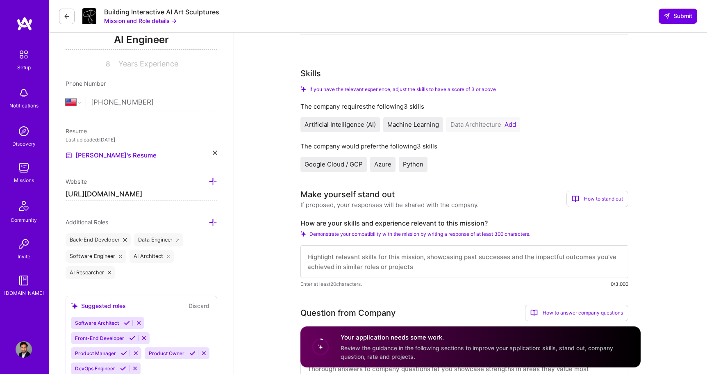
scroll to position [130, 0]
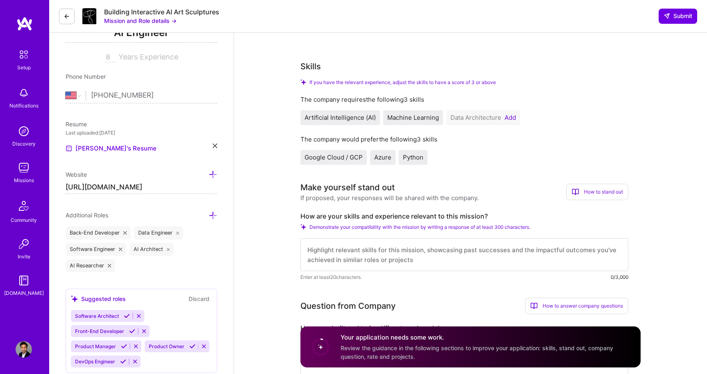
click at [509, 117] on button "Add" at bounding box center [509, 117] width 11 height 7
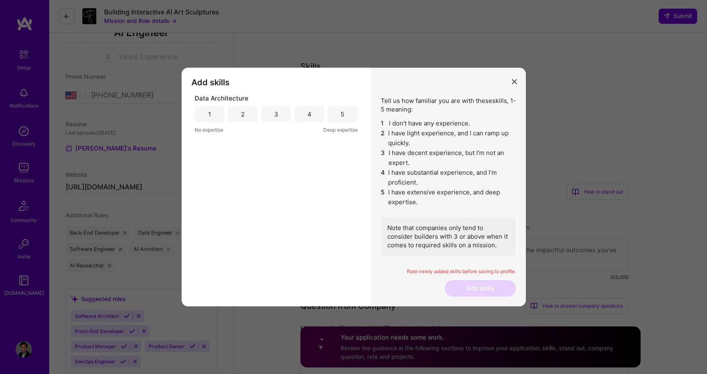
click at [343, 116] on div "5" at bounding box center [343, 114] width 4 height 9
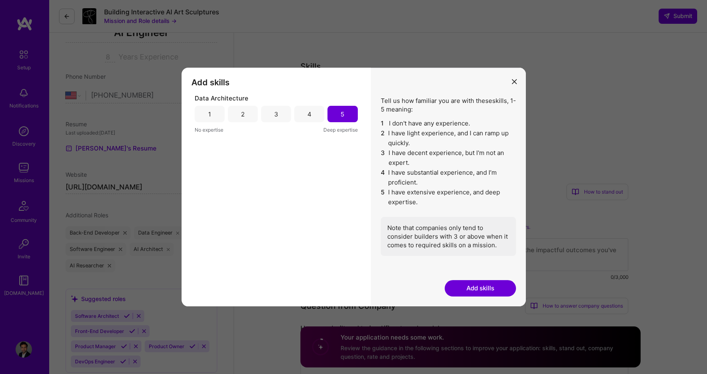
click at [490, 293] on button "Add skills" at bounding box center [480, 288] width 71 height 16
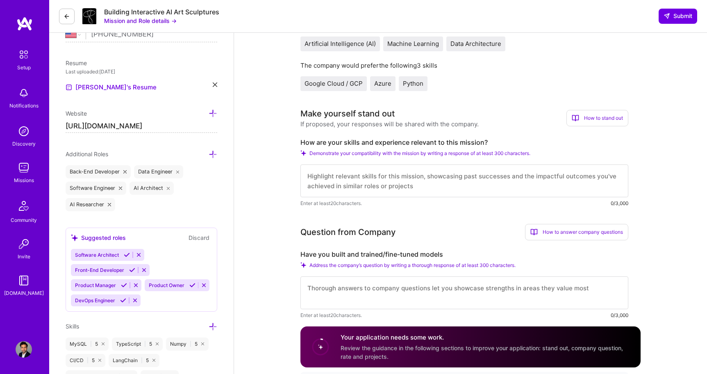
scroll to position [152, 0]
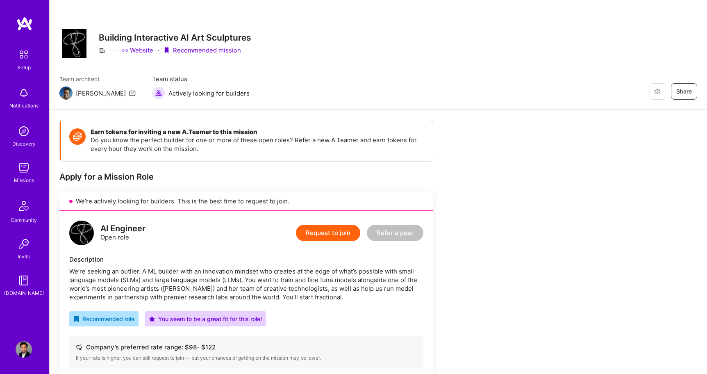
click at [336, 231] on button "Request to join" at bounding box center [328, 233] width 64 height 16
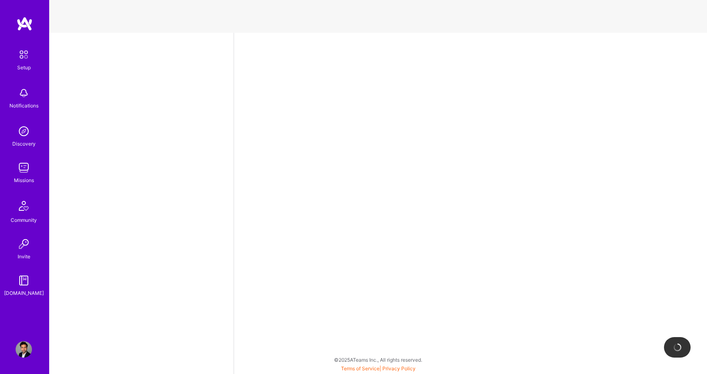
select select "US"
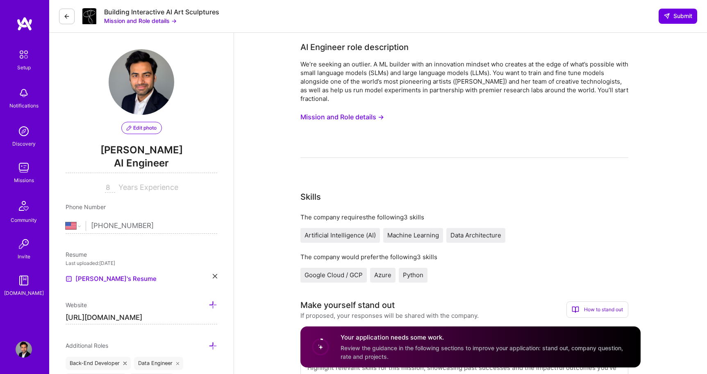
click at [144, 20] on button "Mission and Role details →" at bounding box center [140, 20] width 73 height 9
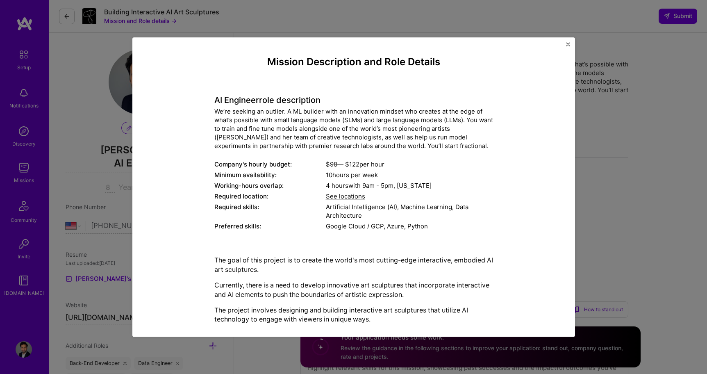
click at [351, 238] on div "Mission Description and Role Details AI Engineer role description We’re seeking…" at bounding box center [353, 288] width 279 height 464
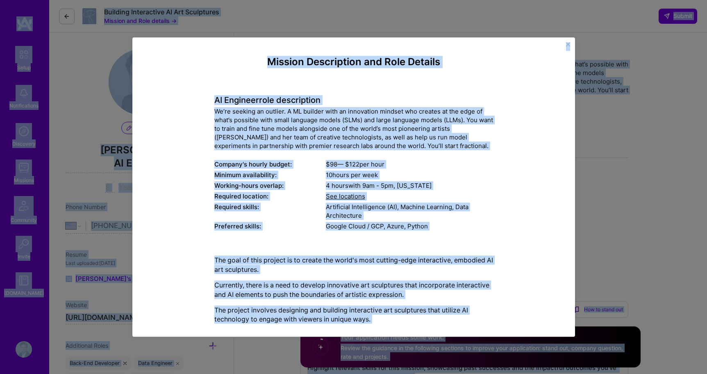
click at [351, 238] on div "Mission Description and Role Details AI Engineer role description We’re seeking…" at bounding box center [353, 288] width 279 height 464
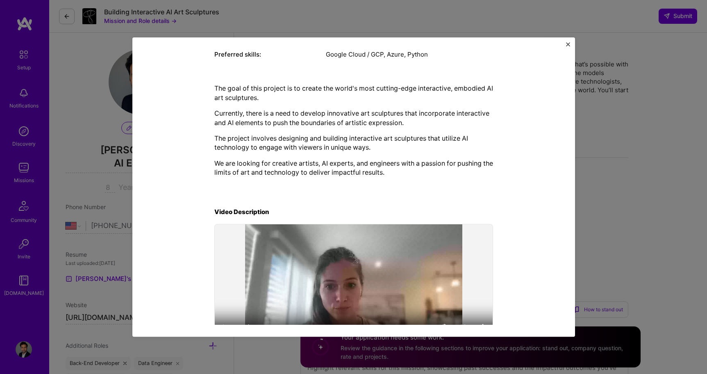
scroll to position [166, 0]
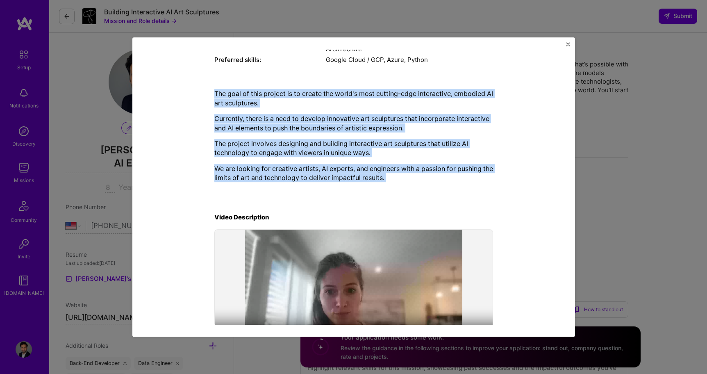
drag, startPoint x: 216, startPoint y: 89, endPoint x: 400, endPoint y: 210, distance: 220.7
click at [400, 210] on div "Mission Description and Role Details AI Engineer role description We’re seeking…" at bounding box center [353, 122] width 279 height 464
copy div "The goal of this project is to create the world's most cutting-edge interactive…"
click at [480, 200] on div "Mission Description and Role Details AI Engineer role description We’re seeking…" at bounding box center [353, 122] width 279 height 464
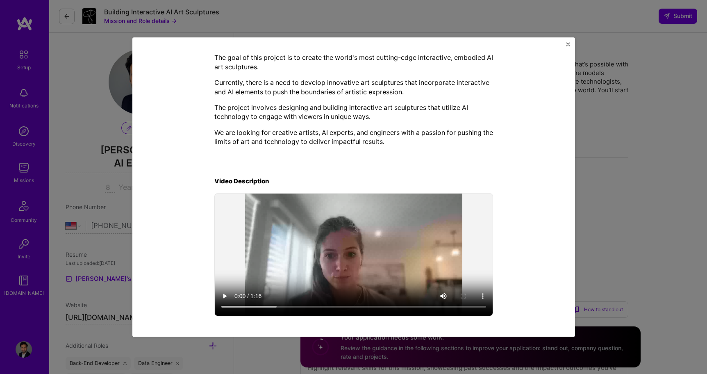
scroll to position [0, 0]
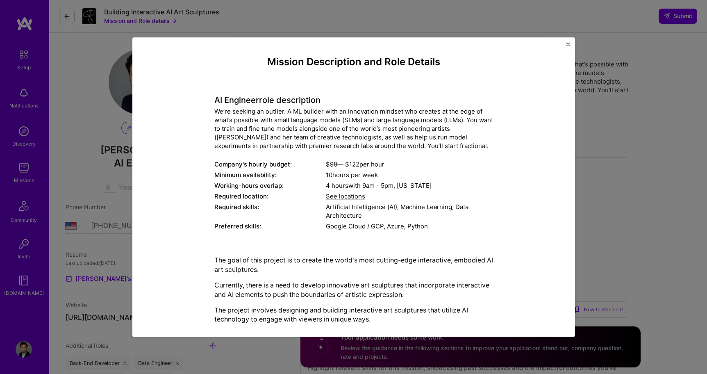
click at [217, 111] on div "We’re seeking an outlier. A ML builder with an innovation mindset who creates a…" at bounding box center [353, 128] width 279 height 43
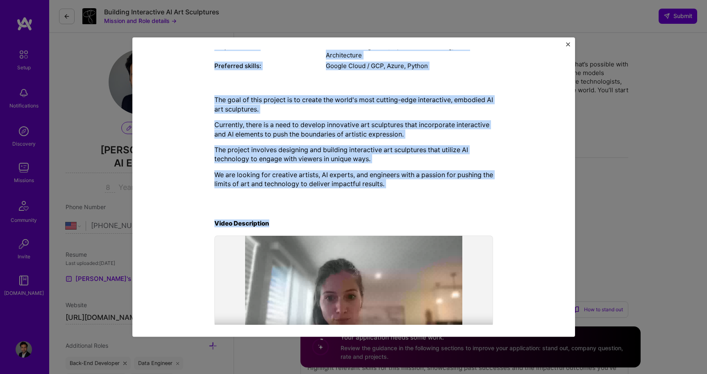
scroll to position [202, 0]
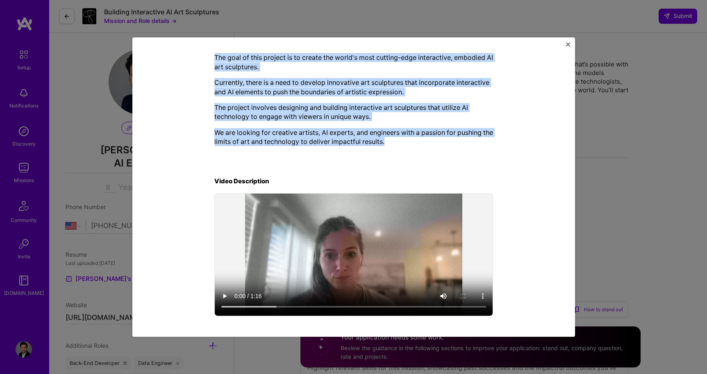
drag, startPoint x: 217, startPoint y: 111, endPoint x: 411, endPoint y: 148, distance: 196.9
click at [411, 148] on div "Mission Description and Role Details AI Engineer role description We’re seeking…" at bounding box center [353, 86] width 279 height 464
copy div "l’ip dolorsi am consect. A EL seddoei temp in utlaboreet dolorem ali enimadm ve…"
click at [567, 42] on img "Close" at bounding box center [568, 44] width 4 height 4
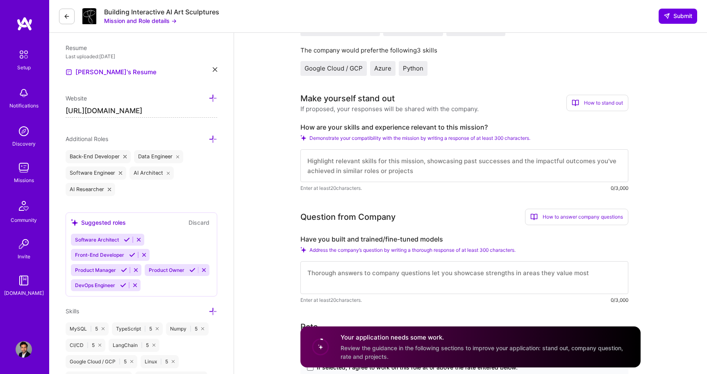
scroll to position [217, 0]
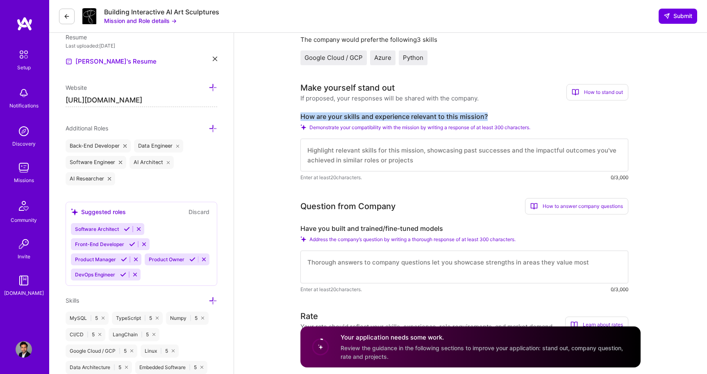
drag, startPoint x: 489, startPoint y: 116, endPoint x: 297, endPoint y: 118, distance: 192.6
copy label "How are your skills and experience relevant to this mission?"
click at [361, 153] on textarea at bounding box center [464, 155] width 328 height 33
paste textarea "My background sits at the intersection of machine learning, creative technology…"
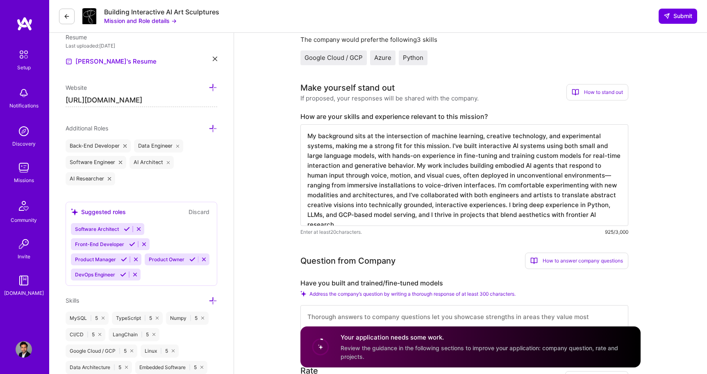
click at [586, 173] on textarea "My background sits at the intersection of machine learning, creative technology…" at bounding box center [464, 175] width 328 height 102
click at [336, 145] on textarea "My background sits at the intersection of machine learning, creative technology…" at bounding box center [464, 175] width 328 height 102
click at [384, 136] on textarea "My background sits at the intersection of machine learning, creative technology…" at bounding box center [464, 175] width 328 height 102
drag, startPoint x: 353, startPoint y: 136, endPoint x: 300, endPoint y: 136, distance: 52.9
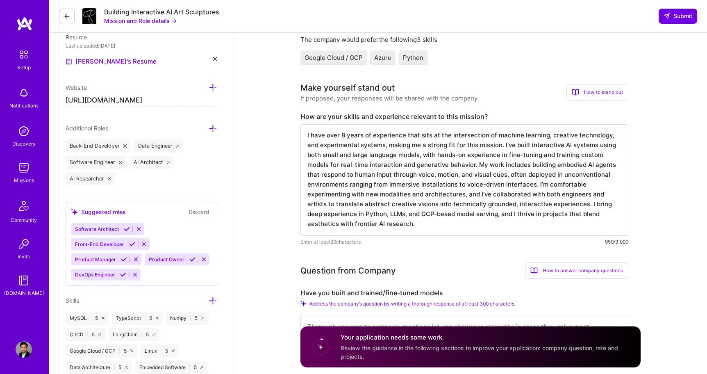
scroll to position [231, 0]
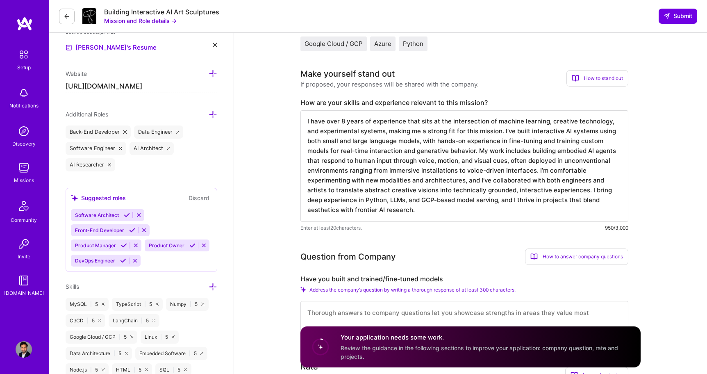
click at [351, 208] on textarea "I have over 8 years of experience that sits at the intersection of machine lear…" at bounding box center [464, 165] width 328 height 111
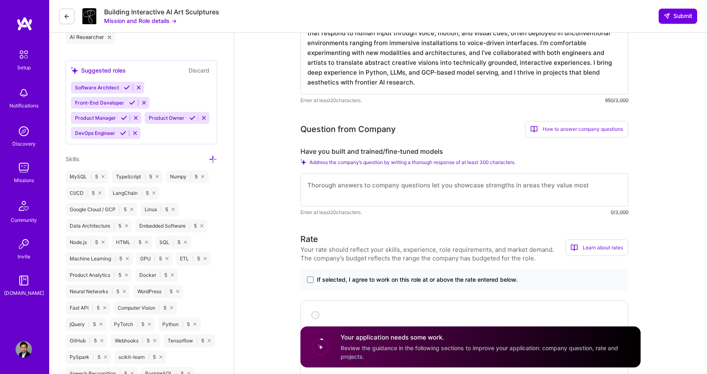
scroll to position [331, 0]
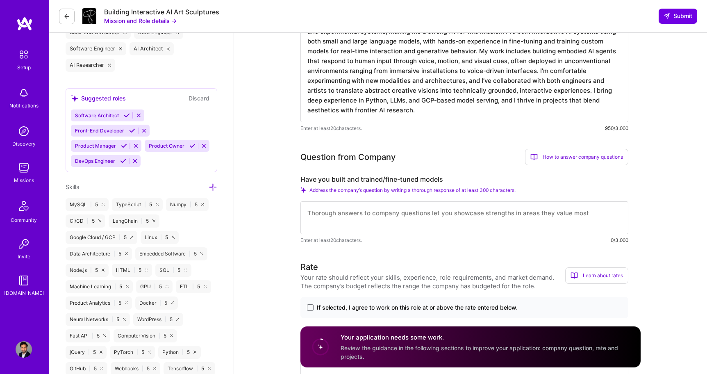
type textarea "I have over 8 years of experience that sits at the intersection of machine lear…"
drag, startPoint x: 446, startPoint y: 178, endPoint x: 300, endPoint y: 178, distance: 146.3
copy label "Have you built and trained/fine-tuned models"
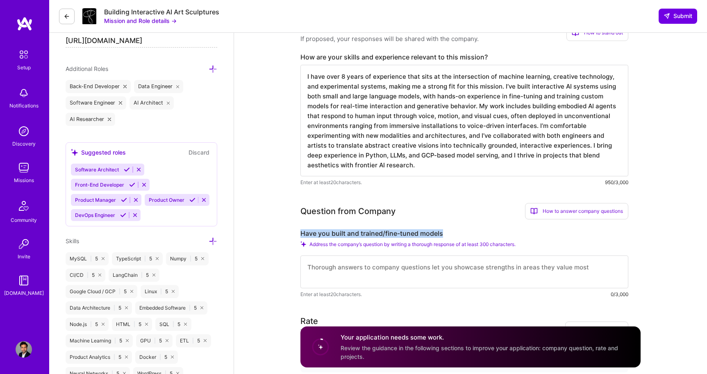
scroll to position [274, 0]
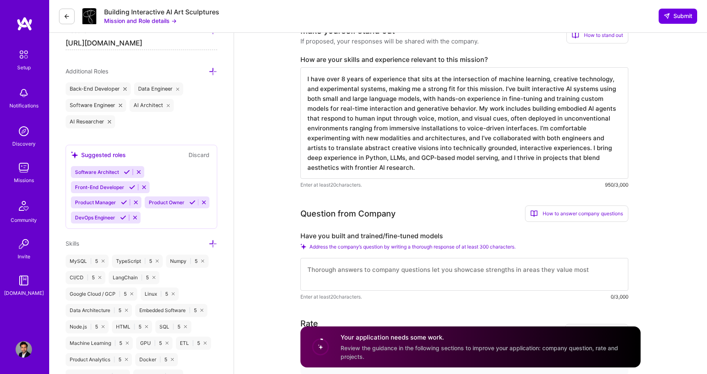
click at [356, 166] on textarea "I have over 8 years of experience that sits at the intersection of machine lear…" at bounding box center [464, 122] width 328 height 111
click at [345, 275] on textarea at bounding box center [464, 274] width 328 height 33
click at [370, 273] on textarea at bounding box center [464, 274] width 328 height 33
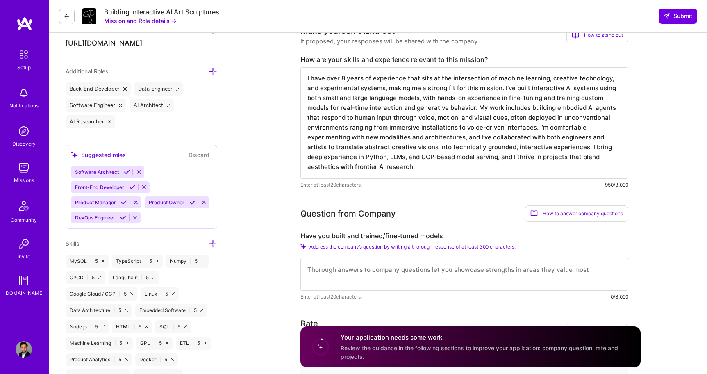
paste textarea "Yes, I’ve built and fine-tuned models, including for creative and art-focused a…"
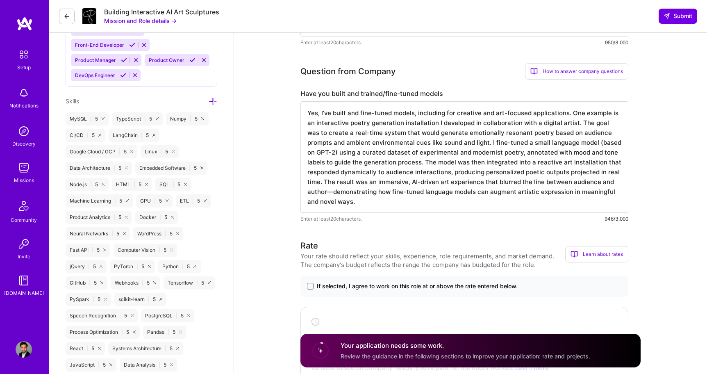
scroll to position [431, 0]
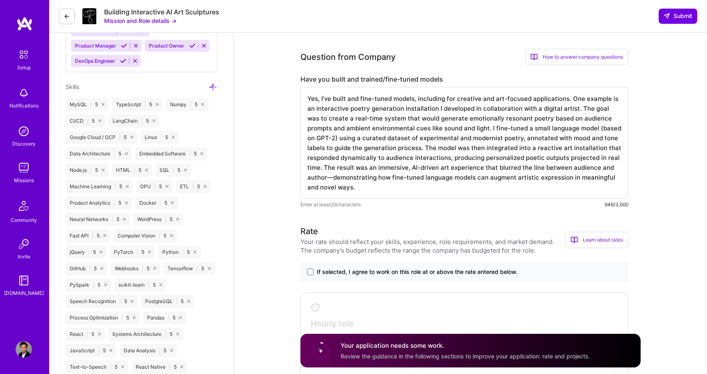
click at [520, 129] on textarea "Yes, I’ve built and fine-tuned models, including for creative and art-focused a…" at bounding box center [464, 142] width 328 height 111
drag, startPoint x: 606, startPoint y: 127, endPoint x: 553, endPoint y: 127, distance: 53.3
click at [553, 127] on textarea "Yes, I’ve built and fine-tuned models, including for creative and art-focused a…" at bounding box center [464, 142] width 328 height 111
click at [611, 167] on textarea "Yes, I’ve built and fine-tuned models, including for creative and art-focused a…" at bounding box center [464, 142] width 328 height 111
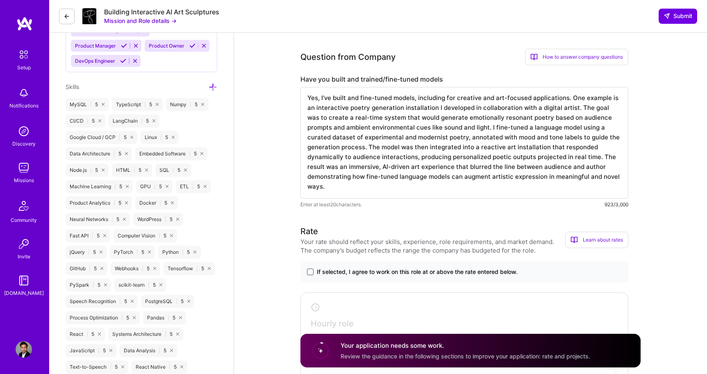
type textarea "Yes, I’ve built and fine-tuned models, including for creative and art-focused a…"
click at [311, 272] on span at bounding box center [310, 271] width 7 height 7
click at [0, 0] on input "If selected, I agree to work on this role at or above the rate entered below." at bounding box center [0, 0] width 0 height 0
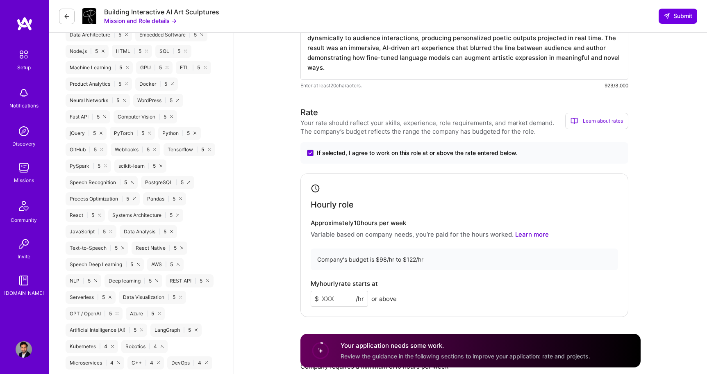
scroll to position [613, 0]
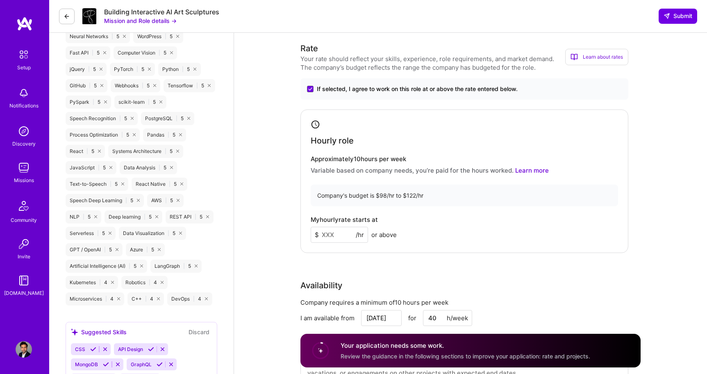
click at [335, 234] on input at bounding box center [339, 235] width 57 height 16
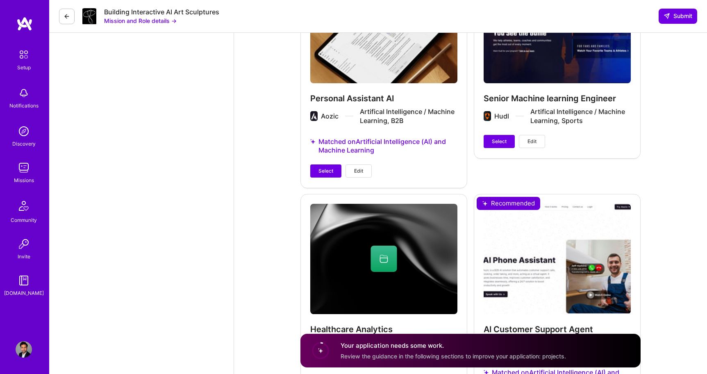
scroll to position [1219, 0]
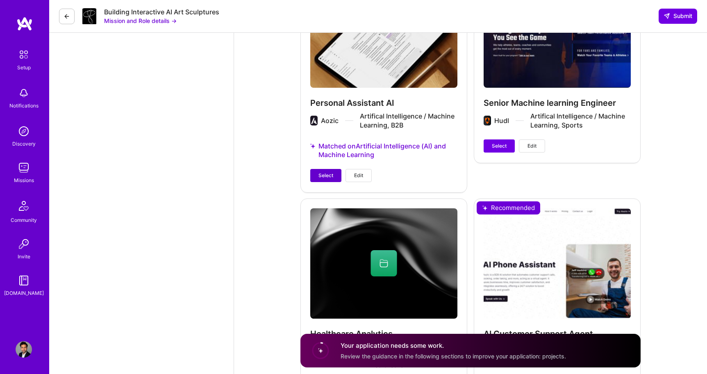
type input "120"
click at [321, 177] on span "Select" at bounding box center [325, 175] width 15 height 7
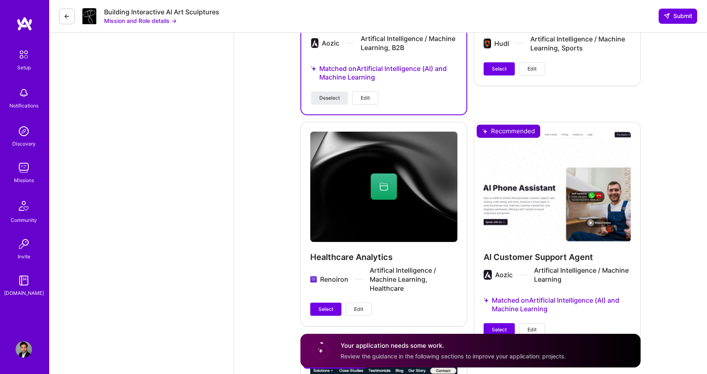
scroll to position [1292, 0]
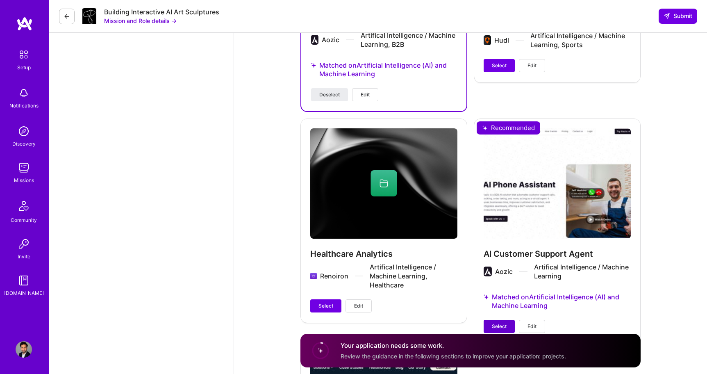
click at [493, 327] on span "Select" at bounding box center [499, 325] width 15 height 7
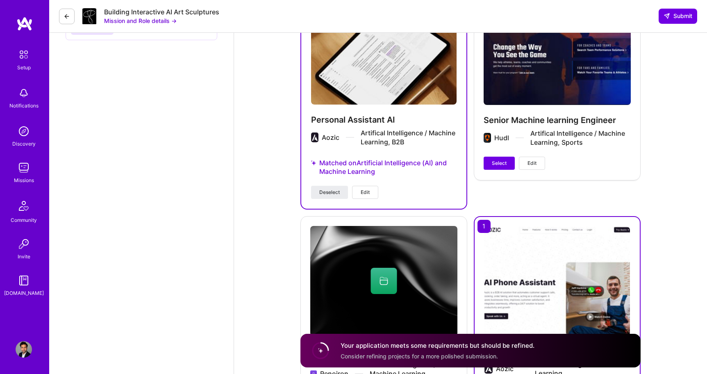
scroll to position [1113, 0]
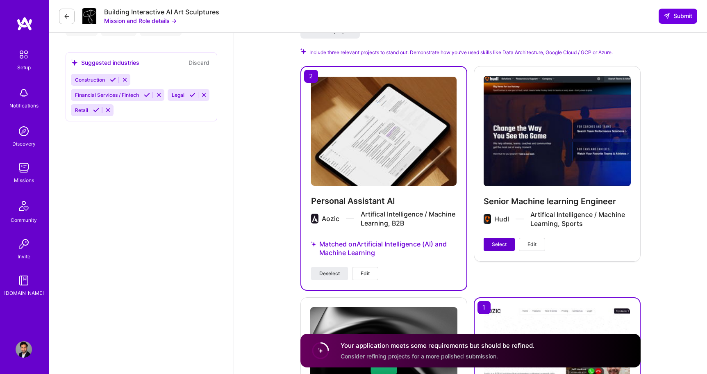
click at [498, 245] on span "Select" at bounding box center [499, 244] width 15 height 7
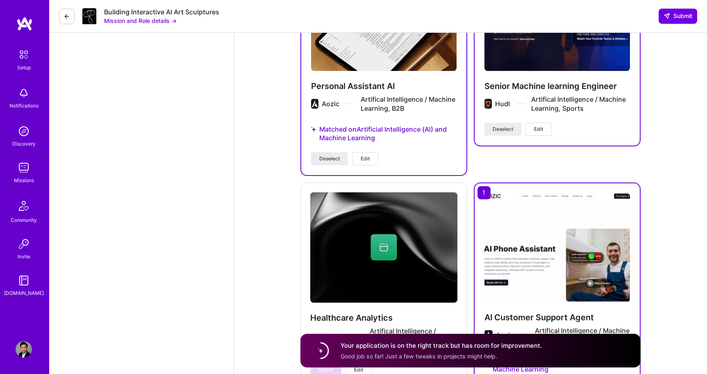
scroll to position [1033, 0]
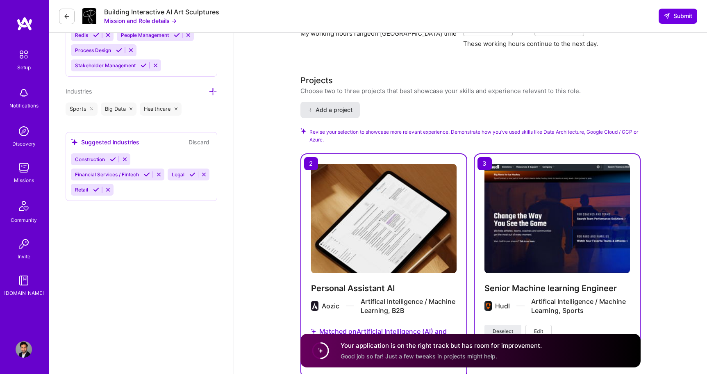
click at [338, 106] on span "Add a project" at bounding box center [330, 110] width 45 height 8
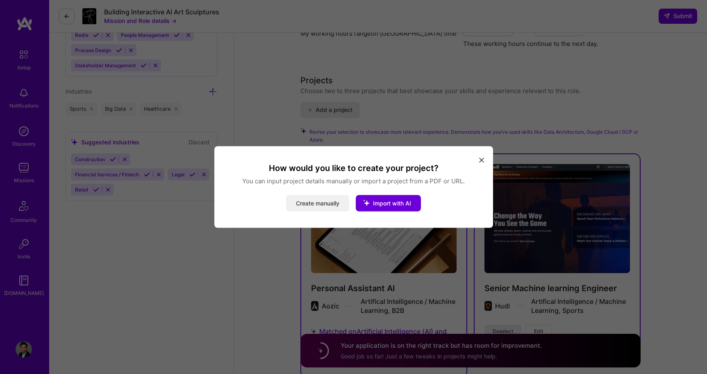
click at [320, 200] on button "Create manually" at bounding box center [317, 203] width 63 height 16
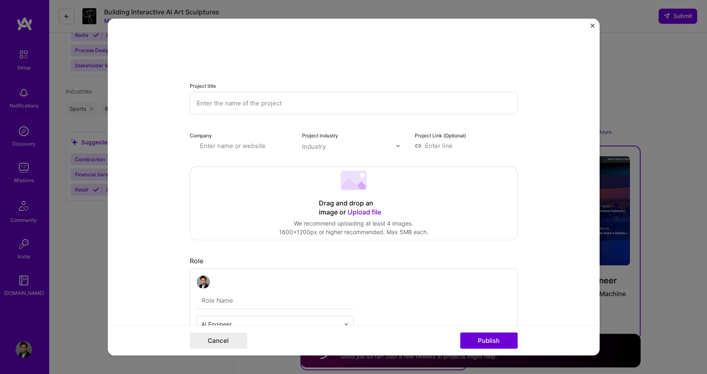
click at [282, 104] on input "text" at bounding box center [354, 103] width 328 height 23
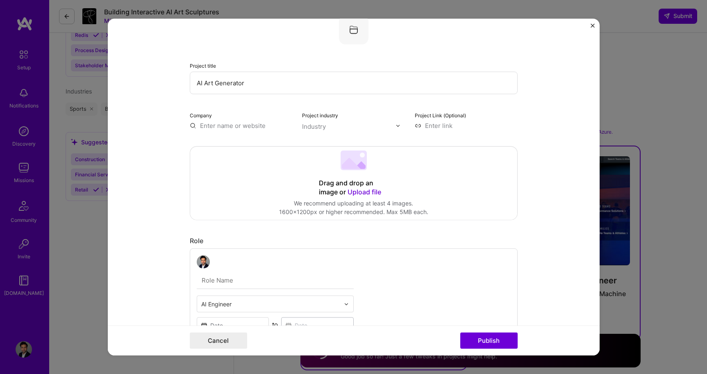
type input "AI Art Generator"
click at [236, 126] on input "text" at bounding box center [241, 125] width 103 height 9
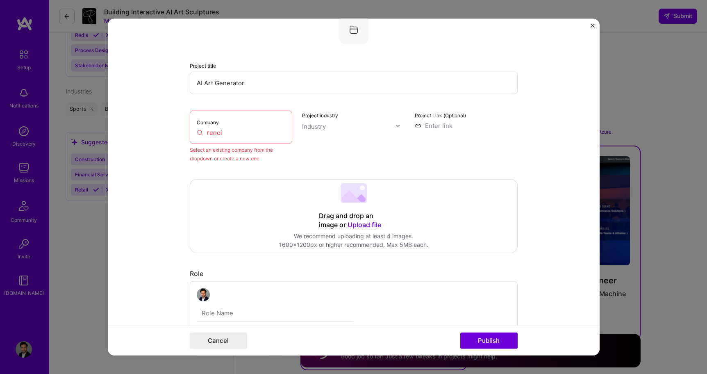
paste input "https://renoironllc.com/"
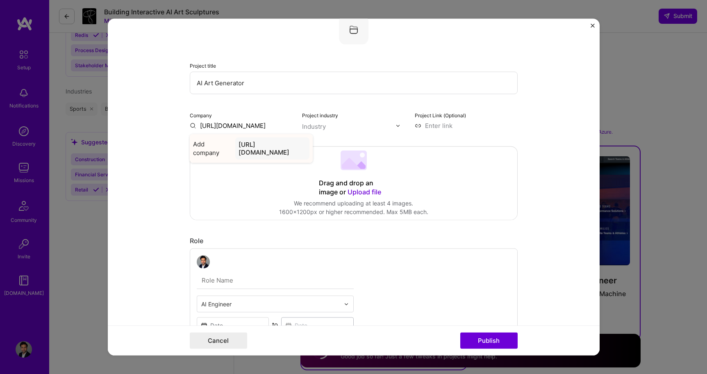
type input "https://renoironllc.com/"
click at [252, 144] on div "https://renoironllc.com/" at bounding box center [272, 148] width 74 height 22
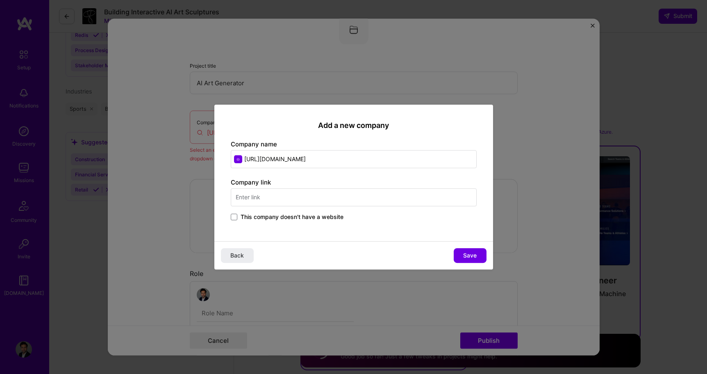
click at [277, 200] on input "text" at bounding box center [354, 197] width 246 height 18
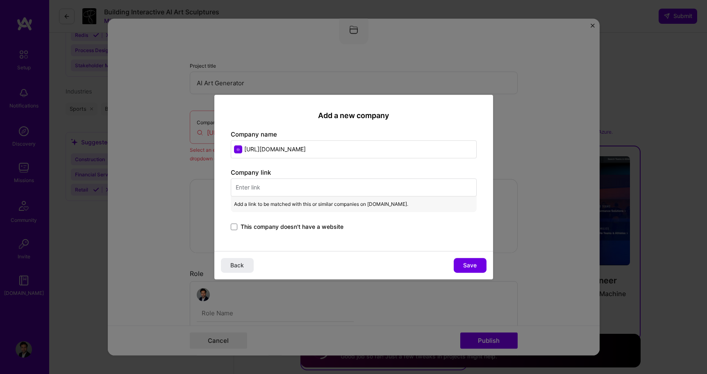
paste input "https://renoironllc.com/"
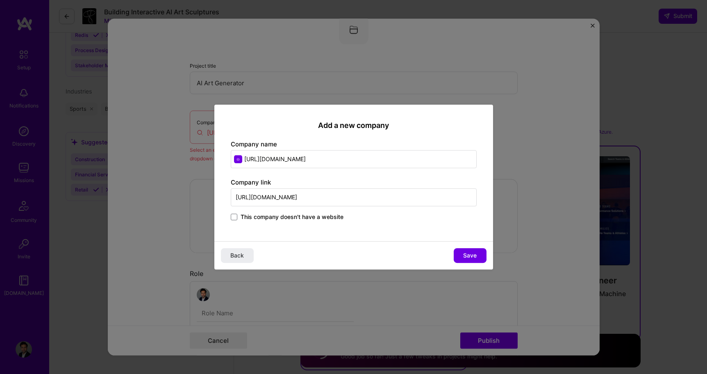
type input "https://renoironllc.com/"
drag, startPoint x: 321, startPoint y: 159, endPoint x: 210, endPoint y: 159, distance: 111.0
click at [210, 159] on div "Add a new company Company name https://renoironllc.com/ Company link https://re…" at bounding box center [353, 187] width 707 height 374
click at [252, 159] on input "https://renoironllc.com/" at bounding box center [354, 159] width 246 height 18
drag, startPoint x: 263, startPoint y: 159, endPoint x: 199, endPoint y: 159, distance: 63.9
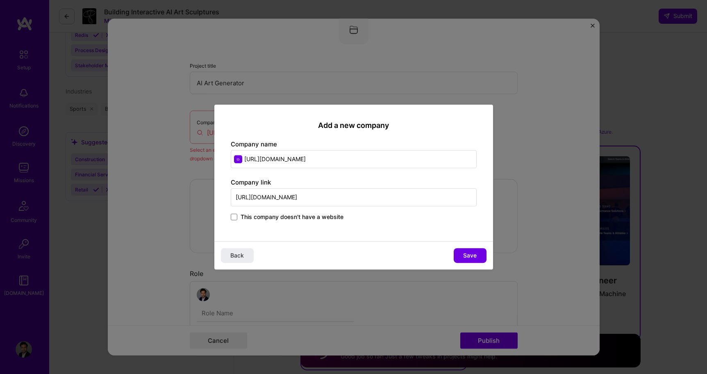
click at [199, 159] on div "Add a new company Company name https://renoironllc.com/ Company link https://re…" at bounding box center [353, 187] width 707 height 374
drag, startPoint x: 311, startPoint y: 159, endPoint x: 267, endPoint y: 159, distance: 44.3
click at [267, 159] on input "Renoironllc.com/" at bounding box center [354, 159] width 246 height 18
type input "Renoiron"
click at [466, 255] on span "Save" at bounding box center [470, 255] width 14 height 8
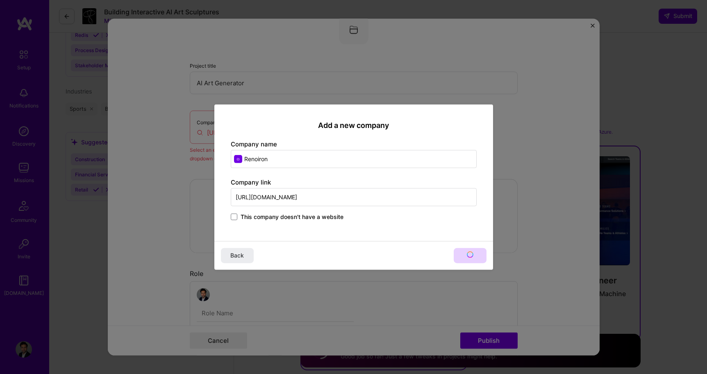
type input "Renoiron"
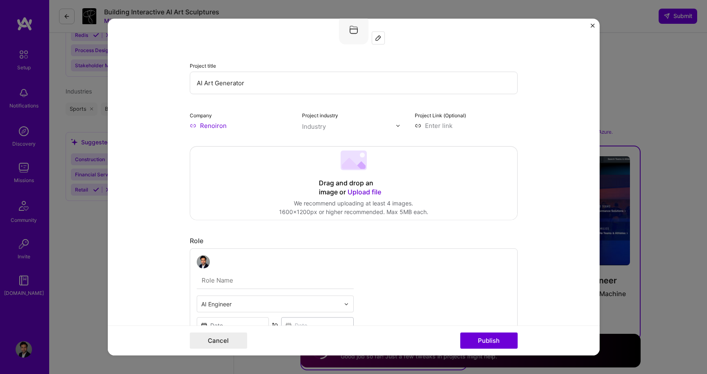
click at [216, 127] on input "Renoiron" at bounding box center [241, 125] width 103 height 9
click at [195, 126] on input "Renoiron" at bounding box center [241, 125] width 103 height 9
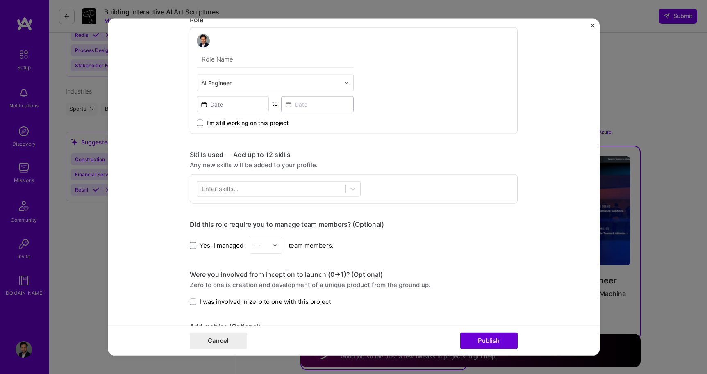
scroll to position [289, 0]
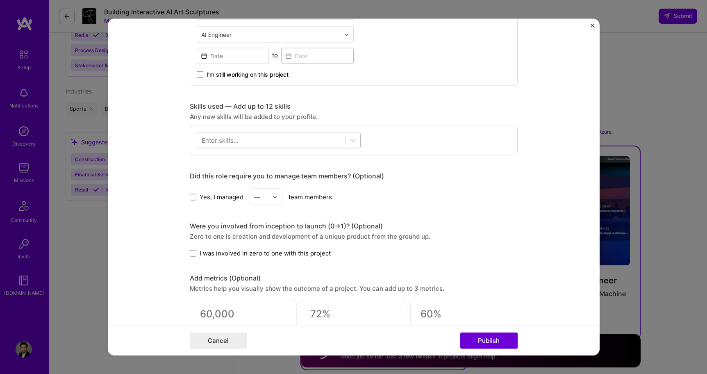
click at [304, 147] on div at bounding box center [271, 141] width 148 height 14
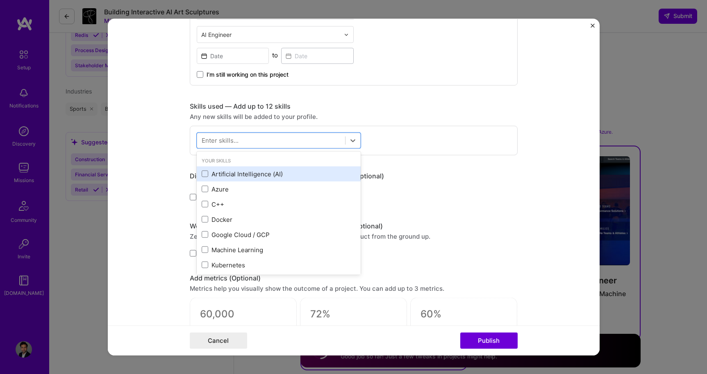
click at [254, 171] on div "Artificial Intelligence (AI)" at bounding box center [279, 173] width 154 height 9
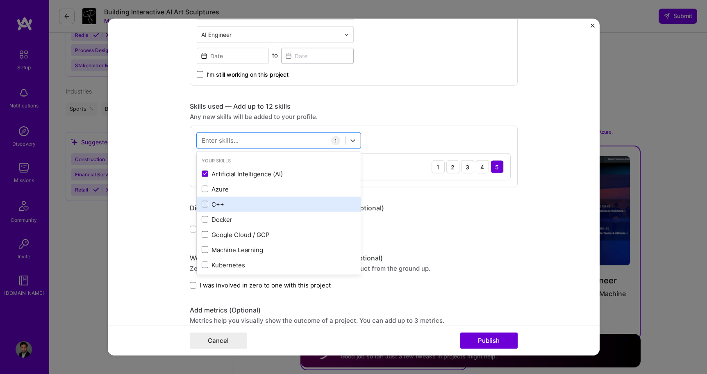
click at [242, 204] on div "C++" at bounding box center [279, 204] width 154 height 9
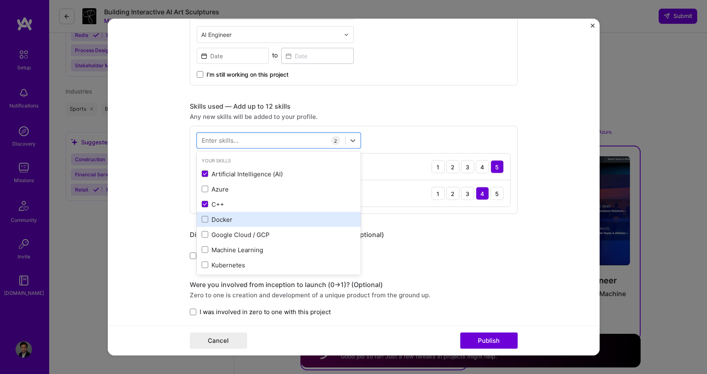
click at [227, 220] on div "Docker" at bounding box center [279, 219] width 154 height 9
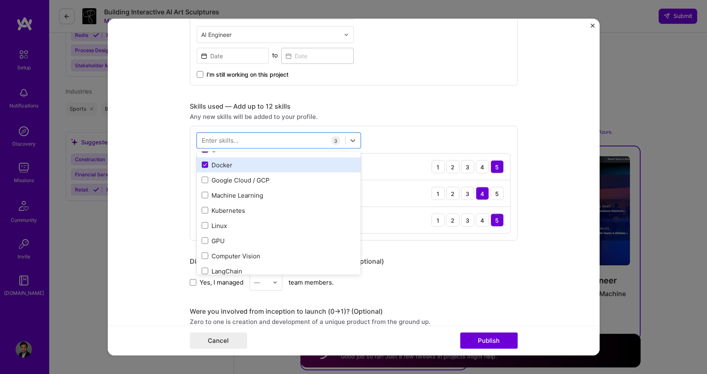
scroll to position [56, 0]
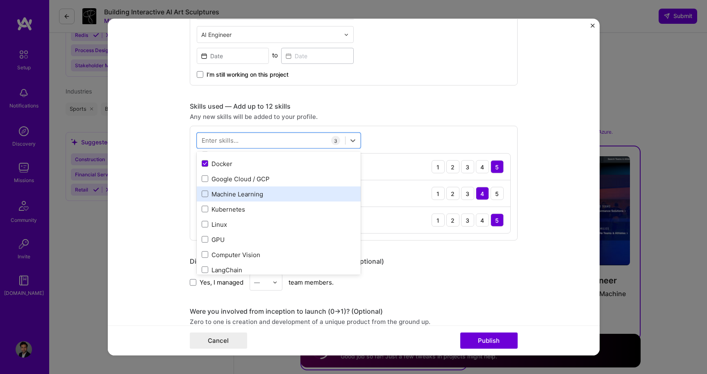
click at [227, 196] on div "Machine Learning" at bounding box center [279, 193] width 154 height 9
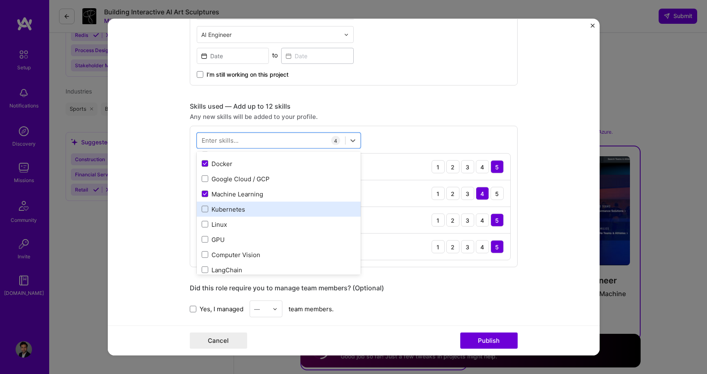
click at [227, 203] on div "Kubernetes" at bounding box center [279, 208] width 164 height 15
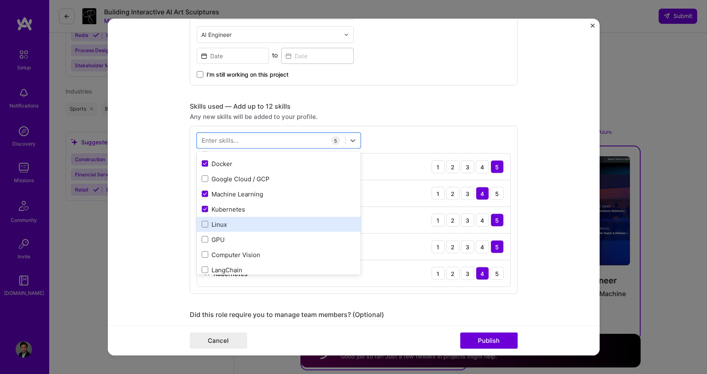
click at [223, 231] on div "Linux" at bounding box center [279, 223] width 164 height 15
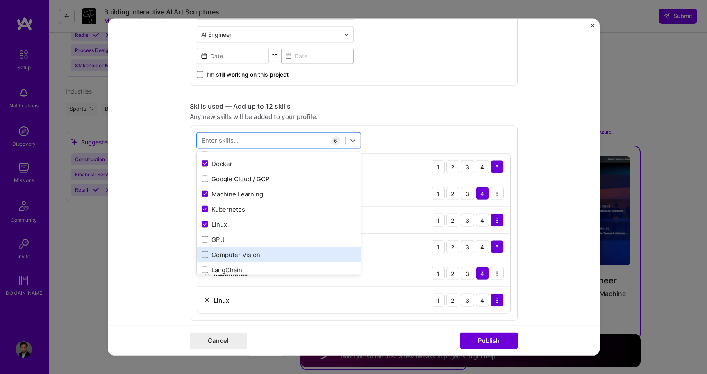
click at [225, 254] on div "Computer Vision" at bounding box center [279, 254] width 154 height 9
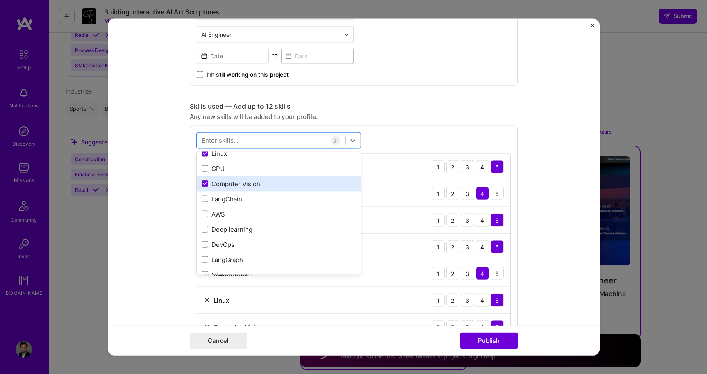
scroll to position [129, 0]
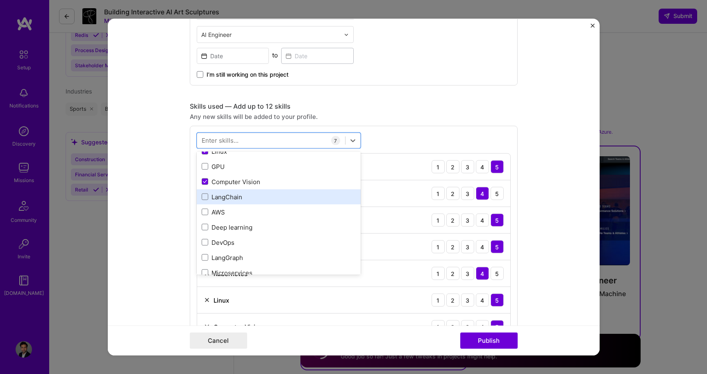
click at [225, 200] on div "LangChain" at bounding box center [279, 196] width 154 height 9
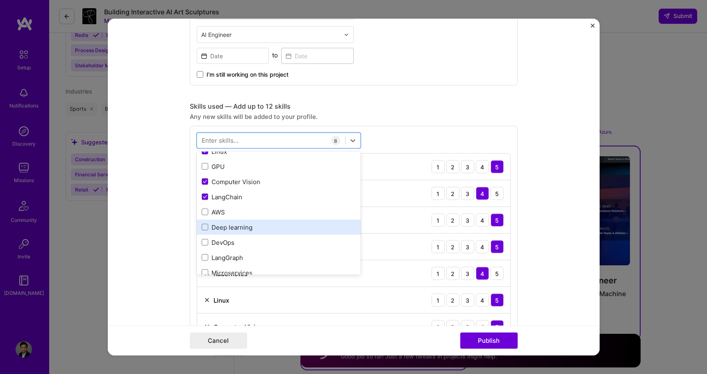
click at [216, 225] on div "Deep learning" at bounding box center [279, 227] width 154 height 9
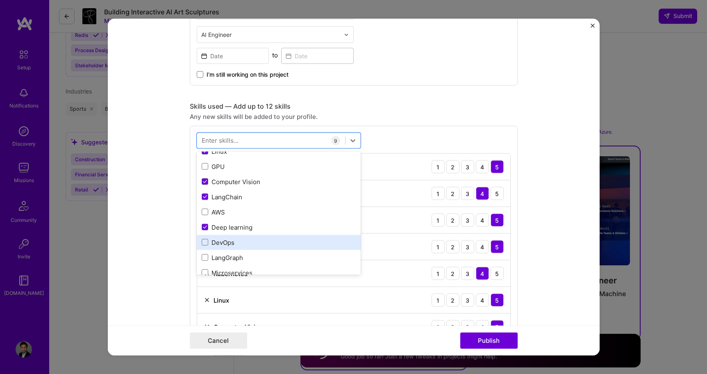
click at [215, 239] on div "DevOps" at bounding box center [279, 242] width 154 height 9
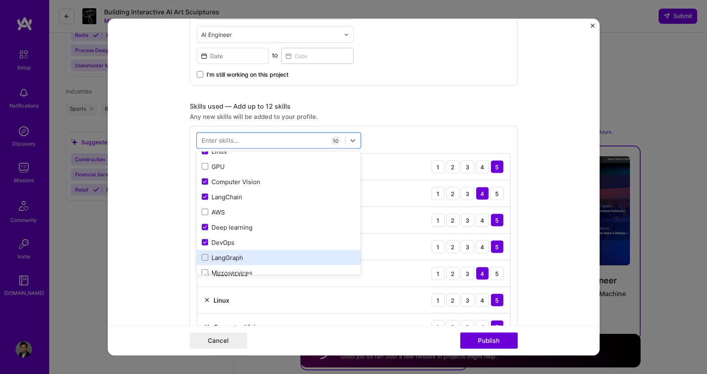
click at [217, 257] on div "LangGraph" at bounding box center [279, 257] width 154 height 9
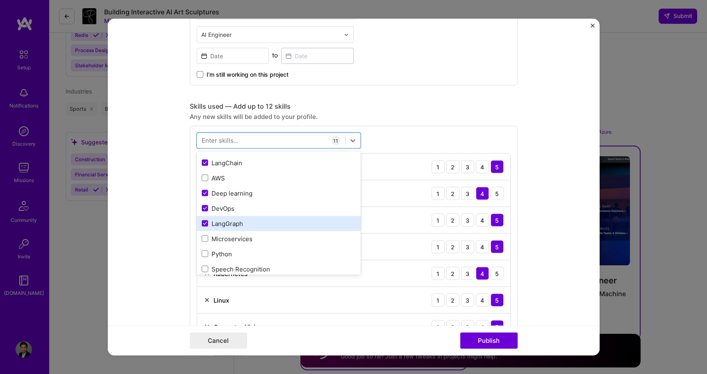
scroll to position [164, 0]
click at [217, 257] on div "Python" at bounding box center [279, 252] width 154 height 9
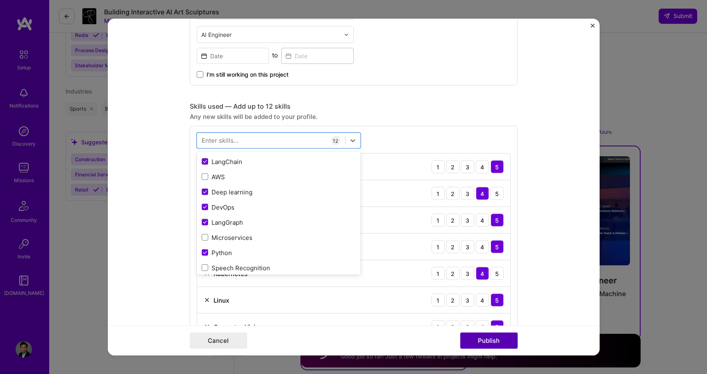
click at [488, 338] on button "Publish" at bounding box center [488, 340] width 57 height 16
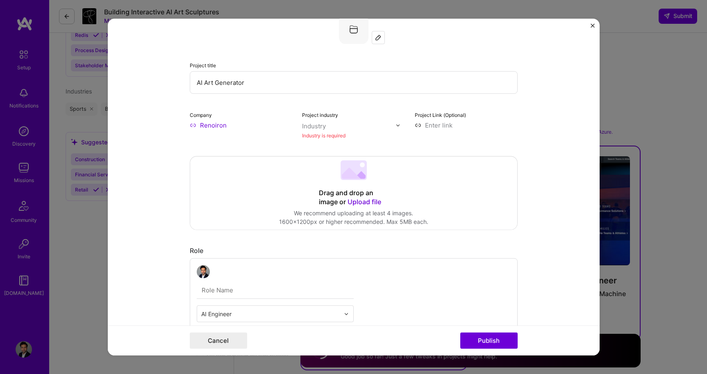
scroll to position [16, 0]
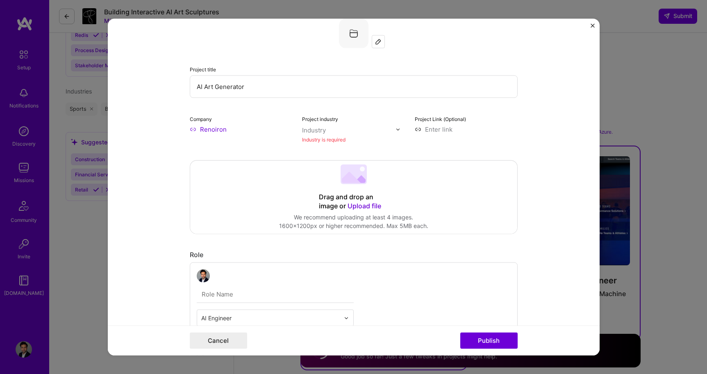
click at [369, 127] on input "text" at bounding box center [348, 130] width 93 height 9
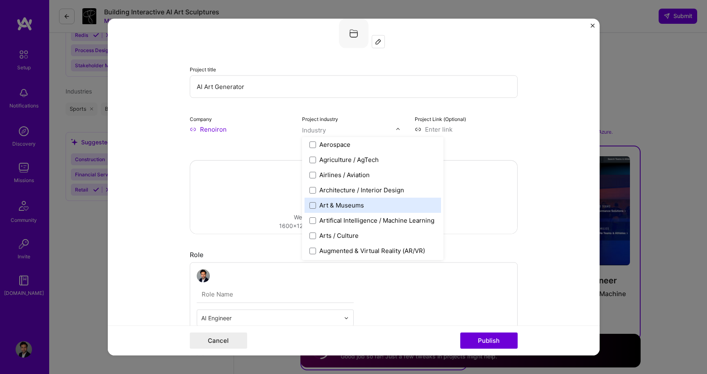
scroll to position [64, 0]
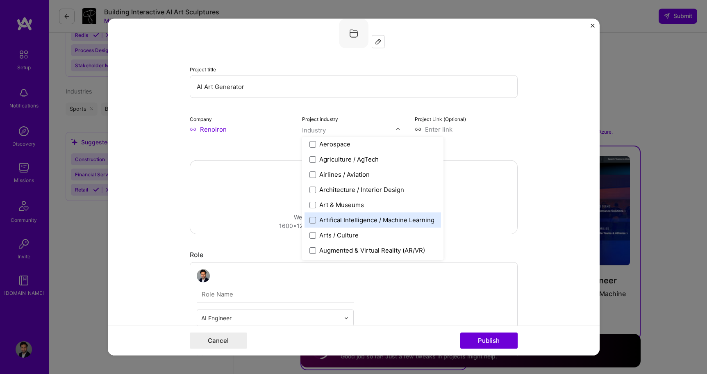
click at [353, 219] on div "Artifical Intelligence / Machine Learning" at bounding box center [376, 220] width 115 height 9
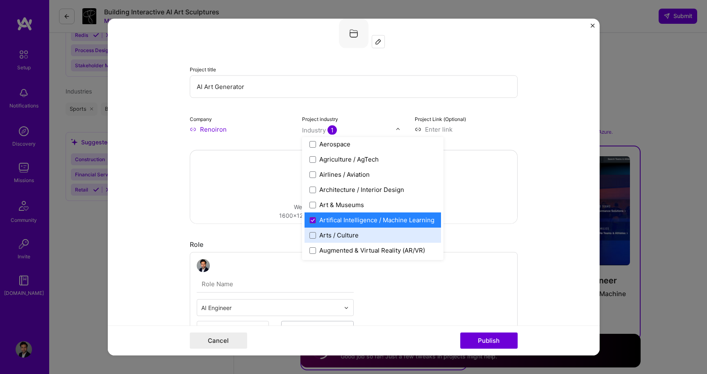
click at [347, 232] on div "Arts / Culture" at bounding box center [338, 235] width 39 height 9
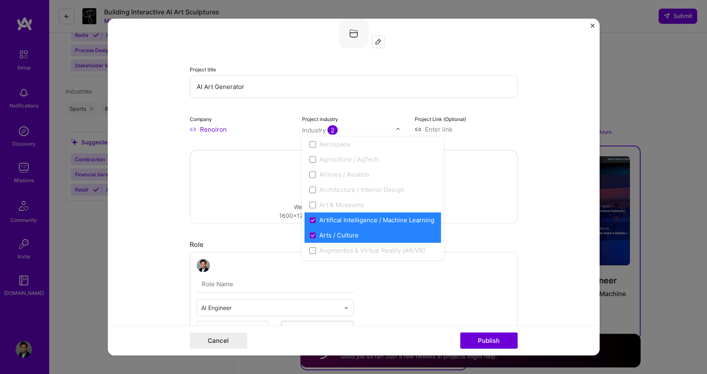
click at [507, 180] on div "Drag and drop an image or Upload file Upload file We recommend uploading at lea…" at bounding box center [353, 186] width 327 height 73
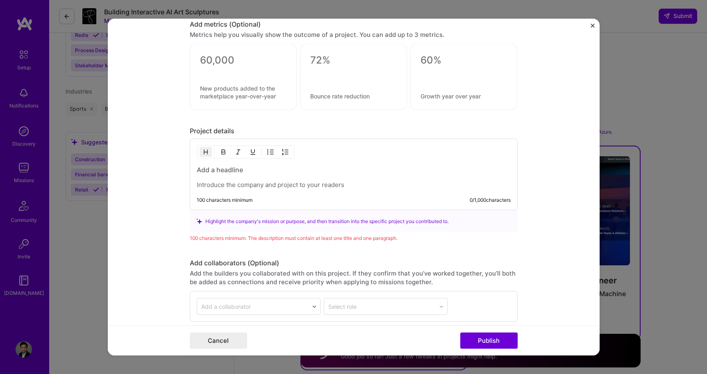
scroll to position [949, 0]
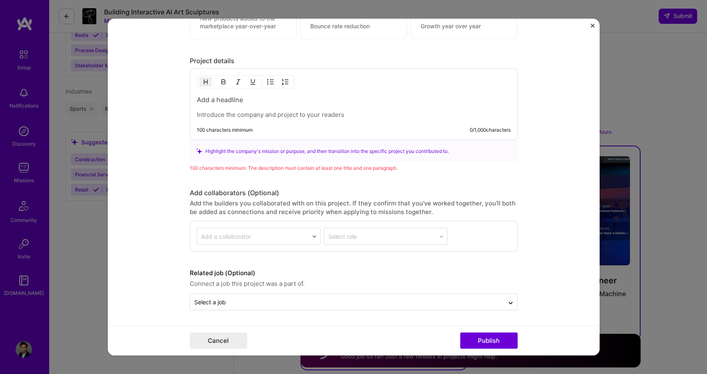
click at [298, 111] on p at bounding box center [354, 115] width 314 height 8
paste div
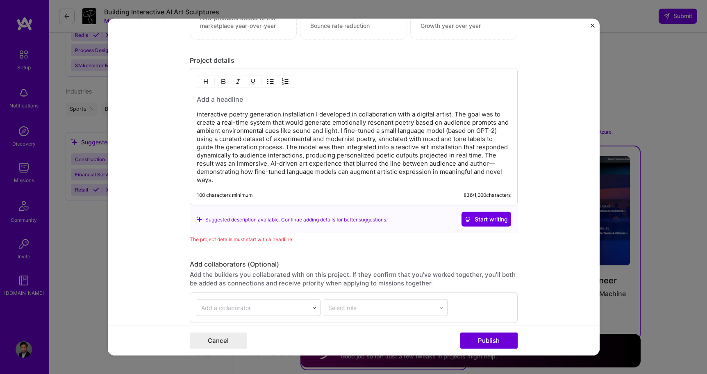
click at [197, 115] on p "interactive poetry generation installation I developed in collaboration with a …" at bounding box center [354, 147] width 314 height 74
click at [210, 98] on h3 at bounding box center [354, 99] width 314 height 9
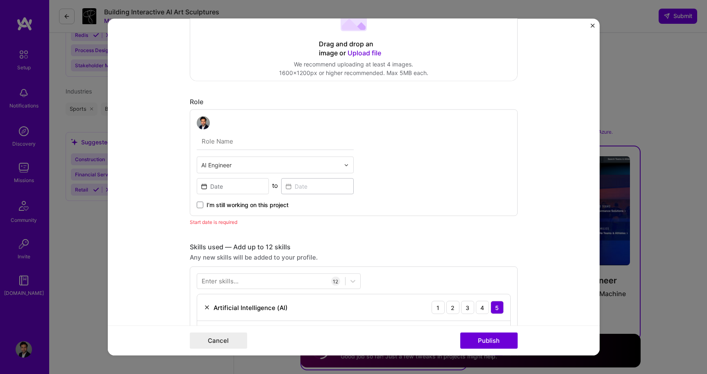
scroll to position [0, 0]
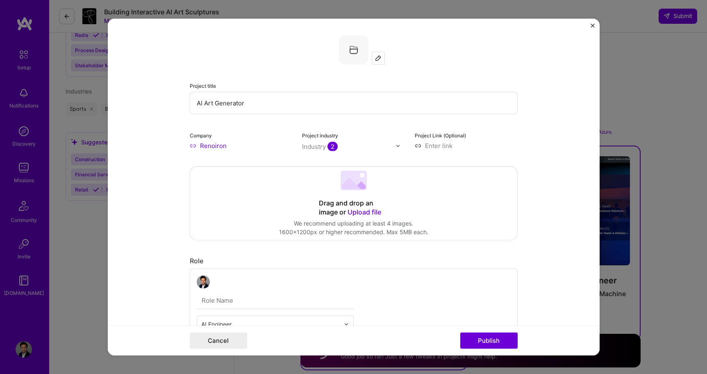
drag, startPoint x: 249, startPoint y: 104, endPoint x: 196, endPoint y: 104, distance: 52.5
click at [196, 104] on input "AI Art Generator" at bounding box center [354, 103] width 328 height 23
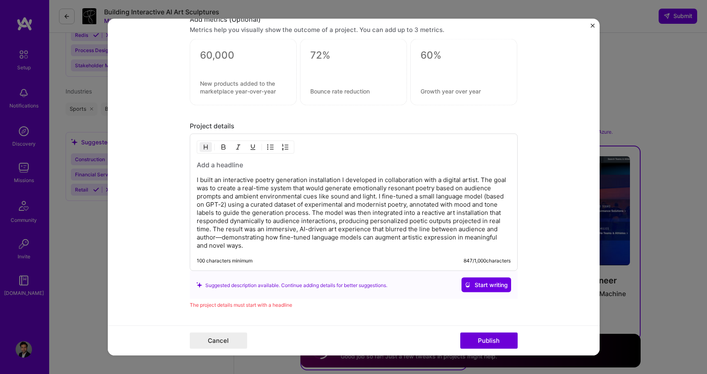
scroll to position [920, 0]
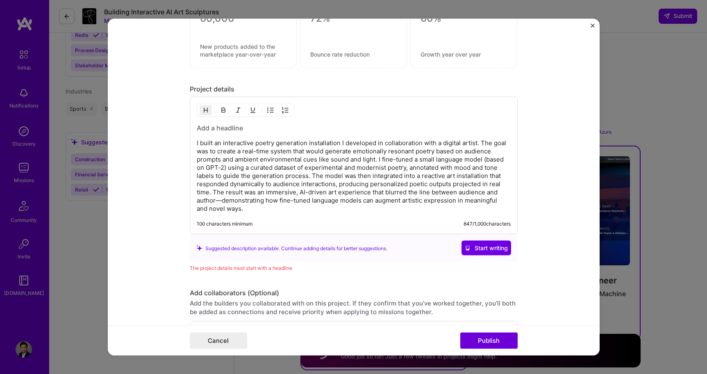
click at [219, 132] on h3 at bounding box center [354, 127] width 314 height 9
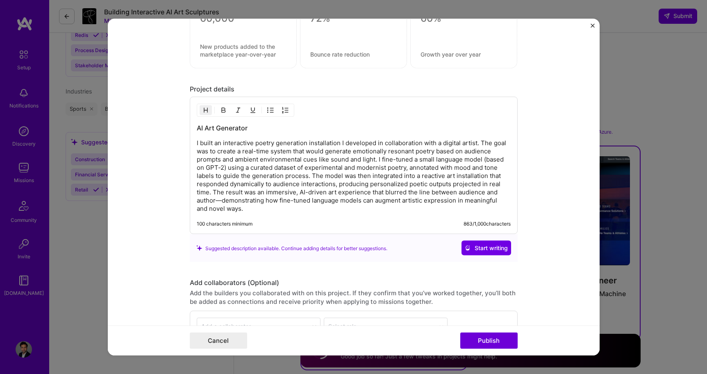
click at [153, 157] on form "Project title AI Art Generator Company Renoiron Project industry Industry 2 Pro…" at bounding box center [354, 187] width 492 height 336
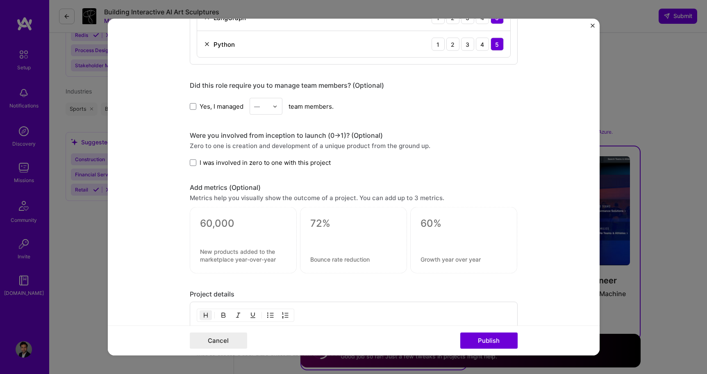
scroll to position [684, 0]
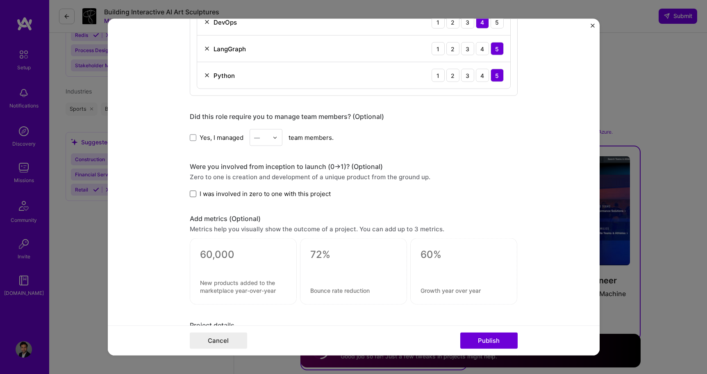
click at [193, 195] on span at bounding box center [193, 193] width 7 height 7
click at [0, 0] on input "I was involved in zero to one with this project" at bounding box center [0, 0] width 0 height 0
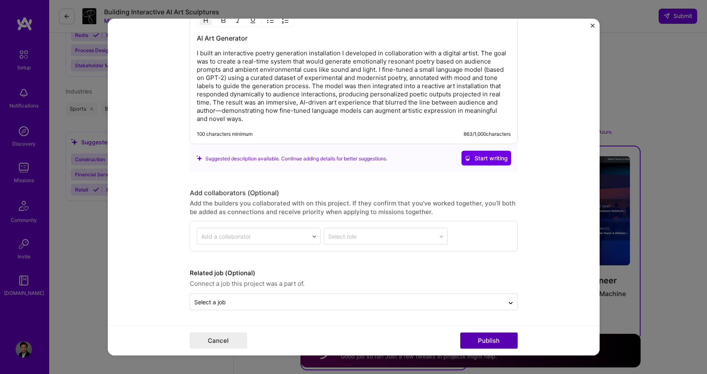
click at [506, 339] on button "Publish" at bounding box center [488, 340] width 57 height 16
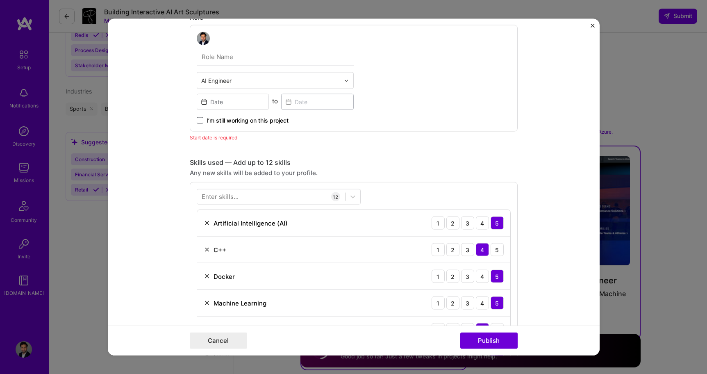
scroll to position [238, 0]
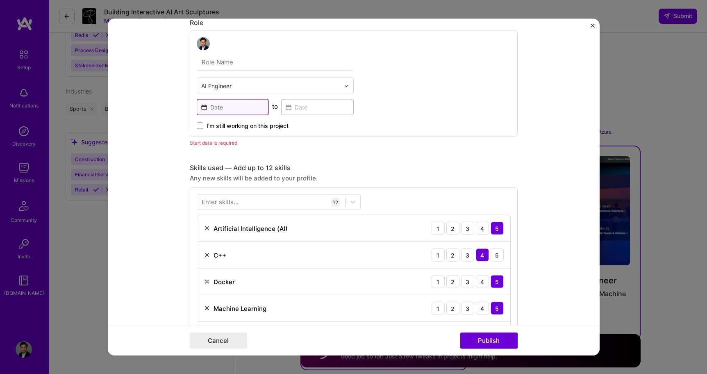
click at [213, 112] on input at bounding box center [233, 107] width 73 height 16
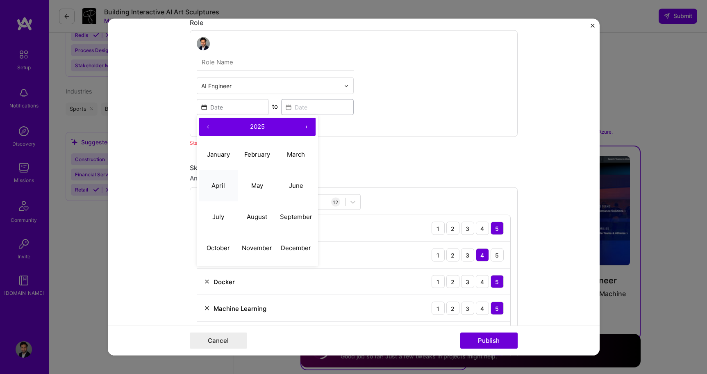
click at [227, 184] on button "April" at bounding box center [218, 185] width 39 height 31
type input "Apr, 2025"
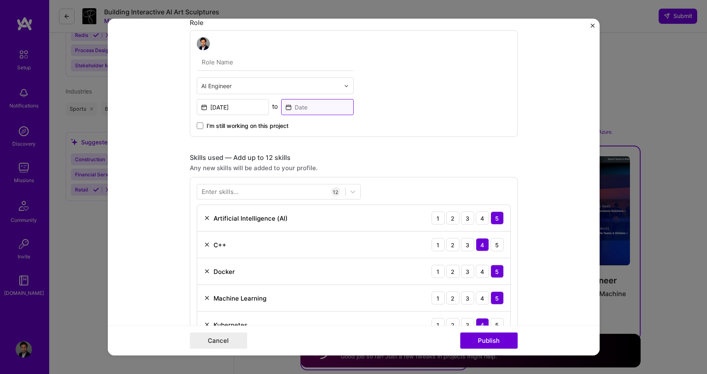
click at [315, 111] on input at bounding box center [317, 107] width 73 height 16
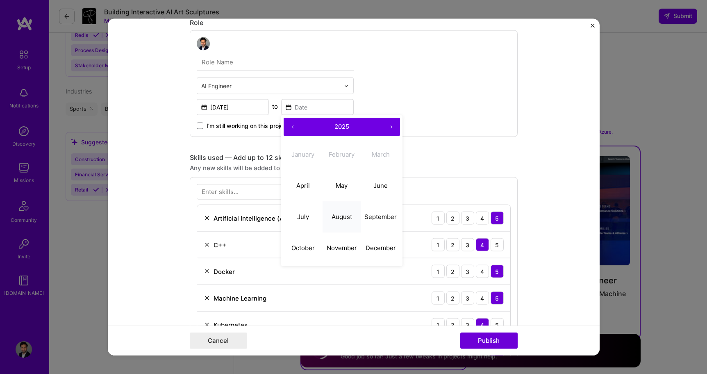
click at [348, 223] on button "August" at bounding box center [341, 216] width 39 height 31
type input "Aug, 2025"
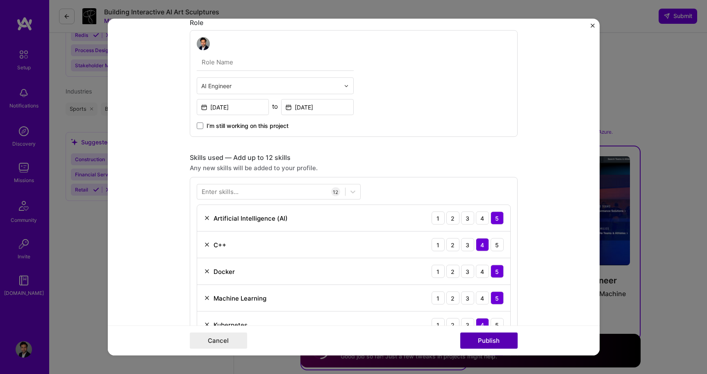
click at [492, 339] on button "Publish" at bounding box center [488, 340] width 57 height 16
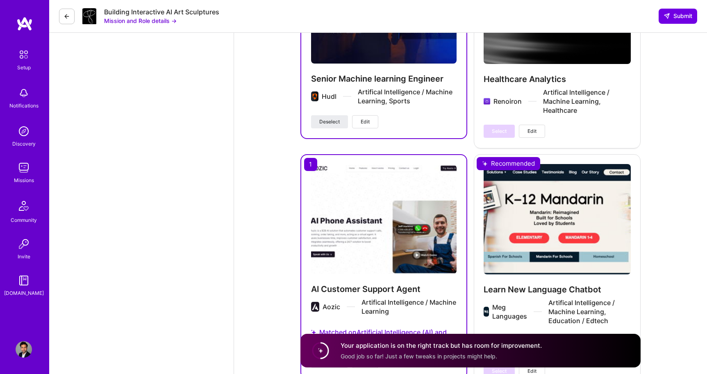
scroll to position [1538, 0]
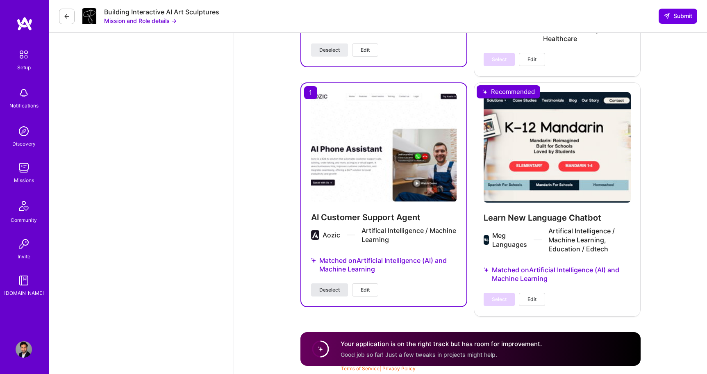
click at [337, 291] on span "Deselect" at bounding box center [329, 289] width 20 height 7
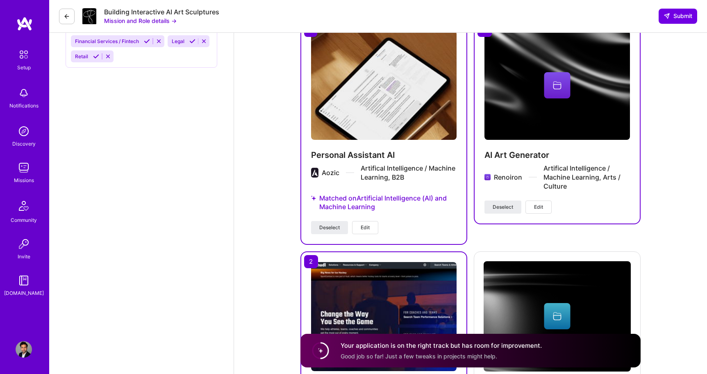
scroll to position [1144, 0]
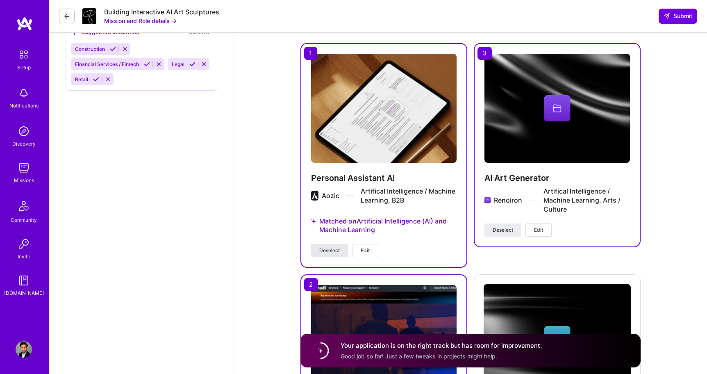
click at [329, 253] on span "Deselect" at bounding box center [329, 250] width 20 height 7
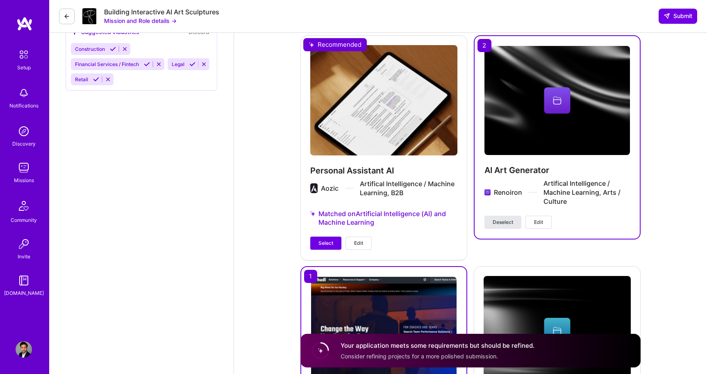
click at [498, 220] on span "Deselect" at bounding box center [503, 221] width 20 height 7
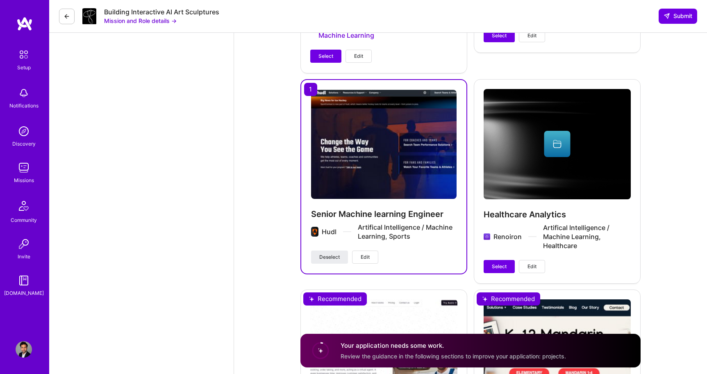
scroll to position [1351, 0]
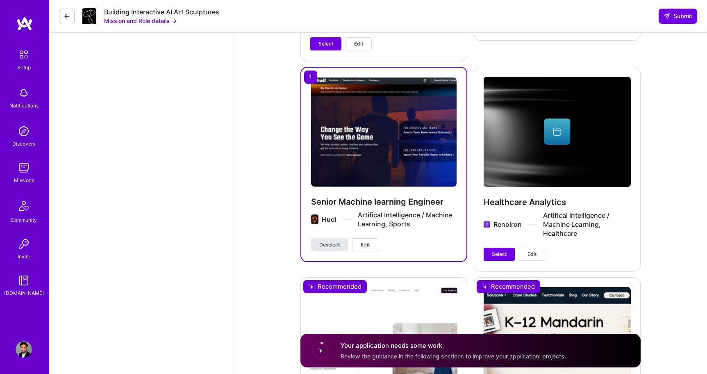
click at [328, 248] on button "Deselect" at bounding box center [329, 244] width 37 height 13
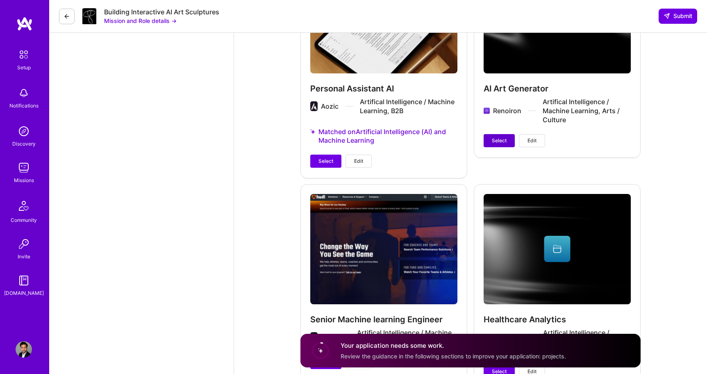
click at [502, 142] on span "Select" at bounding box center [499, 140] width 15 height 7
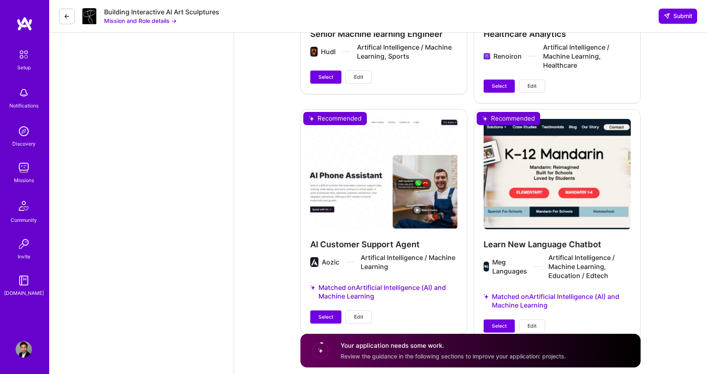
scroll to position [1537, 0]
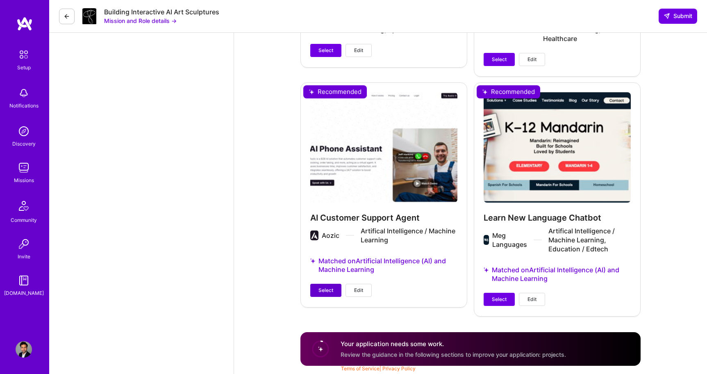
click at [332, 292] on span "Select" at bounding box center [325, 289] width 15 height 7
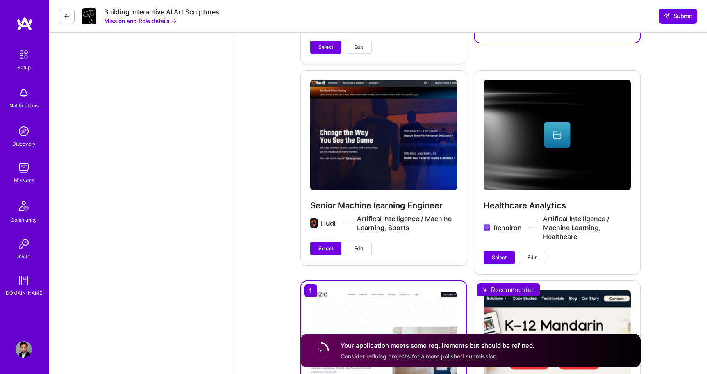
scroll to position [1336, 0]
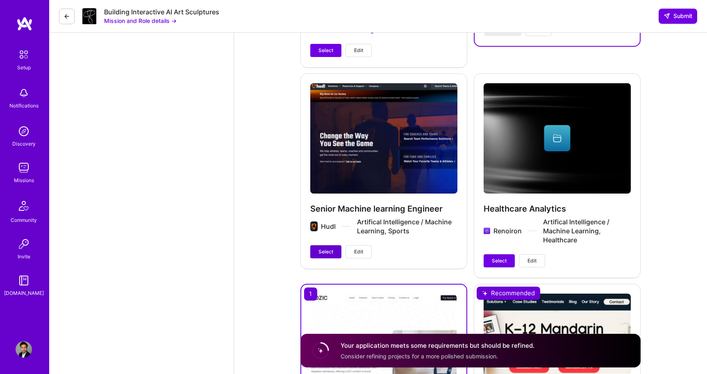
click at [334, 250] on button "Select" at bounding box center [325, 251] width 31 height 13
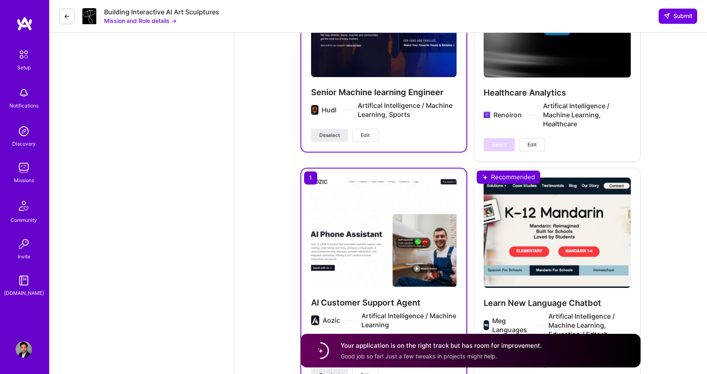
scroll to position [1403, 0]
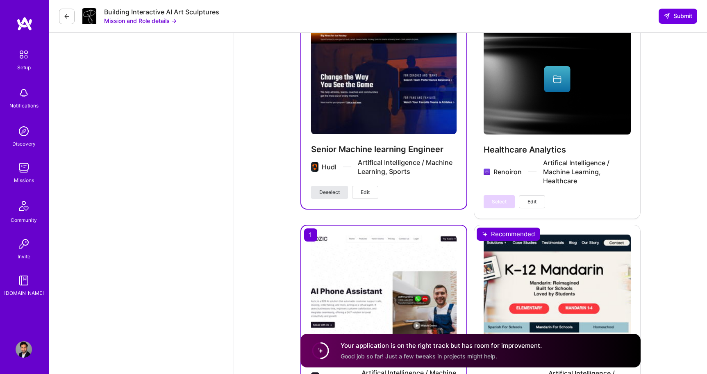
click at [328, 188] on span "Deselect" at bounding box center [329, 191] width 20 height 7
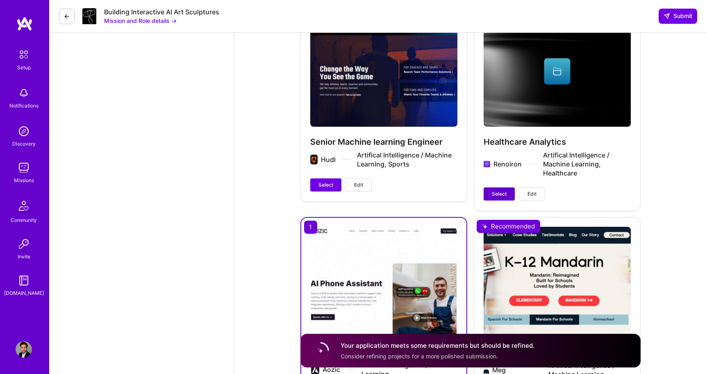
click at [507, 194] on button "Select" at bounding box center [499, 193] width 31 height 13
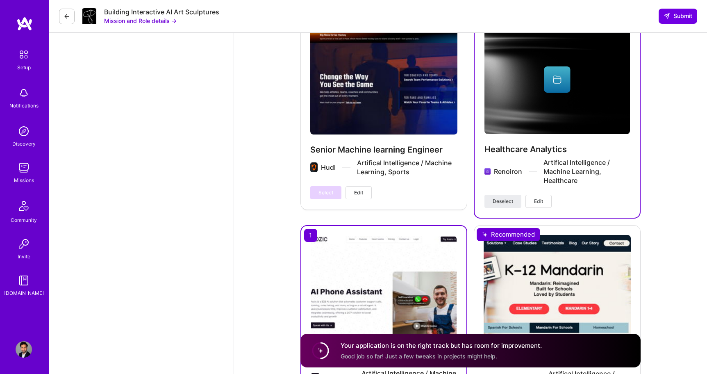
scroll to position [1546, 0]
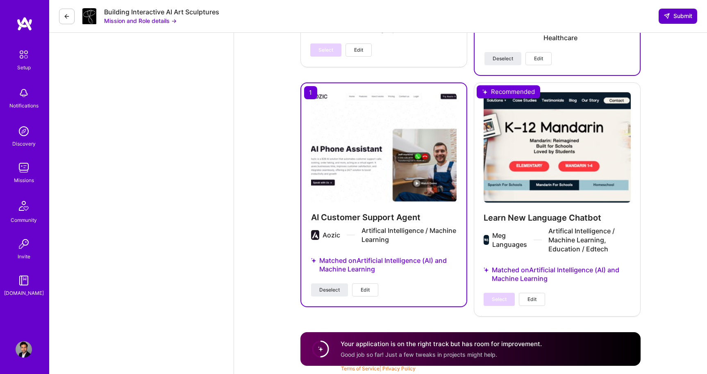
click at [677, 19] on span "Submit" at bounding box center [677, 16] width 29 height 8
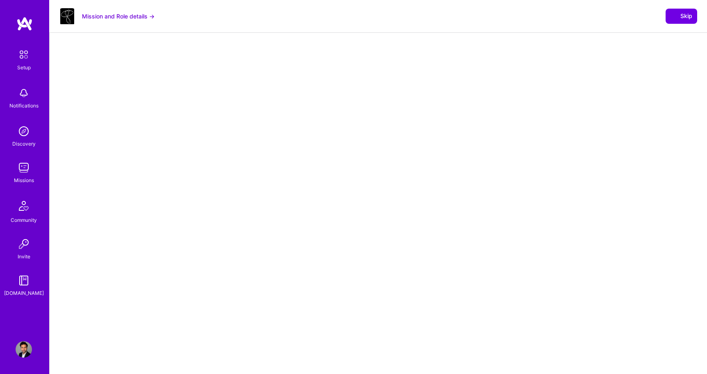
select select "US"
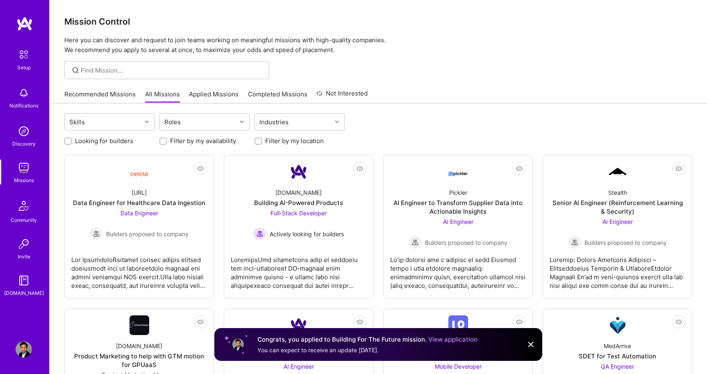
click at [92, 98] on link "Recommended Missions" at bounding box center [99, 97] width 71 height 14
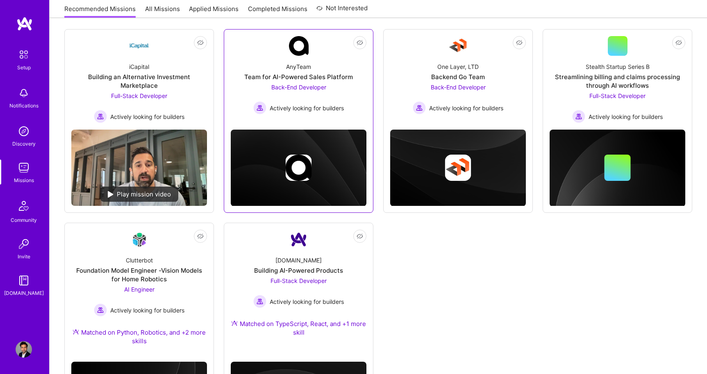
scroll to position [100, 0]
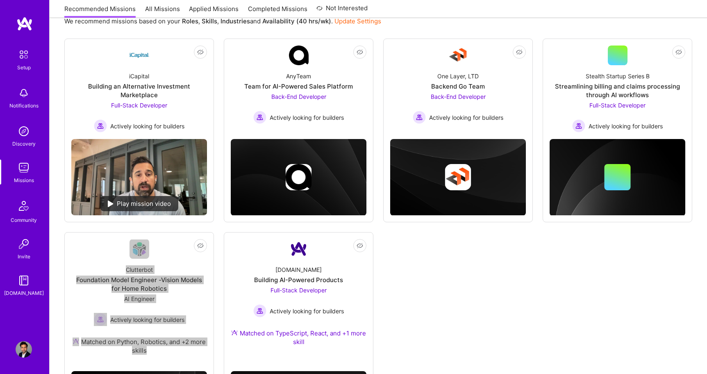
drag, startPoint x: 141, startPoint y: 282, endPoint x: 449, endPoint y: 7, distance: 413.3
click at [0, 0] on div "Setup Notifications Discovery Missions Community Invite [DOMAIN_NAME] Profile C…" at bounding box center [353, 185] width 707 height 570
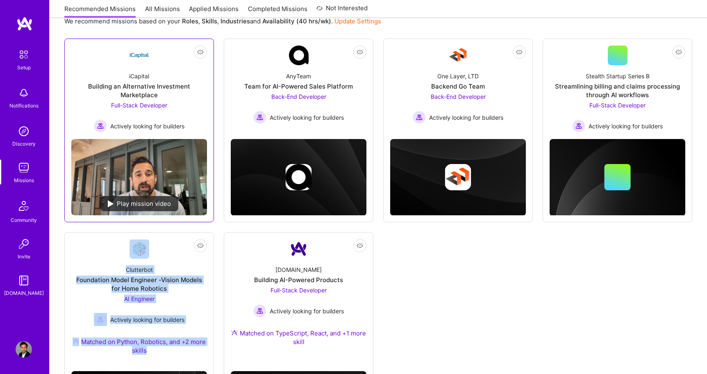
scroll to position [0, 0]
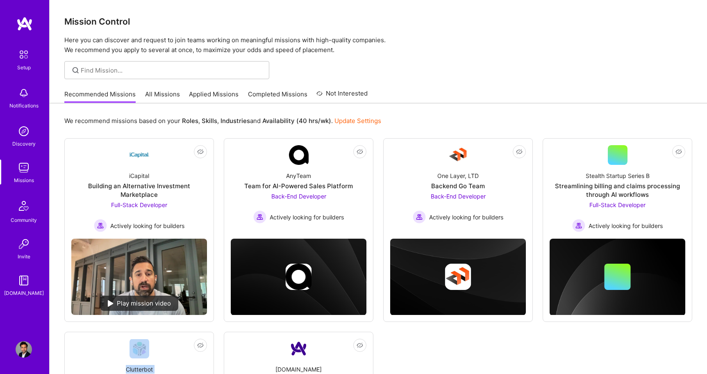
click at [211, 93] on link "Applied Missions" at bounding box center [214, 97] width 50 height 14
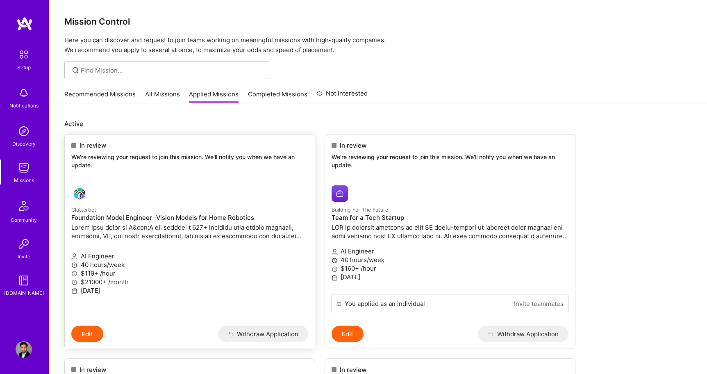
click at [99, 332] on button "Edit" at bounding box center [87, 333] width 32 height 16
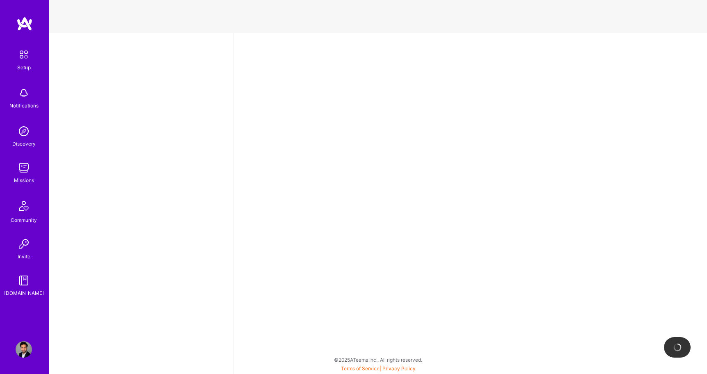
select select "US"
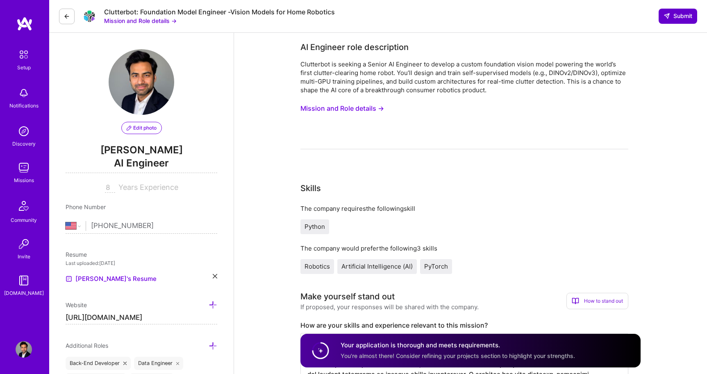
click at [669, 13] on icon at bounding box center [666, 16] width 7 height 7
click at [669, 17] on icon at bounding box center [666, 16] width 7 height 7
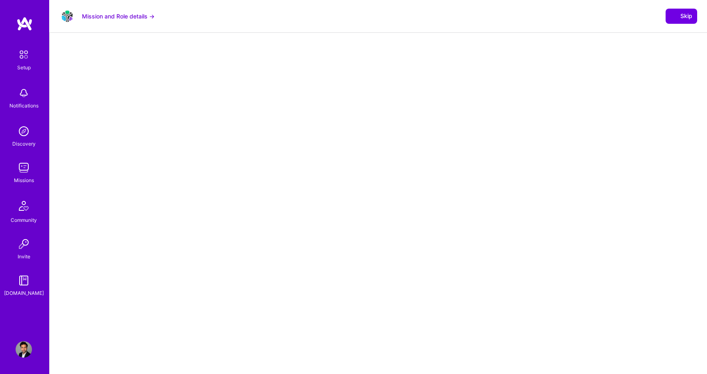
select select "US"
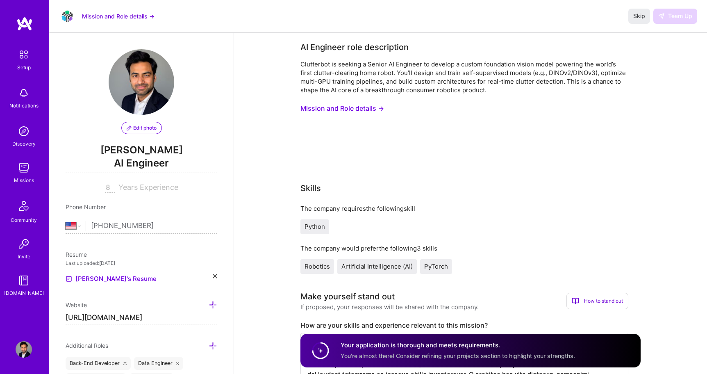
click at [24, 177] on div "Missions" at bounding box center [24, 180] width 20 height 9
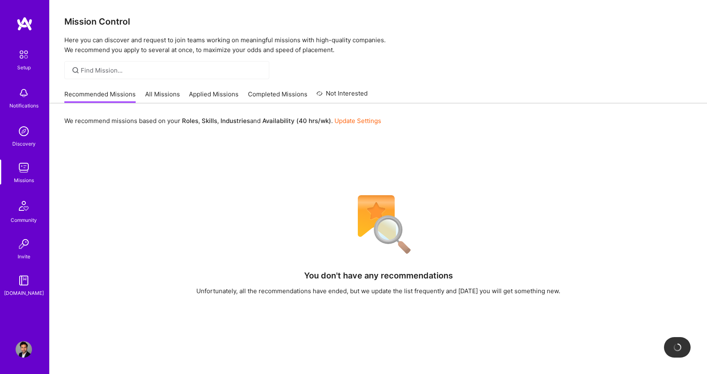
click at [157, 94] on link "All Missions" at bounding box center [162, 97] width 35 height 14
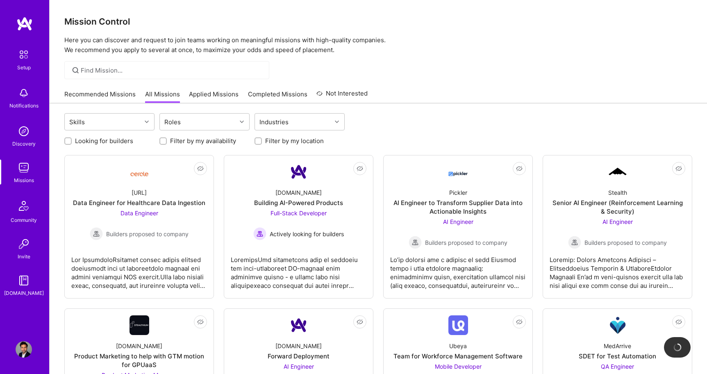
click at [204, 91] on link "Applied Missions" at bounding box center [214, 97] width 50 height 14
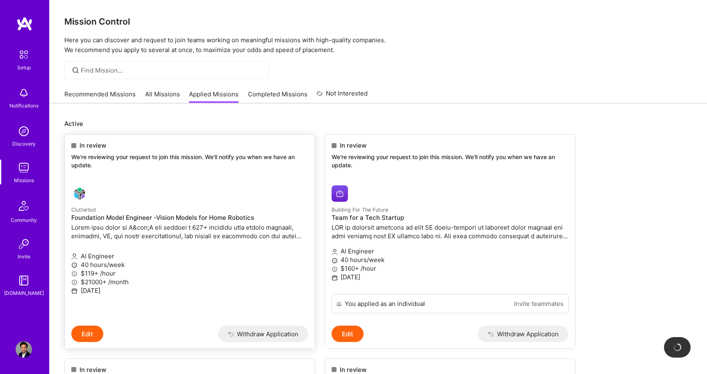
click at [88, 327] on button "Edit" at bounding box center [87, 333] width 32 height 16
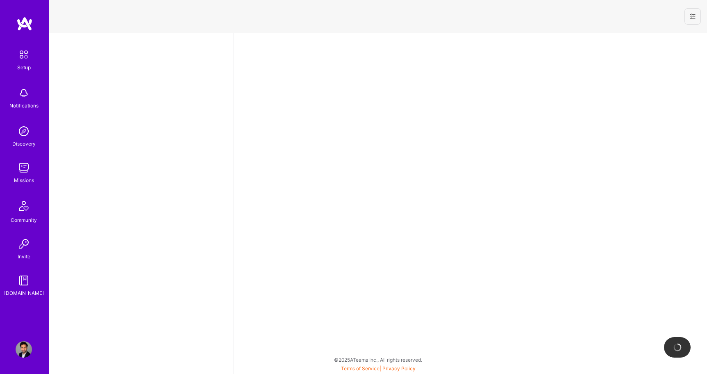
select select "US"
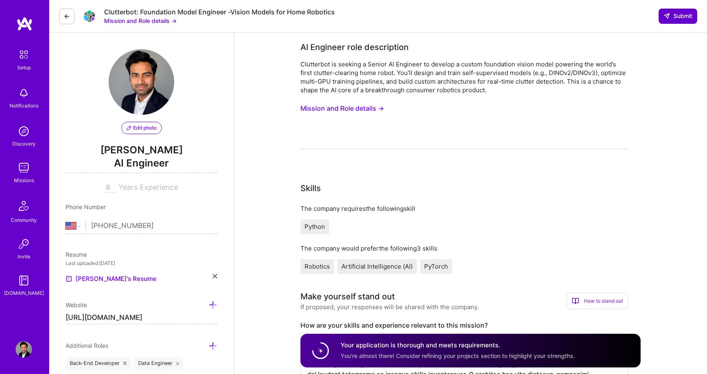
click at [679, 17] on span "Submit" at bounding box center [677, 16] width 29 height 8
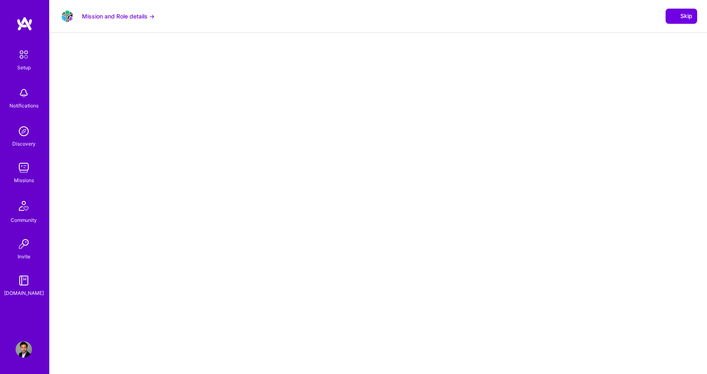
select select "US"
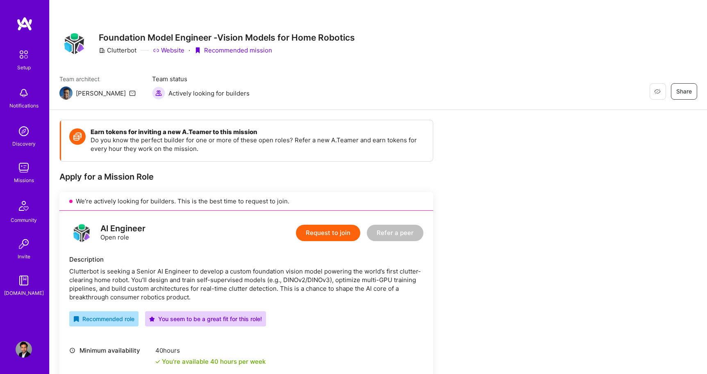
click at [311, 233] on button "Request to join" at bounding box center [328, 233] width 64 height 16
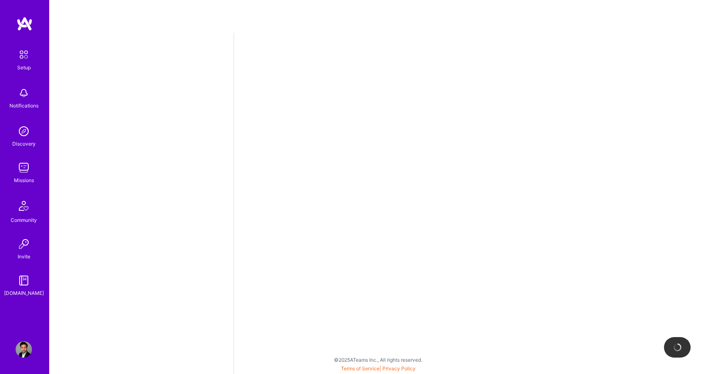
select select "US"
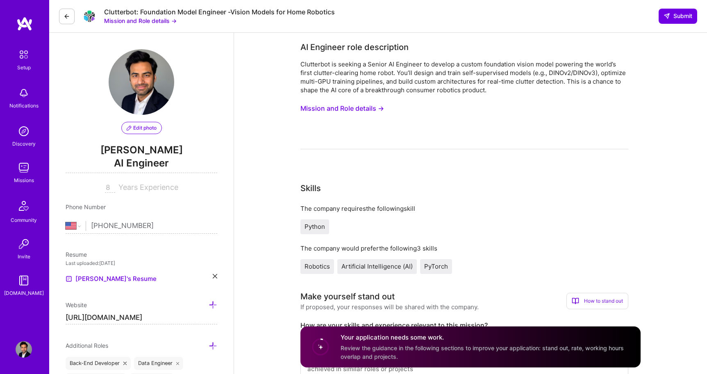
click at [168, 18] on button "Mission and Role details →" at bounding box center [140, 20] width 73 height 9
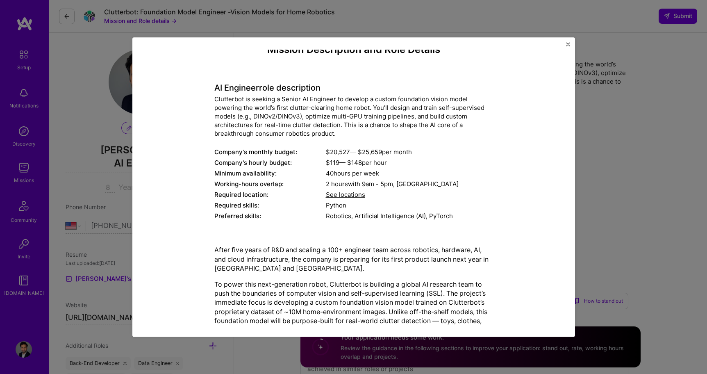
scroll to position [16, 0]
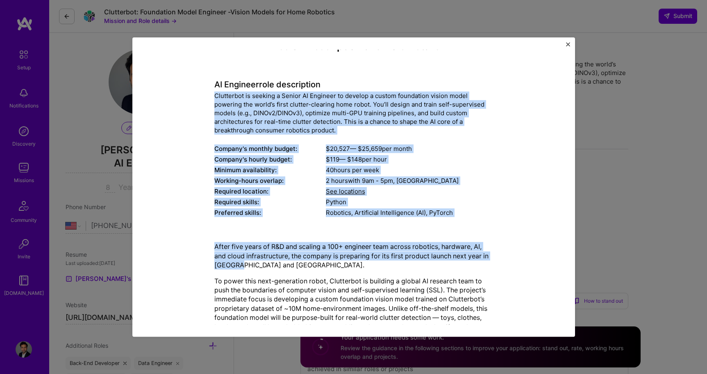
drag, startPoint x: 215, startPoint y: 96, endPoint x: 234, endPoint y: 268, distance: 173.1
click at [234, 268] on div "Mission Description and Role Details AI Engineer role description Clutterbot is…" at bounding box center [353, 342] width 279 height 602
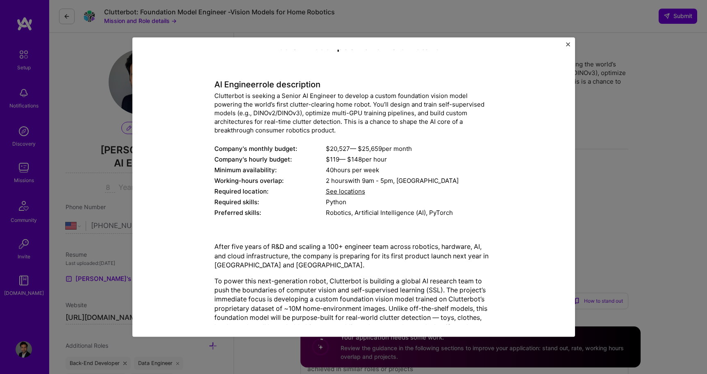
click at [237, 249] on p "After five years of R&D and scaling a 100+ engineer team across robotics, hardw…" at bounding box center [353, 255] width 279 height 27
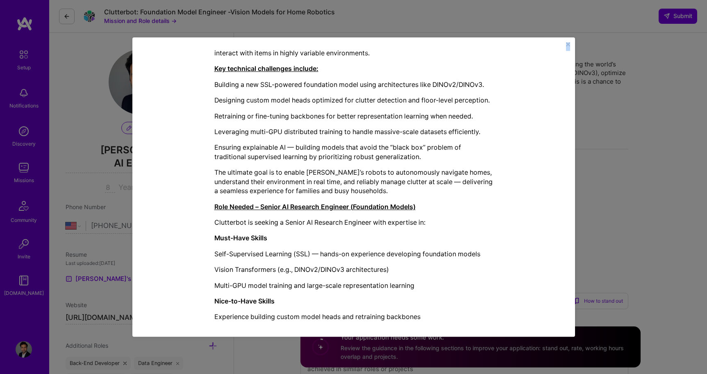
scroll to position [340, 0]
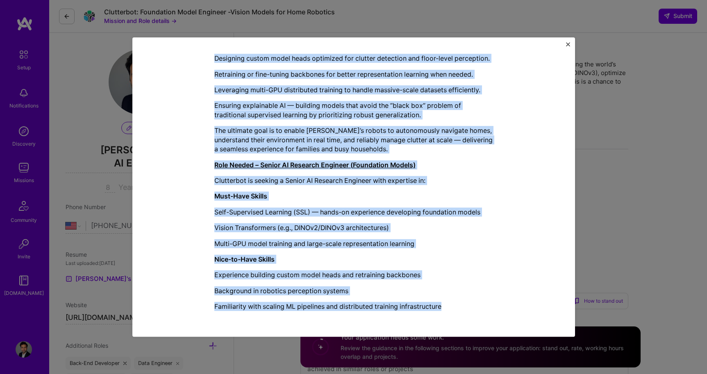
drag, startPoint x: 216, startPoint y: 102, endPoint x: 339, endPoint y: 328, distance: 257.3
click at [339, 328] on div "Mission Description and Role Details AI Engineer role description Clutterbot is…" at bounding box center [353, 186] width 443 height 299
copy div "LO Ipsumdol sita consectetur Adipiscing el seddoei t Incidi UT Laboreet do magn…"
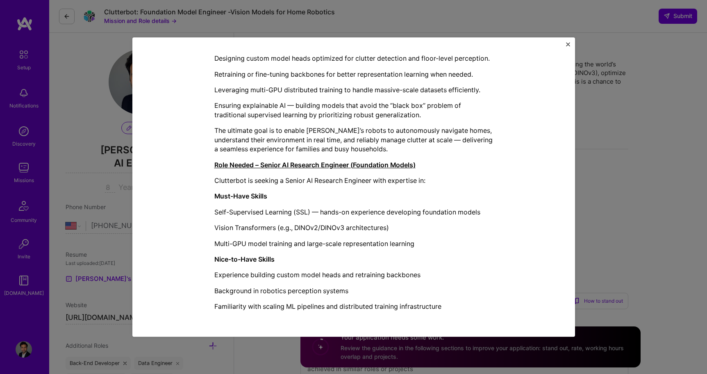
click at [593, 184] on div "Mission Description and Role Details AI Engineer role description Clutterbot is…" at bounding box center [353, 187] width 707 height 374
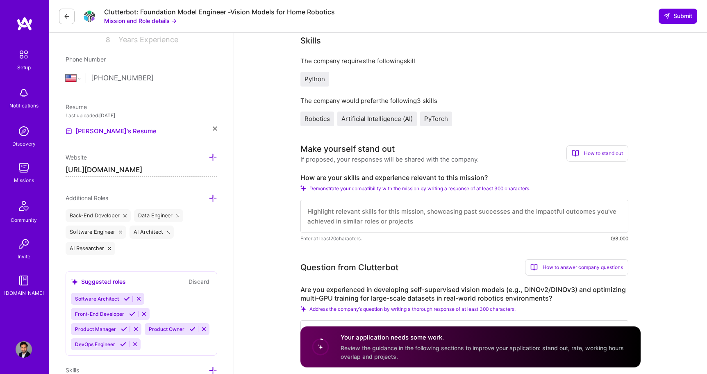
scroll to position [182, 0]
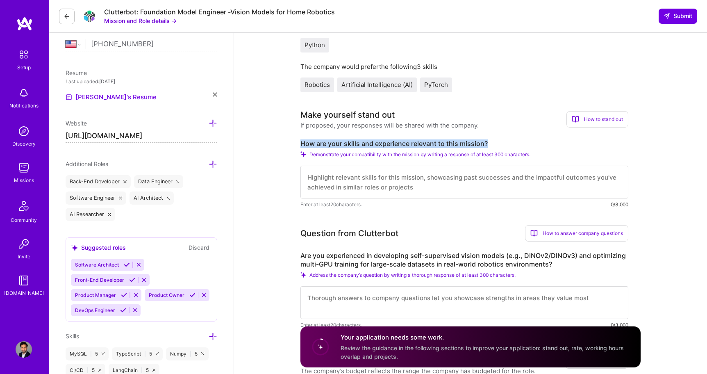
drag, startPoint x: 301, startPoint y: 143, endPoint x: 531, endPoint y: 139, distance: 230.3
click at [531, 140] on label "How are your skills and experience relevant to this mission?" at bounding box center [464, 143] width 328 height 9
copy label "How are your skills and experience relevant to this mission?"
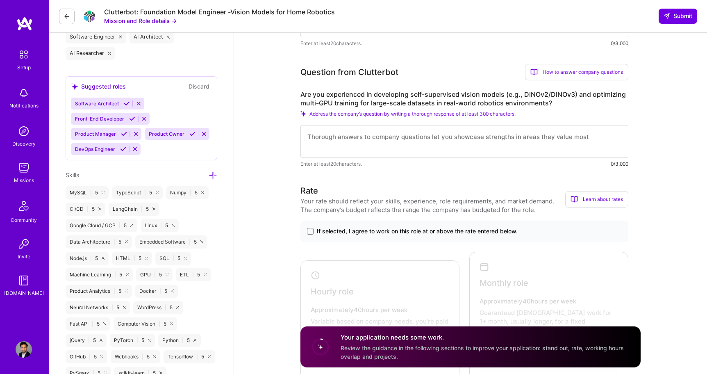
scroll to position [343, 0]
click at [410, 270] on div at bounding box center [378, 333] width 150 height 143
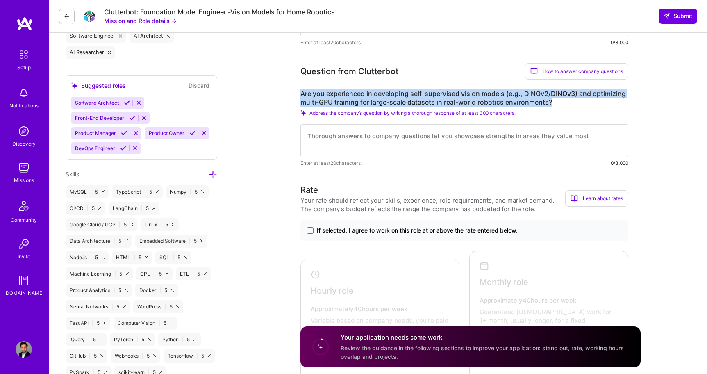
drag, startPoint x: 300, startPoint y: 93, endPoint x: 614, endPoint y: 103, distance: 313.6
click at [614, 103] on label "Are you experienced in developing self-supervised vision models (e.g., DINOv2/D…" at bounding box center [464, 97] width 328 height 17
copy label "Are you experienced in developing self-supervised vision models (e.g., DINOv2/D…"
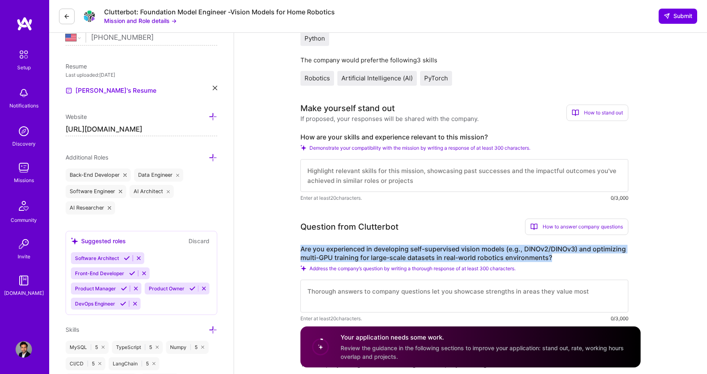
scroll to position [178, 0]
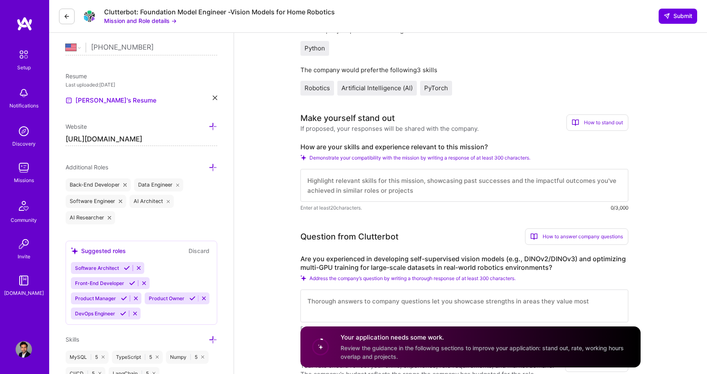
click at [470, 142] on div "Make yourself stand out If proposed, your responses will be shared with the com…" at bounding box center [464, 162] width 328 height 100
drag, startPoint x: 489, startPoint y: 146, endPoint x: 291, endPoint y: 142, distance: 198.0
copy label "How are your skills and experience relevant to this mission?"
click at [427, 180] on textarea at bounding box center [464, 185] width 328 height 33
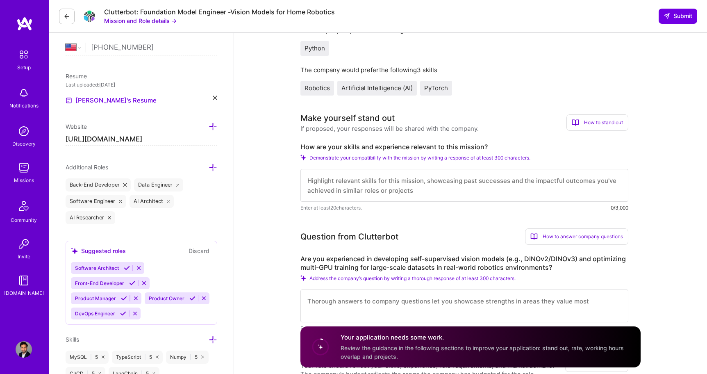
paste textarea "self-supervised learning (SSL) systems and scaling multi-GPU training pipelines…"
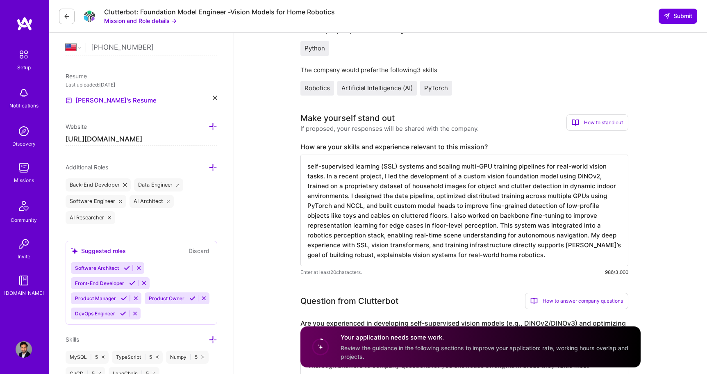
click at [308, 165] on textarea "self-supervised learning (SSL) systems and scaling multi-GPU training pipelines…" at bounding box center [464, 209] width 328 height 111
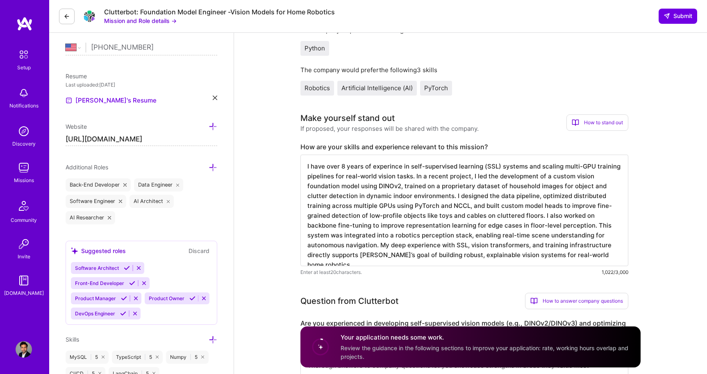
click at [385, 167] on textarea at bounding box center [464, 209] width 328 height 111
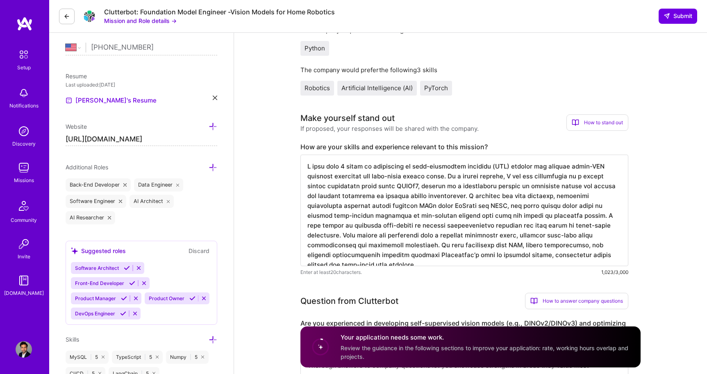
click at [443, 185] on textarea at bounding box center [464, 209] width 328 height 111
type textarea "L ipsu dolo 9 sitam co adipiscing el sedd-eiusmodtem incididu (UTL) etdolor mag…"
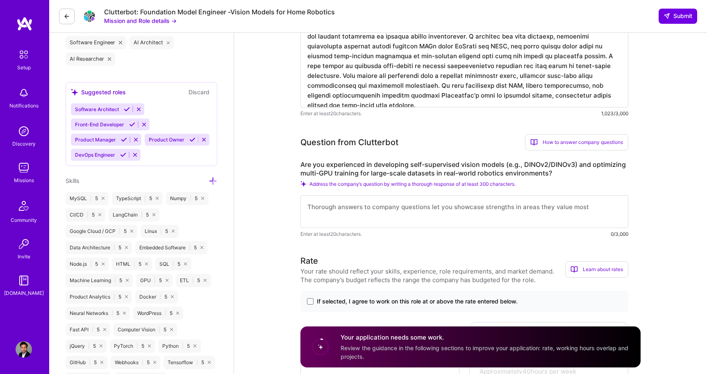
scroll to position [342, 0]
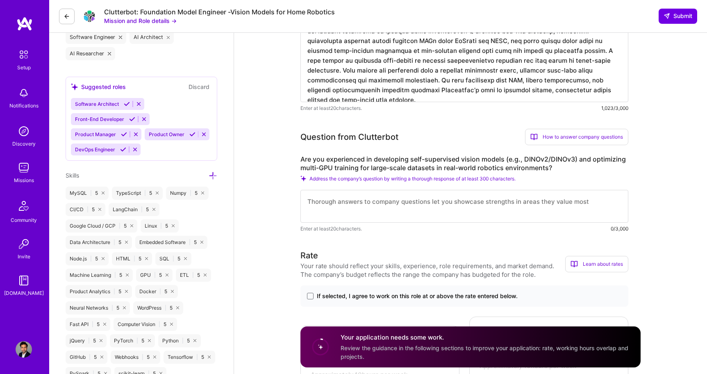
click at [347, 205] on textarea at bounding box center [464, 206] width 328 height 33
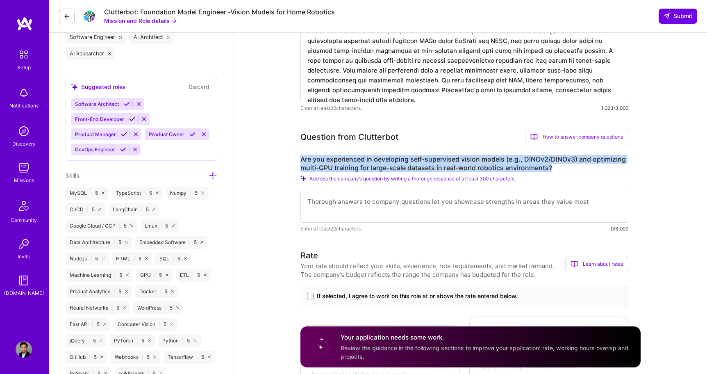
drag, startPoint x: 300, startPoint y: 159, endPoint x: 572, endPoint y: 169, distance: 273.1
copy label "Are you experienced in developing self-supervised vision models (e.g., DINOv2/D…"
drag, startPoint x: 300, startPoint y: 157, endPoint x: 554, endPoint y: 166, distance: 253.8
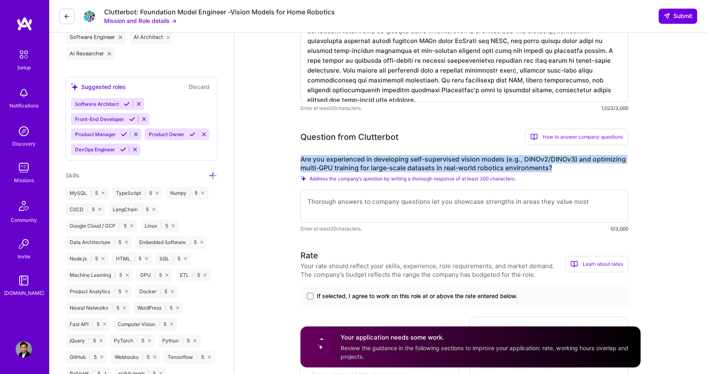
click at [554, 166] on label "Are you experienced in developing self-supervised vision models (e.g., DINOv2/D…" at bounding box center [464, 163] width 328 height 17
copy label "Are you experienced in developing self-supervised vision models (e.g., DINOv2/D…"
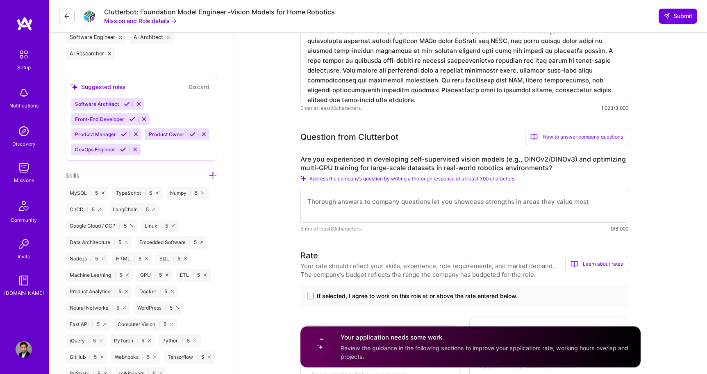
click at [324, 201] on textarea at bounding box center [464, 206] width 328 height 33
click at [377, 213] on textarea at bounding box center [464, 206] width 328 height 33
paste textarea "Lor, I dolo sitam-co adipiscing elitseddoe temp-incididunt utlabo etdolo mag al…"
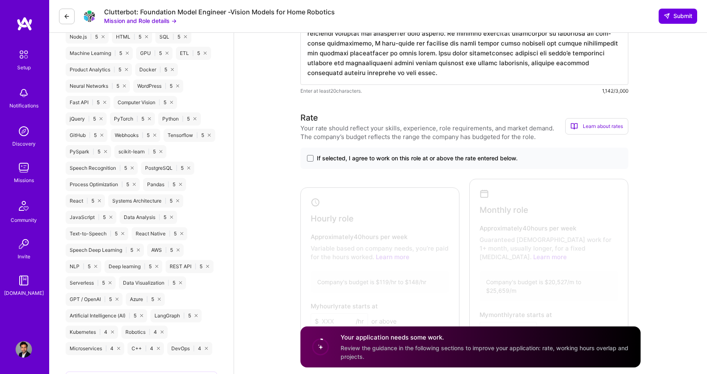
scroll to position [581, 0]
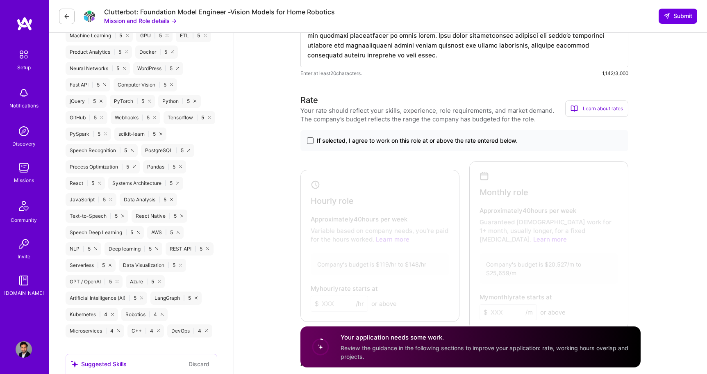
type textarea "Lor, I dolo sitam-co adipiscing elitseddoe temp-incididunt utlabo etdolo mag al…"
click at [311, 138] on span at bounding box center [310, 140] width 7 height 7
click at [0, 0] on input "If selected, I agree to work on this role at or above the rate entered below." at bounding box center [0, 0] width 0 height 0
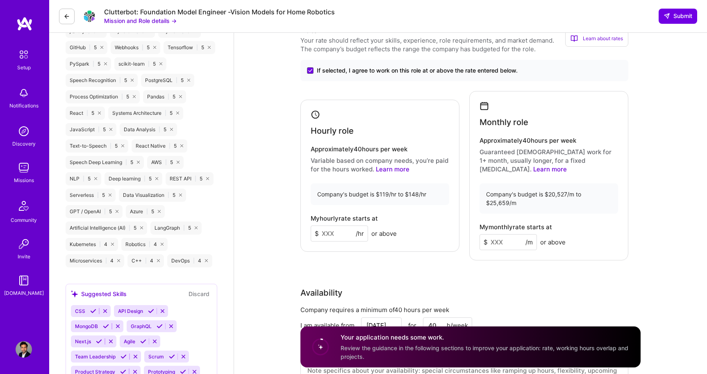
scroll to position [647, 0]
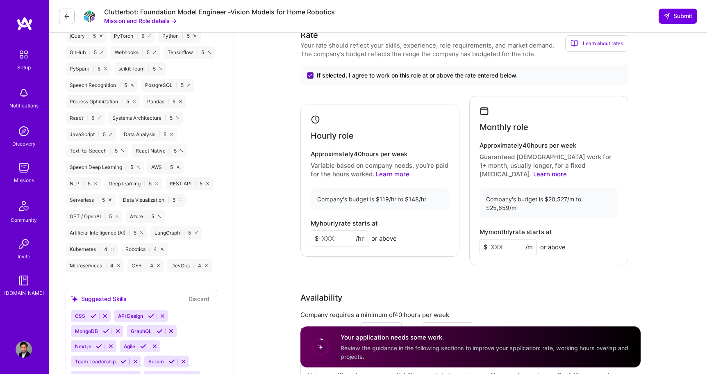
click at [363, 253] on div "Hourly role Approximately 40 hours per week Variable based on company needs, yo…" at bounding box center [464, 180] width 328 height 169
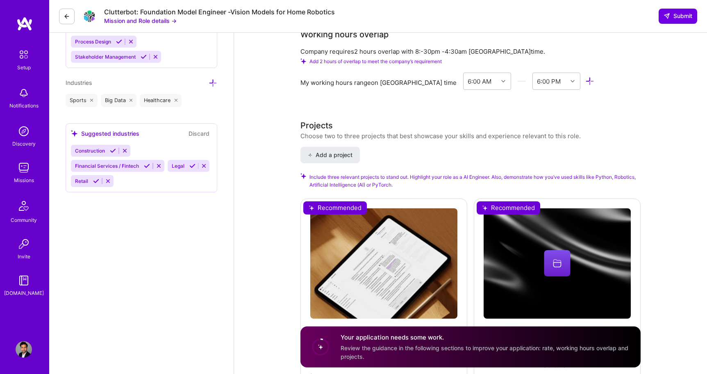
scroll to position [993, 0]
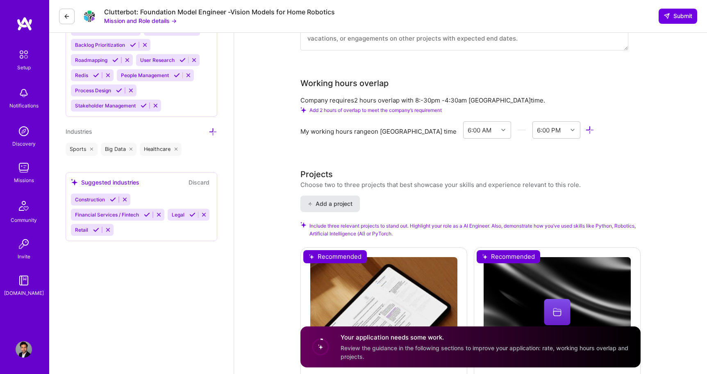
click at [335, 200] on span "Add a project" at bounding box center [330, 204] width 45 height 8
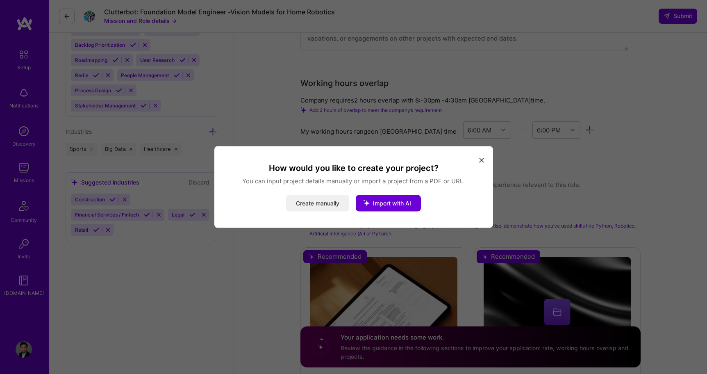
click at [332, 204] on button "Create manually" at bounding box center [317, 203] width 63 height 16
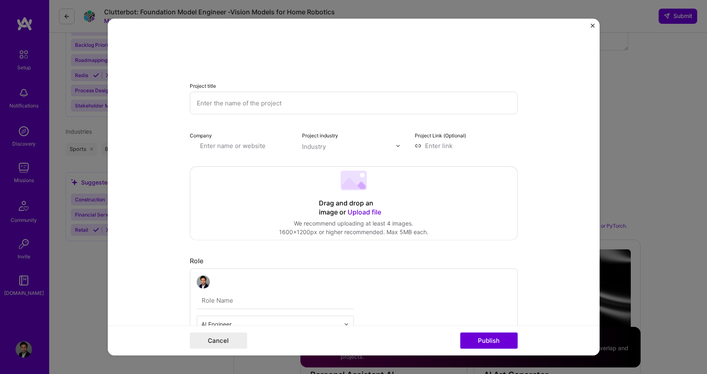
click at [313, 106] on input "text" at bounding box center [354, 103] width 328 height 23
click at [593, 27] on img "Close" at bounding box center [592, 26] width 4 height 4
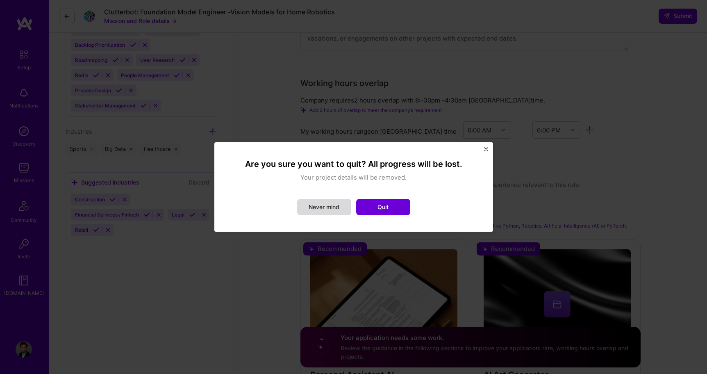
click at [320, 208] on button "Never mind" at bounding box center [324, 207] width 54 height 16
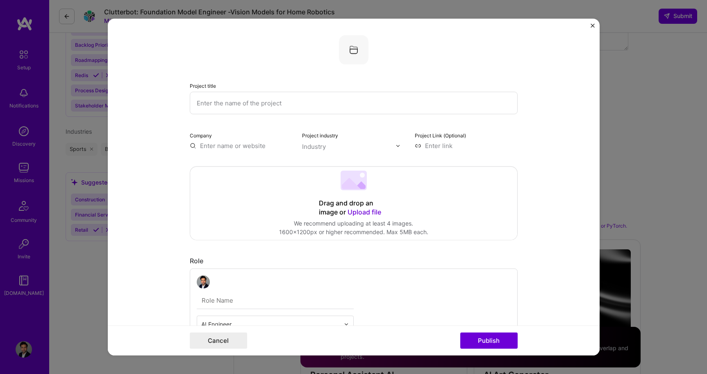
click at [592, 28] on button "Close" at bounding box center [592, 28] width 4 height 9
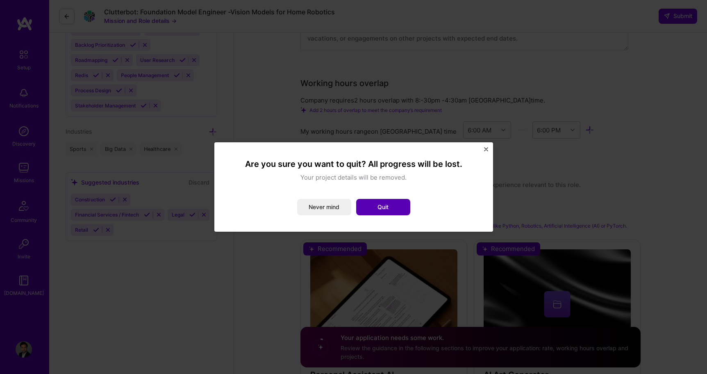
click at [377, 207] on button "Quit" at bounding box center [383, 207] width 54 height 16
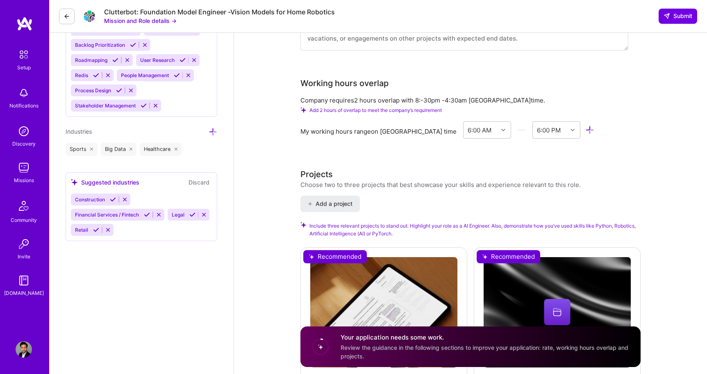
click at [129, 21] on button "Mission and Role details →" at bounding box center [140, 20] width 73 height 9
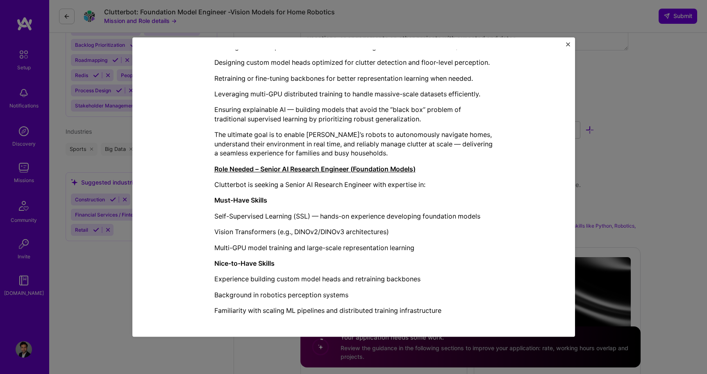
scroll to position [340, 0]
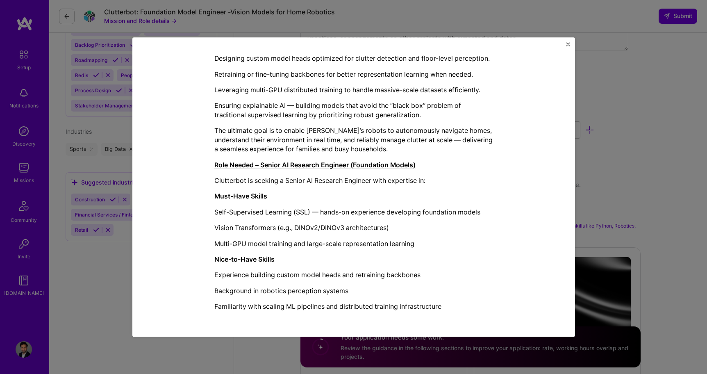
click at [566, 44] on img "Close" at bounding box center [568, 44] width 4 height 4
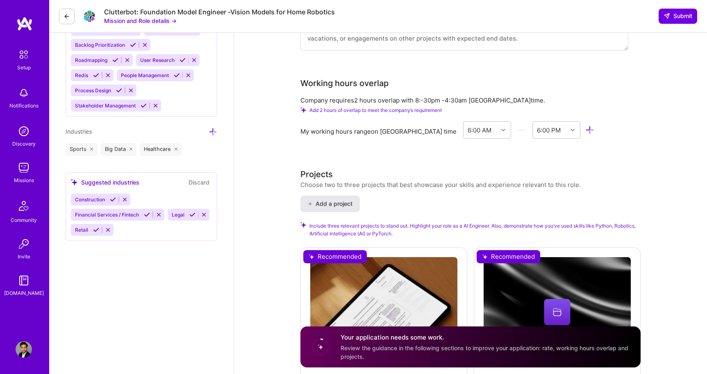
click at [334, 195] on button "Add a project" at bounding box center [329, 203] width 59 height 16
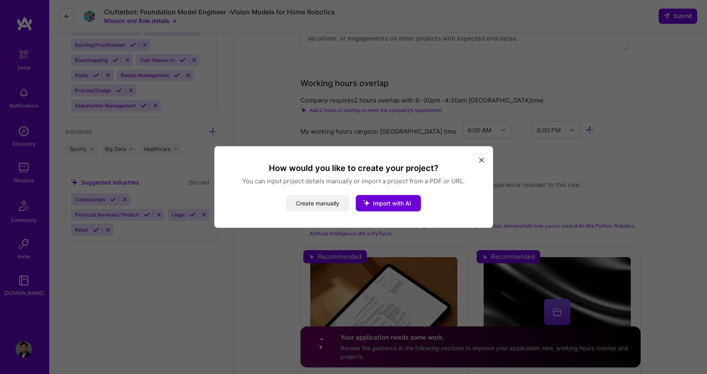
click at [335, 203] on button "Create manually" at bounding box center [317, 203] width 63 height 16
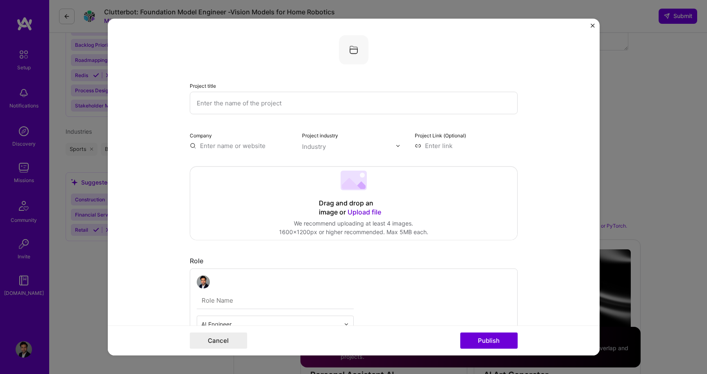
click at [293, 108] on input "text" at bounding box center [354, 103] width 328 height 23
type input "Robotics Vision Model Development"
click at [200, 146] on input "text" at bounding box center [241, 145] width 103 height 9
type input "Renoiron"
click at [246, 164] on div "Renoiron" at bounding box center [252, 164] width 33 height 14
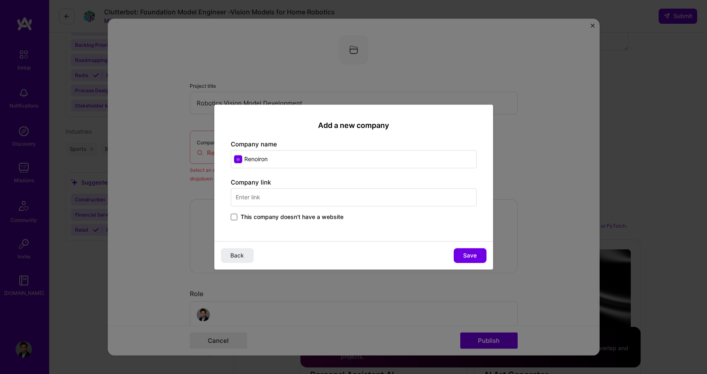
click at [236, 218] on span at bounding box center [234, 216] width 7 height 7
click at [0, 0] on input "This company doesn't have a website" at bounding box center [0, 0] width 0 height 0
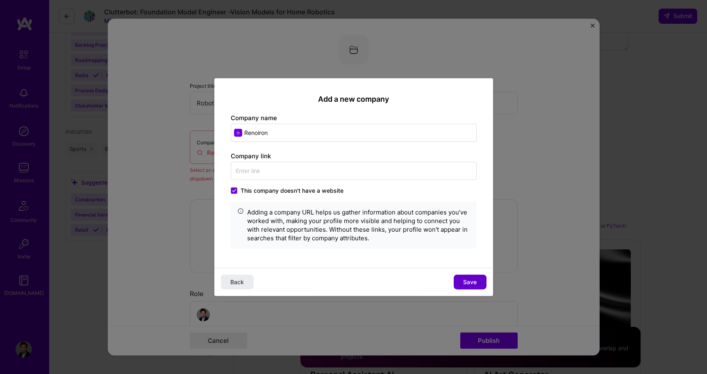
click at [480, 282] on button "Save" at bounding box center [470, 281] width 33 height 15
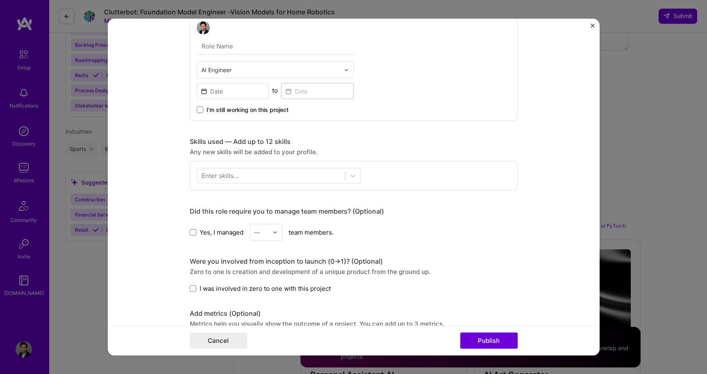
scroll to position [250, 0]
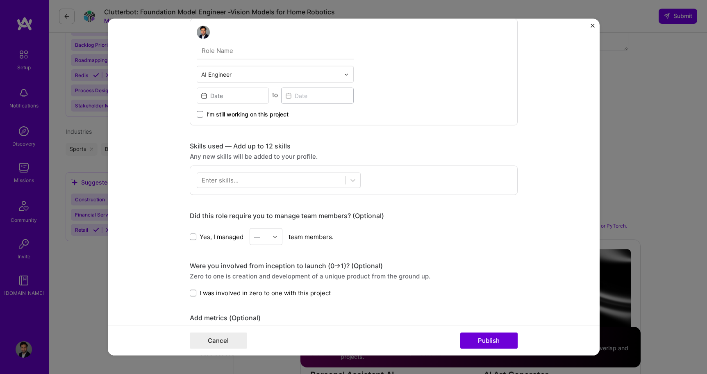
click at [202, 75] on input "text" at bounding box center [270, 74] width 139 height 9
type input "S"
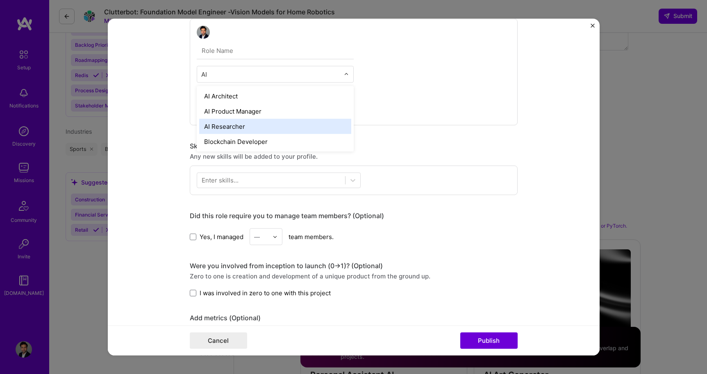
type input "AI"
click at [154, 119] on form "Project title Robotics Vision Model Development Company Renoiron Project indust…" at bounding box center [354, 187] width 492 height 336
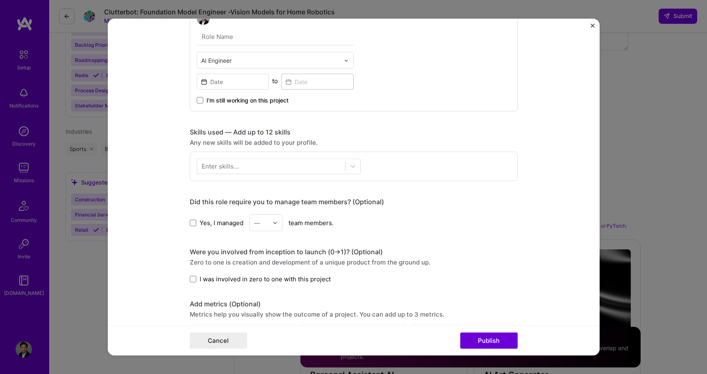
scroll to position [253, 0]
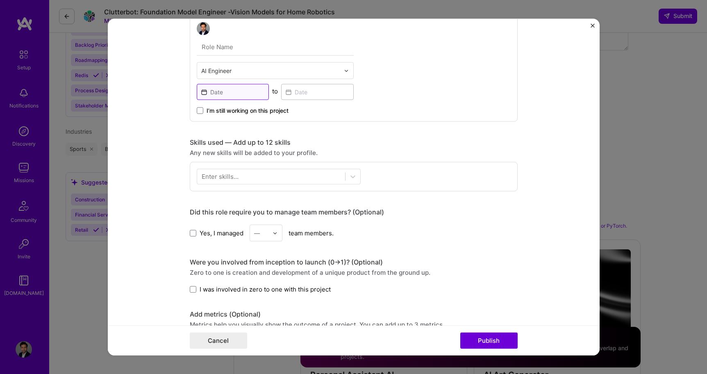
click at [223, 91] on input at bounding box center [233, 92] width 73 height 16
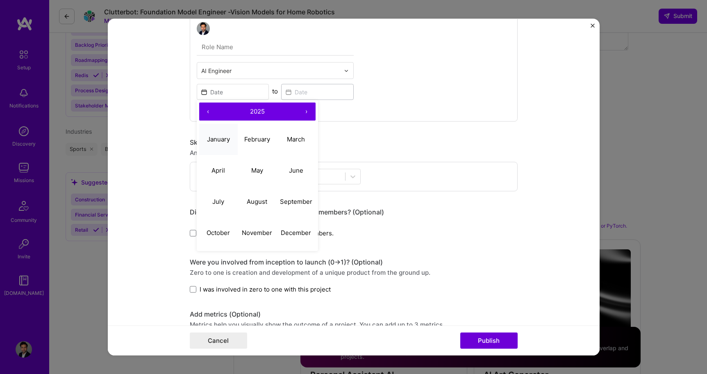
click at [226, 133] on button "January" at bounding box center [218, 138] width 39 height 31
type input "[DATE]"
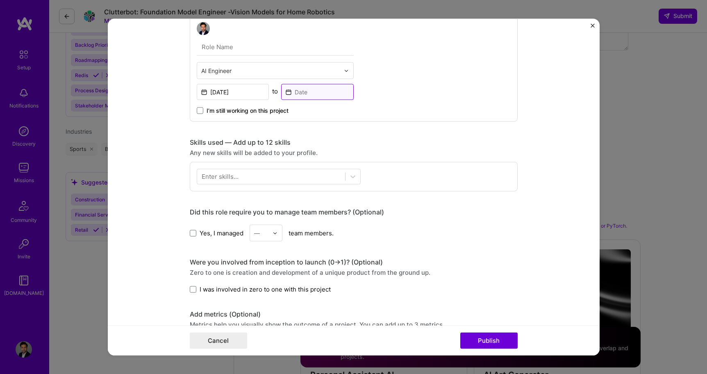
click at [291, 92] on input at bounding box center [317, 92] width 73 height 16
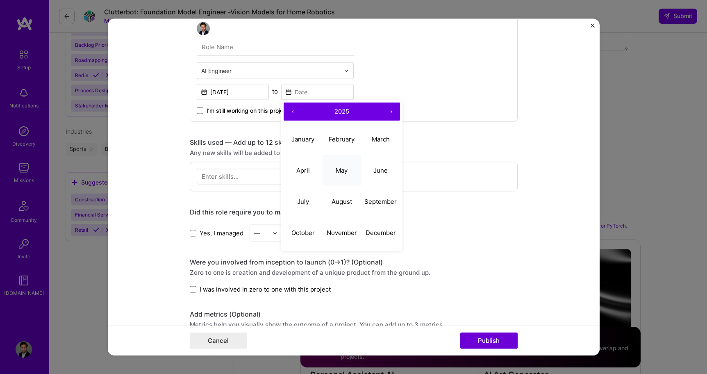
click at [341, 169] on abbr "May" at bounding box center [342, 170] width 12 height 8
type input "[DATE]"
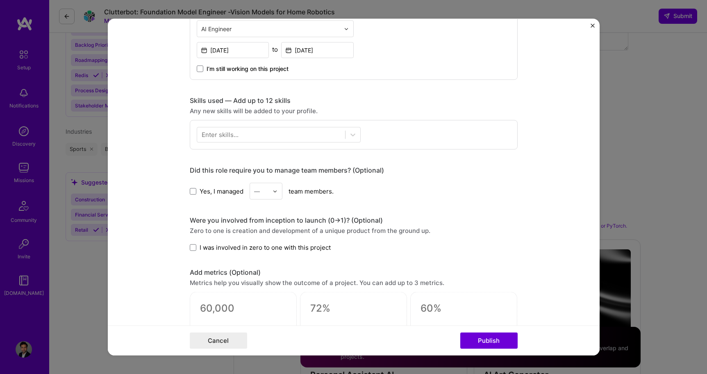
scroll to position [296, 0]
click at [217, 143] on div "Enter skills..." at bounding box center [354, 134] width 328 height 30
click at [224, 135] on div "Enter skills..." at bounding box center [220, 133] width 37 height 9
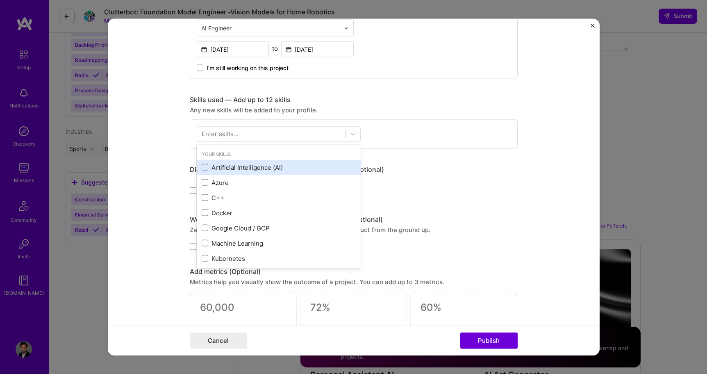
click at [225, 169] on div "Artificial Intelligence (AI)" at bounding box center [279, 167] width 154 height 9
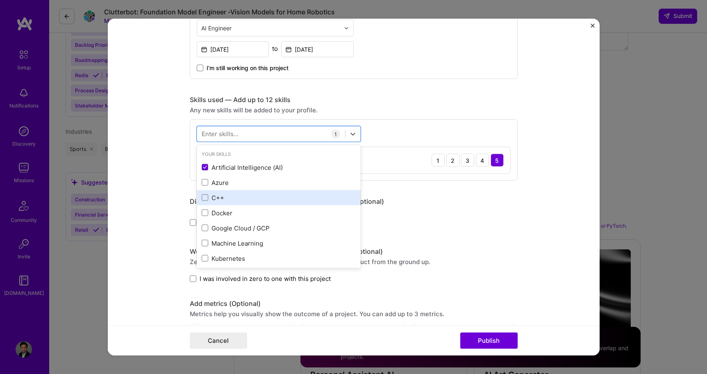
click at [220, 195] on div "C++" at bounding box center [279, 197] width 154 height 9
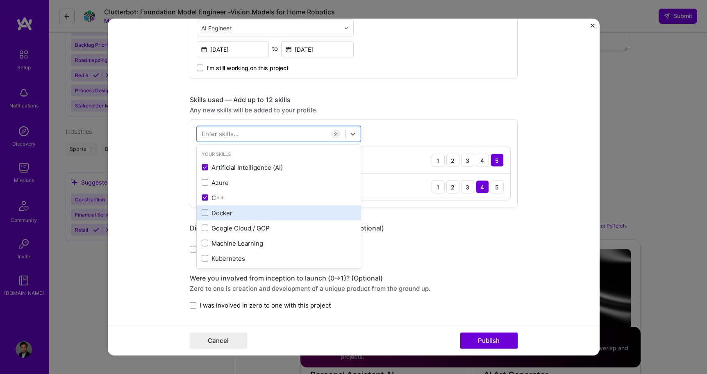
click at [219, 214] on div "Docker" at bounding box center [279, 212] width 154 height 9
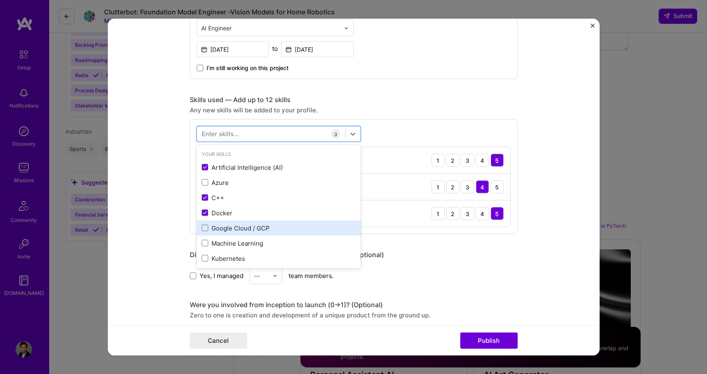
click at [218, 232] on div "Google Cloud / GCP" at bounding box center [279, 227] width 154 height 9
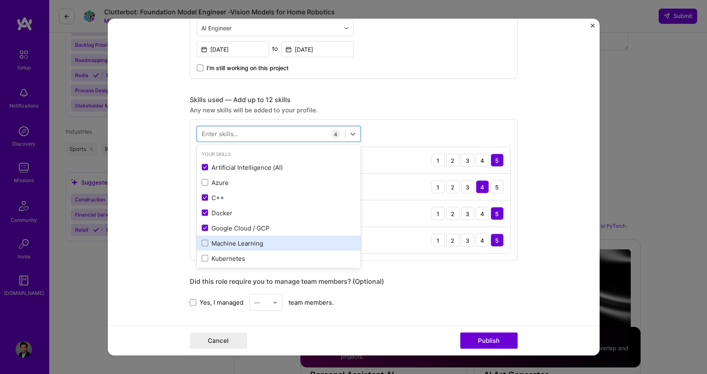
click at [218, 241] on div "Machine Learning" at bounding box center [279, 242] width 154 height 9
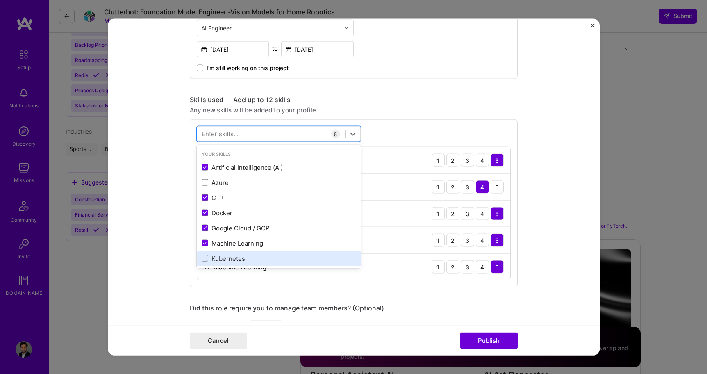
click at [218, 261] on div "Kubernetes" at bounding box center [279, 258] width 154 height 9
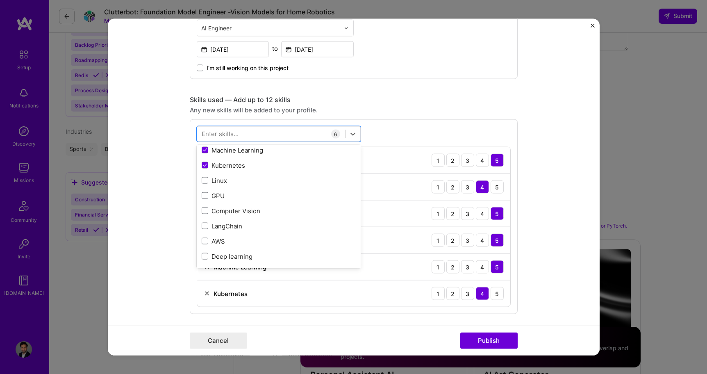
scroll to position [98, 0]
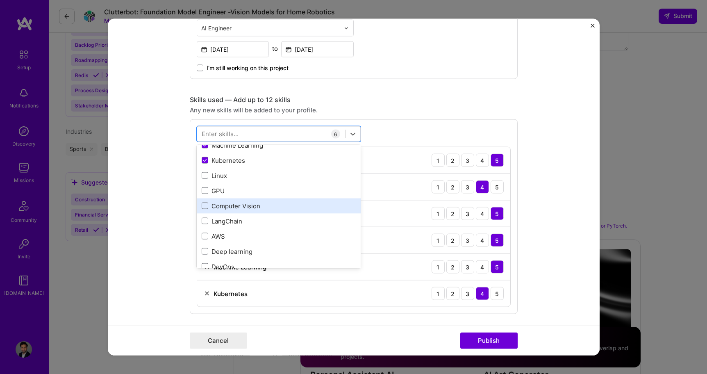
click at [226, 201] on div "Computer Vision" at bounding box center [279, 205] width 164 height 15
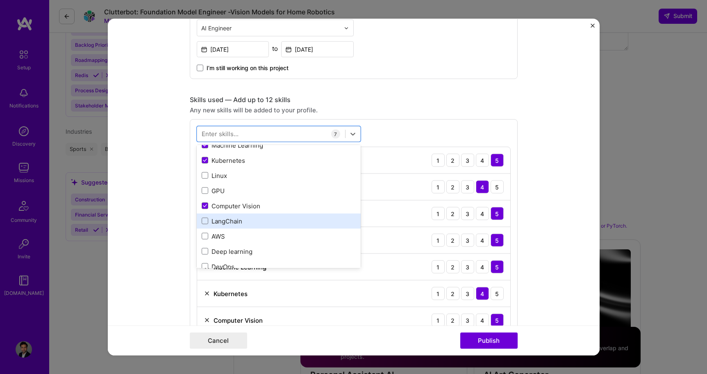
click at [221, 222] on div "LangChain" at bounding box center [279, 220] width 154 height 9
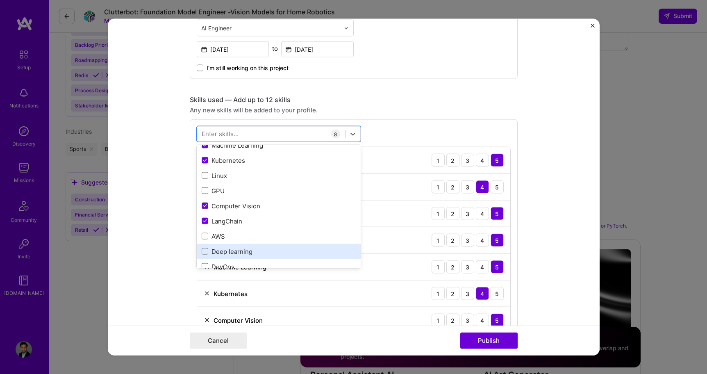
click at [220, 251] on div "Deep learning" at bounding box center [279, 251] width 154 height 9
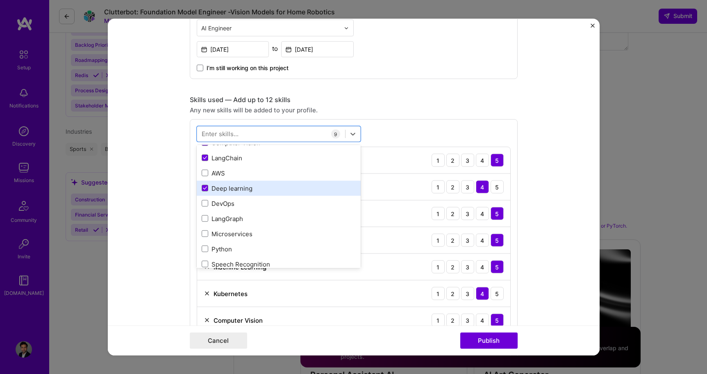
scroll to position [167, 0]
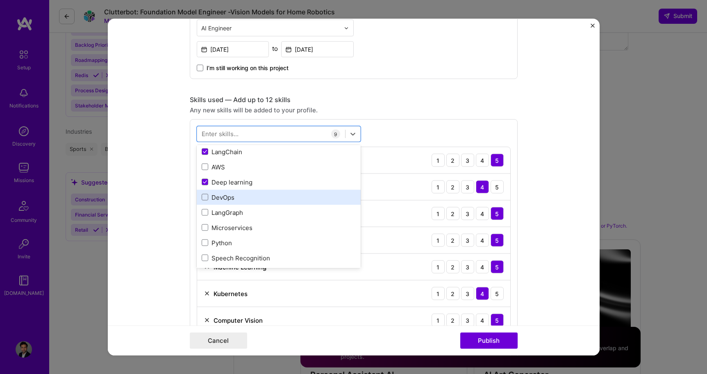
click at [229, 198] on div "DevOps" at bounding box center [279, 197] width 154 height 9
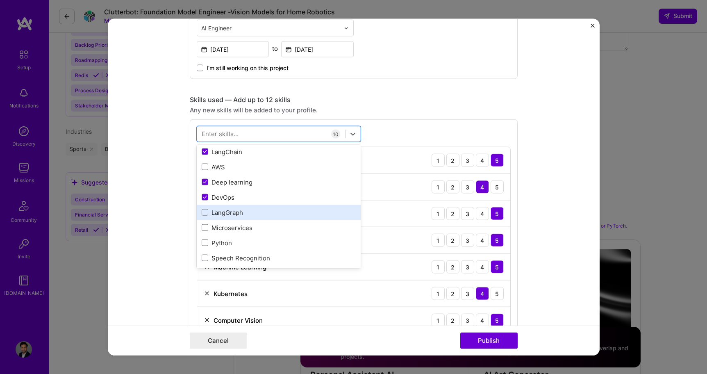
click at [226, 212] on div "LangGraph" at bounding box center [279, 212] width 154 height 9
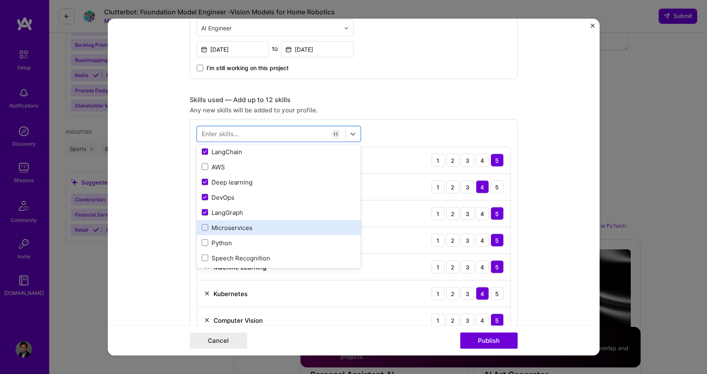
click at [223, 226] on div "Microservices" at bounding box center [279, 227] width 154 height 9
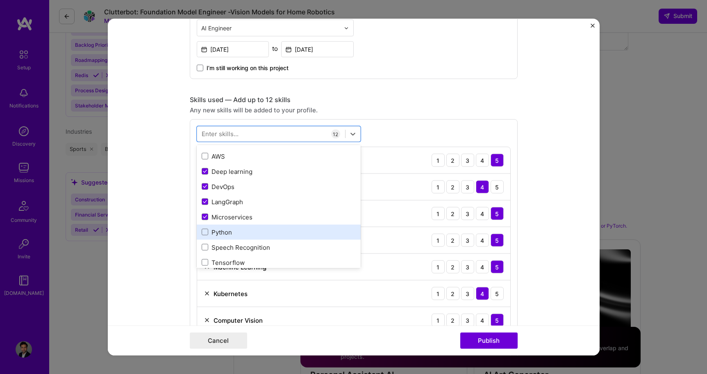
scroll to position [181, 0]
click at [230, 232] on div "Python" at bounding box center [279, 229] width 154 height 9
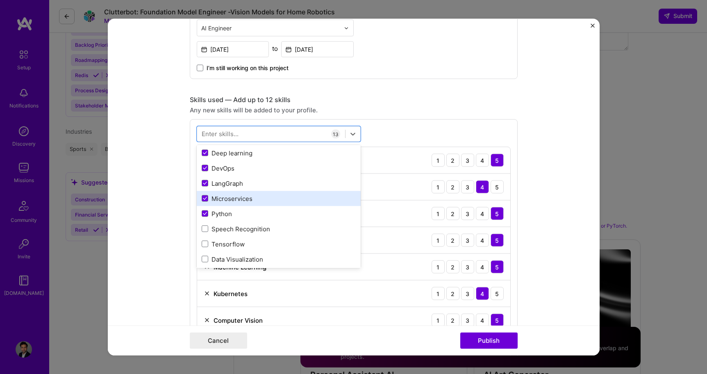
click at [231, 200] on div "Microservices" at bounding box center [279, 198] width 154 height 9
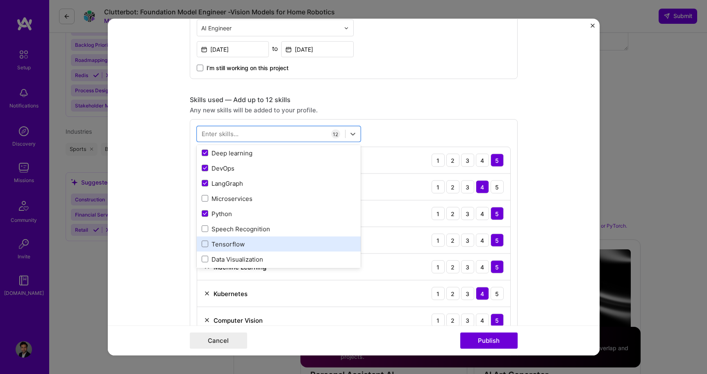
click at [267, 243] on div "Tensorflow" at bounding box center [279, 243] width 154 height 9
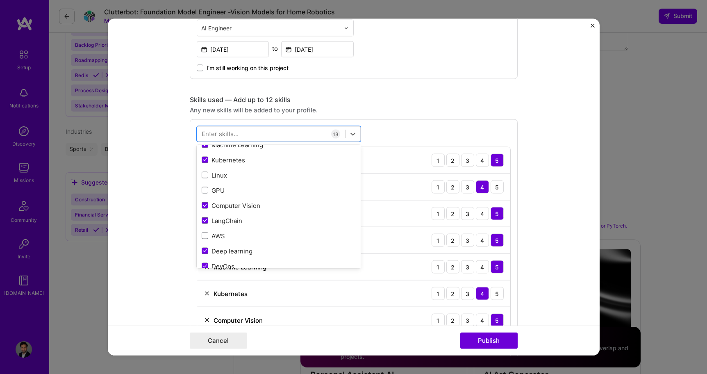
scroll to position [88, 0]
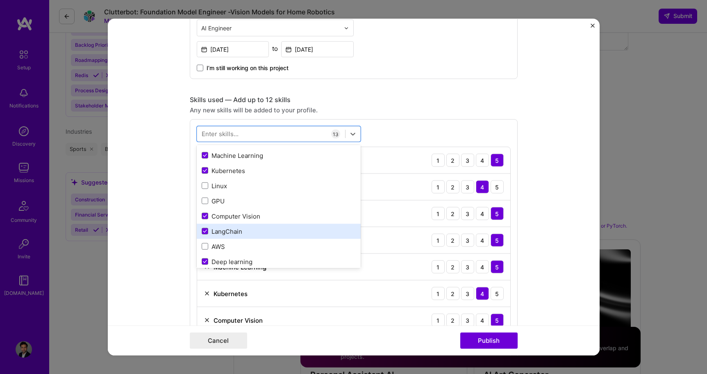
click at [228, 232] on div "LangChain" at bounding box center [279, 231] width 154 height 9
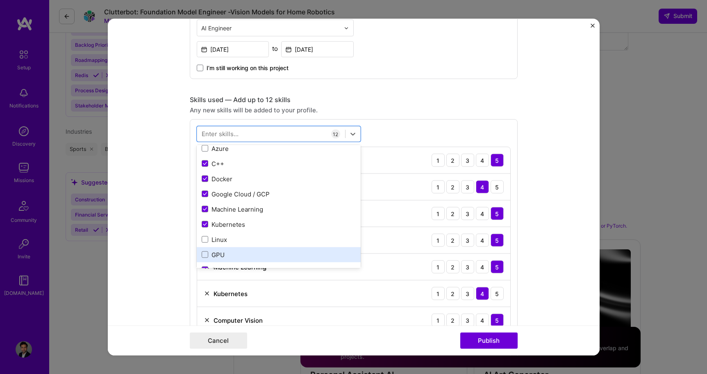
scroll to position [30, 0]
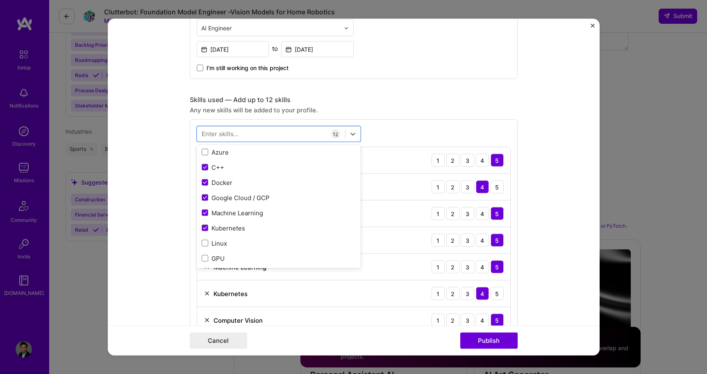
click at [548, 234] on form "Project title Robotics Vision Model Development Company Renoiron Project indust…" at bounding box center [354, 187] width 492 height 336
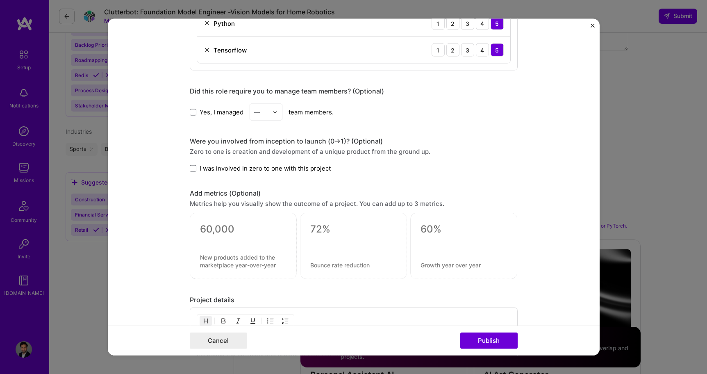
scroll to position [702, 0]
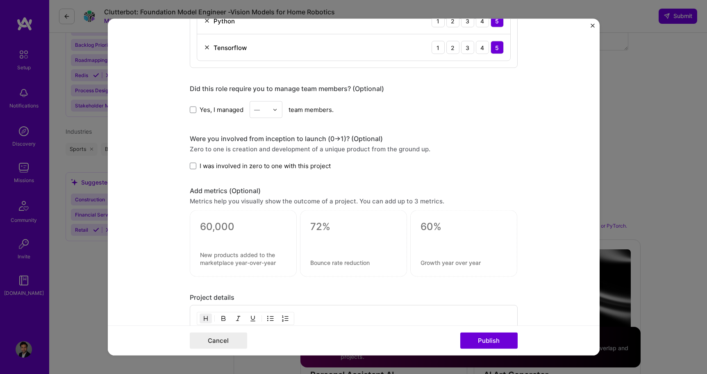
click at [276, 112] on img at bounding box center [274, 109] width 5 height 5
click at [141, 88] on form "Project title Robotics Vision Model Development Company Renoiron Project indust…" at bounding box center [354, 187] width 492 height 336
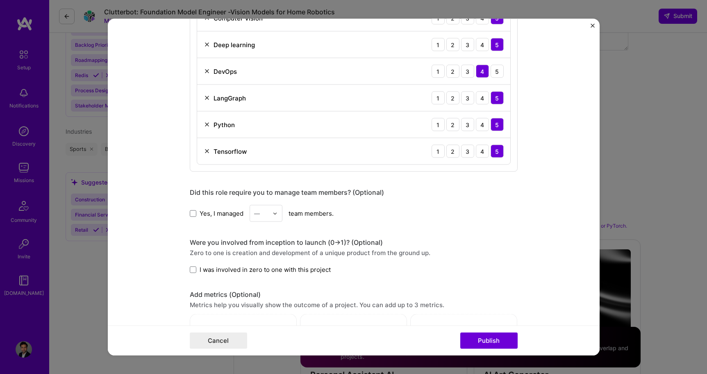
scroll to position [574, 0]
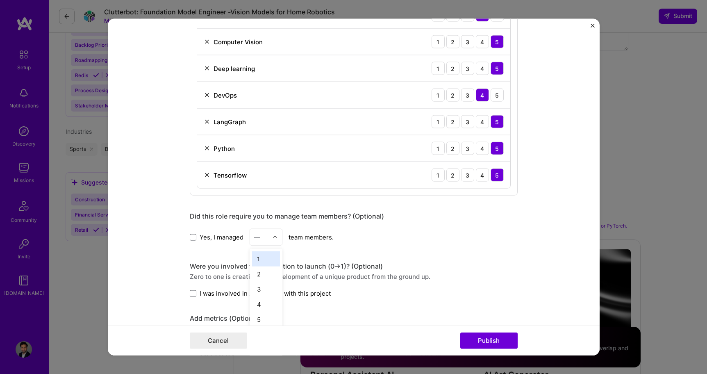
click at [275, 237] on img at bounding box center [274, 236] width 5 height 5
click at [266, 291] on div "8" at bounding box center [266, 292] width 28 height 15
click at [170, 248] on form "Project title Robotics Vision Model Development Company Renoiron Project indust…" at bounding box center [354, 187] width 492 height 336
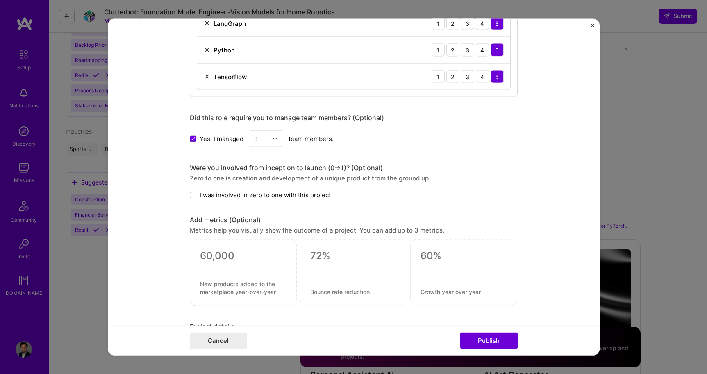
scroll to position [618, 0]
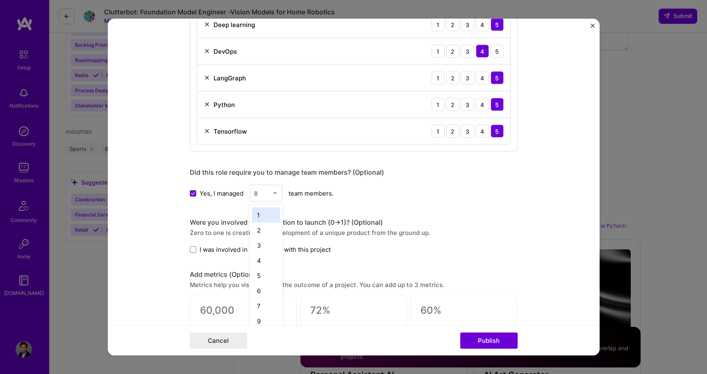
click at [274, 196] on div at bounding box center [276, 193] width 9 height 16
click at [261, 288] on div "6" at bounding box center [266, 290] width 28 height 15
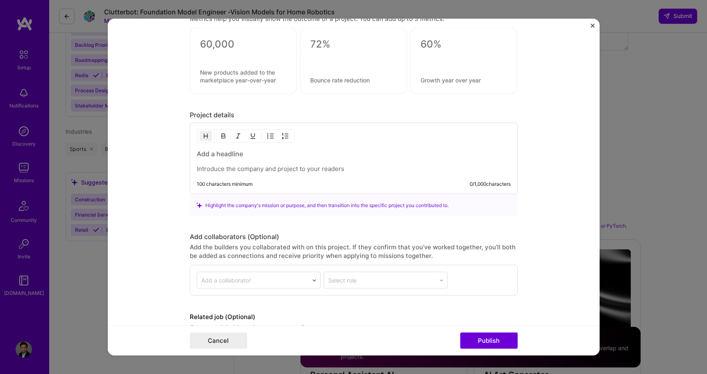
scroll to position [907, 0]
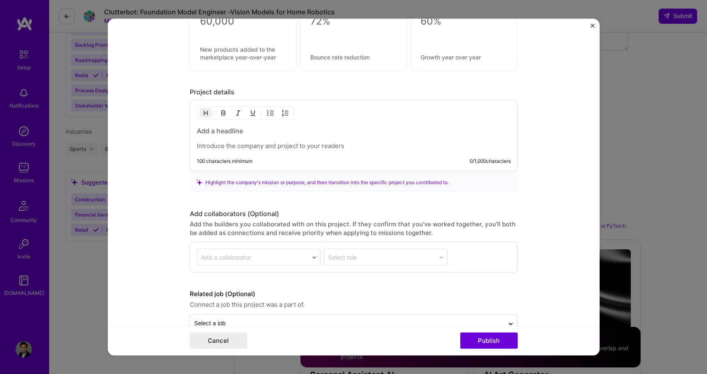
click at [251, 135] on h3 at bounding box center [354, 130] width 314 height 9
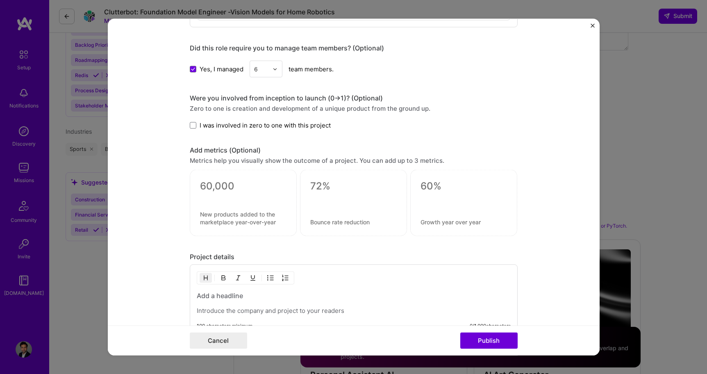
scroll to position [0, 0]
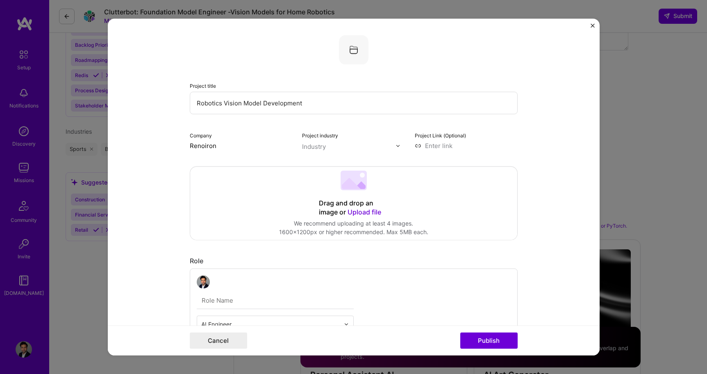
drag, startPoint x: 300, startPoint y: 100, endPoint x: 191, endPoint y: 100, distance: 108.2
click at [191, 100] on input "Robotics Vision Model Development" at bounding box center [354, 103] width 328 height 23
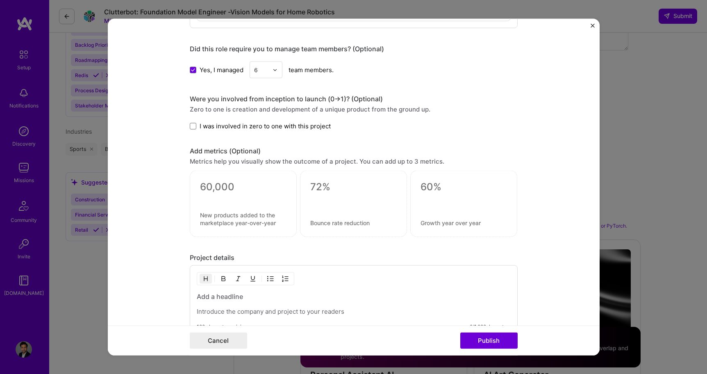
scroll to position [840, 0]
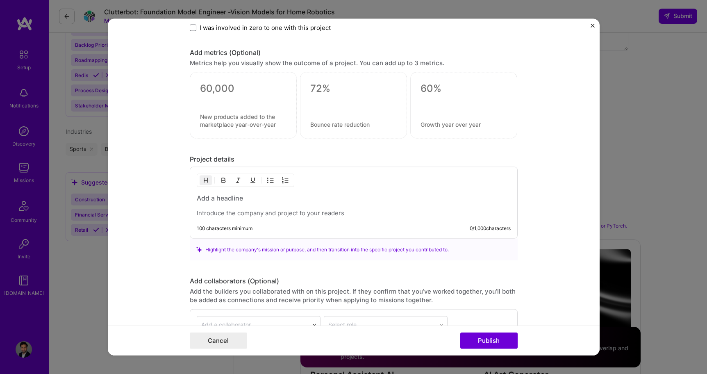
click at [253, 200] on h3 at bounding box center [354, 197] width 314 height 9
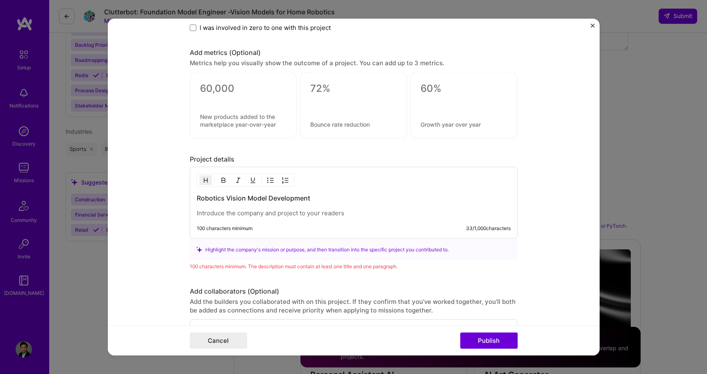
click at [240, 213] on p at bounding box center [354, 213] width 314 height 8
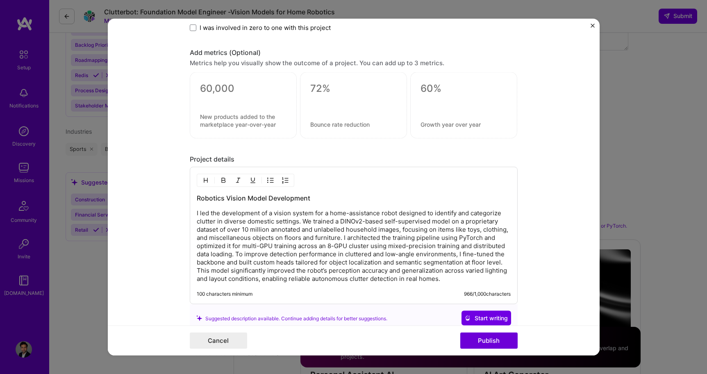
scroll to position [1000, 0]
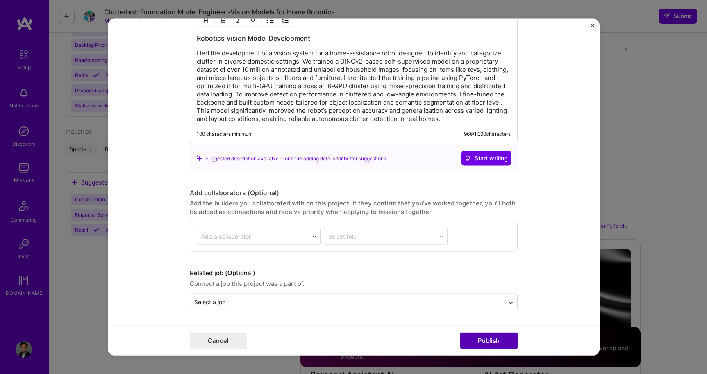
click at [493, 335] on button "Publish" at bounding box center [488, 340] width 57 height 16
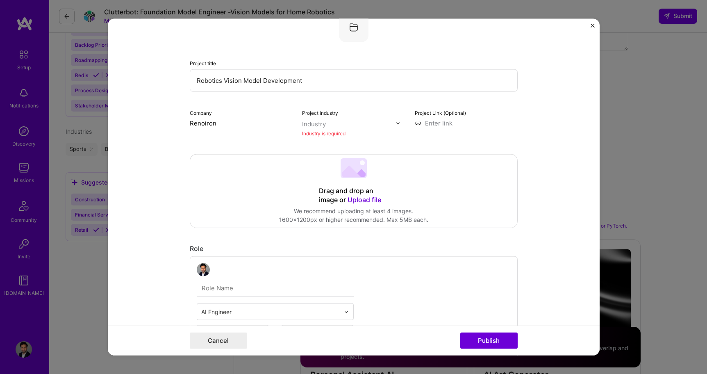
scroll to position [16, 0]
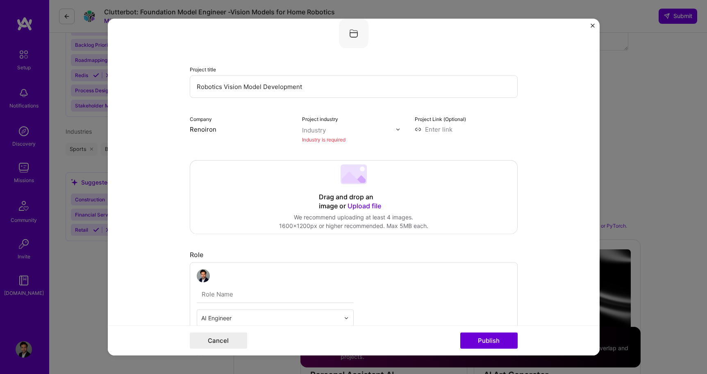
click at [317, 131] on div "Industry" at bounding box center [314, 130] width 24 height 9
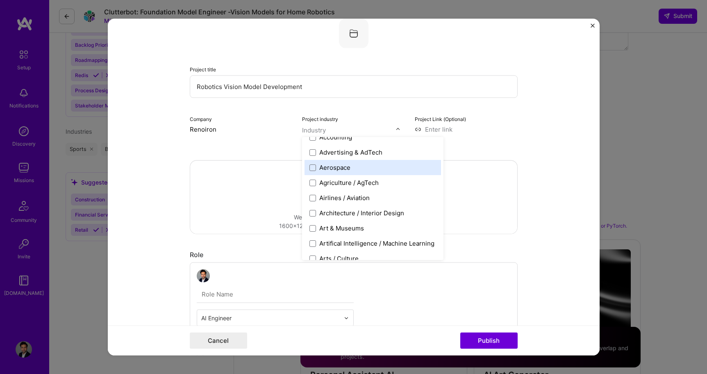
scroll to position [42, 0]
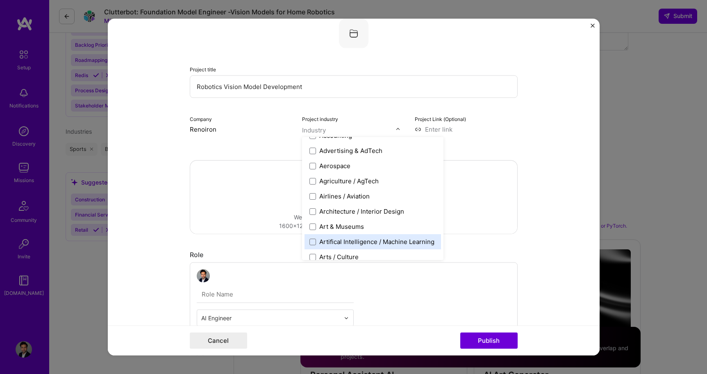
click at [330, 241] on div "Artifical Intelligence / Machine Learning" at bounding box center [376, 241] width 115 height 9
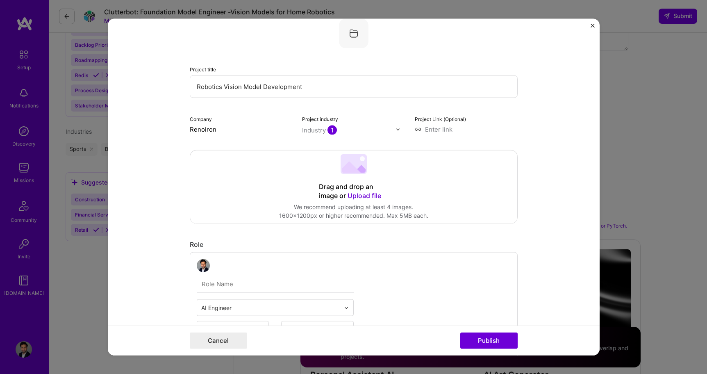
click at [517, 193] on form "Project title Robotics Vision Model Development Company Renoiron Project indust…" at bounding box center [354, 187] width 492 height 336
click at [484, 357] on div "Project title Robotics Vision Model Development Company Renoiron Project indust…" at bounding box center [353, 187] width 707 height 374
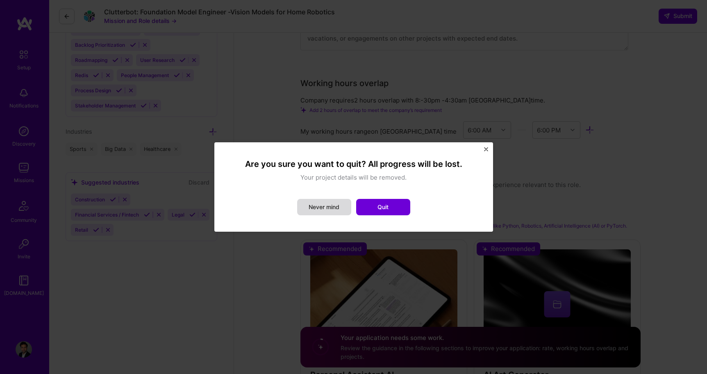
click at [313, 210] on button "Never mind" at bounding box center [324, 207] width 54 height 16
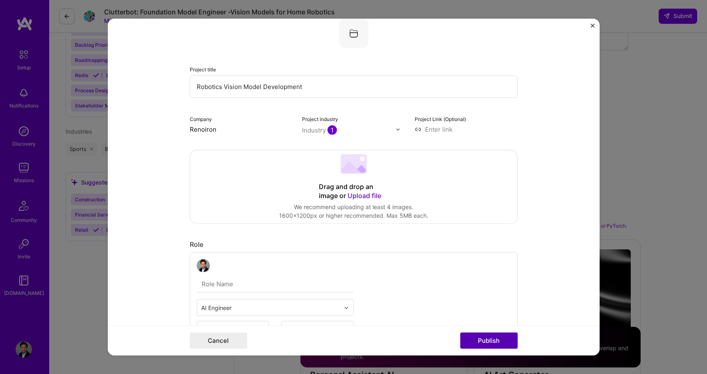
click at [475, 342] on button "Publish" at bounding box center [488, 340] width 57 height 16
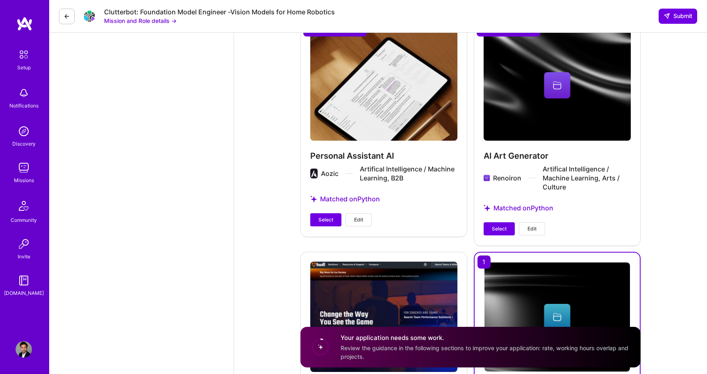
scroll to position [1152, 0]
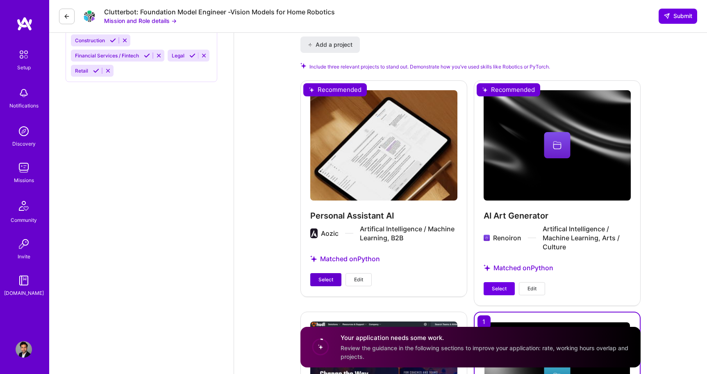
click at [329, 276] on span "Select" at bounding box center [325, 279] width 15 height 7
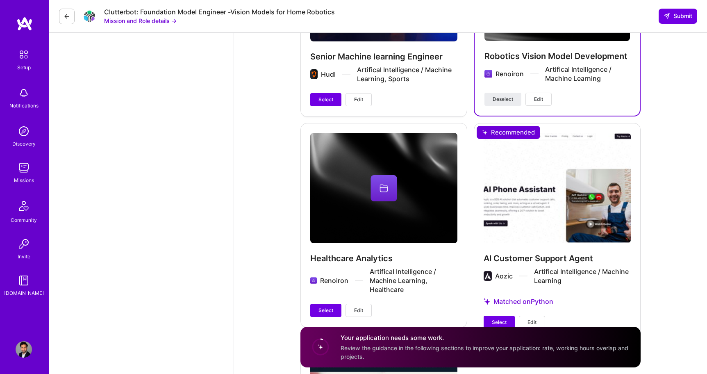
scroll to position [1544, 0]
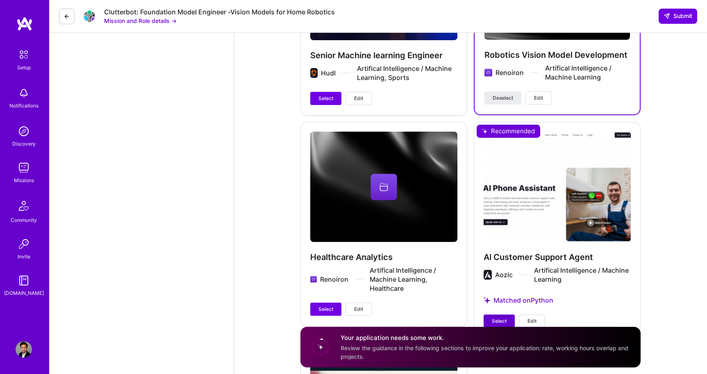
click at [496, 317] on span "Select" at bounding box center [499, 320] width 15 height 7
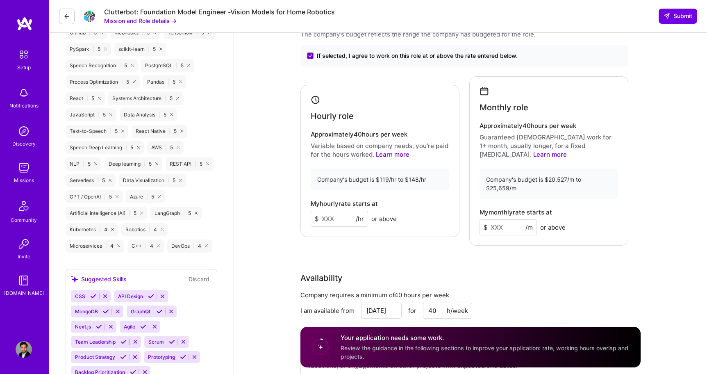
scroll to position [646, 0]
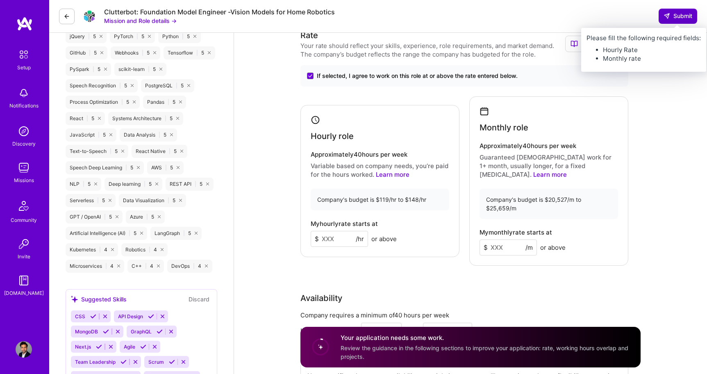
click at [677, 14] on span "Submit" at bounding box center [677, 16] width 29 height 8
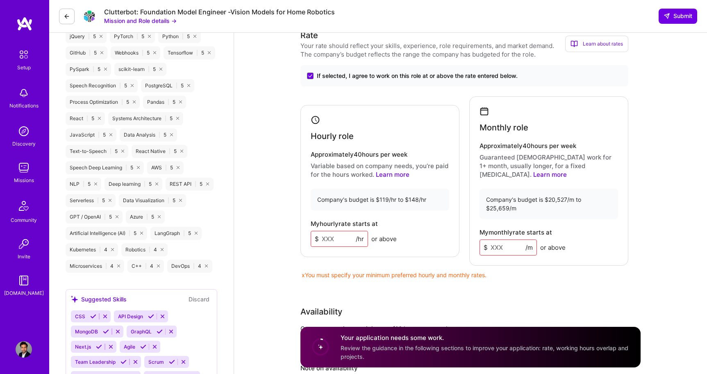
click at [350, 235] on input at bounding box center [339, 239] width 57 height 16
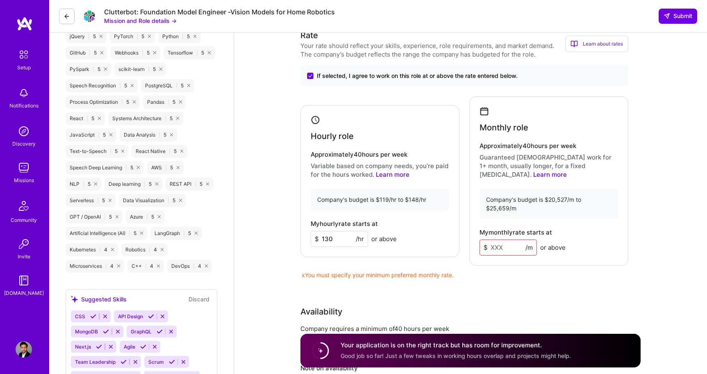
type input "130"
click at [497, 243] on input at bounding box center [507, 247] width 57 height 16
type input "1"
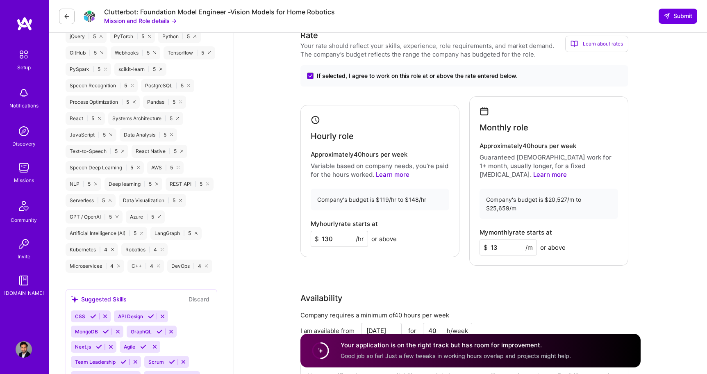
type input "1"
type input "23000"
click at [329, 234] on input "130" at bounding box center [339, 239] width 57 height 16
type input "119"
drag, startPoint x: 511, startPoint y: 240, endPoint x: 482, endPoint y: 240, distance: 28.7
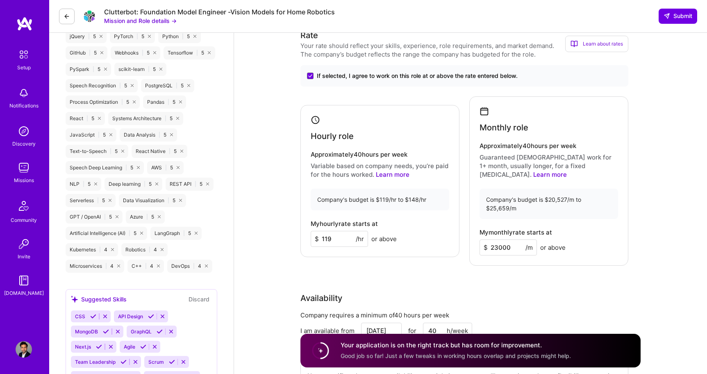
click at [482, 240] on input "23000" at bounding box center [507, 247] width 57 height 16
type input "21000"
click at [586, 311] on div "Company requires a minimum of 40 hours per week" at bounding box center [464, 315] width 328 height 9
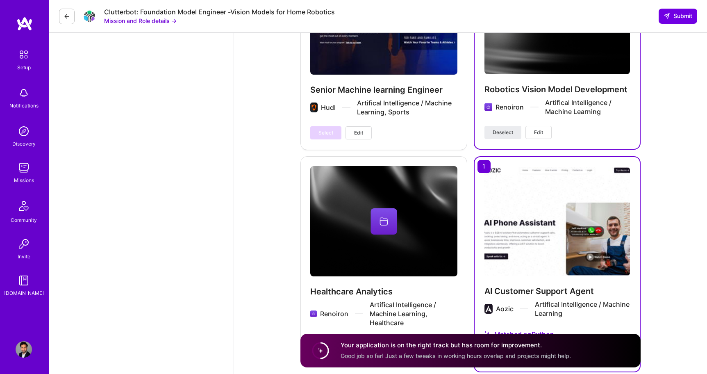
scroll to position [1767, 0]
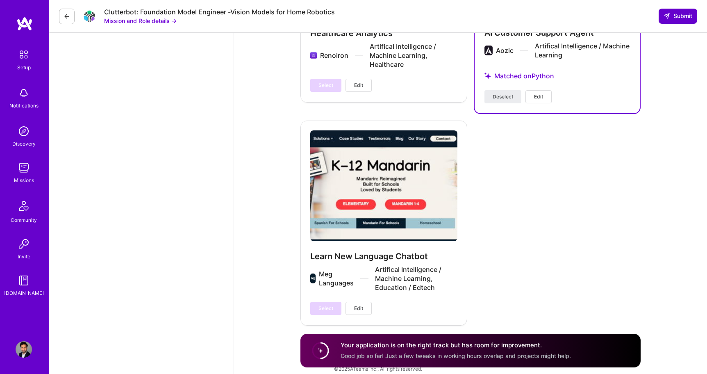
click at [674, 17] on span "Submit" at bounding box center [677, 16] width 29 height 8
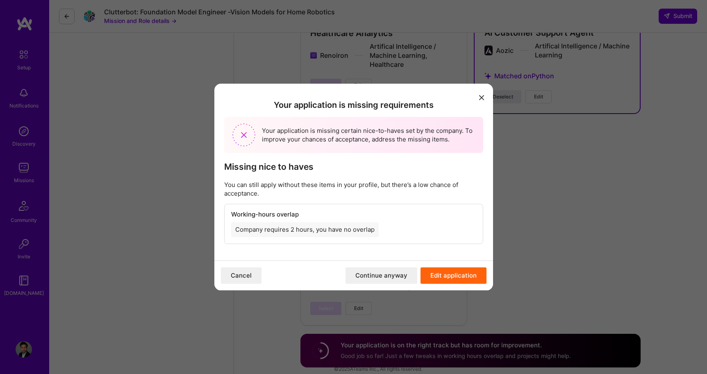
click at [480, 96] on icon "modal" at bounding box center [481, 97] width 5 height 5
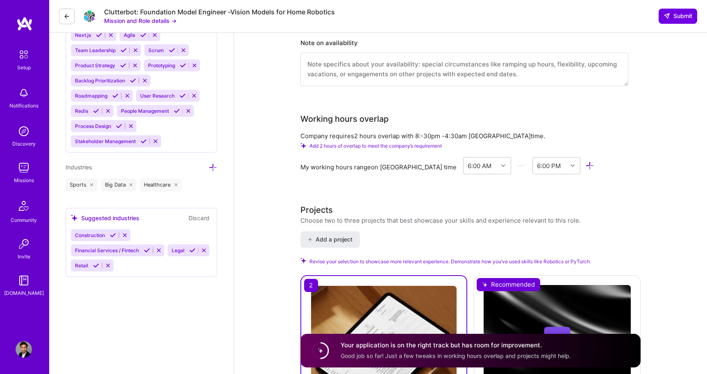
scroll to position [952, 0]
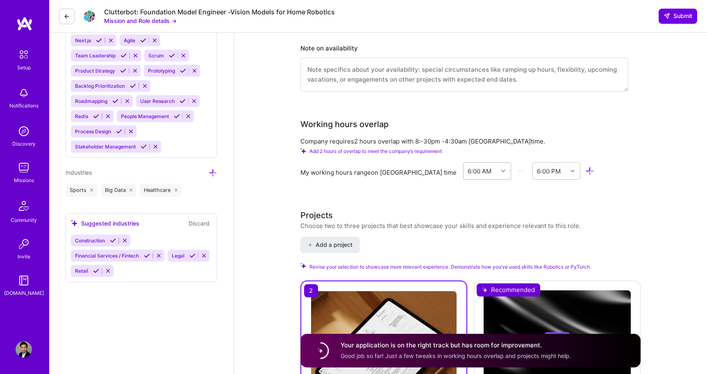
click at [501, 169] on icon at bounding box center [503, 171] width 4 height 4
click at [463, 186] on div "12:00 AM" at bounding box center [487, 191] width 48 height 15
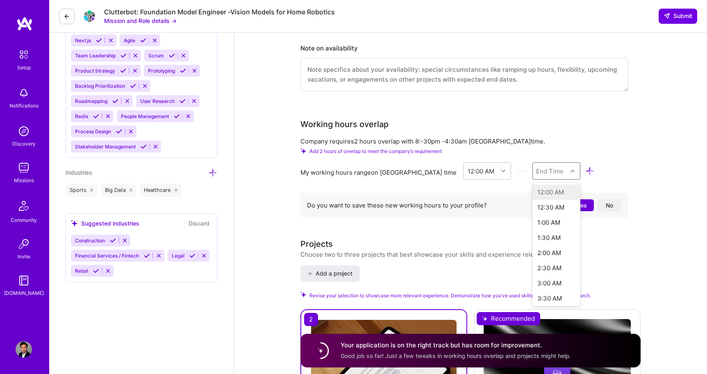
click at [570, 169] on icon at bounding box center [572, 171] width 4 height 4
click at [532, 289] on div "11:30 PM" at bounding box center [556, 296] width 48 height 15
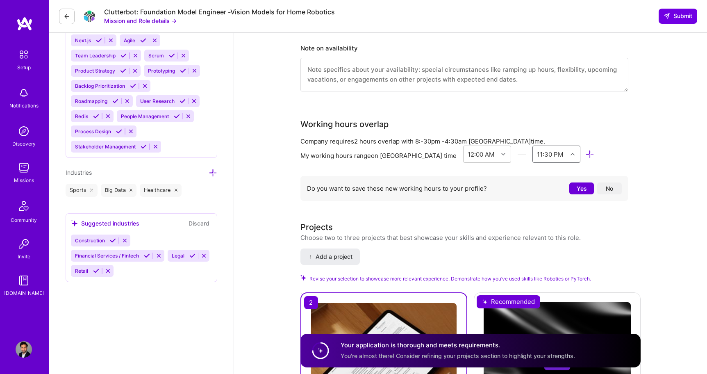
click at [582, 182] on button "Yes" at bounding box center [581, 188] width 25 height 12
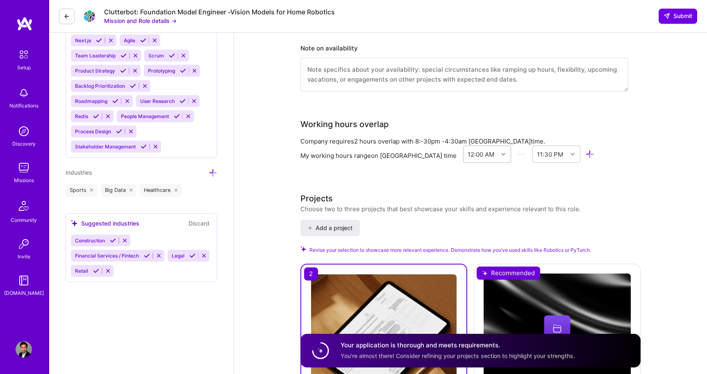
click at [501, 152] on icon at bounding box center [503, 154] width 4 height 4
click at [469, 183] on div "12:30 AM" at bounding box center [487, 190] width 48 height 15
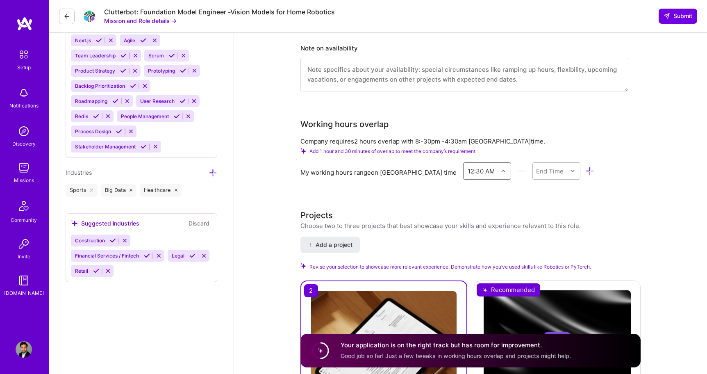
click at [543, 163] on div "End Time" at bounding box center [550, 171] width 34 height 16
click at [532, 289] on div "12:00 AM" at bounding box center [556, 296] width 48 height 15
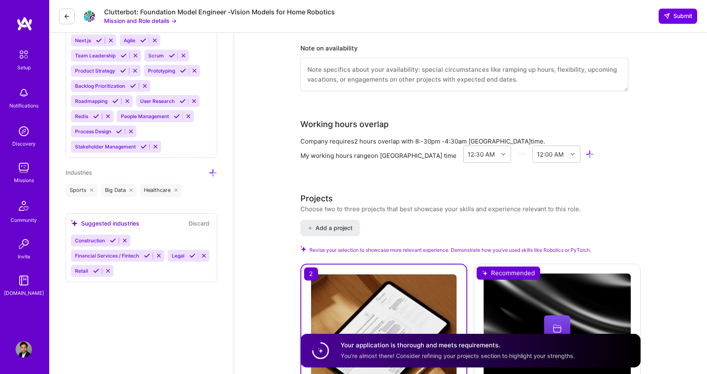
click at [629, 151] on div "AI Engineer role description Clutterbot is seeking a Senior AI Engineer to deve…" at bounding box center [470, 131] width 340 height 2084
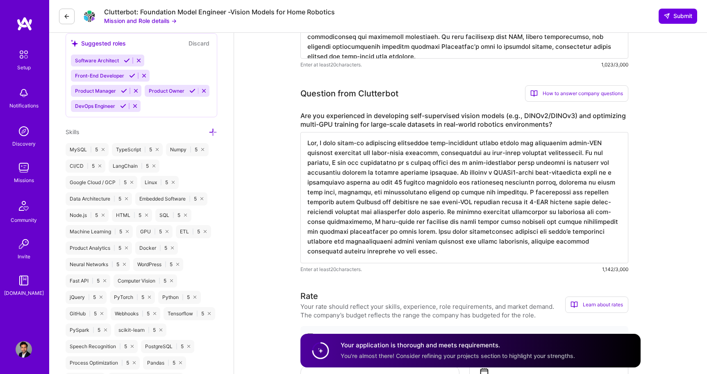
scroll to position [284, 0]
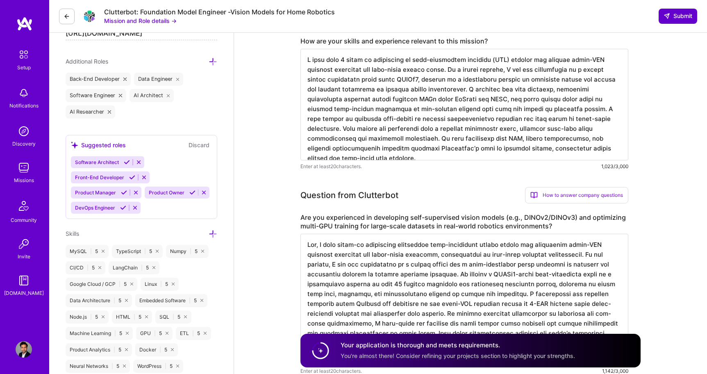
click at [681, 20] on span "Submit" at bounding box center [677, 16] width 29 height 8
click at [681, 16] on span "Submit" at bounding box center [677, 16] width 29 height 8
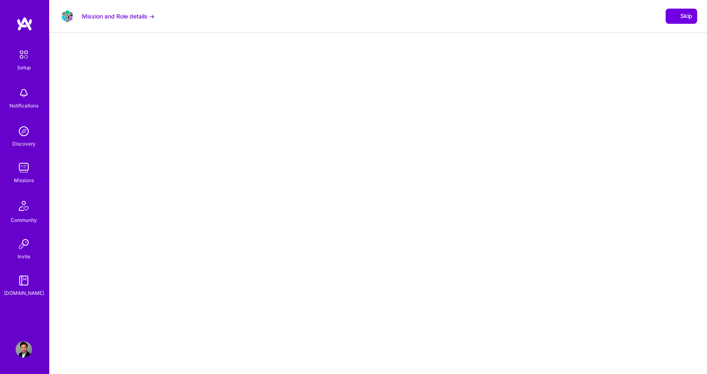
select select "US"
